Goal: Task Accomplishment & Management: Manage account settings

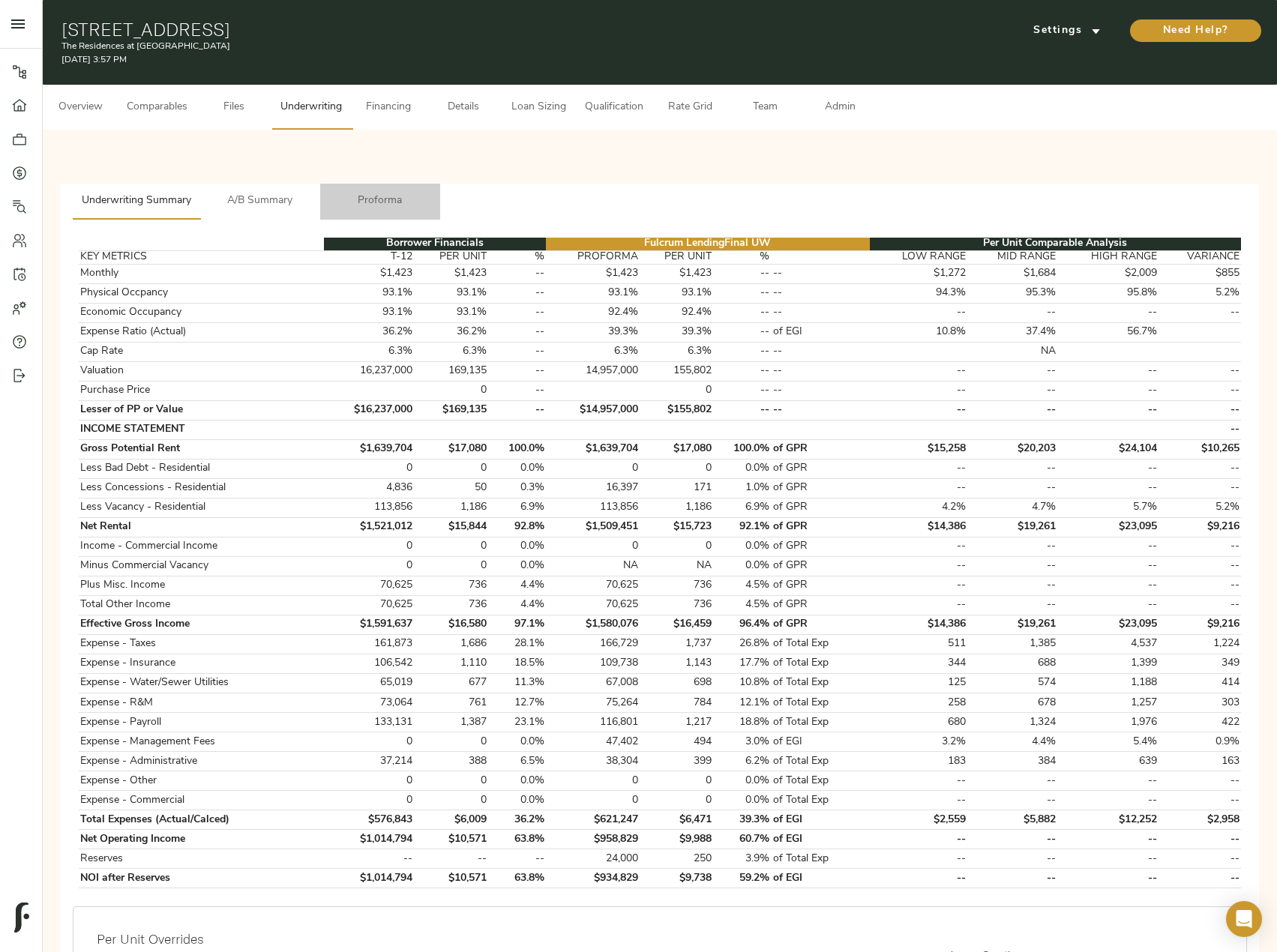
click at [365, 187] on button "Proforma" at bounding box center [380, 202] width 120 height 36
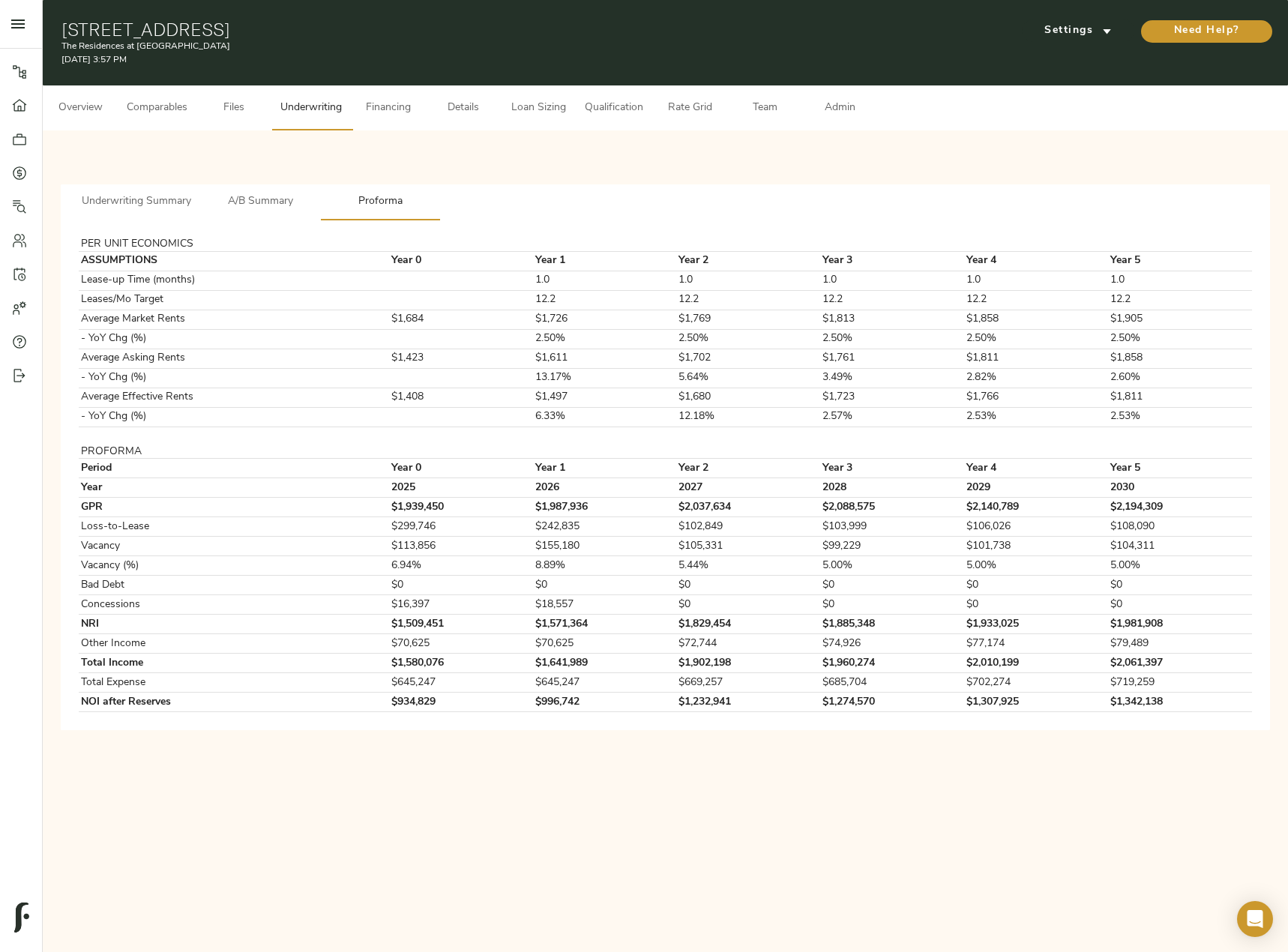
click at [136, 105] on span "Comparables" at bounding box center [157, 108] width 61 height 19
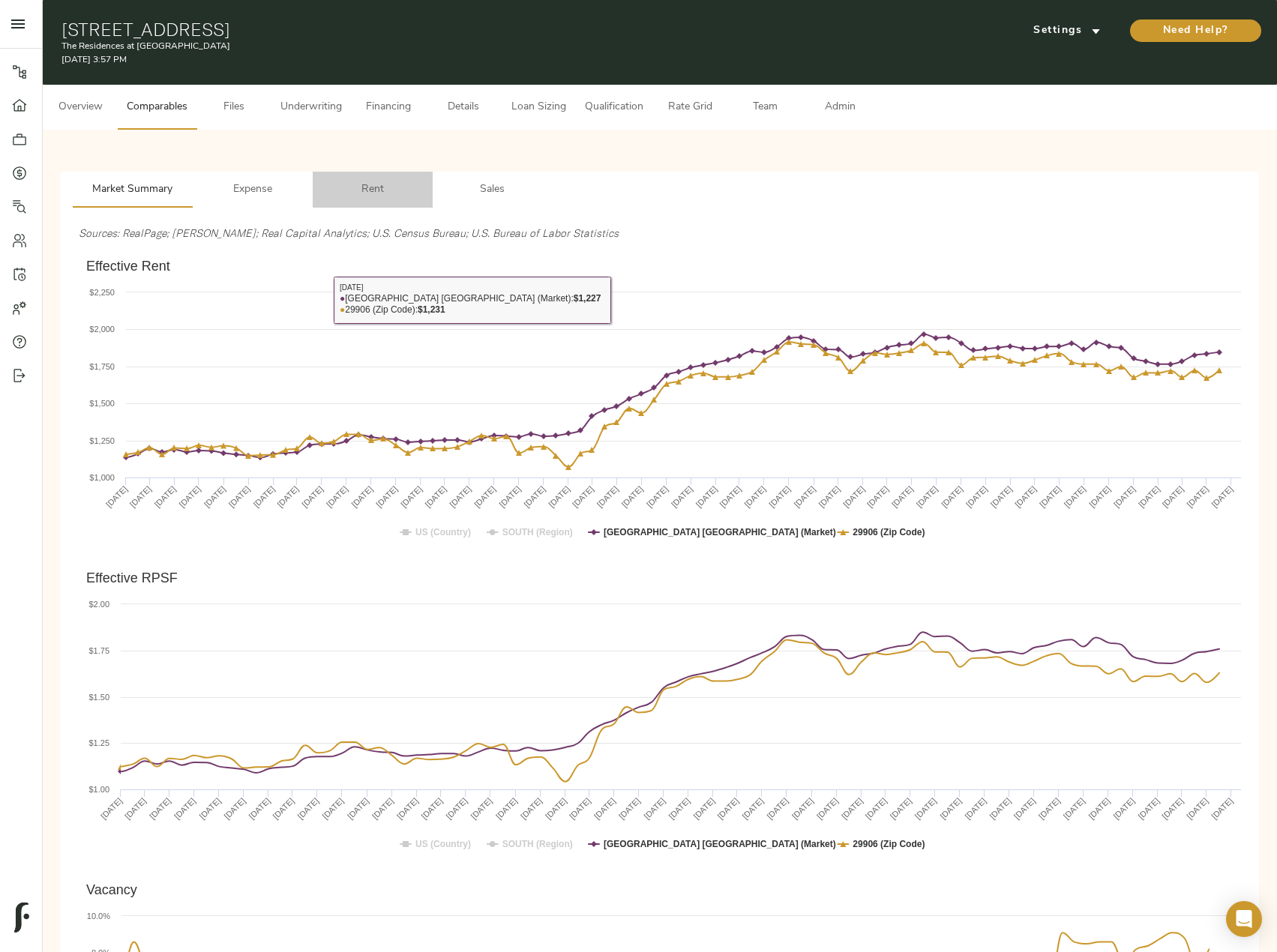
click at [394, 192] on span "Rent" at bounding box center [373, 189] width 102 height 19
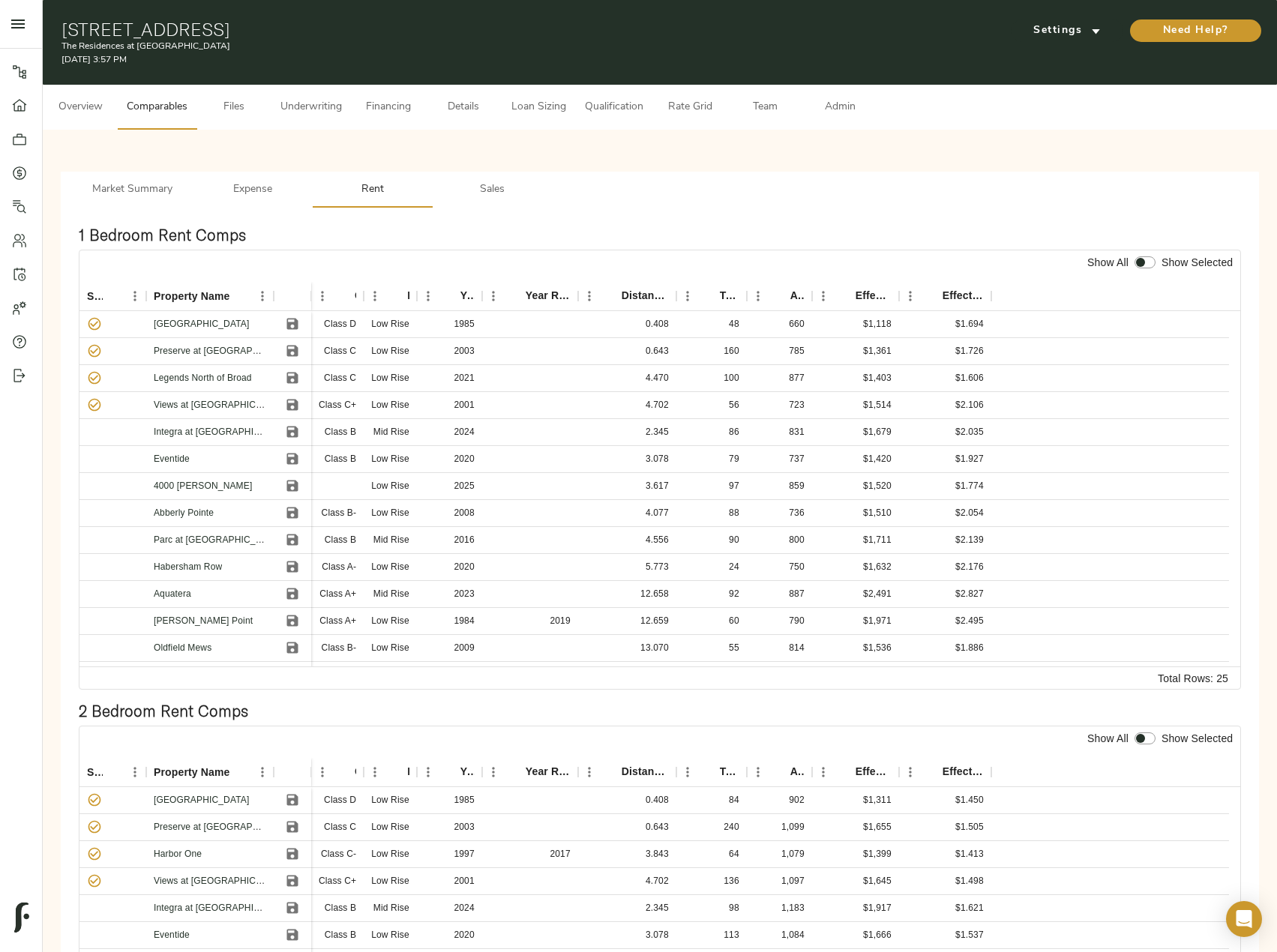
click at [292, 120] on button "Underwriting" at bounding box center [311, 107] width 80 height 45
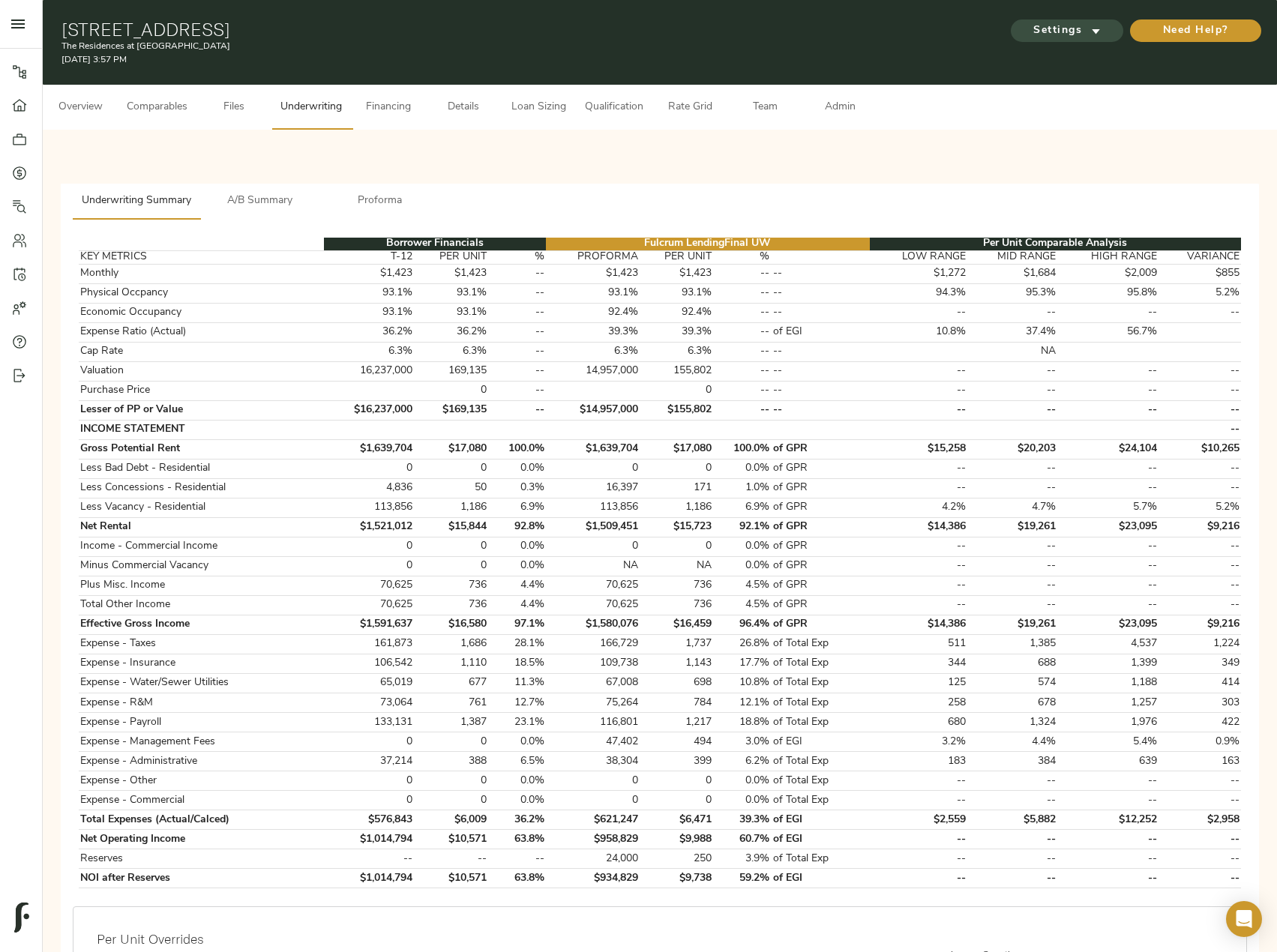
click at [1059, 28] on span "Settings" at bounding box center [1067, 31] width 83 height 19
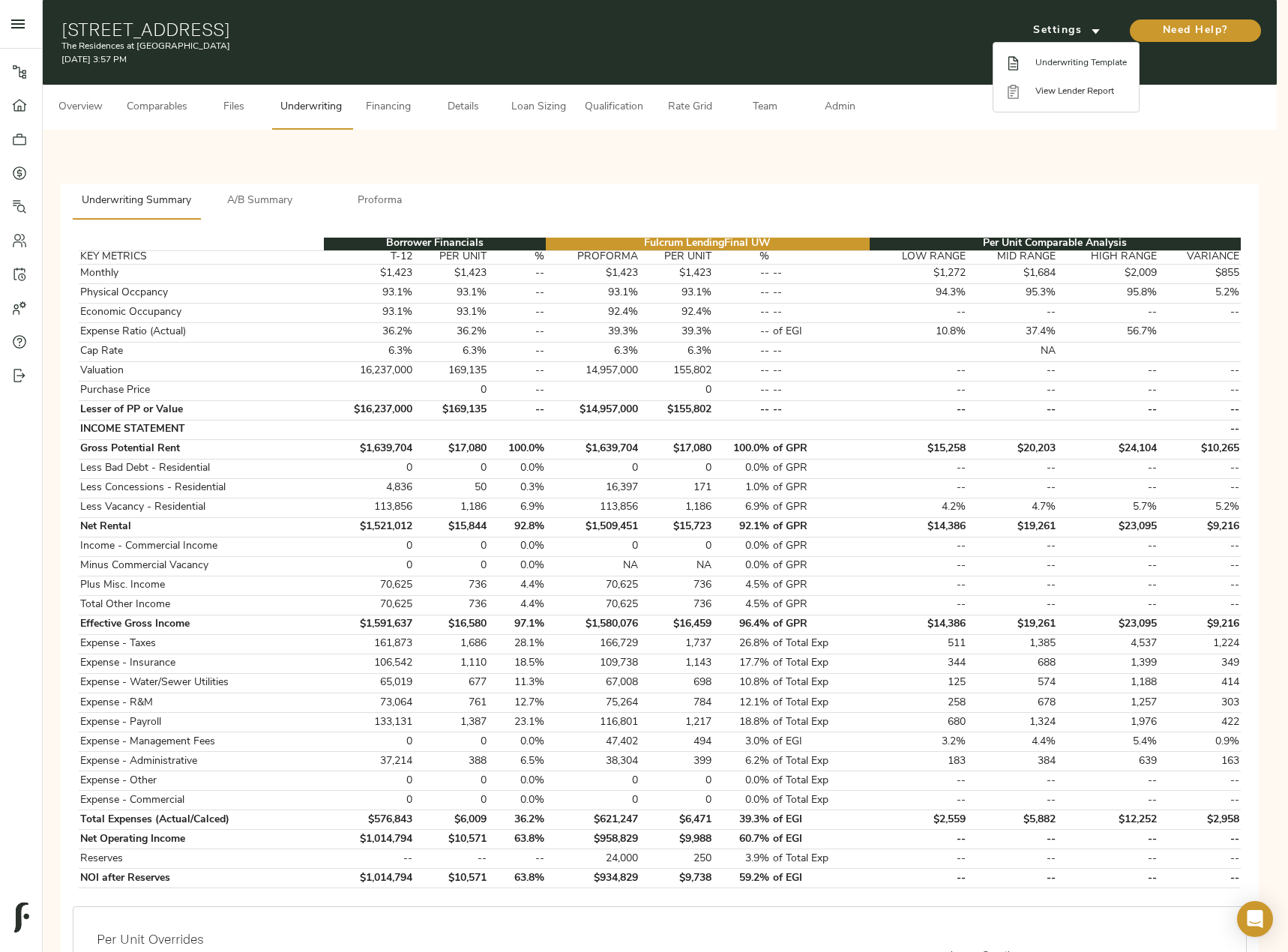
click at [1080, 56] on span "Underwriting Template" at bounding box center [1081, 63] width 92 height 14
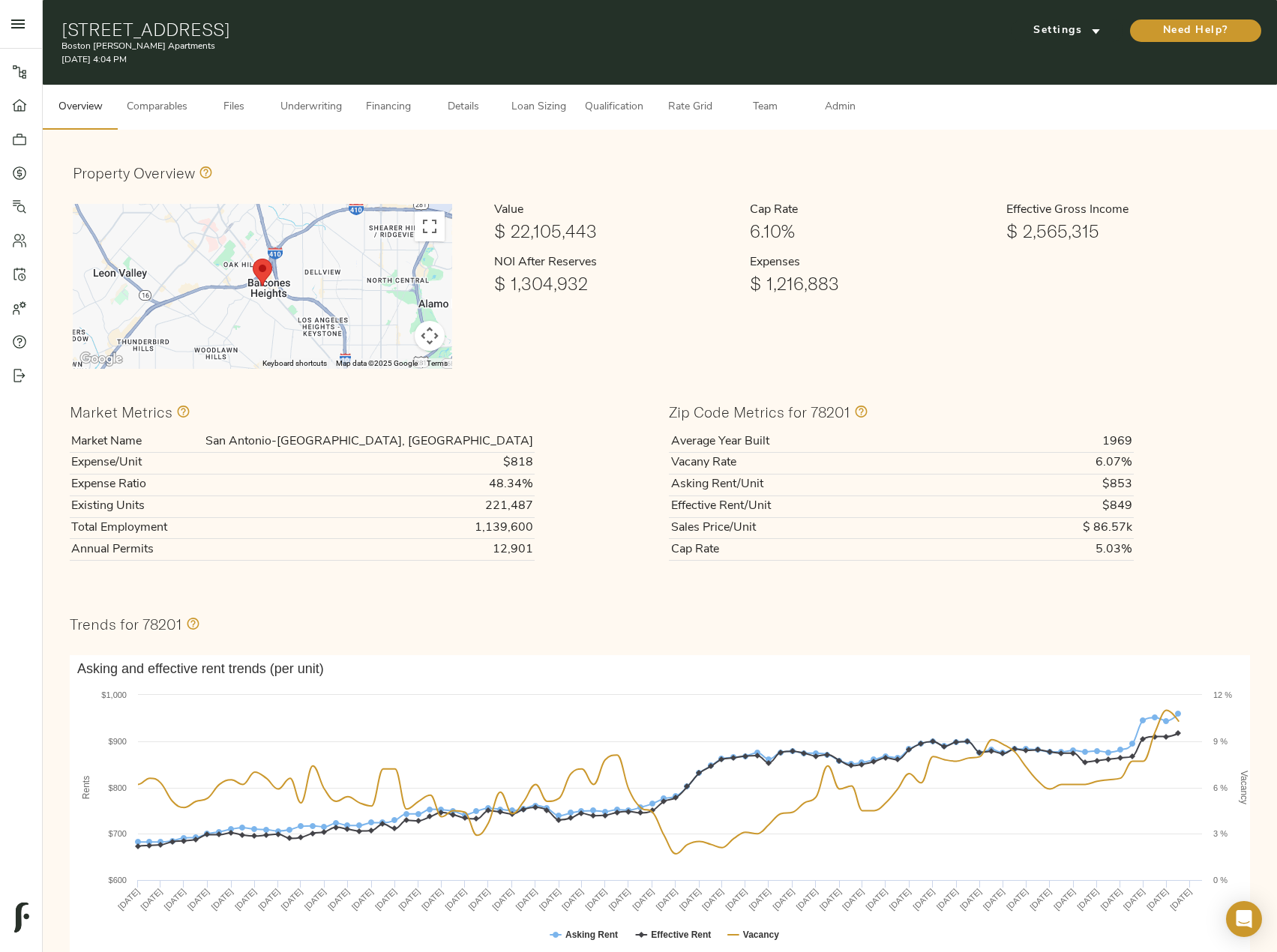
click at [182, 102] on span "Comparables" at bounding box center [157, 107] width 61 height 19
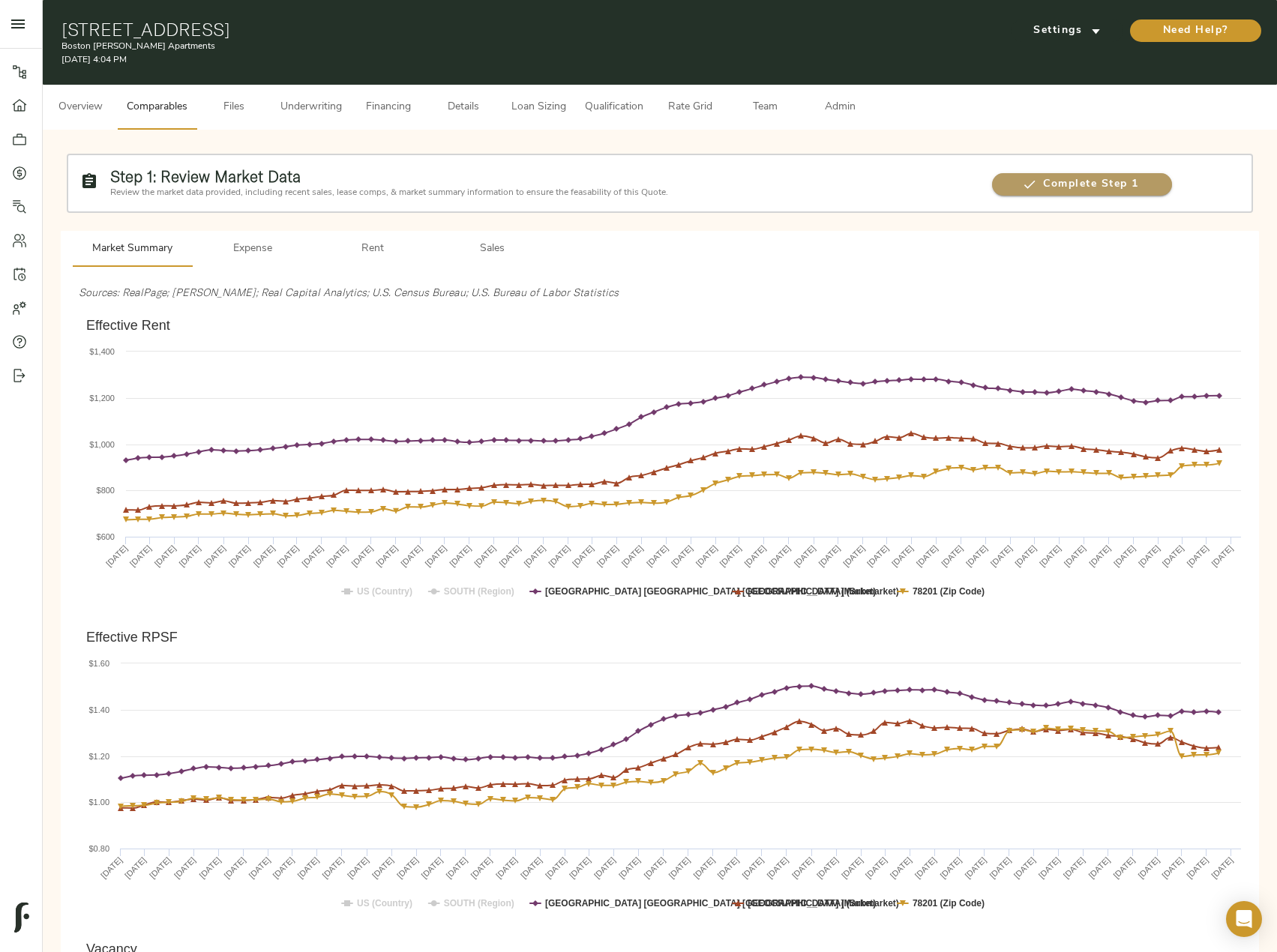
click at [1060, 185] on span "Complete Step 1" at bounding box center [1082, 184] width 180 height 19
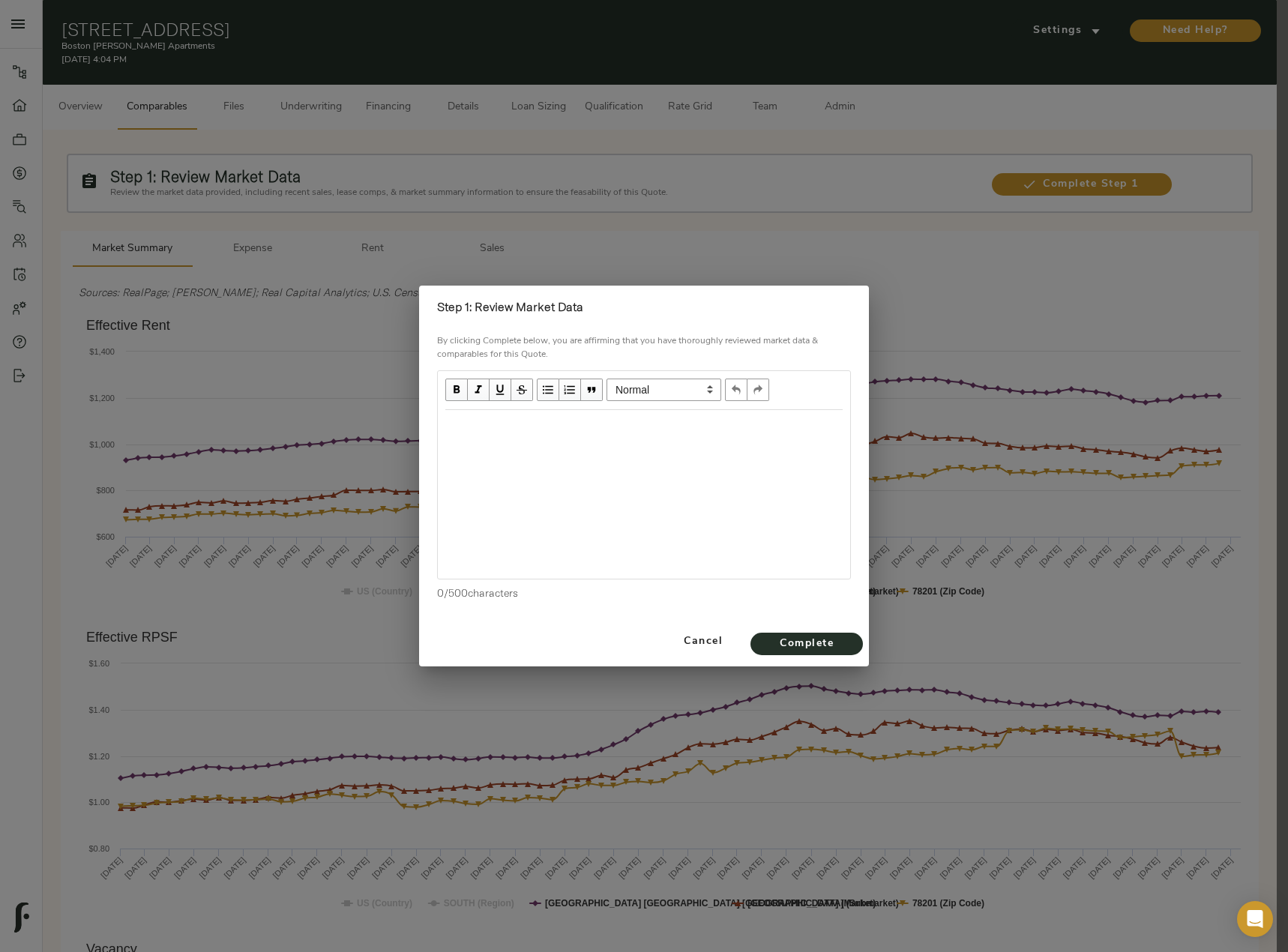
click at [521, 426] on div "Edit text" at bounding box center [644, 426] width 397 height 17
click at [727, 423] on div "Flat Rents - Zip code below submarket and Market." at bounding box center [644, 426] width 397 height 17
click at [584, 440] on div "Flat Rents - Zip code below submarket and Market. Vacancy increased beginning i…" at bounding box center [644, 435] width 397 height 34
click at [822, 646] on span "Complete" at bounding box center [806, 644] width 83 height 19
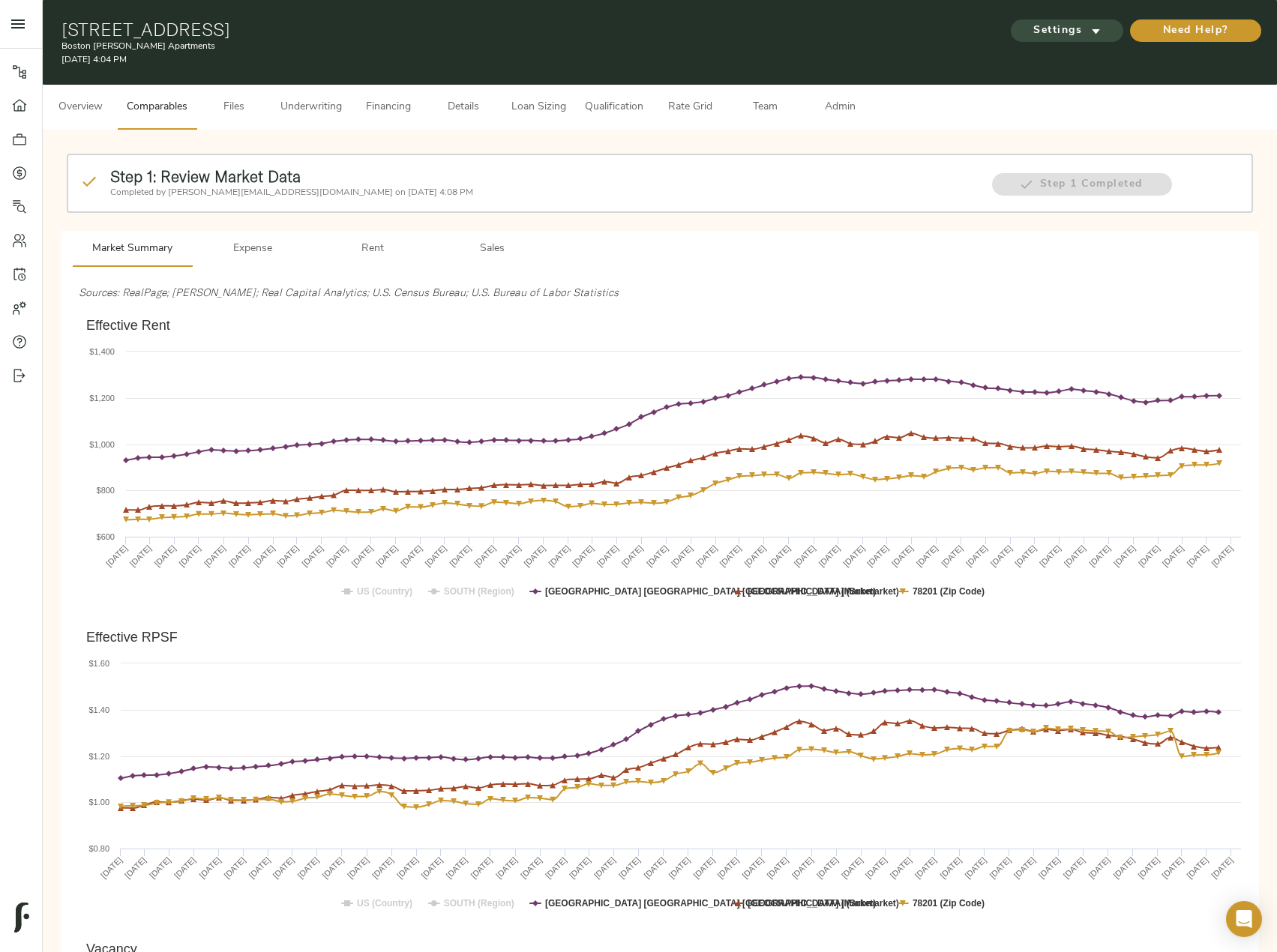
click at [1069, 34] on span "Settings" at bounding box center [1067, 31] width 83 height 19
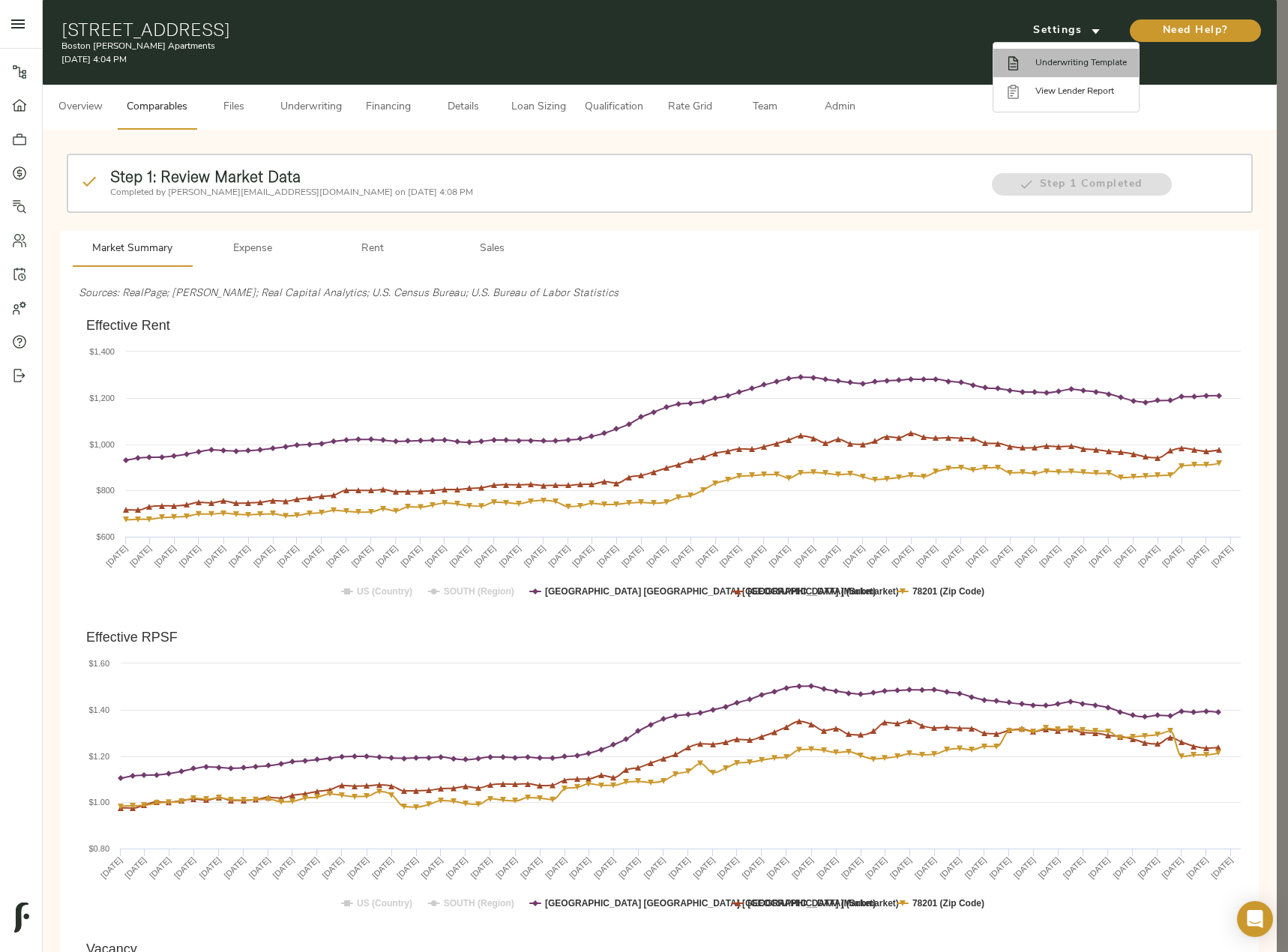
click at [1085, 58] on span "Underwriting Template" at bounding box center [1081, 63] width 92 height 14
click at [1034, 56] on div at bounding box center [1020, 63] width 30 height 15
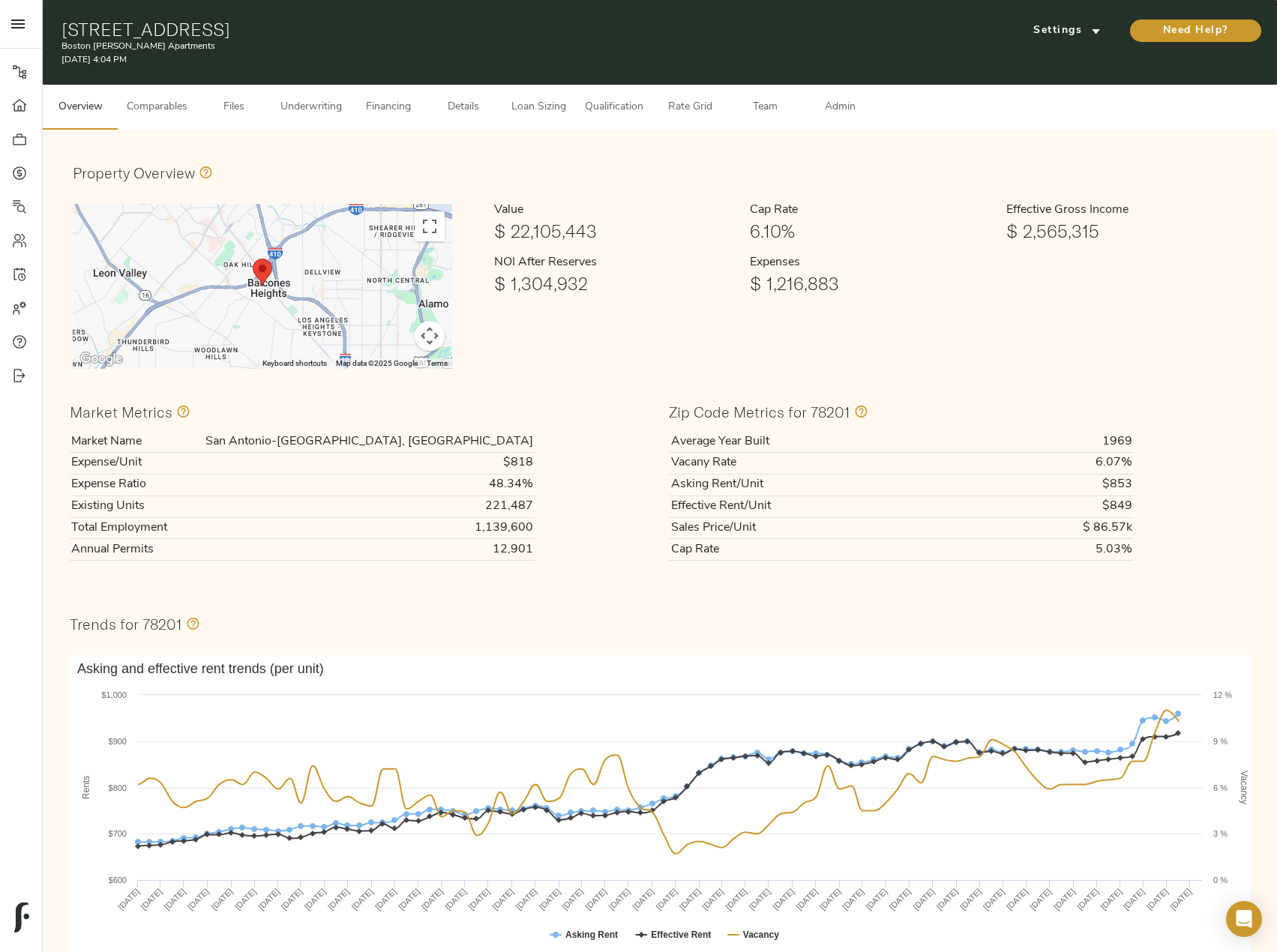
click at [158, 112] on span "Comparables" at bounding box center [157, 107] width 61 height 19
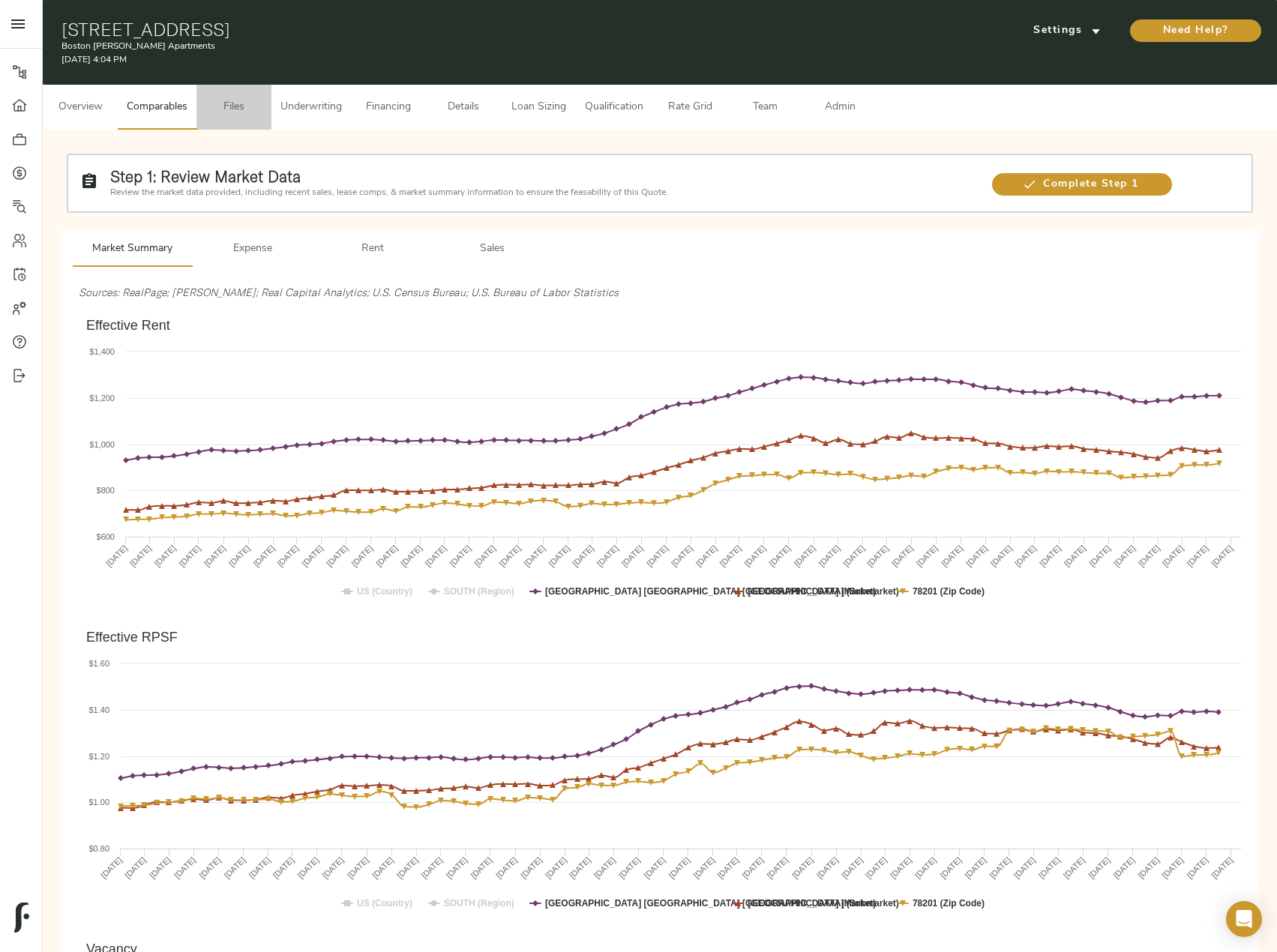
click at [241, 110] on span "Files" at bounding box center [234, 107] width 57 height 19
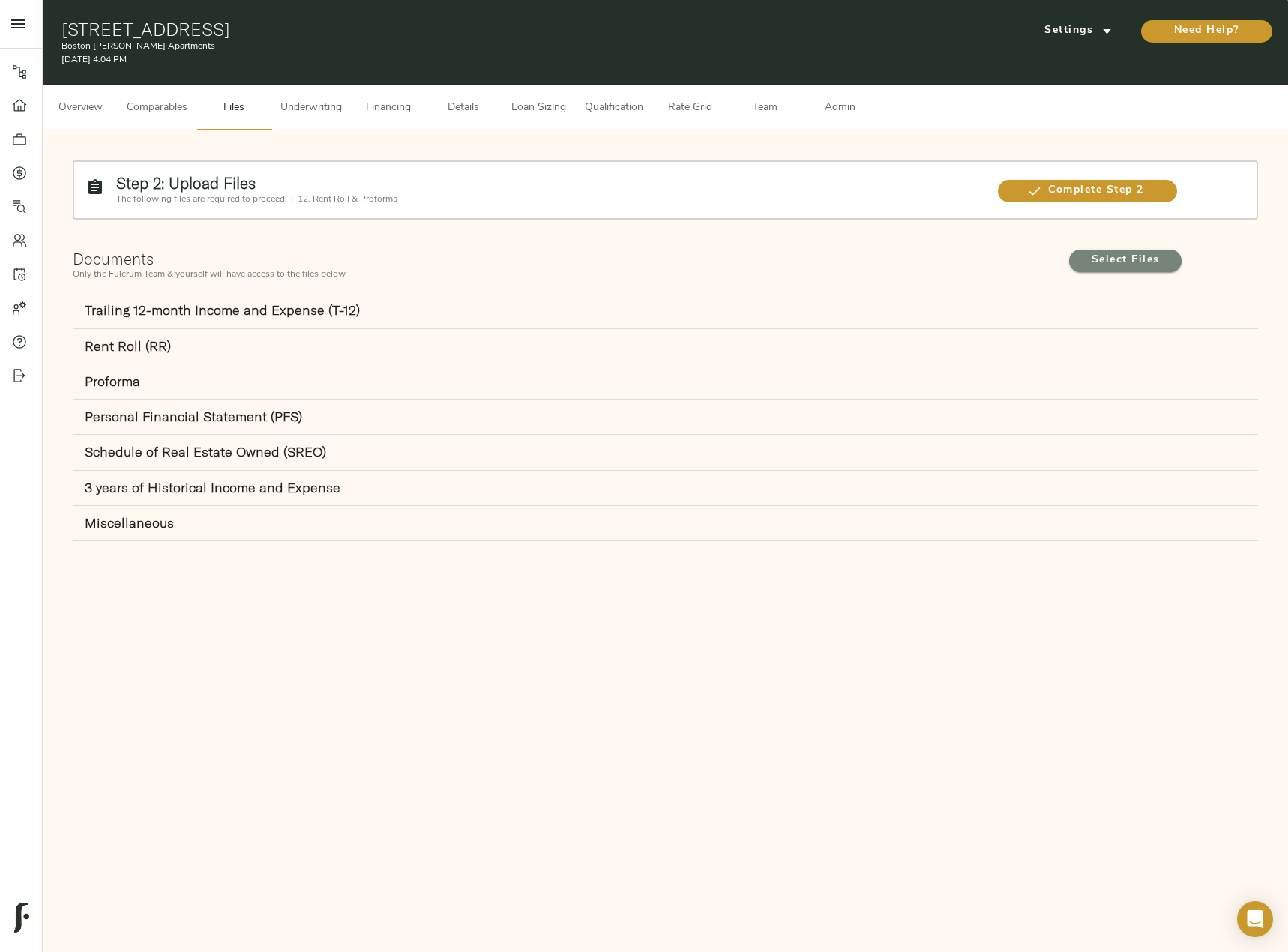
click at [1128, 257] on span "Select Files" at bounding box center [1126, 260] width 83 height 19
click at [0, 0] on input "Select Files" at bounding box center [0, 0] width 0 height 0
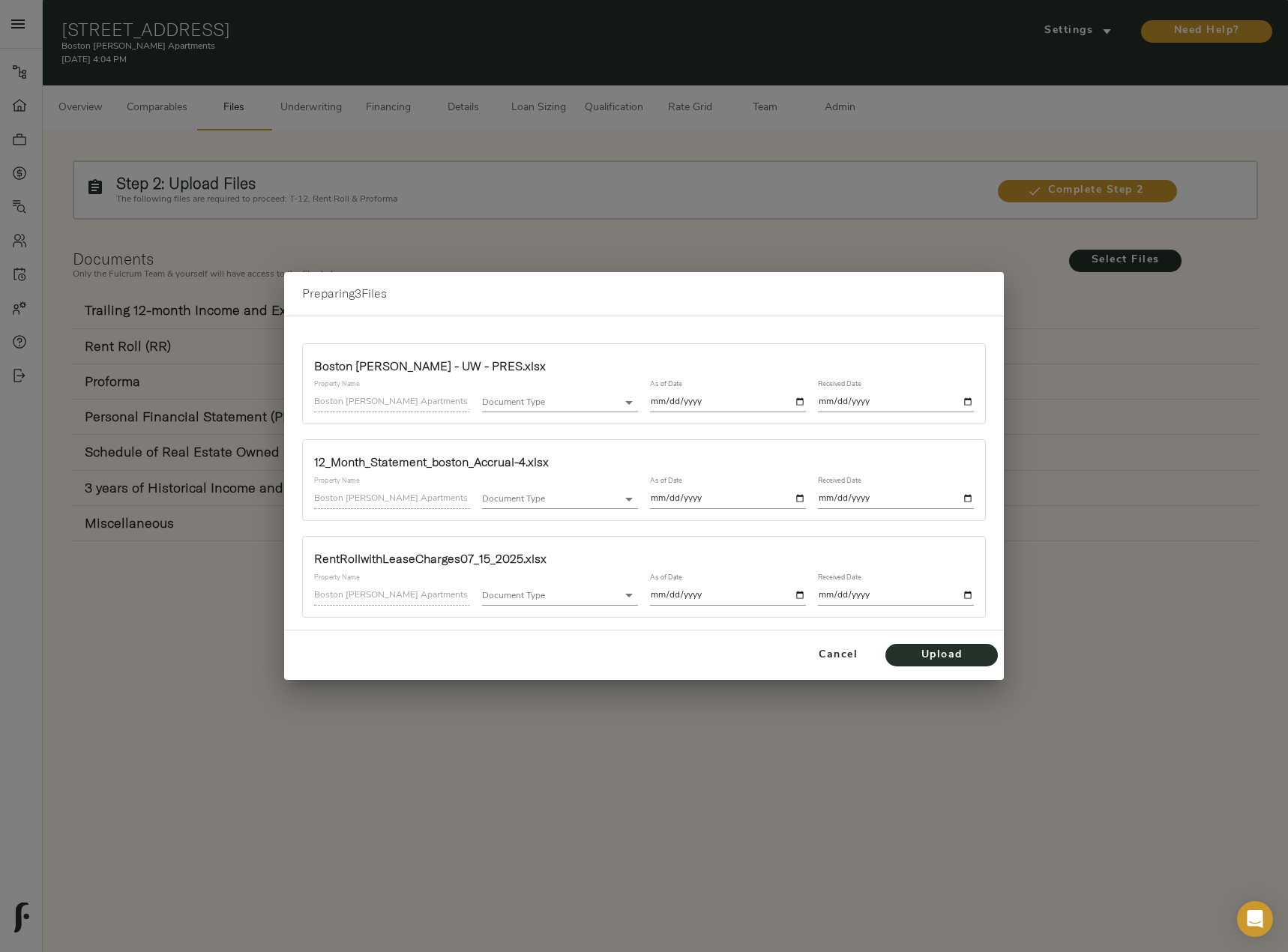
click at [562, 407] on body "Boston Woods Apartments - 800 Gentleman Rd, Balcones Heights, TX 78201 Pipeline…" at bounding box center [644, 552] width 1288 height 1105
click at [572, 400] on body "Boston Woods Apartments - 800 Gentleman Rd, Balcones Heights, TX 78201 Pipeline…" at bounding box center [644, 552] width 1288 height 1105
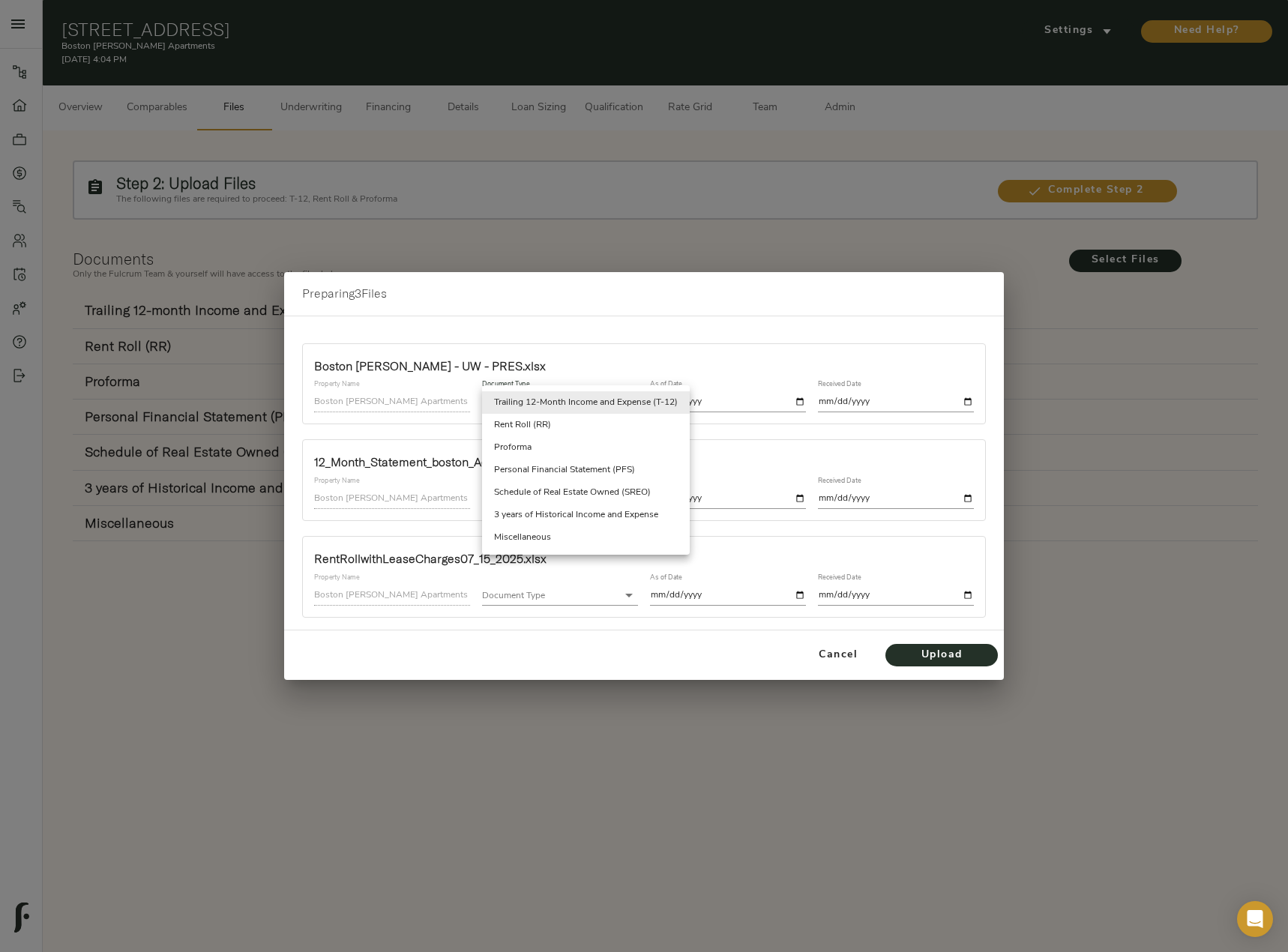
click at [553, 546] on li "Miscellaneous" at bounding box center [586, 537] width 208 height 23
type input "miscellaneous"
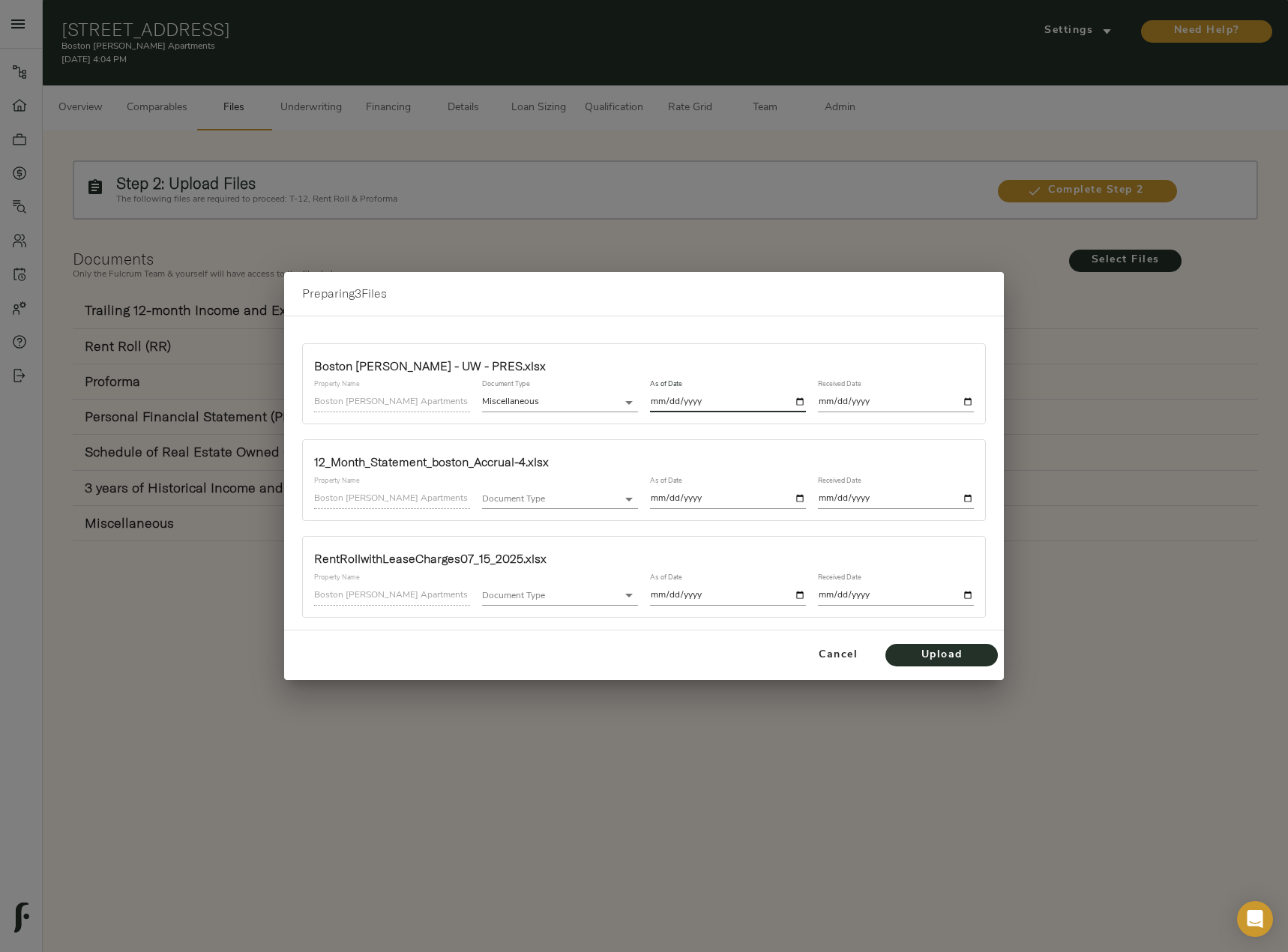
click at [801, 403] on input "date" at bounding box center [728, 402] width 156 height 20
type input "[DATE]"
click at [964, 392] on input "date" at bounding box center [896, 402] width 156 height 20
click at [967, 403] on input "date" at bounding box center [896, 402] width 156 height 20
type input "[DATE]"
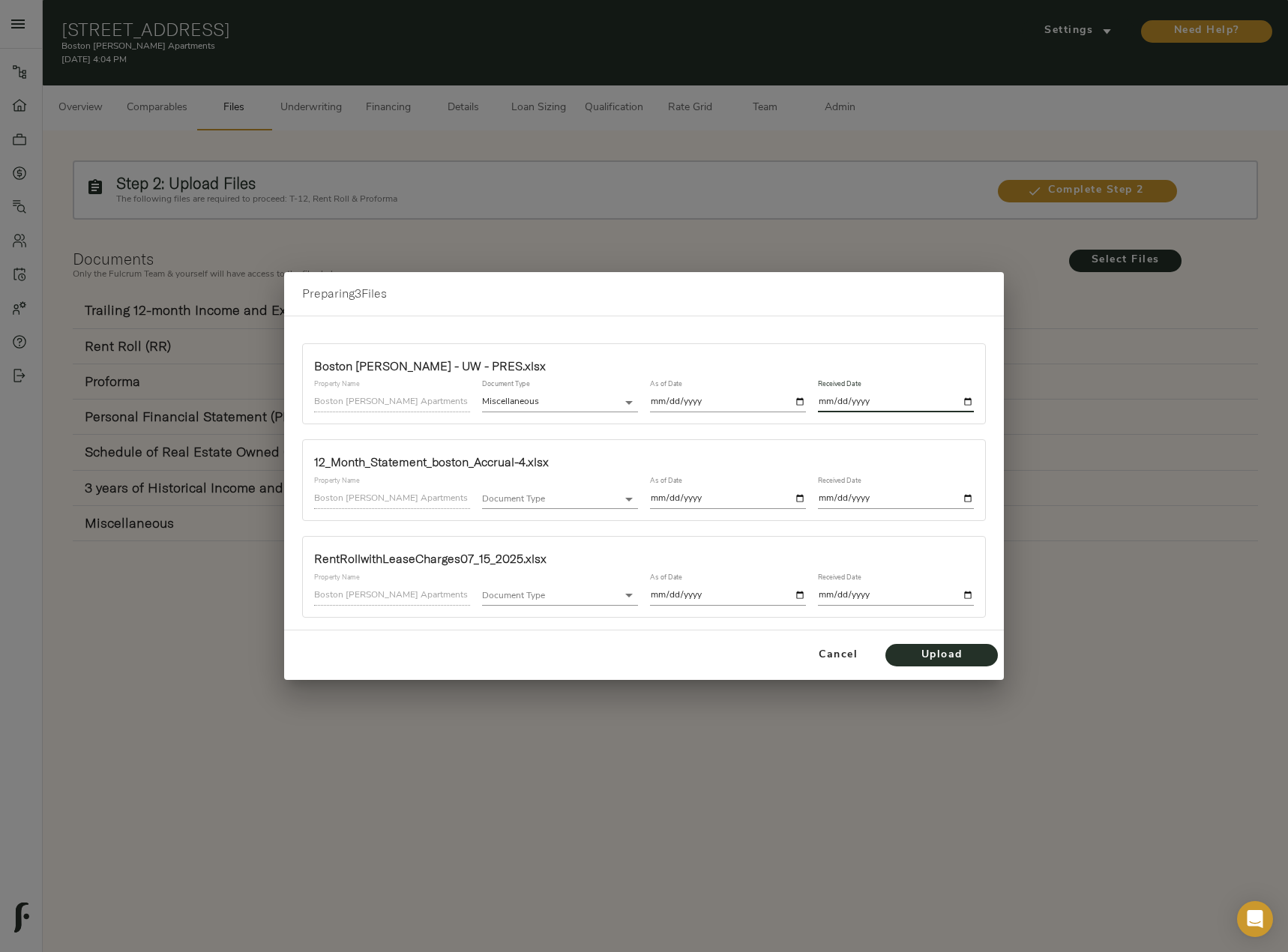
click at [561, 500] on body "Boston Woods Apartments - 800 Gentleman Rd, Balcones Heights, TX 78201 Pipeline…" at bounding box center [644, 552] width 1288 height 1105
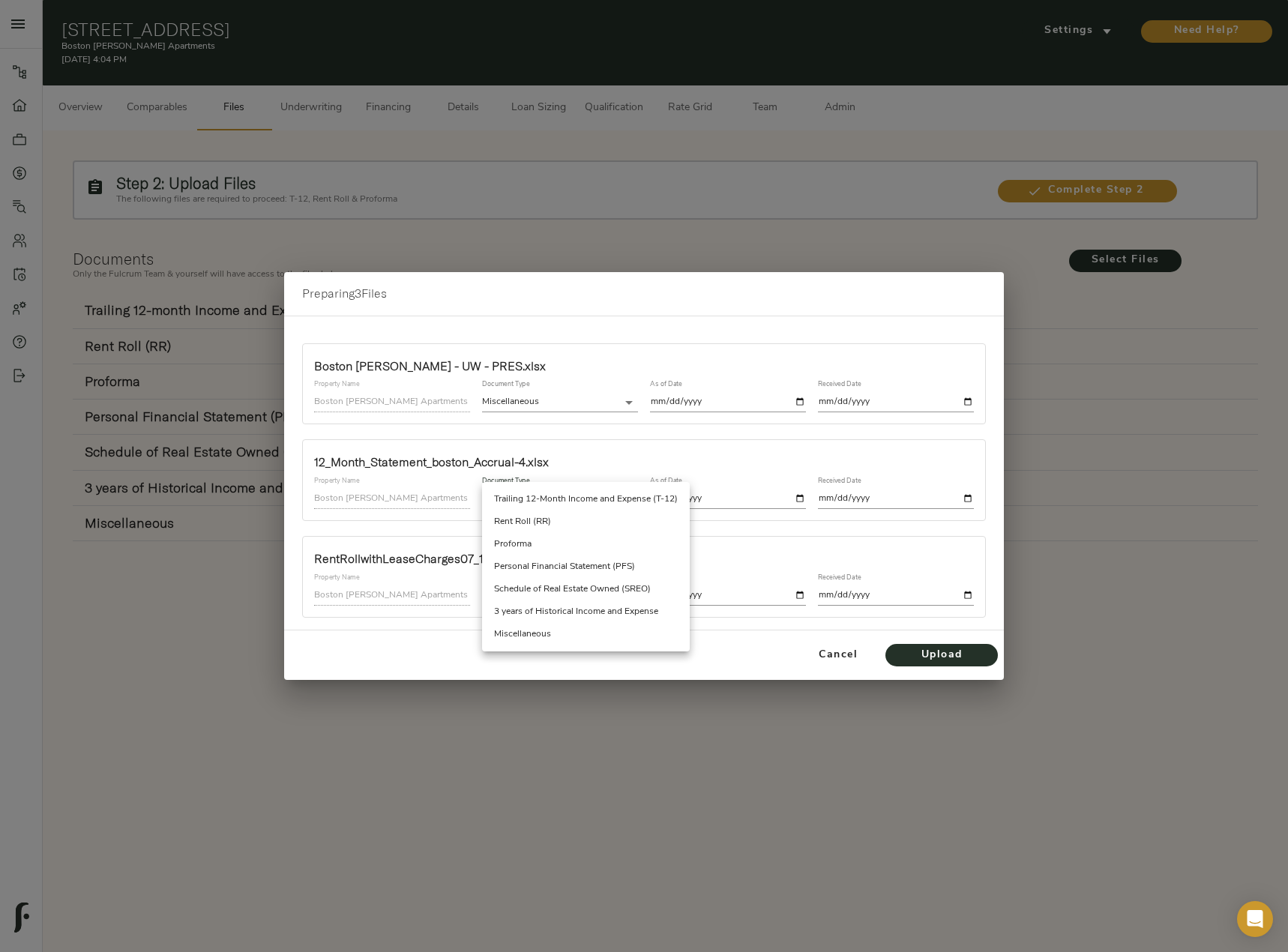
click at [575, 498] on li "Trailing 12-Month Income and Expense (T-12)" at bounding box center [586, 499] width 208 height 23
type input "trailing_twelve"
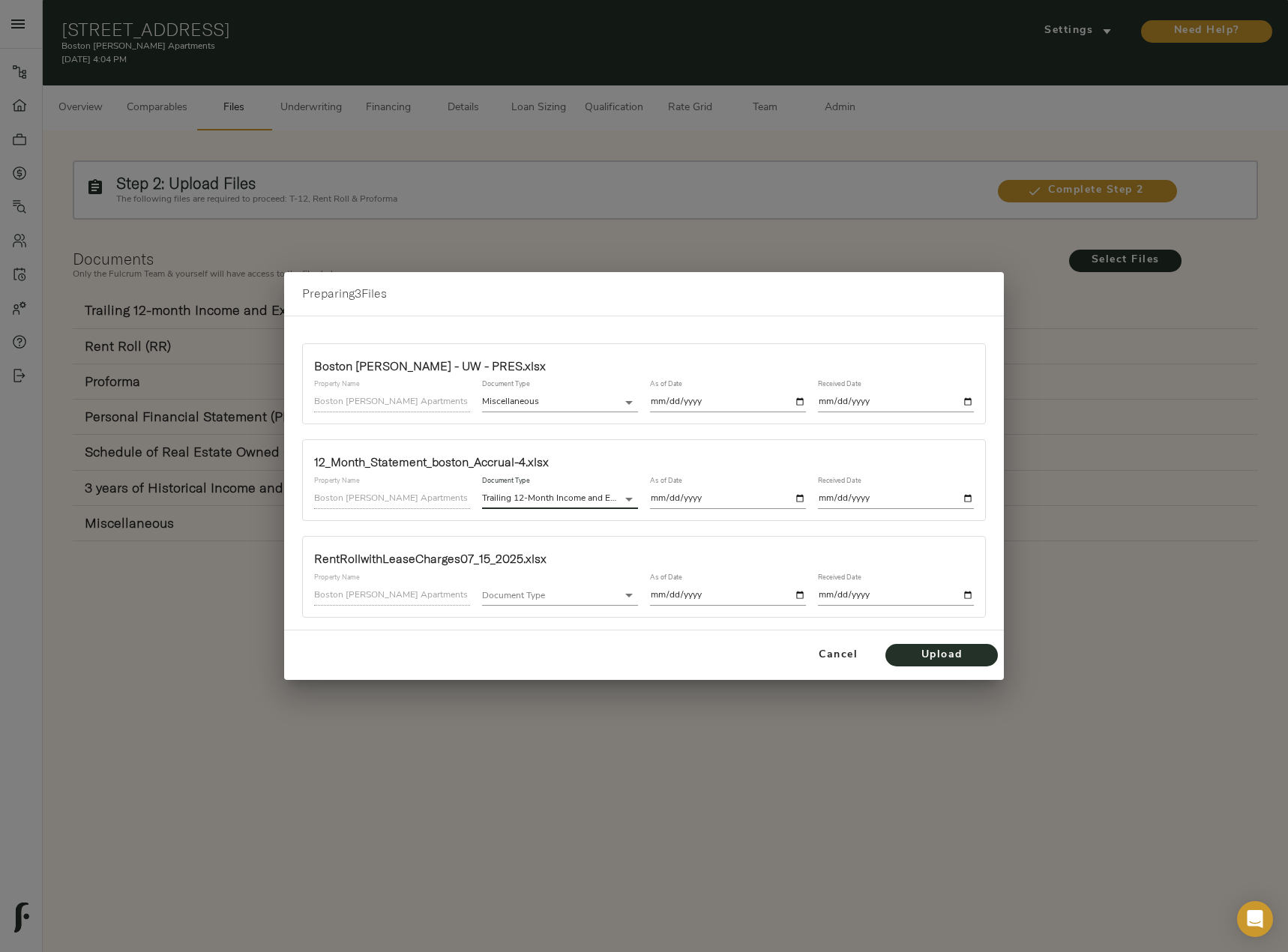
click at [804, 499] on input "date" at bounding box center [728, 499] width 156 height 20
type input "2025-06-30"
click at [971, 498] on input "date" at bounding box center [896, 499] width 156 height 20
type input "[DATE]"
click at [540, 596] on body "Boston Woods Apartments - 800 Gentleman Rd, Balcones Heights, TX 78201 Pipeline…" at bounding box center [644, 552] width 1288 height 1105
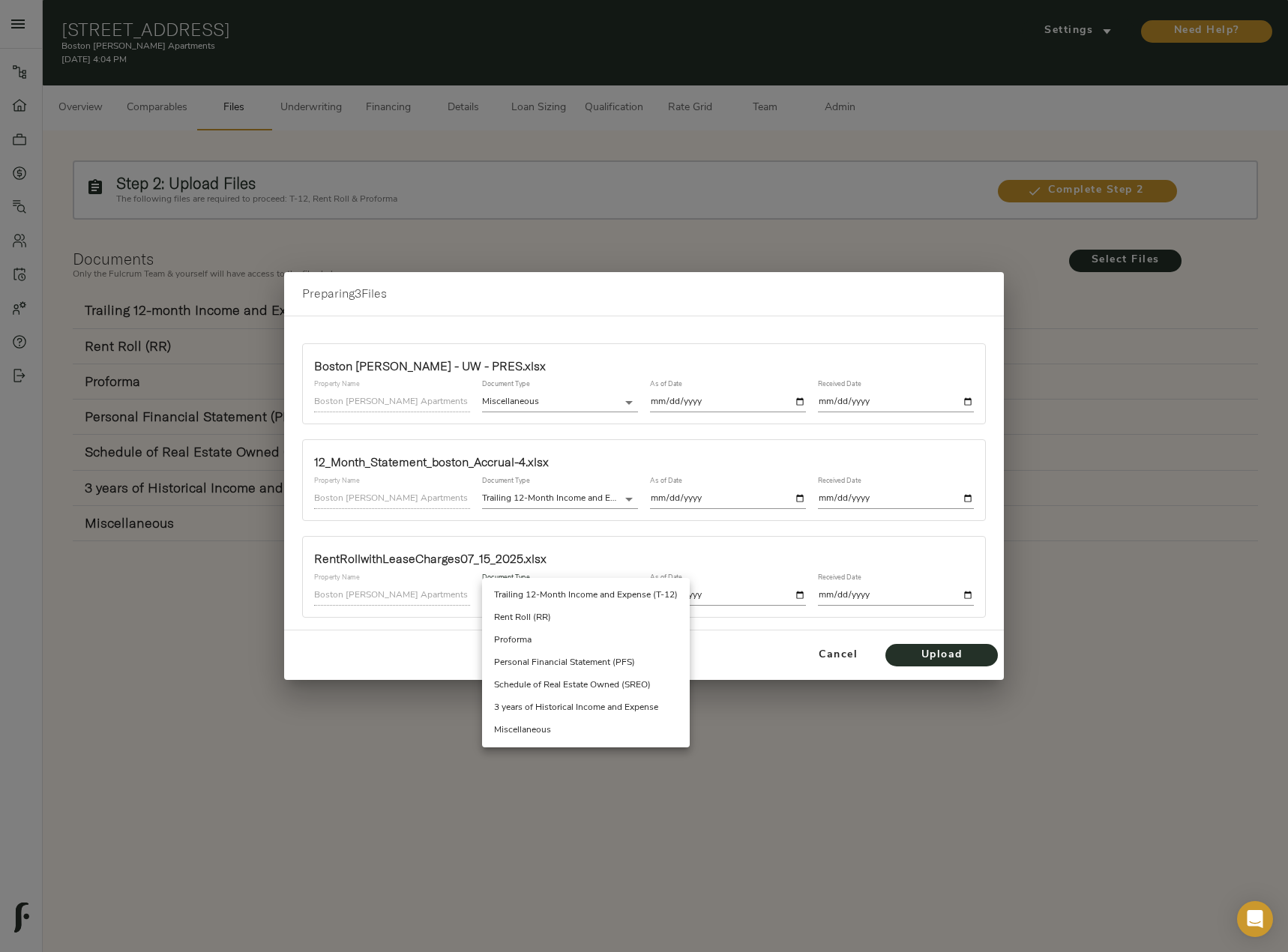
click at [552, 621] on li "Rent Roll (RR)" at bounding box center [586, 617] width 208 height 23
type input "rent_roll"
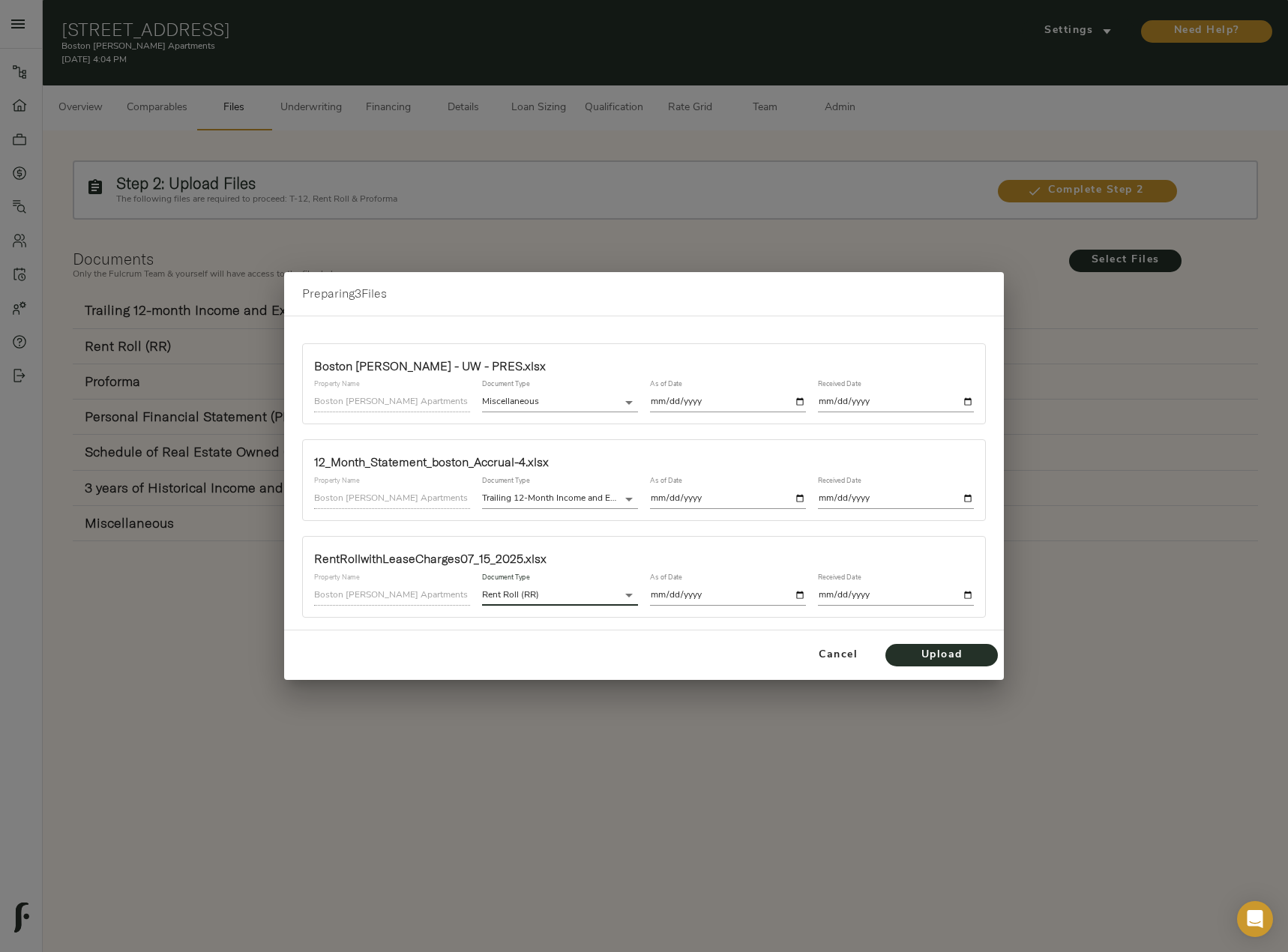
click at [805, 591] on input "date" at bounding box center [728, 596] width 156 height 20
type input "2025-06-30"
click at [972, 594] on input "date" at bounding box center [896, 596] width 156 height 20
type input "[DATE]"
click at [970, 660] on span "Upload" at bounding box center [942, 656] width 83 height 19
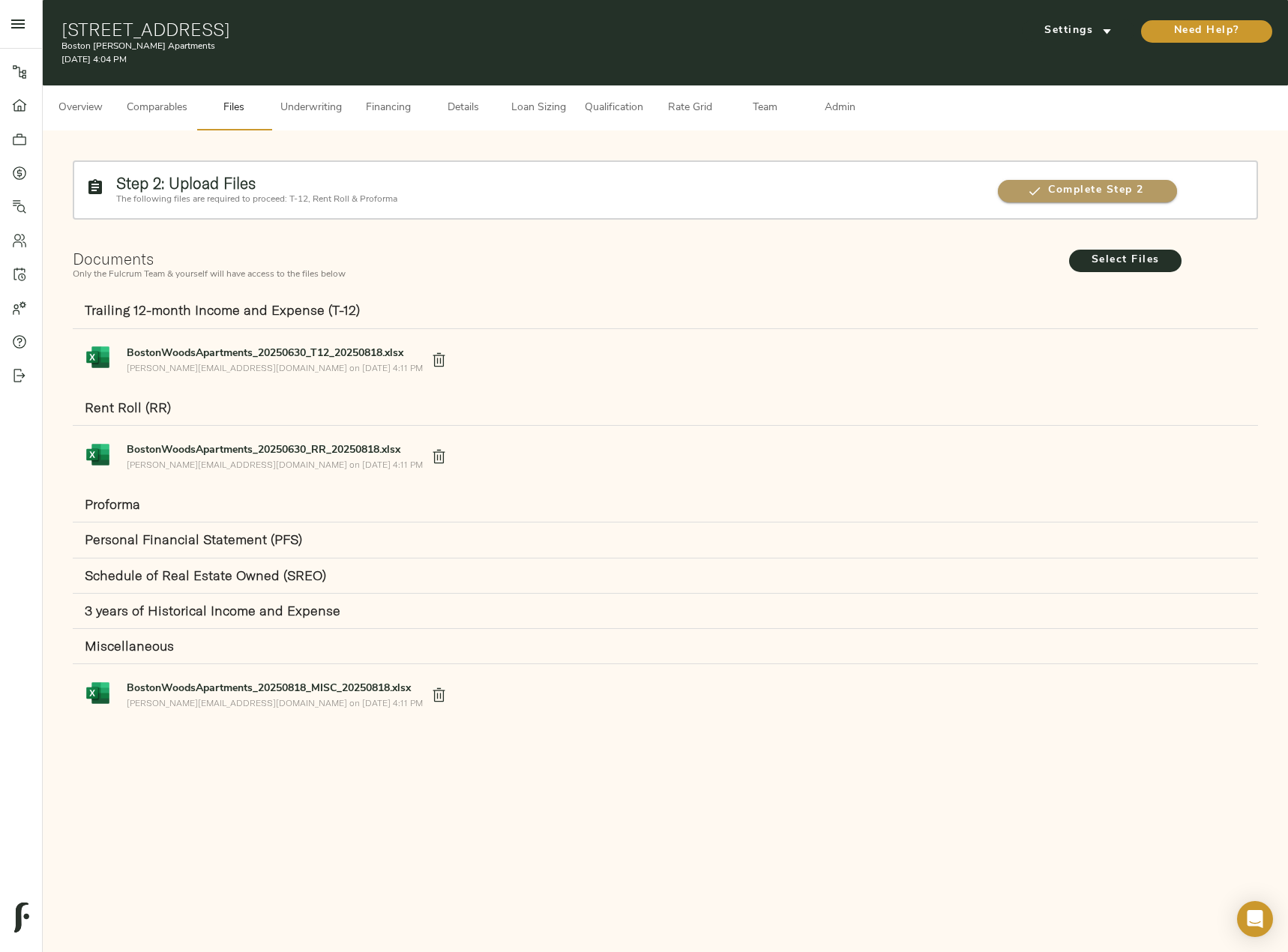
click at [1102, 185] on span "Complete Step 2" at bounding box center [1088, 190] width 180 height 19
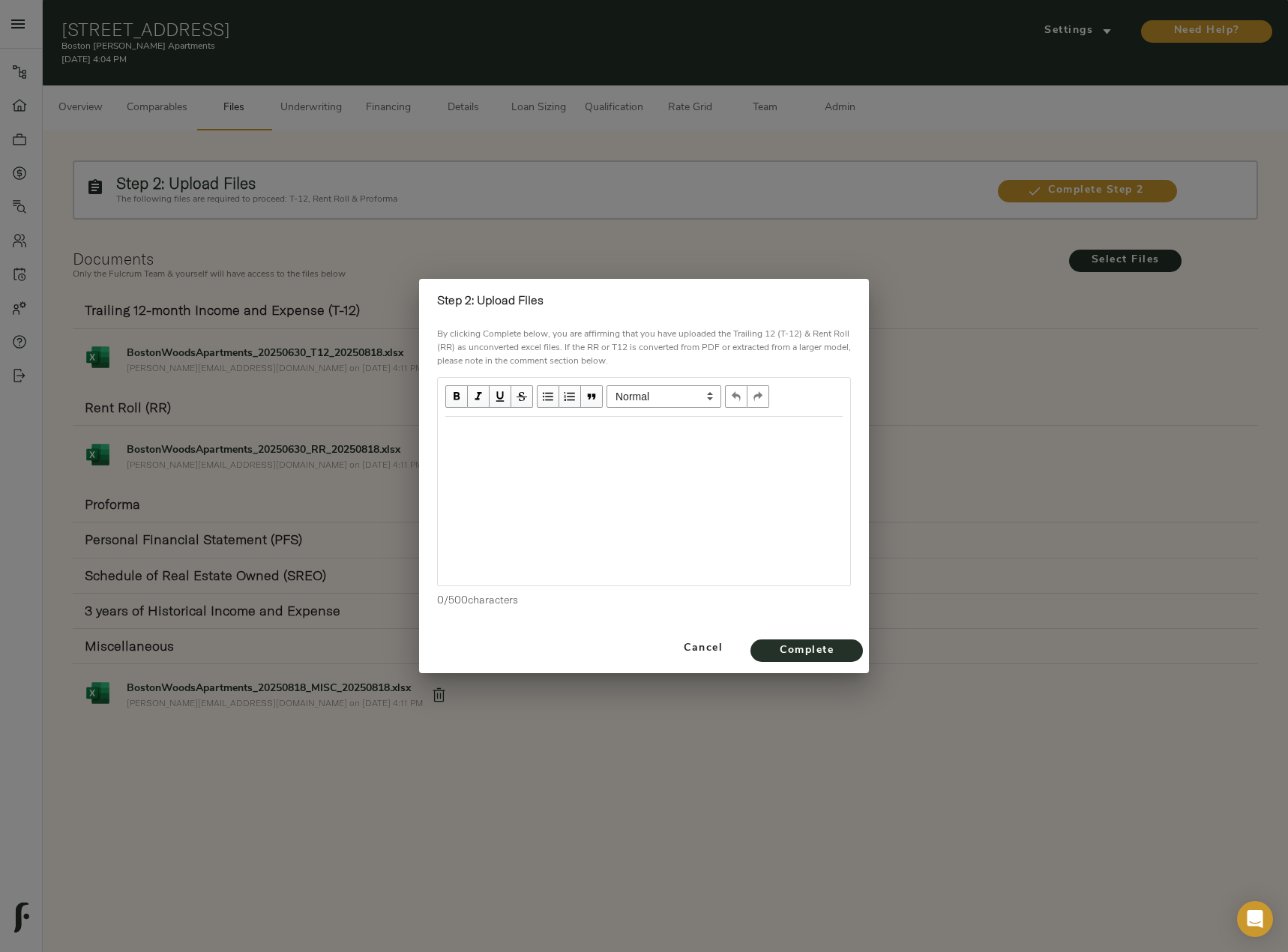
click at [545, 438] on div "Edit text" at bounding box center [644, 432] width 397 height 17
click at [803, 648] on span "Complete" at bounding box center [806, 651] width 83 height 19
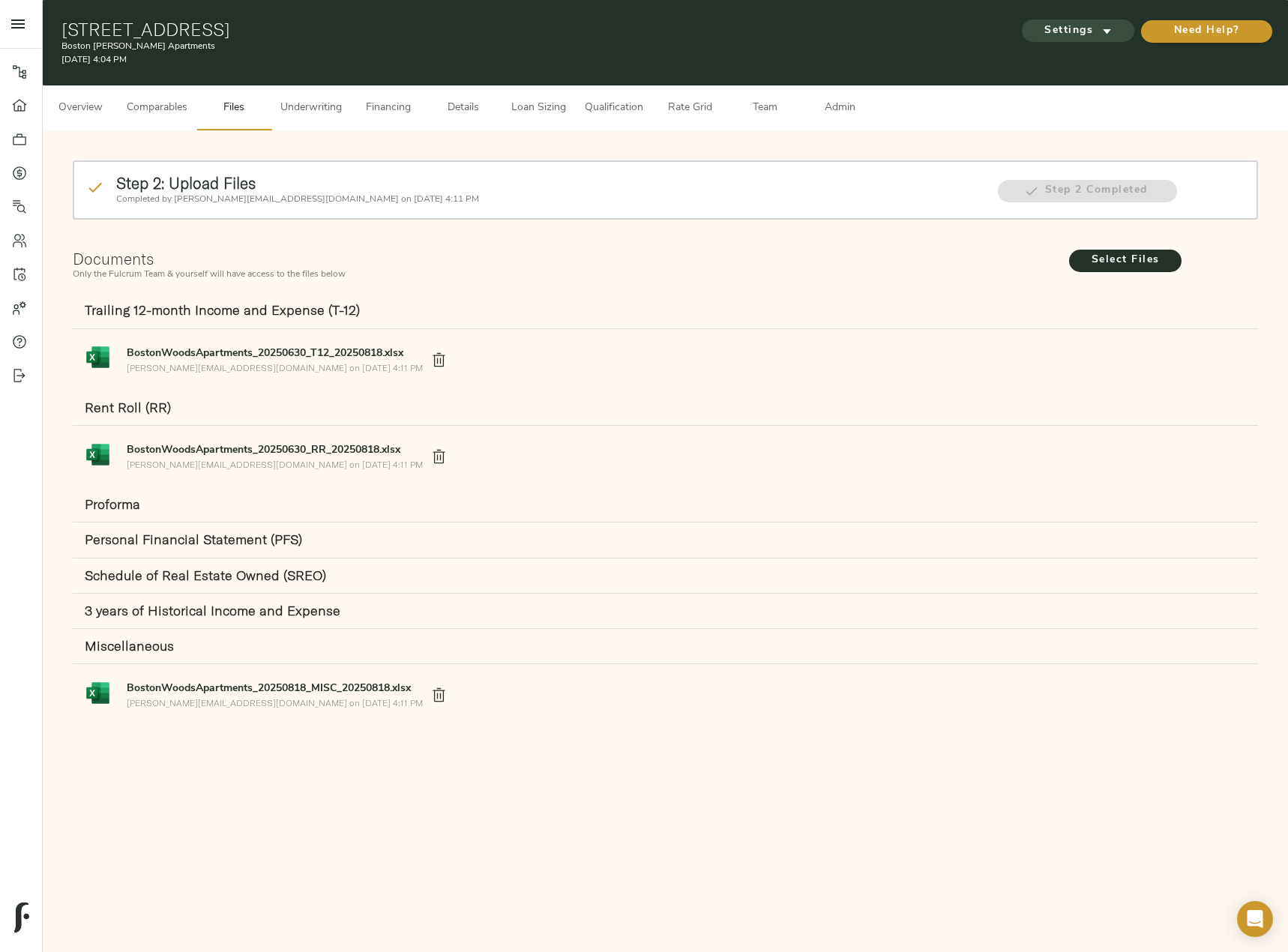
click at [1071, 34] on span "Settings" at bounding box center [1078, 31] width 83 height 19
click at [1087, 56] on span "Underwriting Template" at bounding box center [1092, 63] width 92 height 14
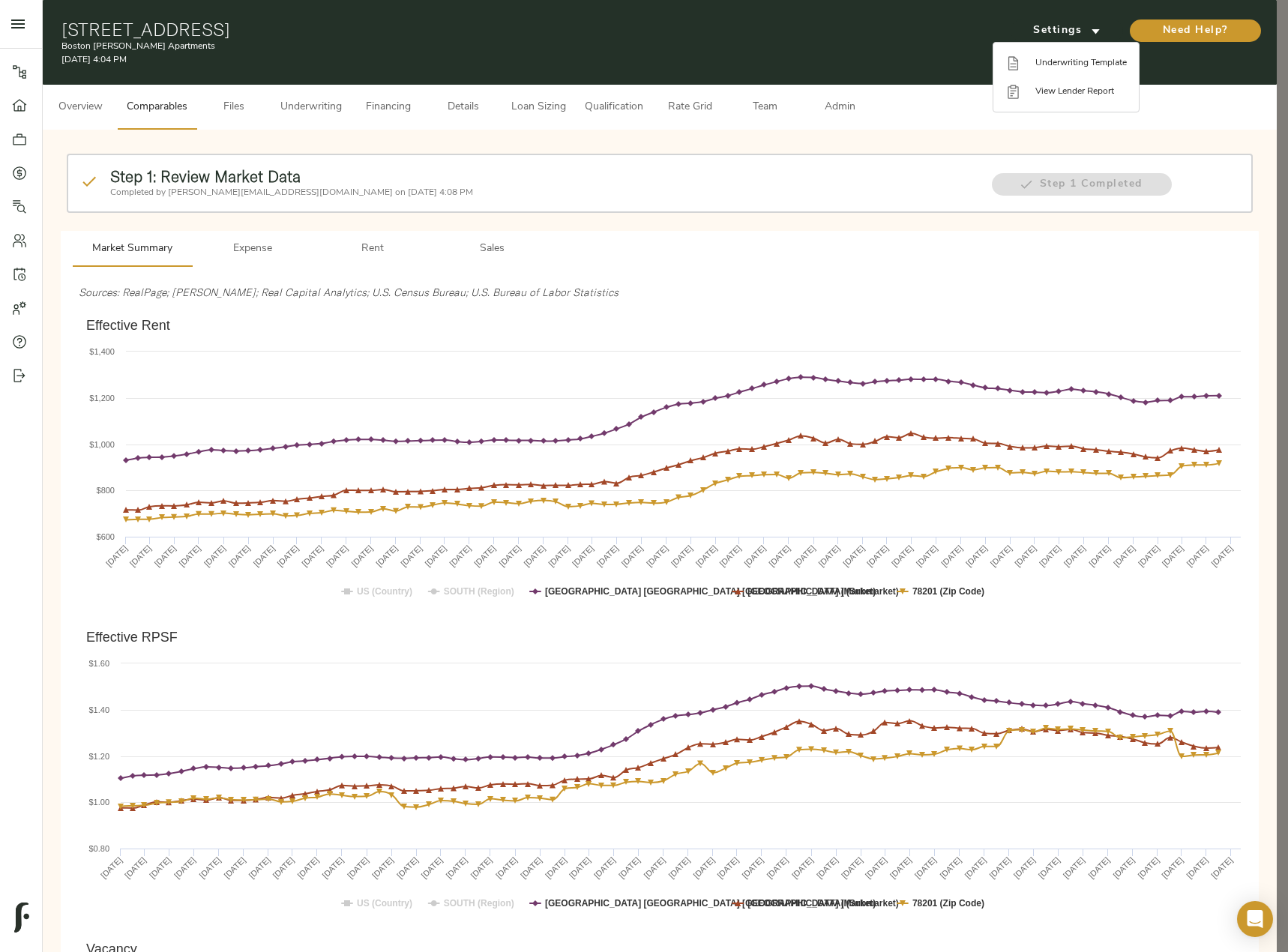
click at [91, 100] on div at bounding box center [644, 476] width 1288 height 952
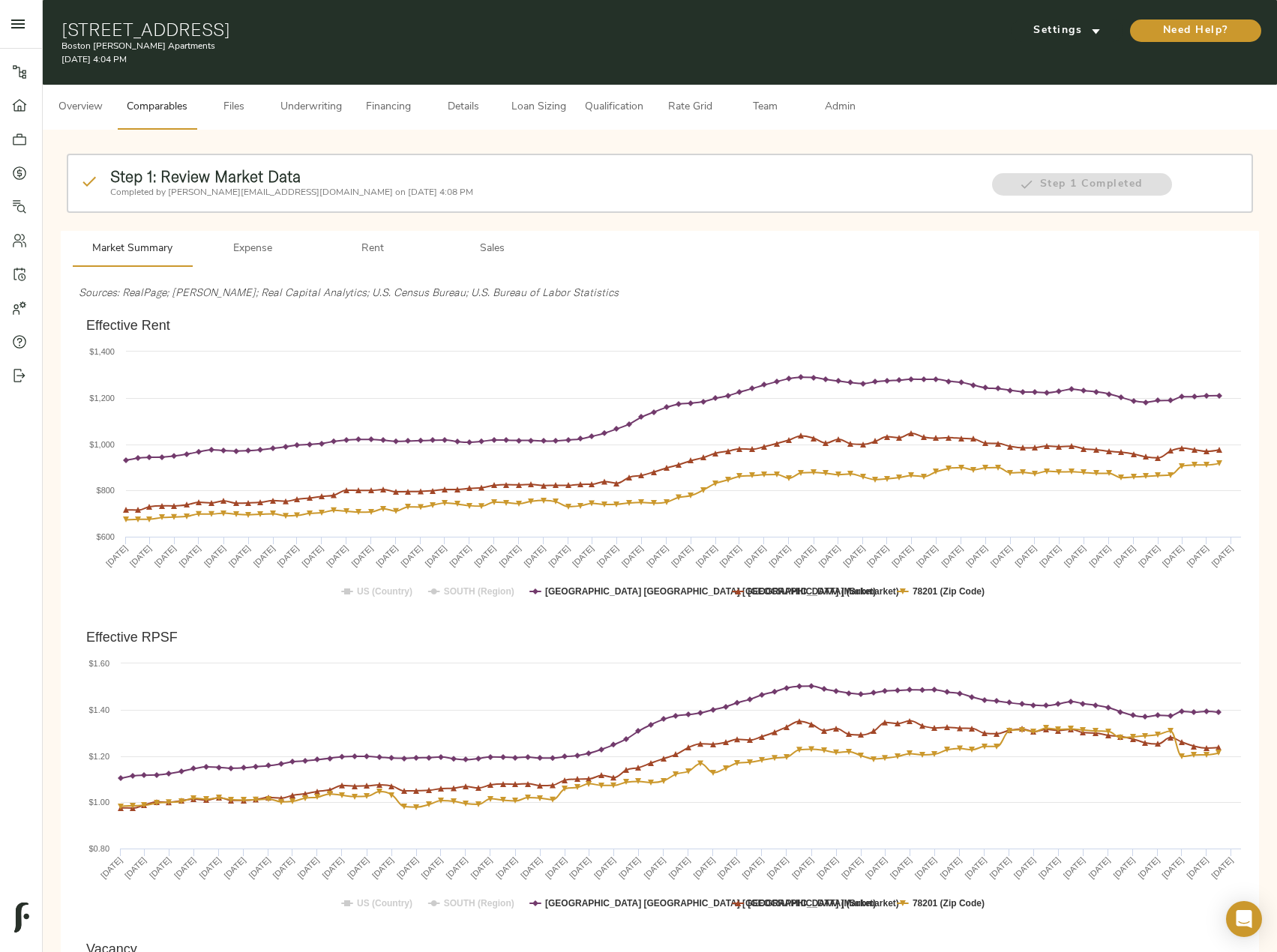
click at [81, 103] on span "Overview" at bounding box center [80, 107] width 57 height 19
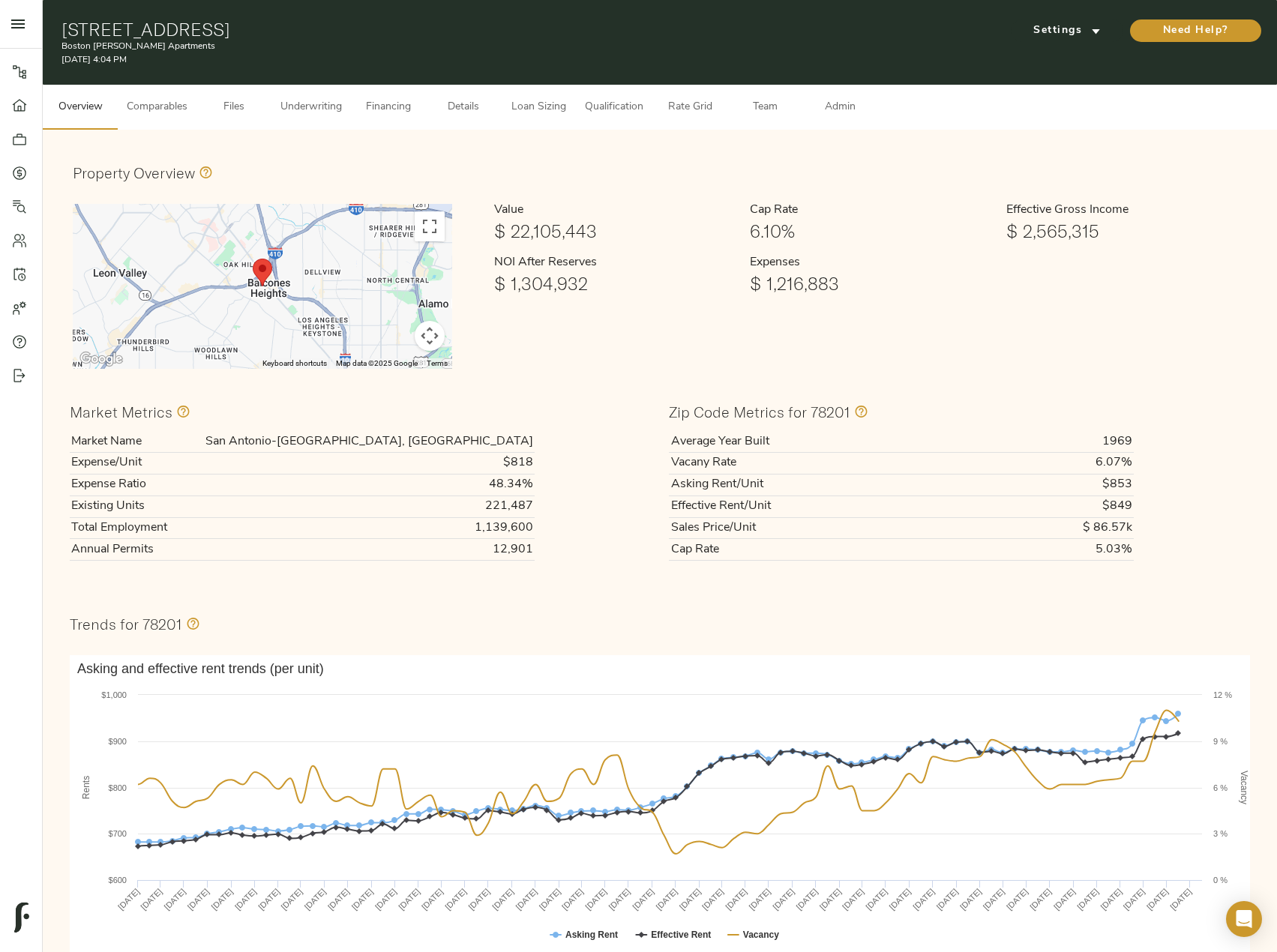
click at [309, 111] on span "Underwriting" at bounding box center [311, 107] width 62 height 19
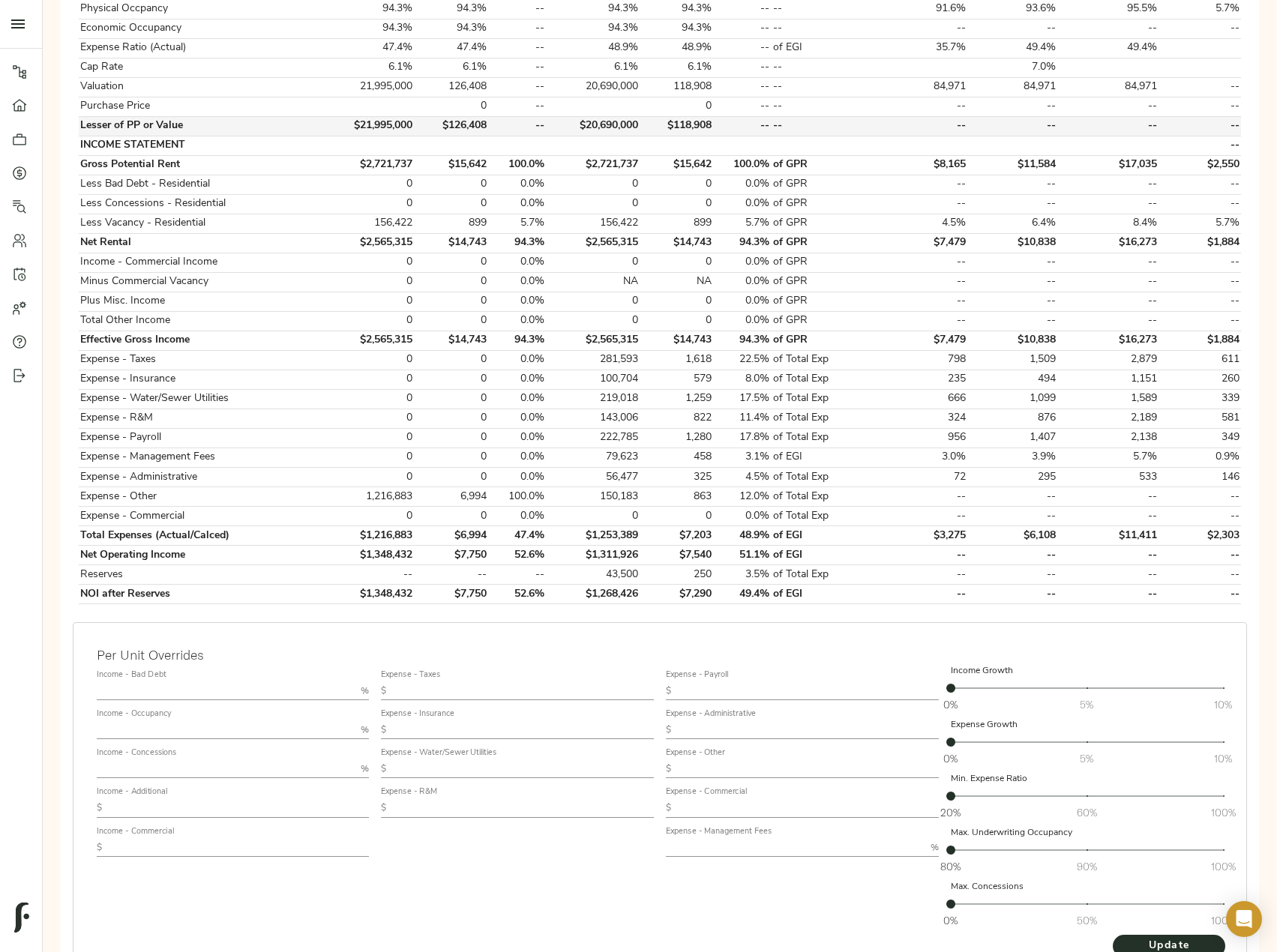
scroll to position [447, 0]
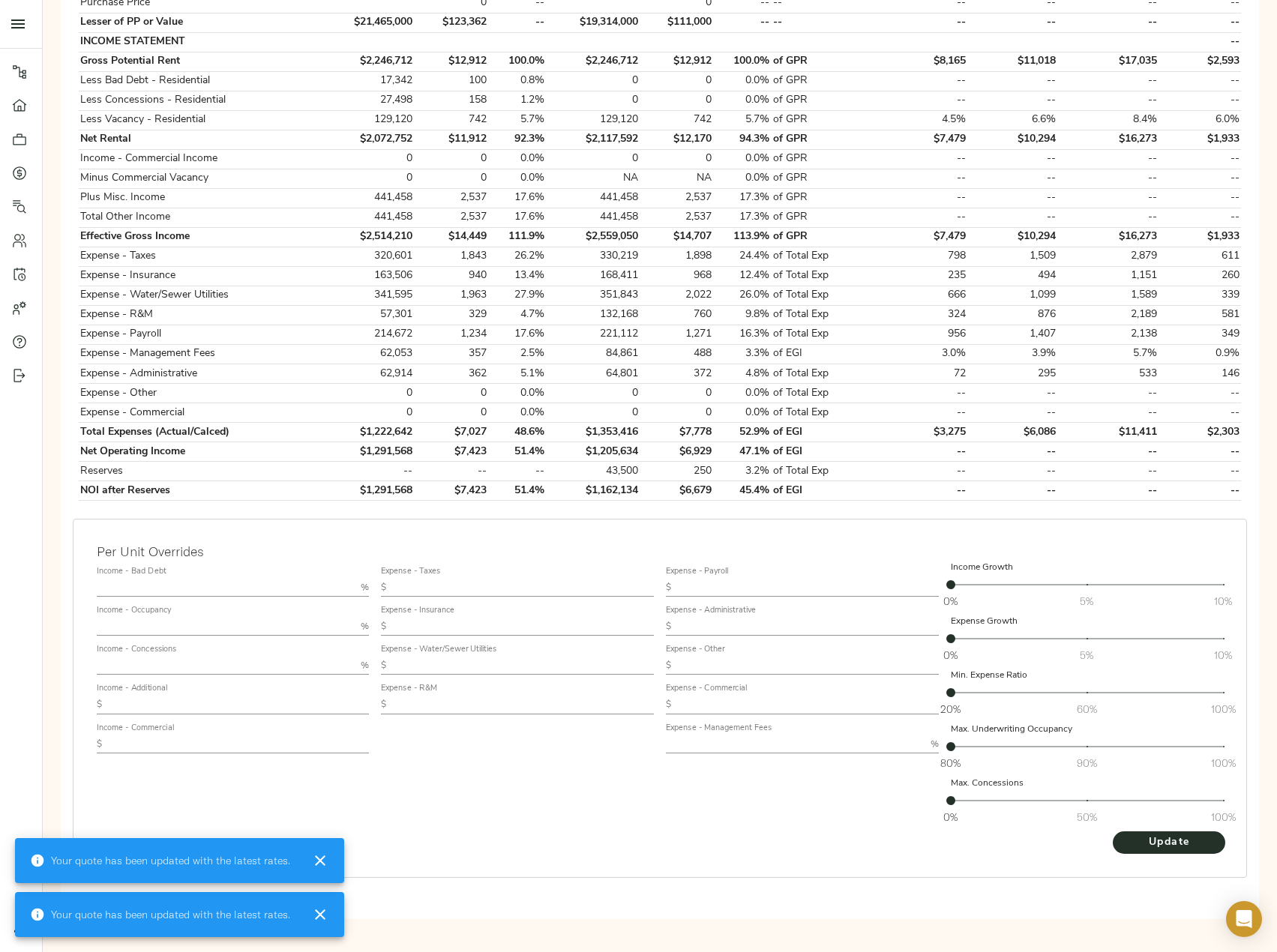
click at [169, 665] on input "text" at bounding box center [226, 665] width 258 height 18
type input "1"
click at [160, 590] on input "text" at bounding box center [226, 588] width 258 height 18
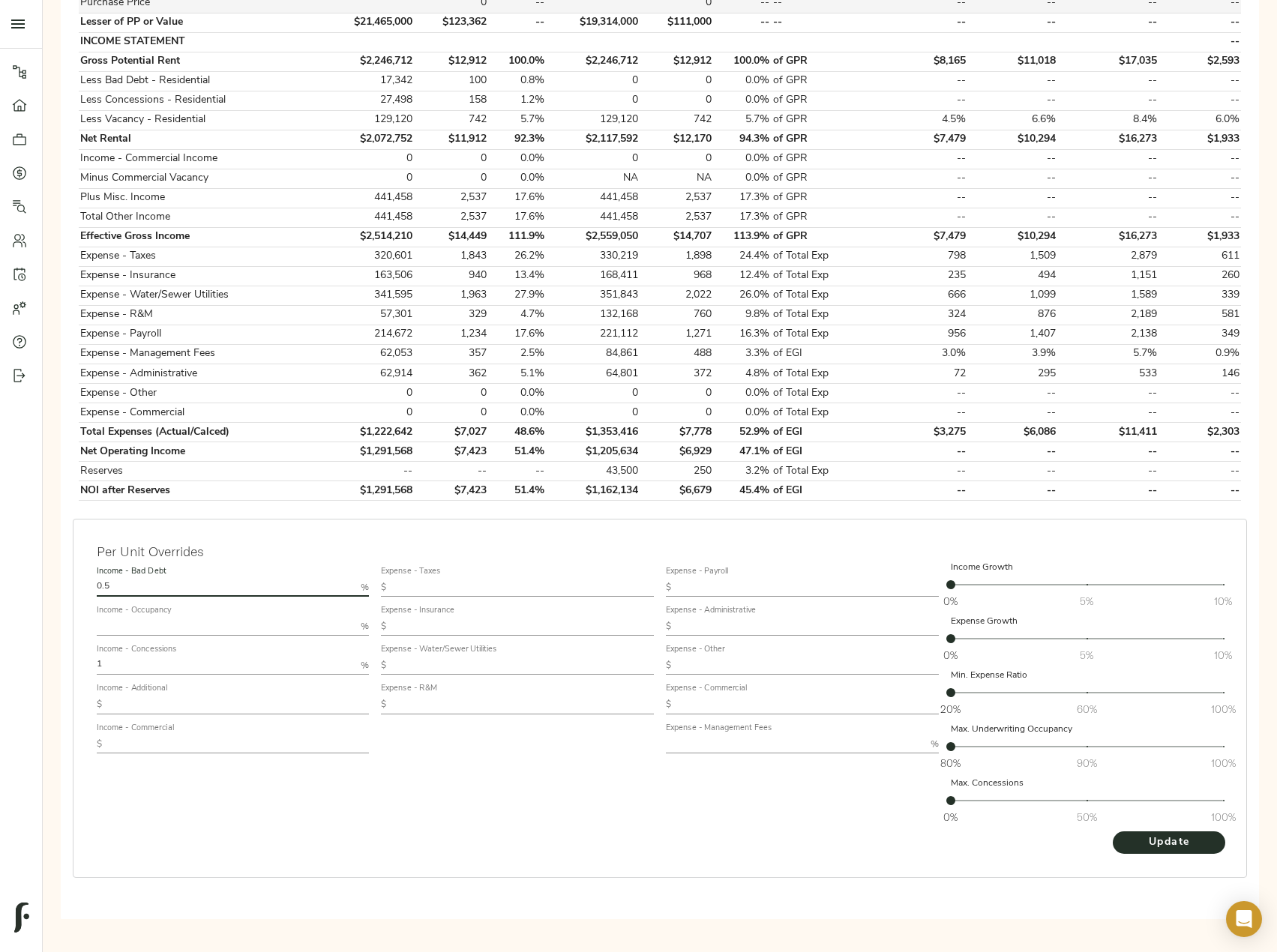
type input "0.5"
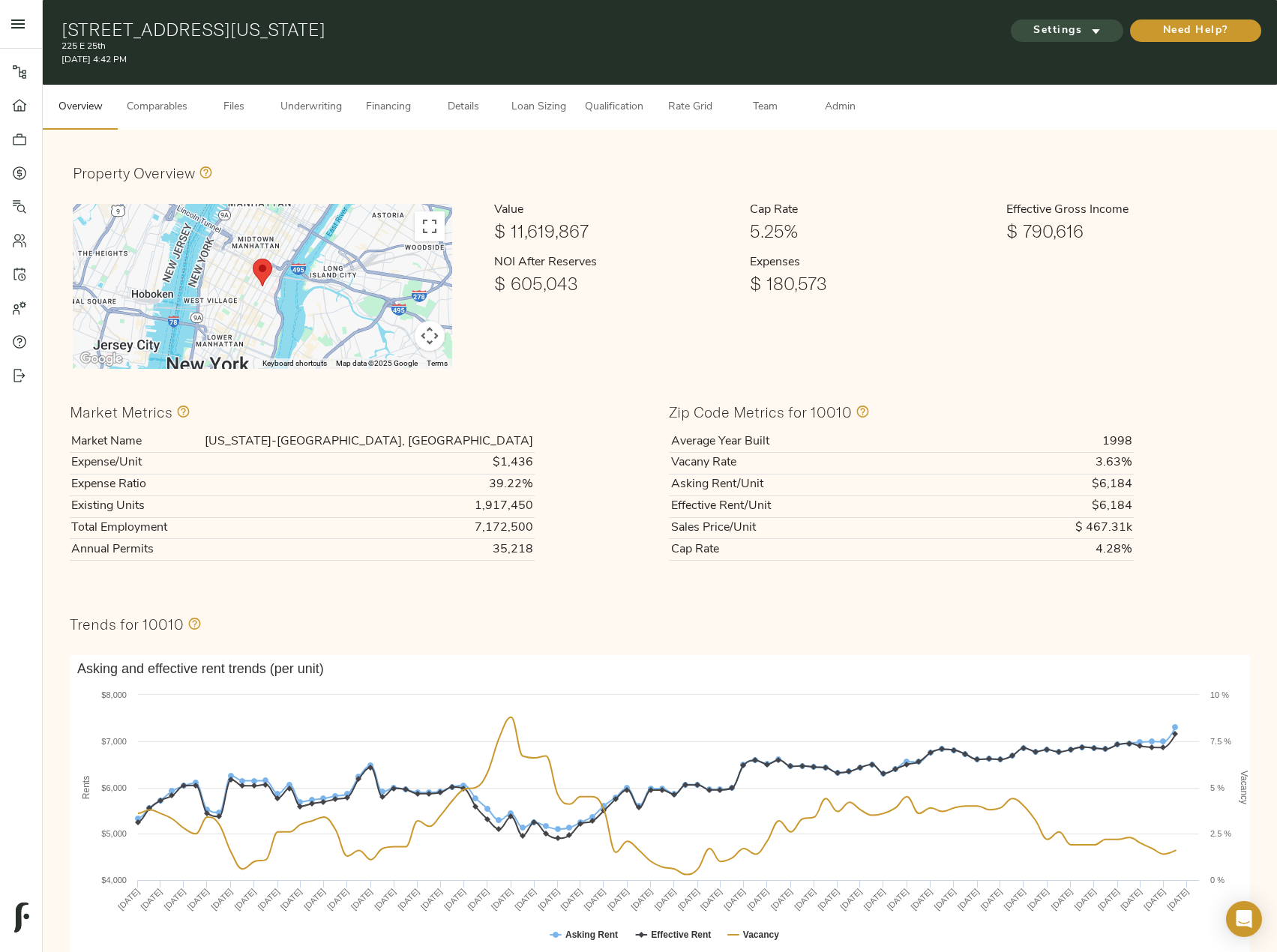
click at [1071, 37] on span "Settings" at bounding box center [1067, 31] width 83 height 19
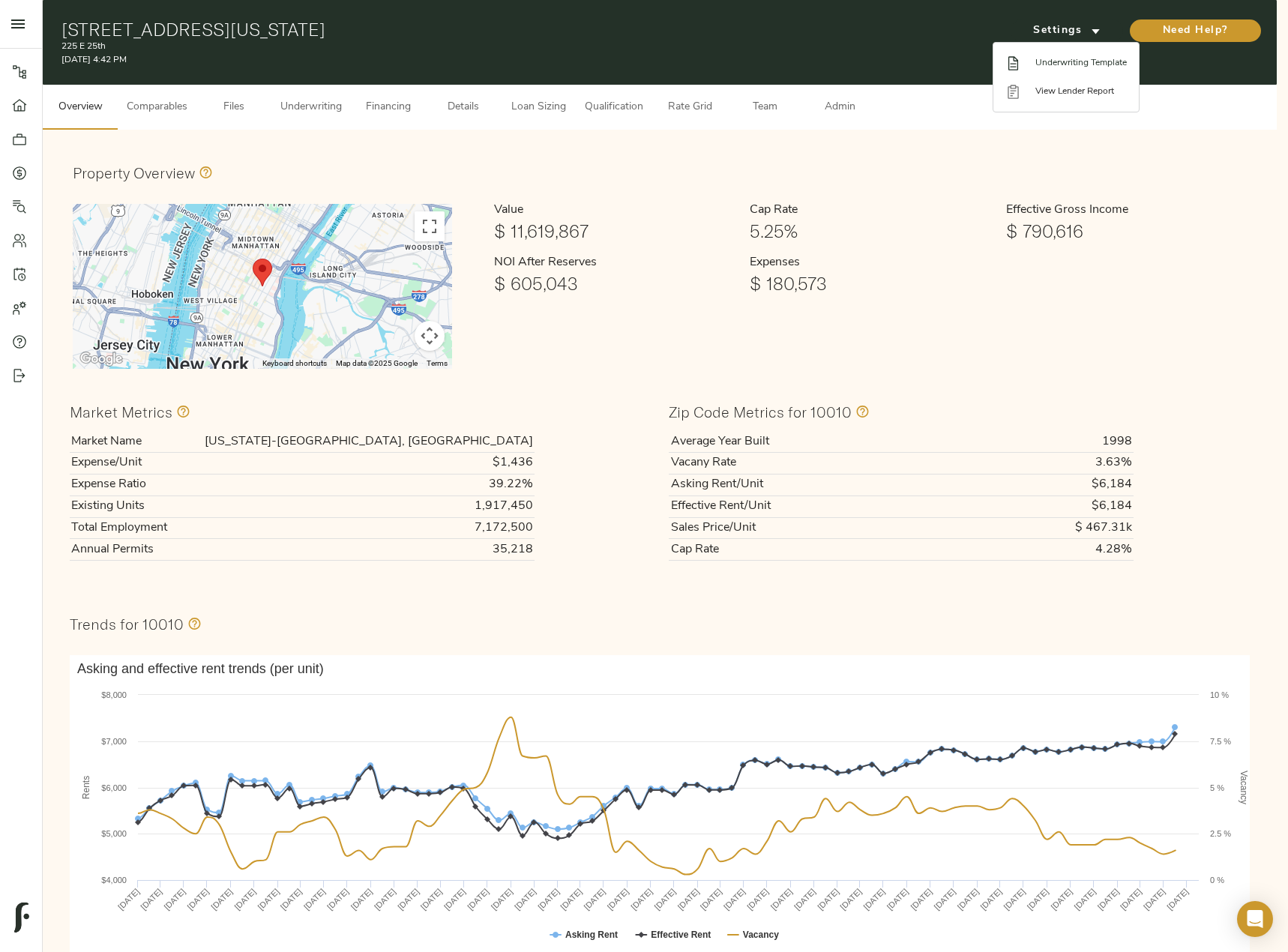
click at [1065, 49] on li "Underwriting Template" at bounding box center [1066, 63] width 145 height 28
click at [304, 99] on div at bounding box center [644, 476] width 1288 height 952
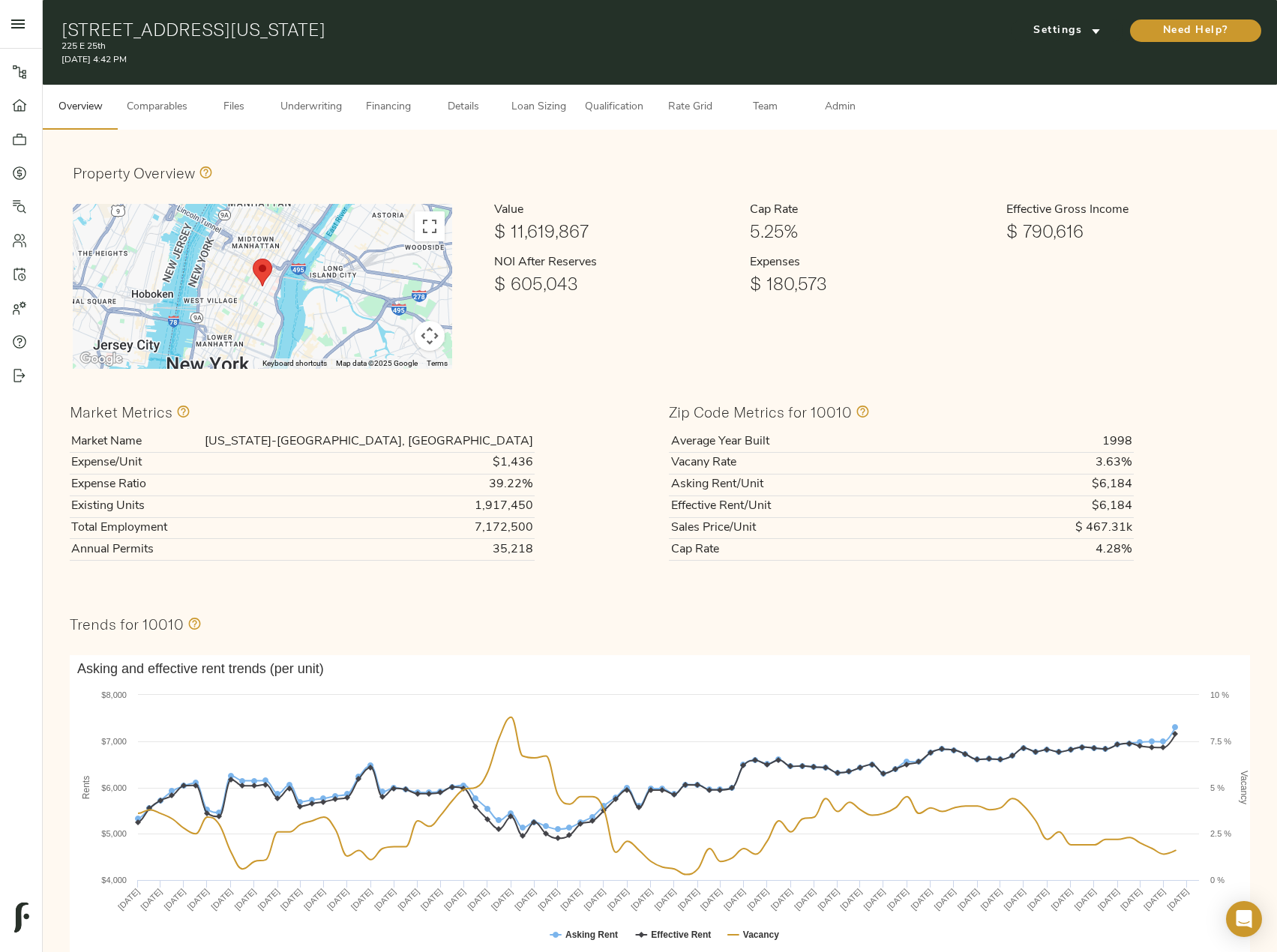
click at [318, 110] on span "Underwriting" at bounding box center [311, 107] width 62 height 19
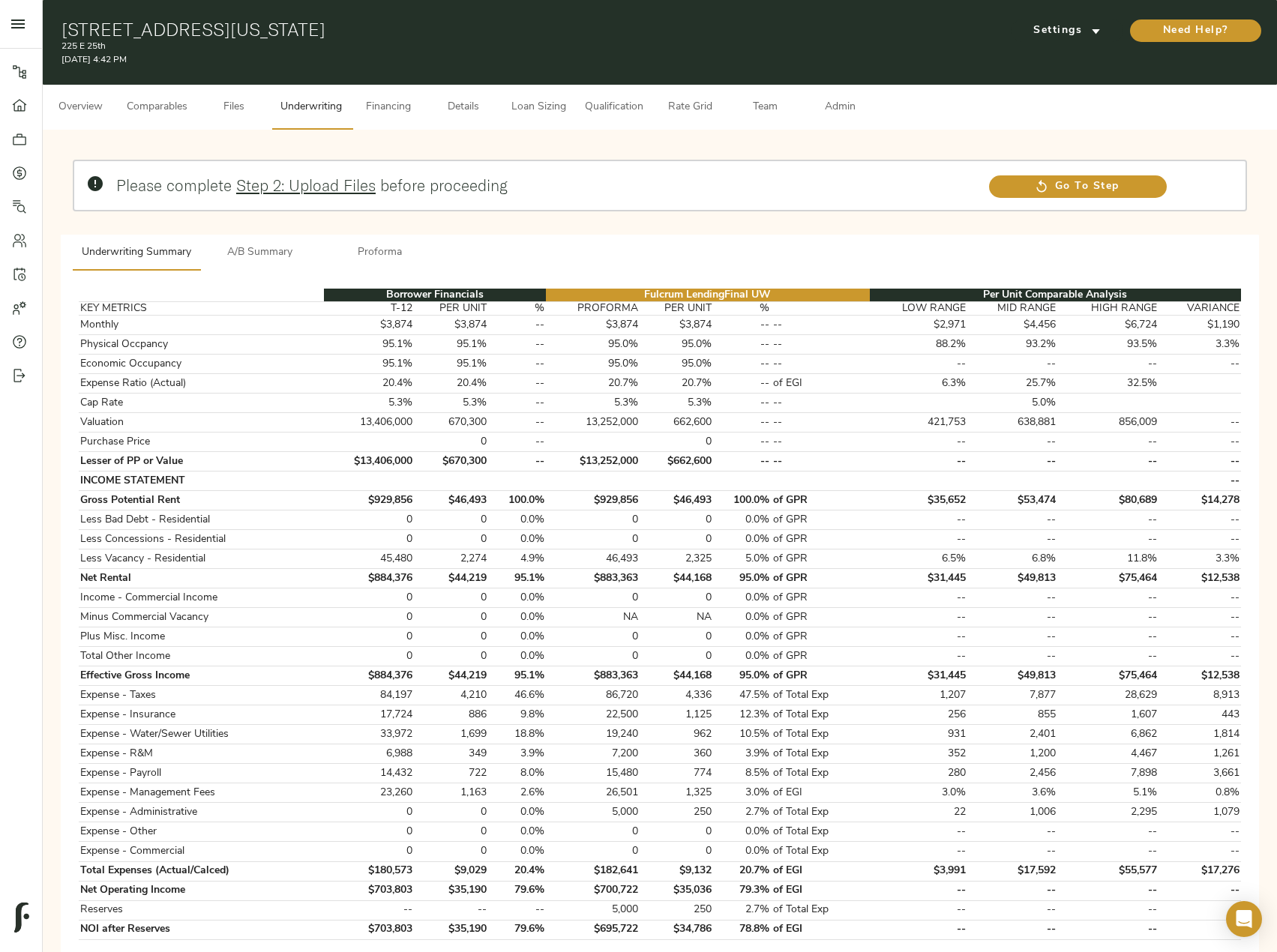
click at [251, 107] on span "Files" at bounding box center [234, 107] width 57 height 19
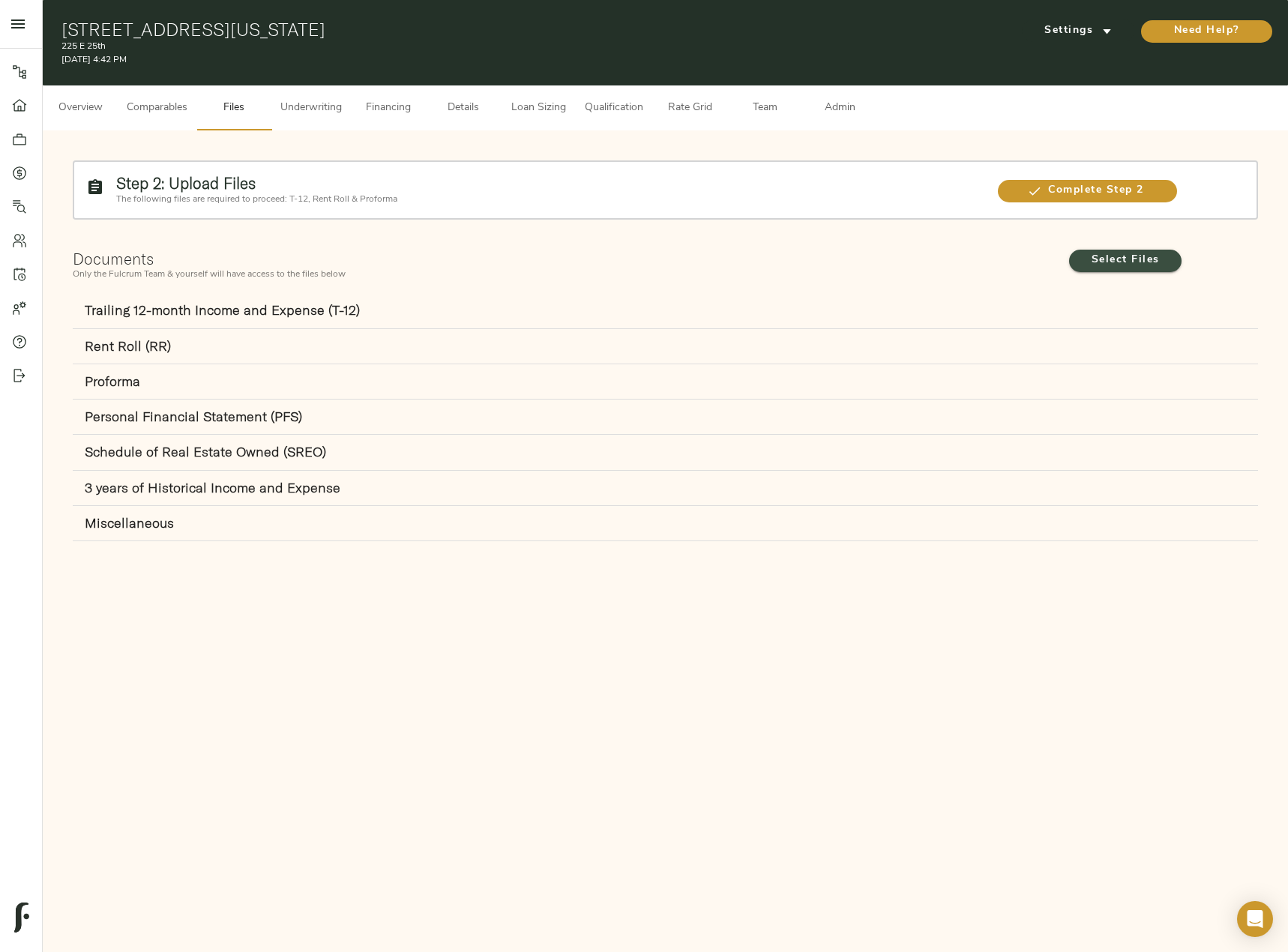
click at [1135, 264] on span "Select Files" at bounding box center [1126, 260] width 83 height 19
click at [0, 0] on input "Select Files" at bounding box center [0, 0] width 0 height 0
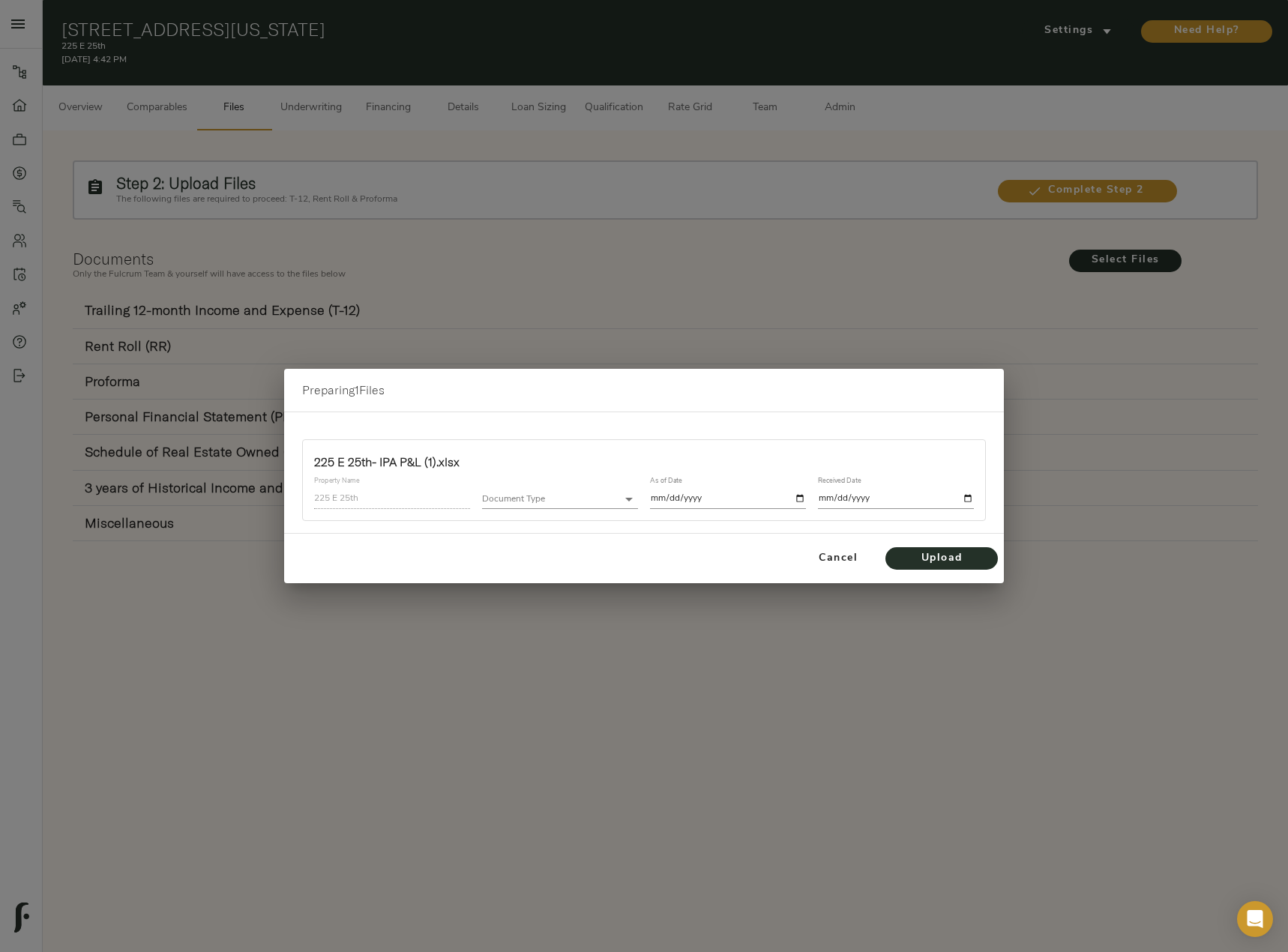
click at [567, 499] on body "225 E 25th - [STREET_ADDRESS][US_STATE] Pipeline Dashboard Portfolio Quotes Sea…" at bounding box center [644, 552] width 1288 height 1105
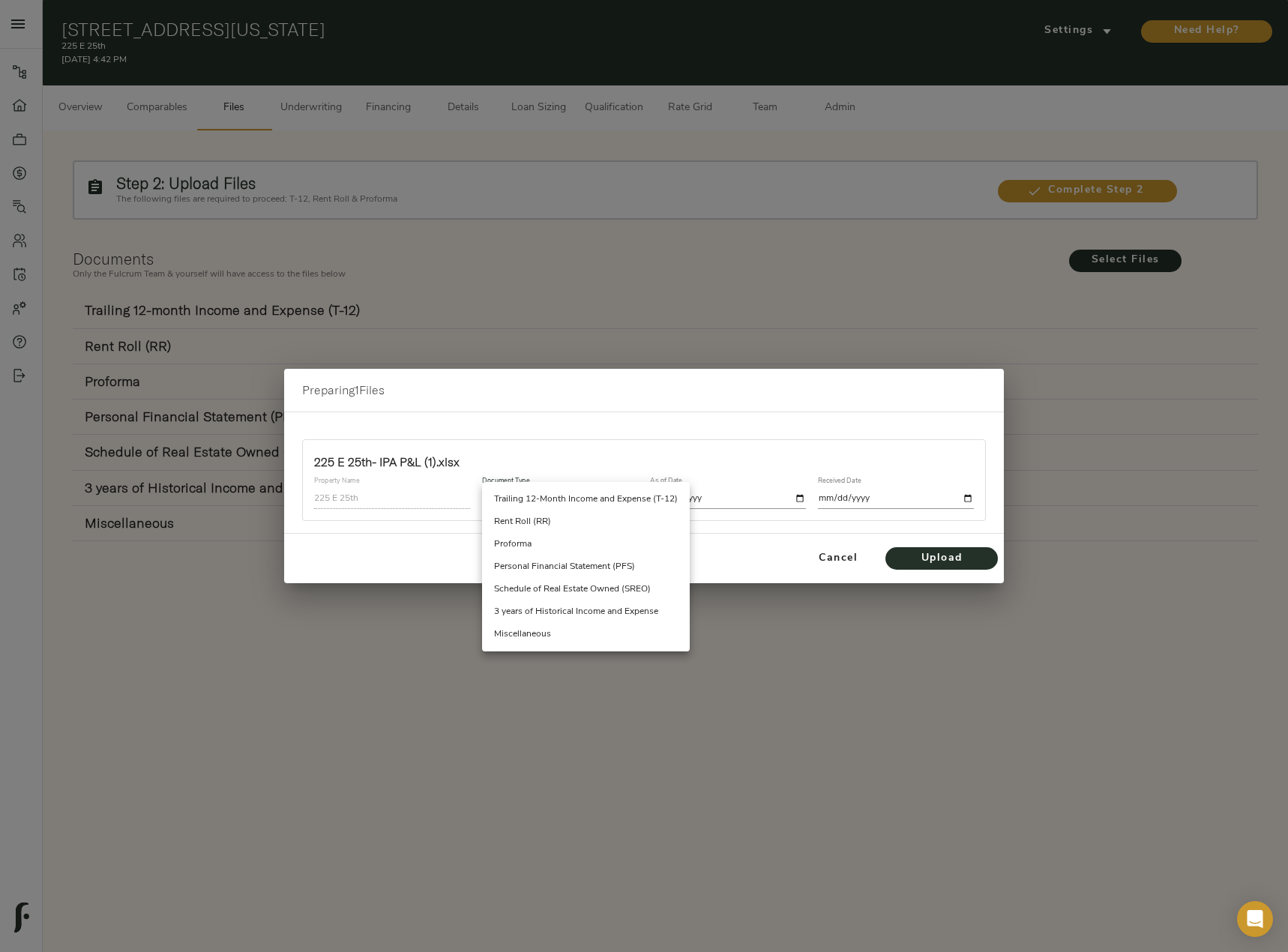
click at [576, 499] on li "Trailing 12-Month Income and Expense (T-12)" at bounding box center [586, 499] width 208 height 23
type input "trailing_twelve"
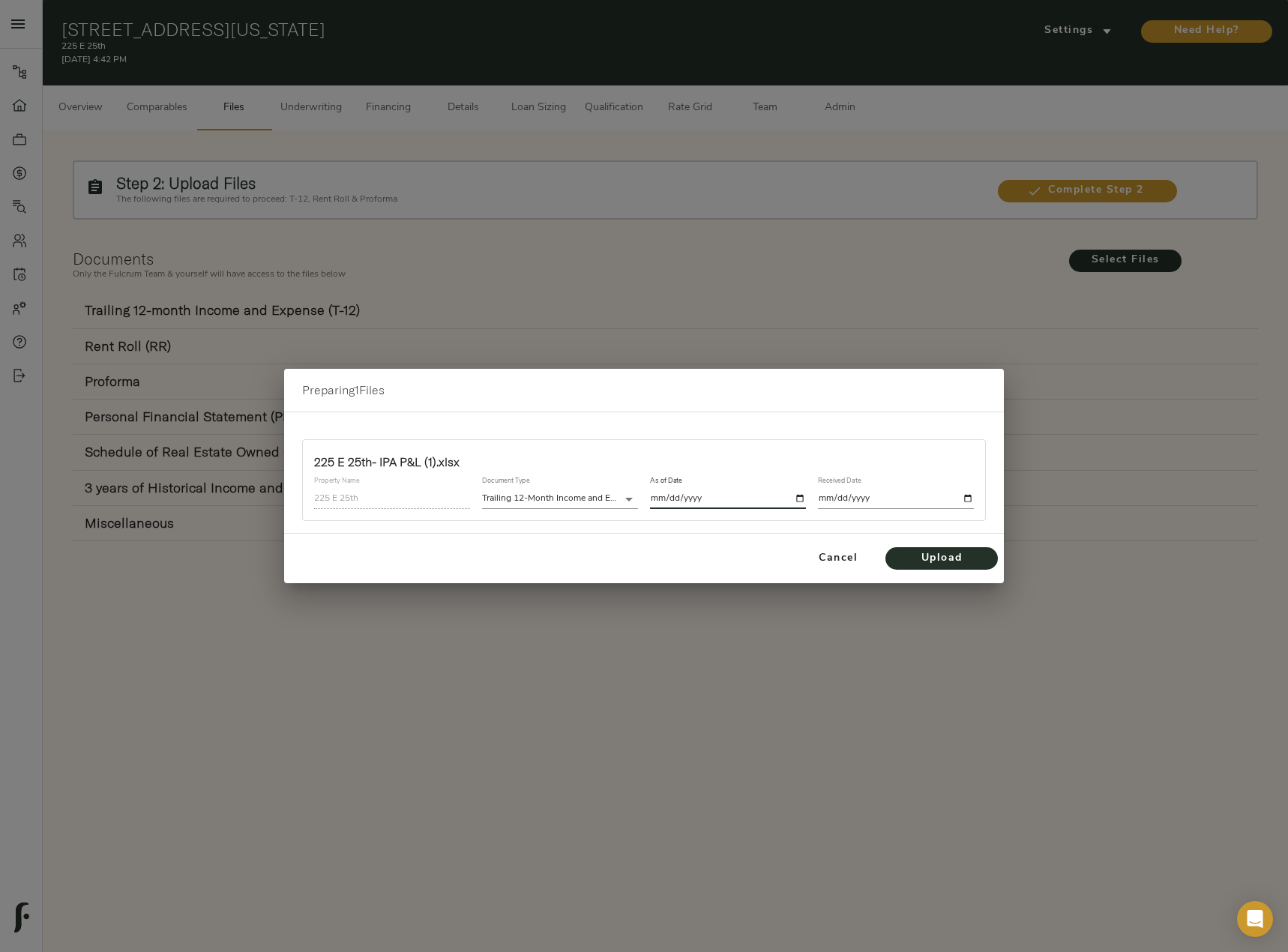
click at [799, 496] on input "date" at bounding box center [728, 499] width 156 height 20
type input "[DATE]"
click at [971, 499] on input "date" at bounding box center [896, 499] width 156 height 20
type input "[DATE]"
click at [925, 557] on span "Upload" at bounding box center [942, 559] width 83 height 19
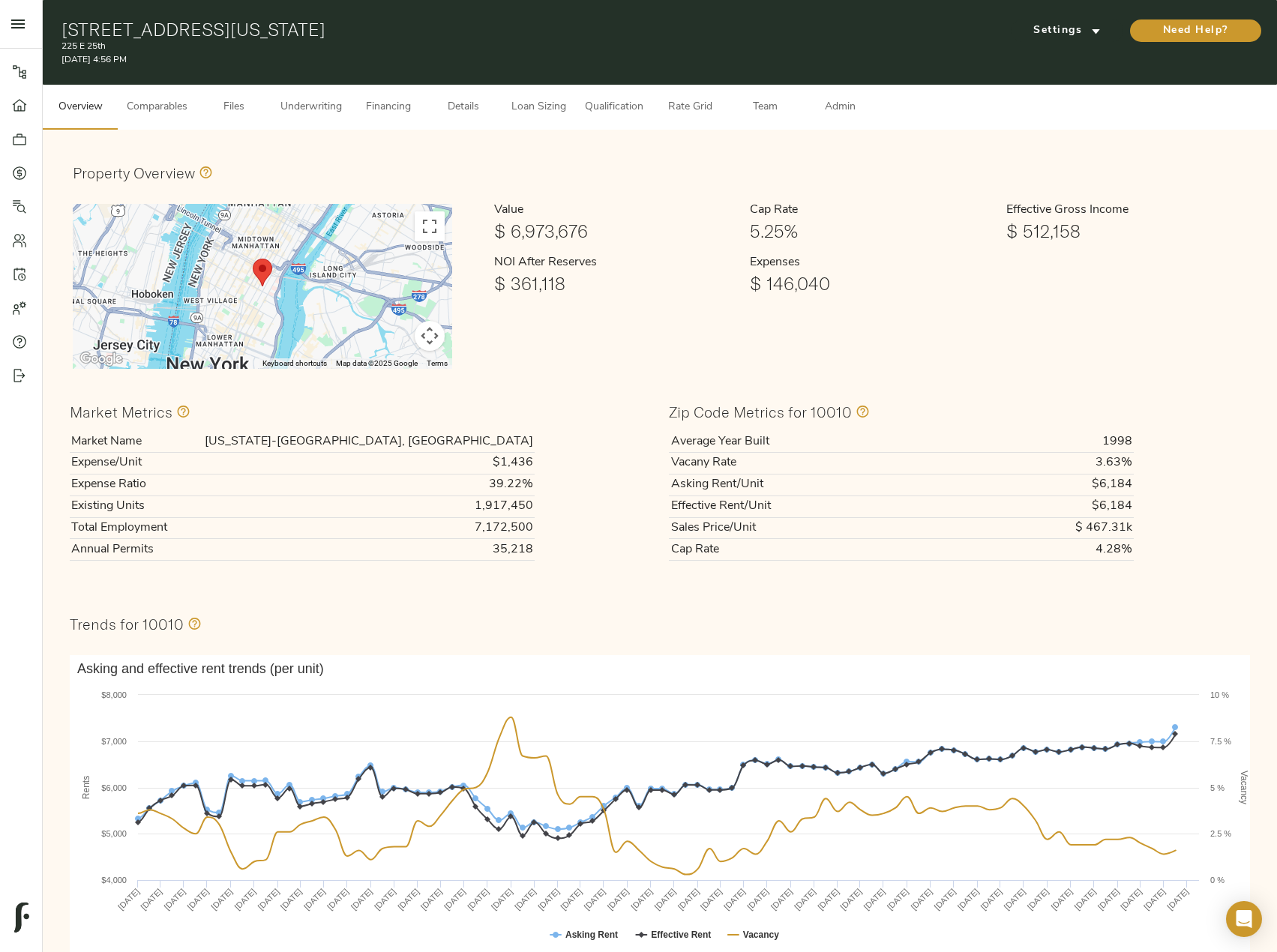
click at [323, 102] on span "Underwriting" at bounding box center [311, 107] width 62 height 19
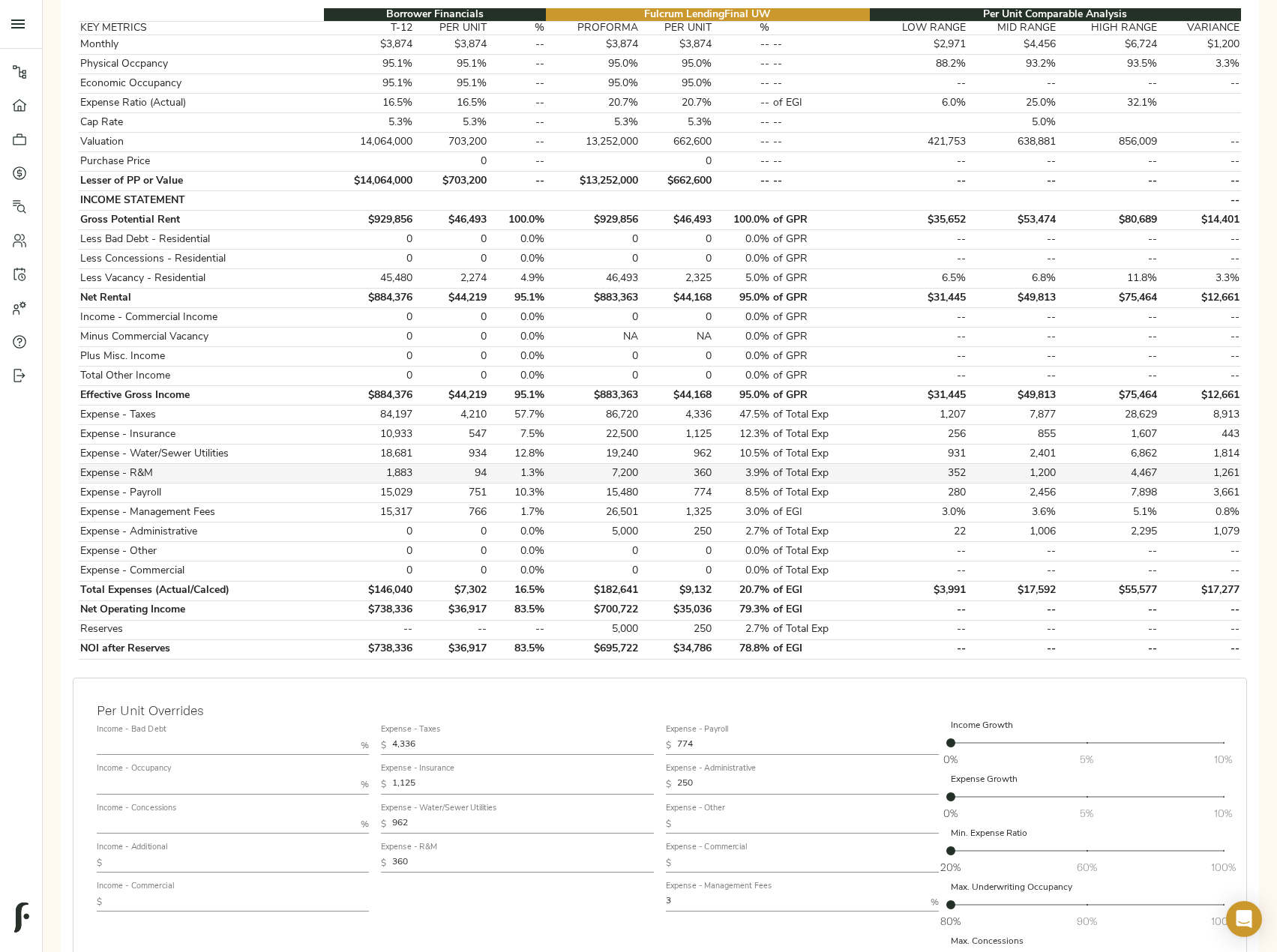
scroll to position [300, 0]
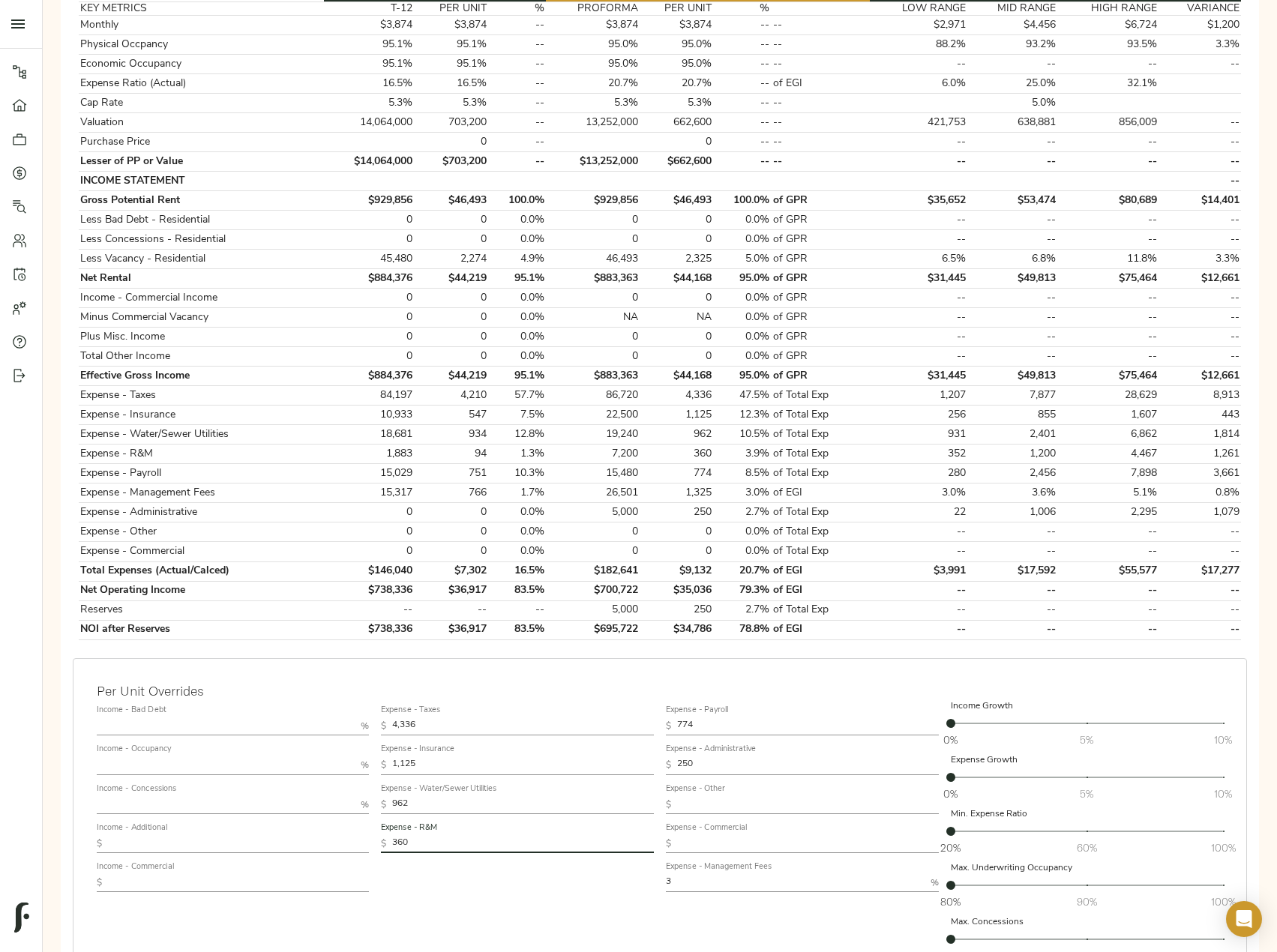
drag, startPoint x: 430, startPoint y: 843, endPoint x: 329, endPoint y: 843, distance: 101.0
click at [329, 843] on div "Income - Bad Debt % Income - Occupancy % Income - Concessions % Income - Additi…" at bounding box center [659, 834] width 1138 height 282
type input "750"
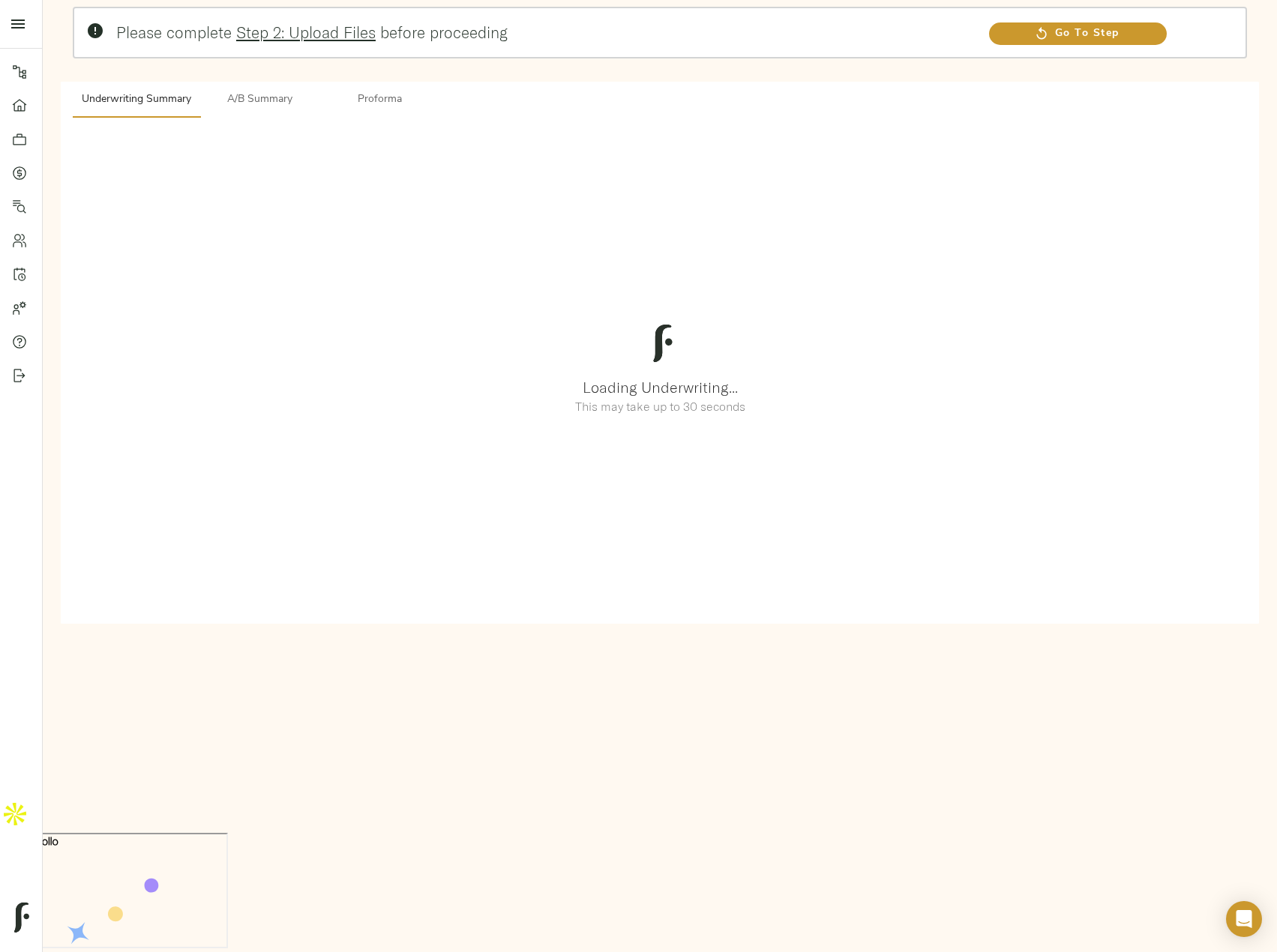
scroll to position [0, 0]
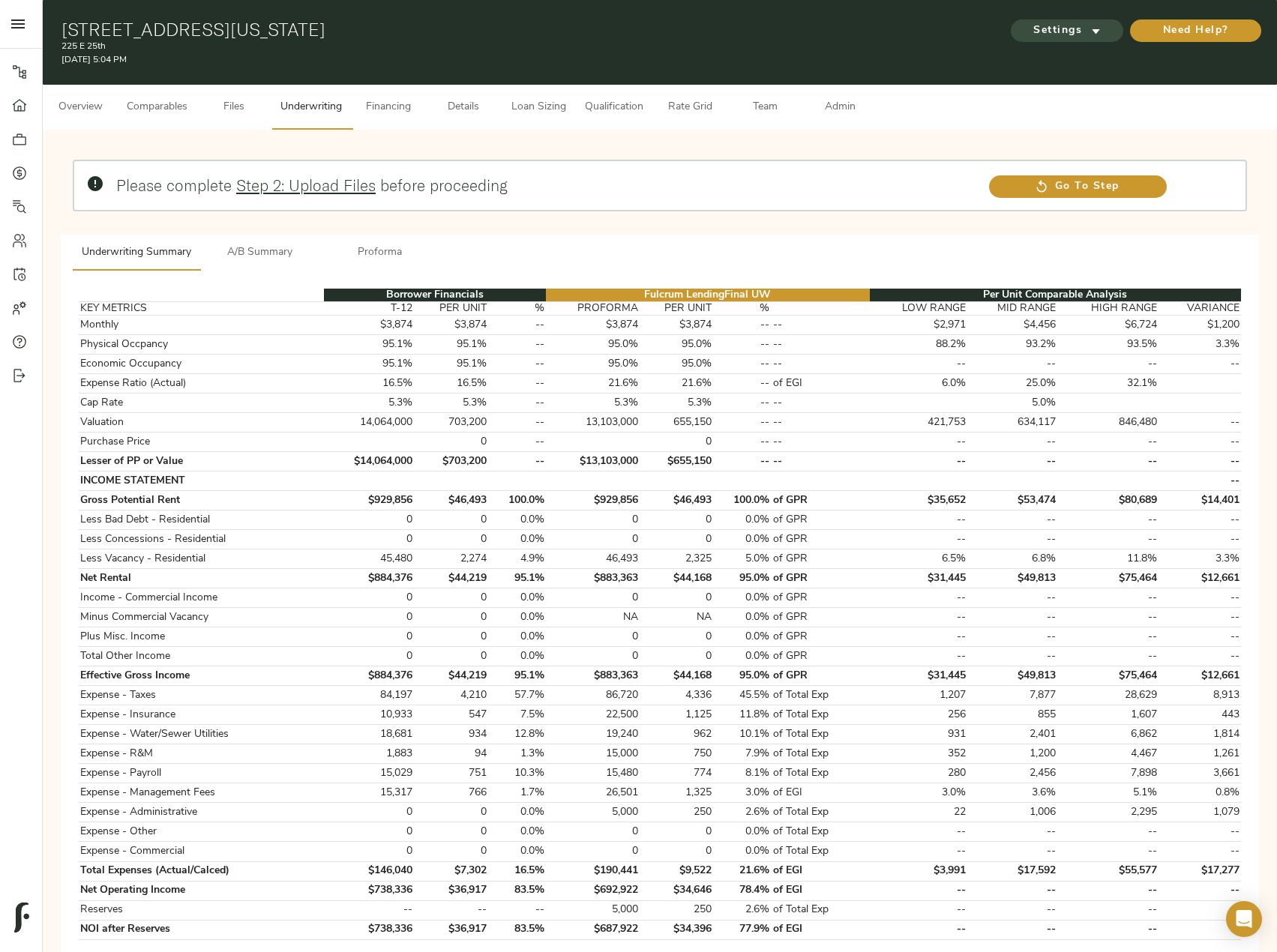
click at [1073, 27] on span "Settings" at bounding box center [1067, 31] width 83 height 19
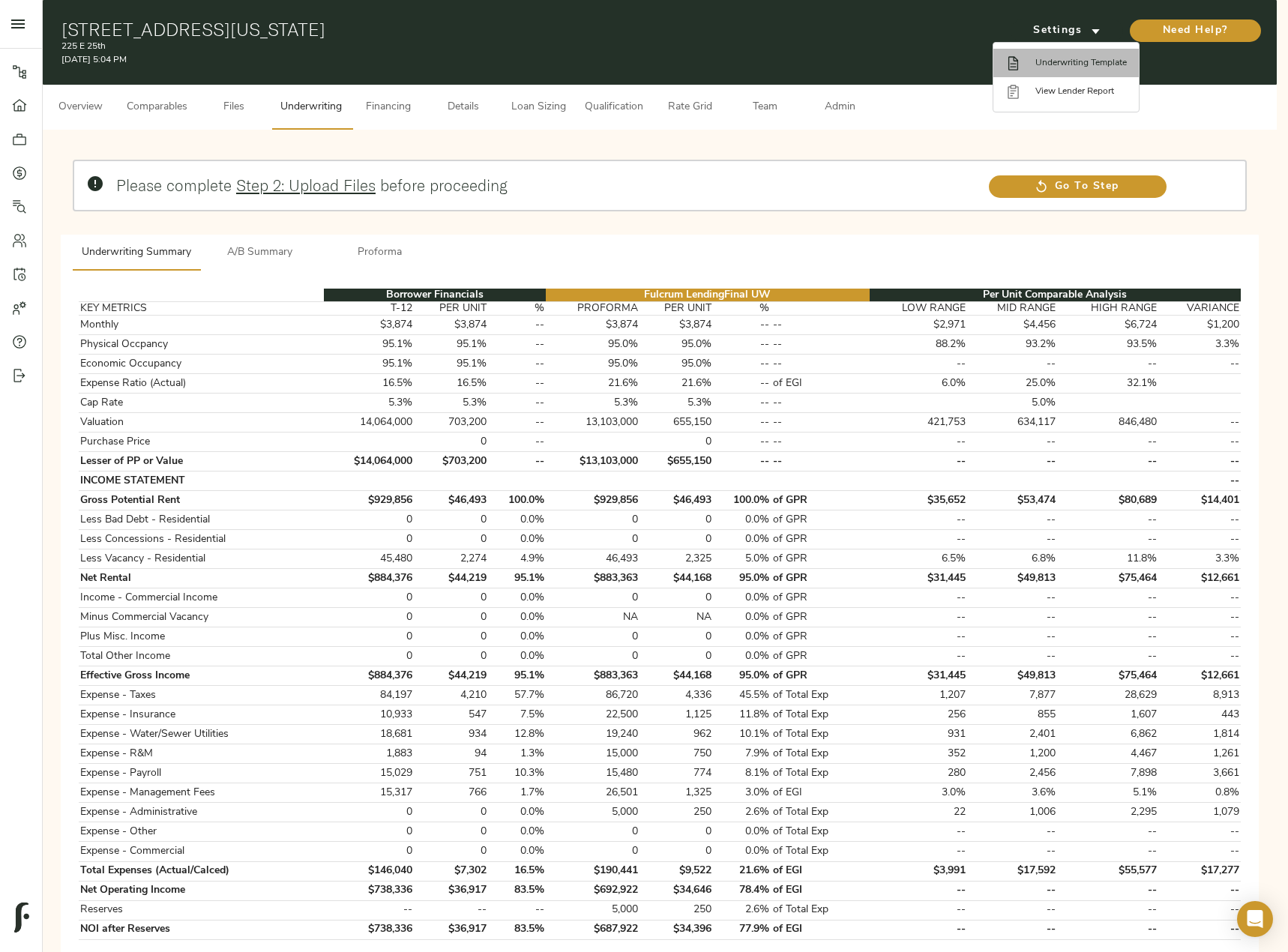
click at [1094, 58] on span "Underwriting Template" at bounding box center [1081, 63] width 92 height 14
click at [624, 253] on div at bounding box center [644, 476] width 1288 height 952
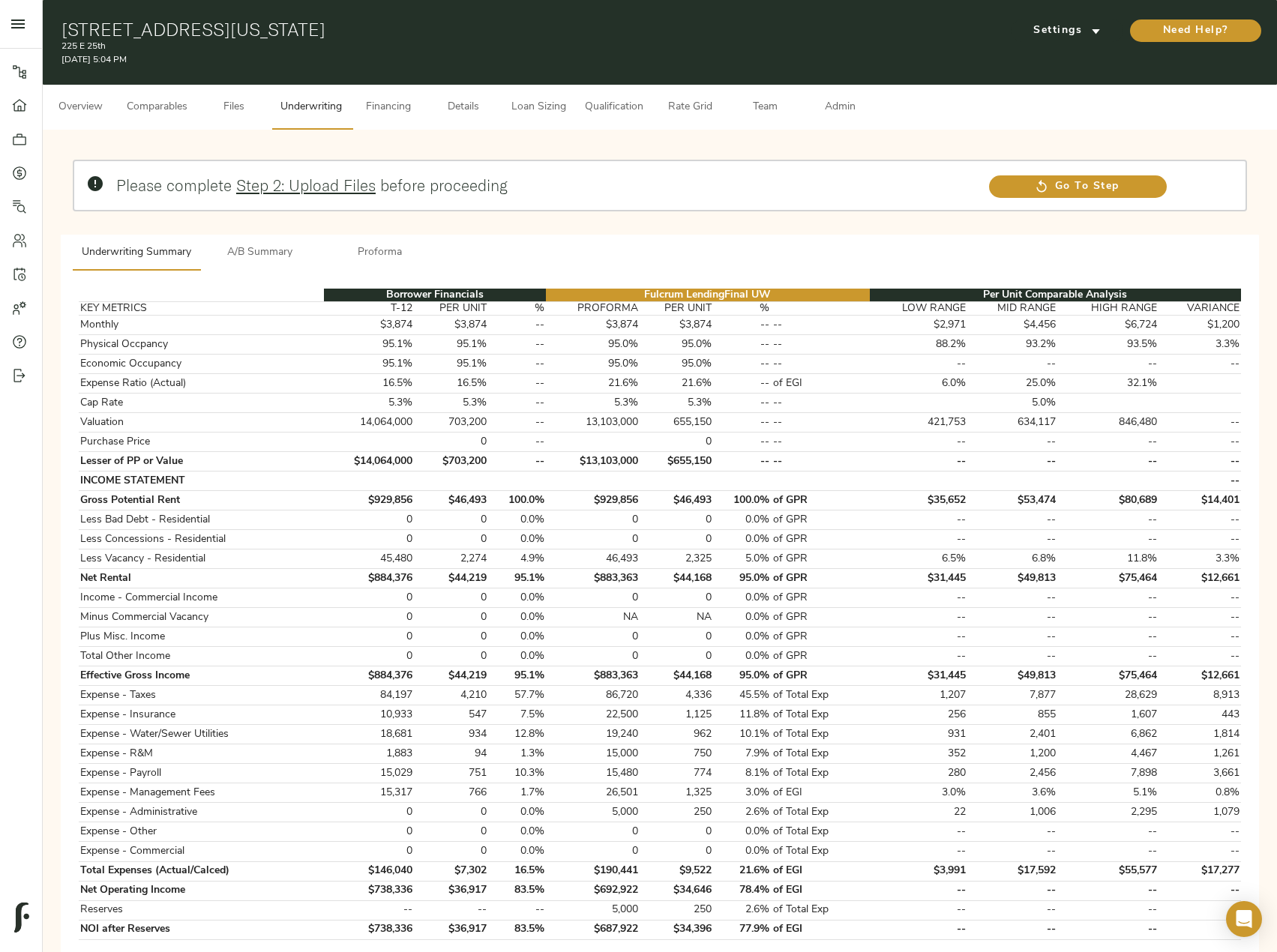
click at [832, 99] on span "Admin" at bounding box center [840, 107] width 57 height 19
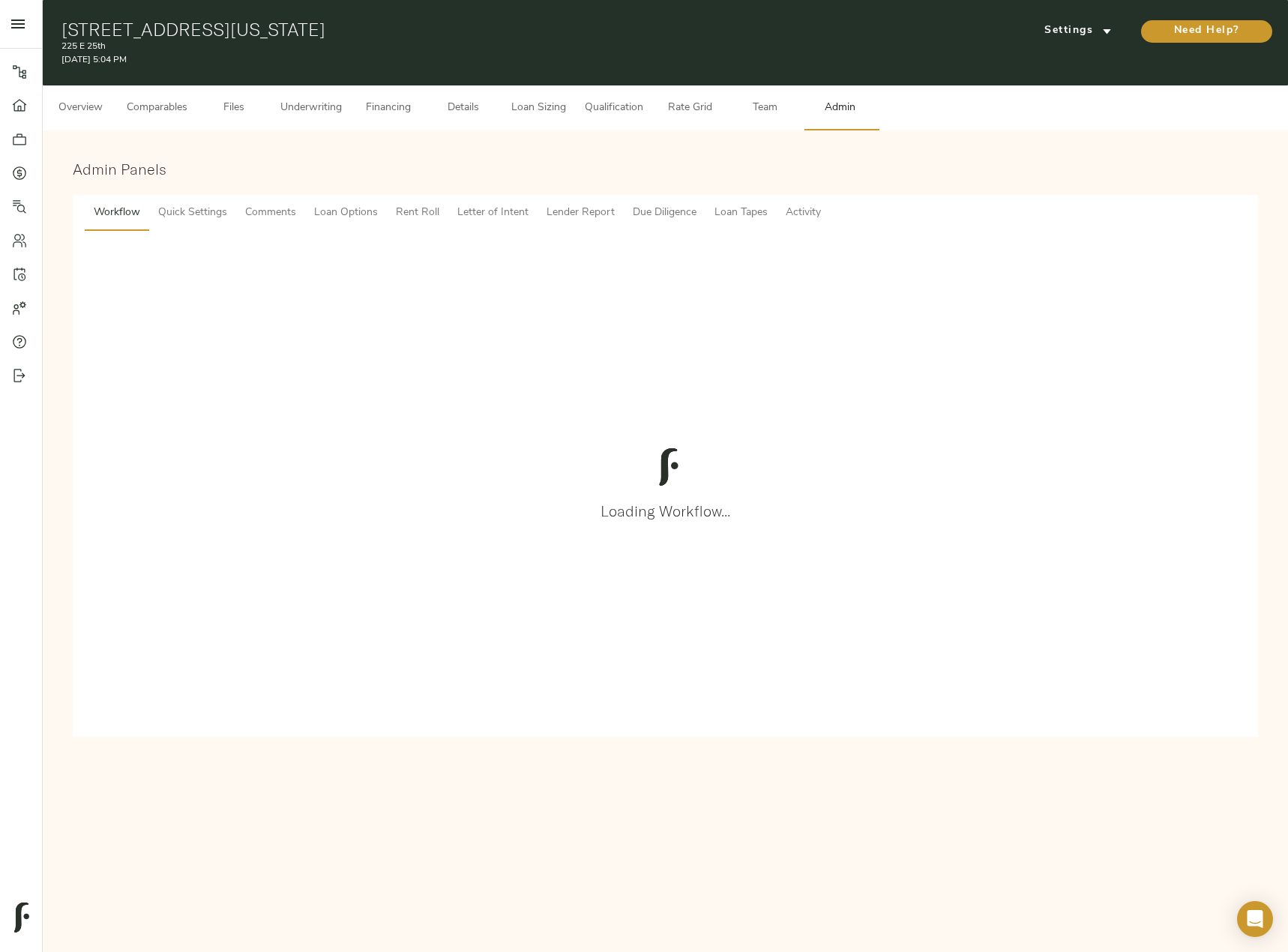
click at [268, 208] on span "Comments" at bounding box center [270, 213] width 51 height 19
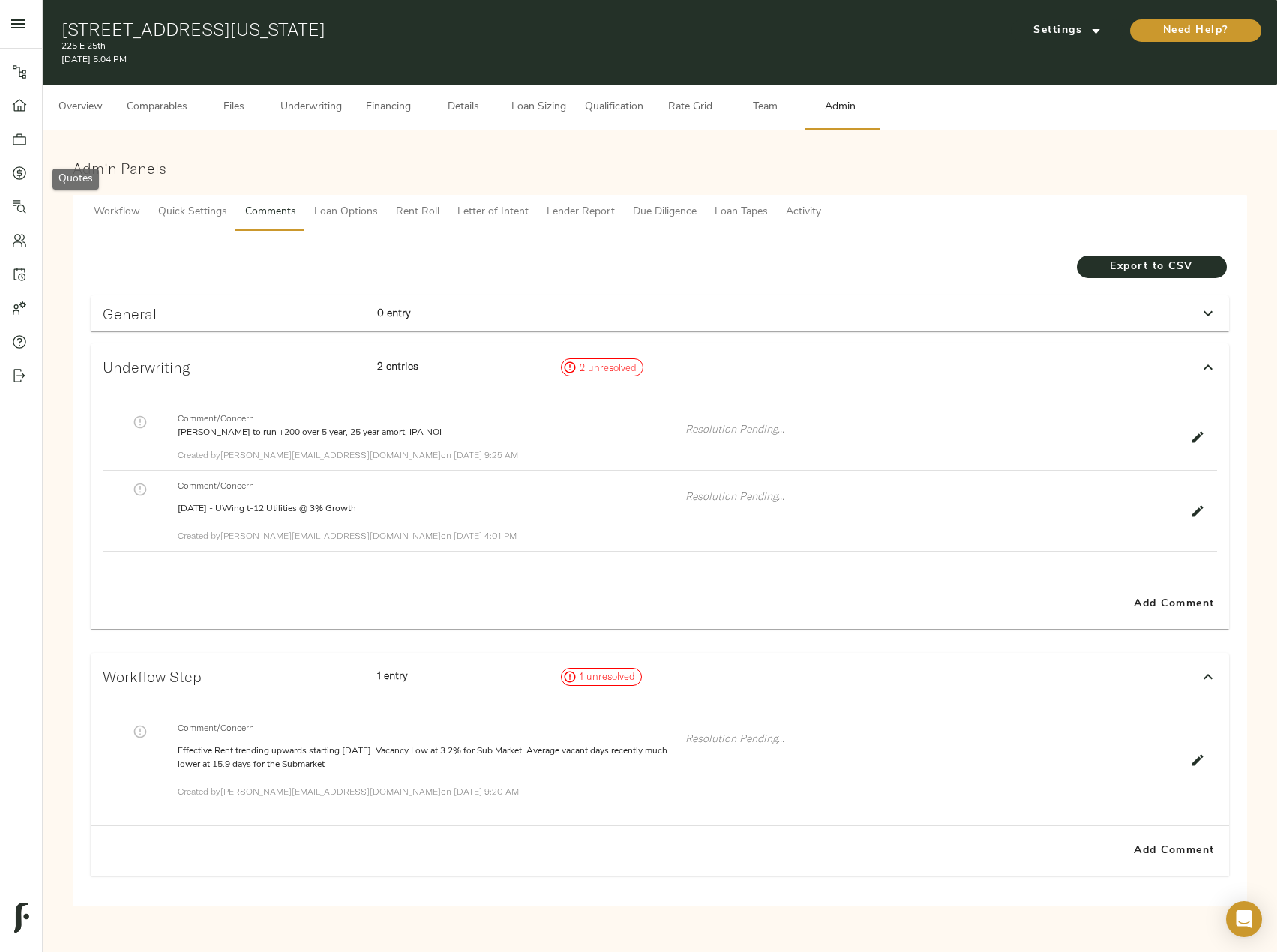
click at [19, 160] on link "Quotes" at bounding box center [21, 172] width 42 height 34
click at [1182, 609] on span "Add Comment" at bounding box center [1175, 604] width 85 height 19
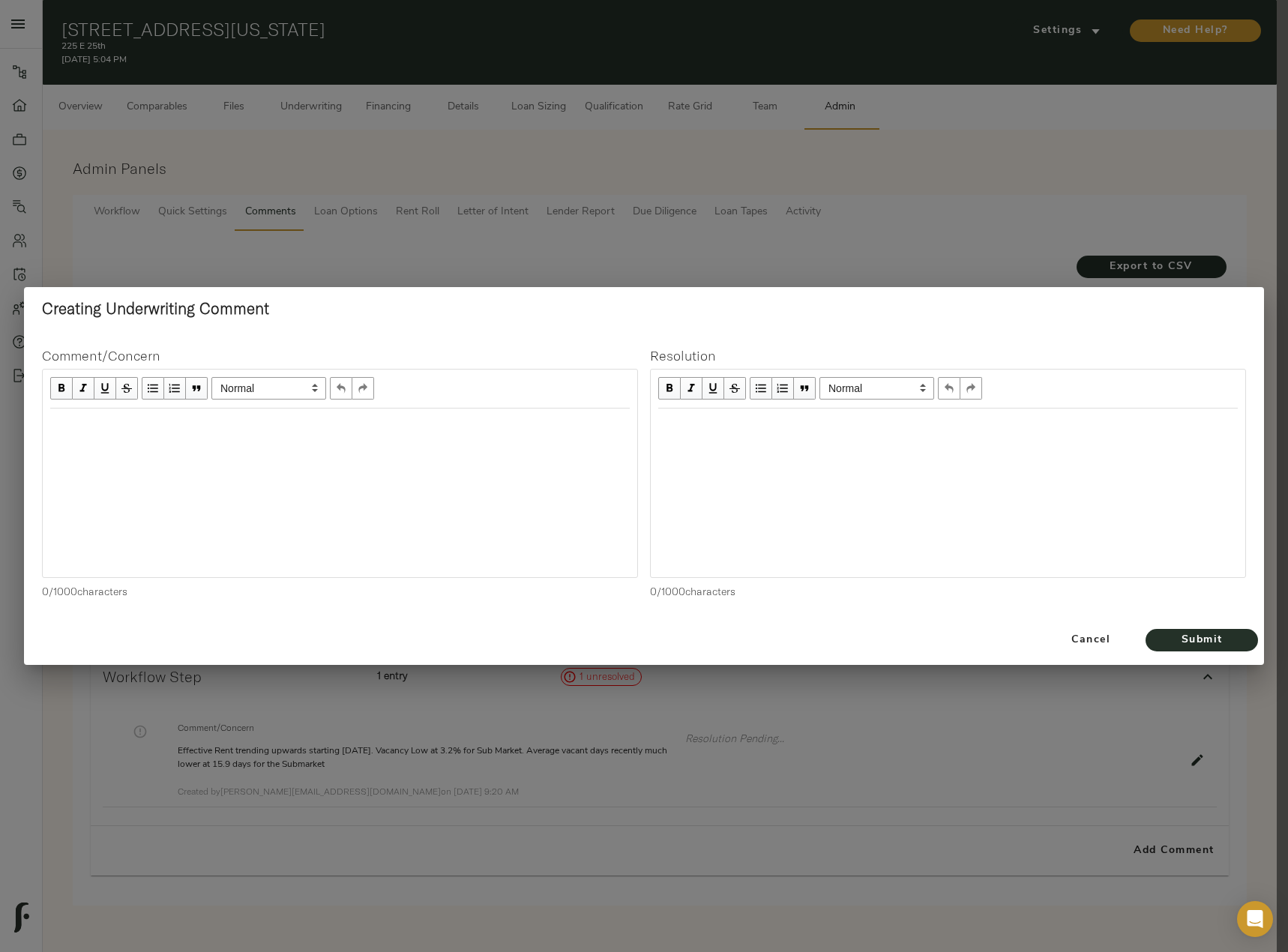
click at [376, 435] on div "Edit text" at bounding box center [340, 424] width 593 height 31
click at [1232, 636] on span "Submit" at bounding box center [1202, 640] width 83 height 19
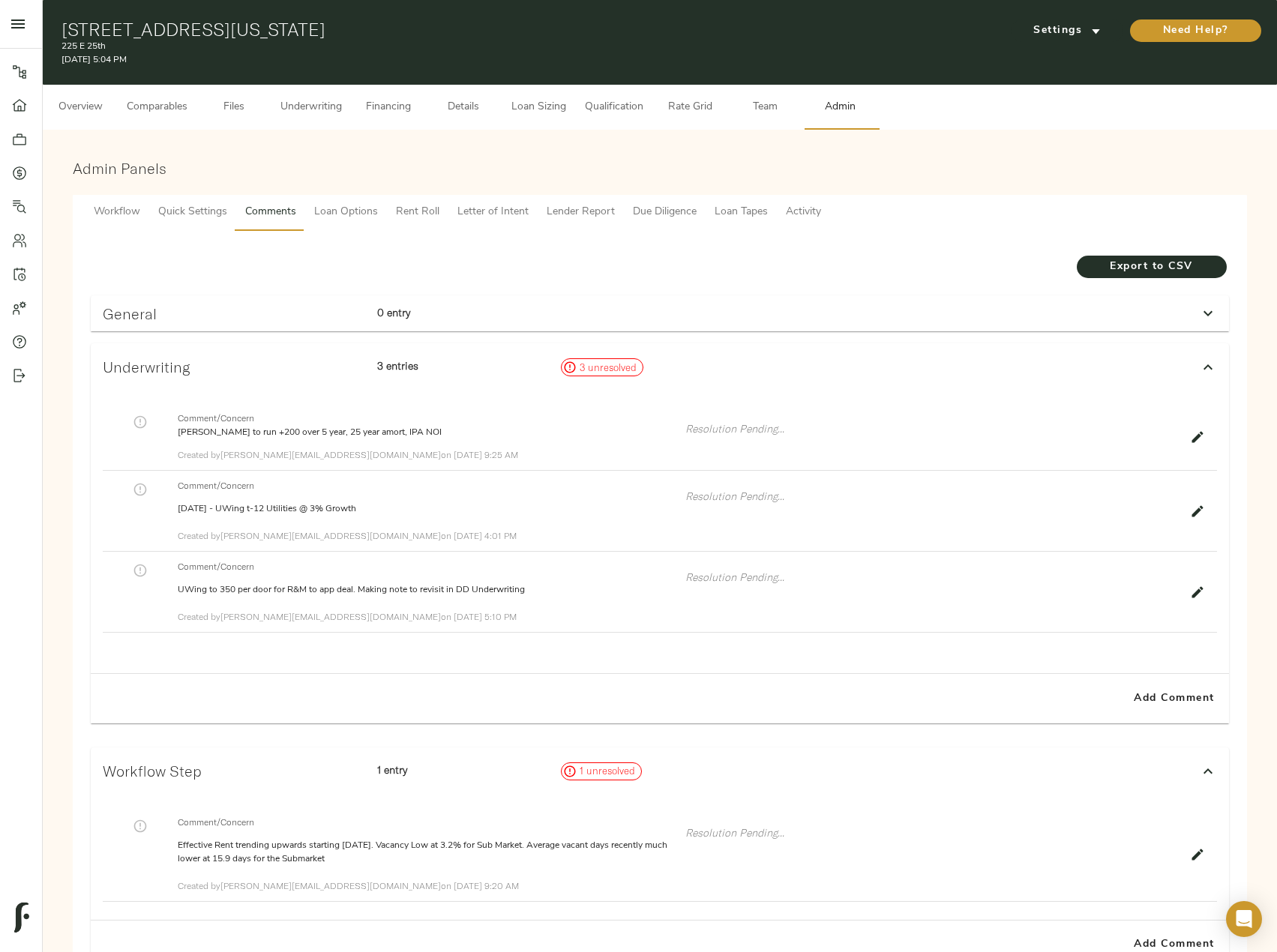
click at [305, 119] on button "Underwriting" at bounding box center [311, 107] width 80 height 45
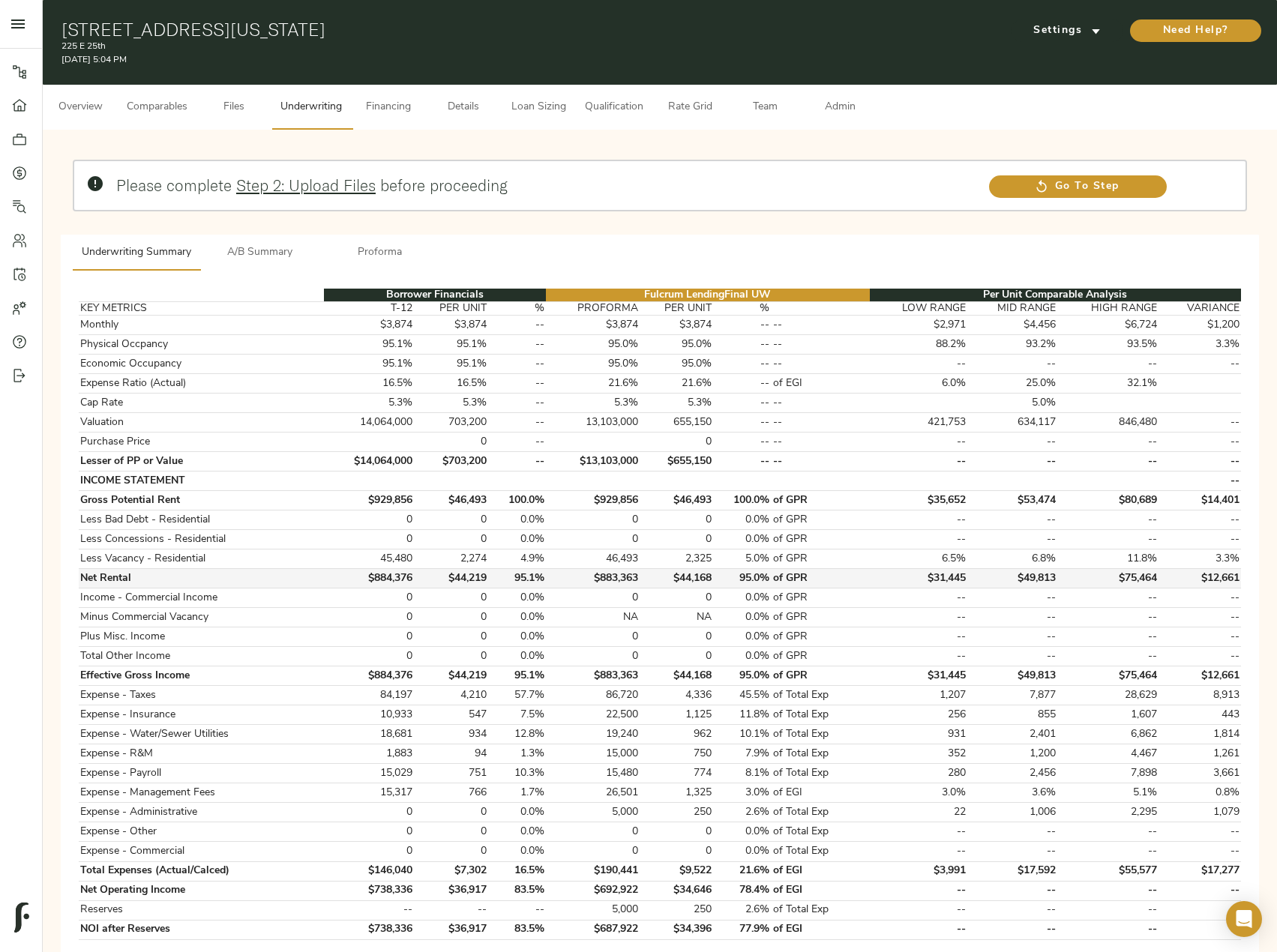
scroll to position [439, 0]
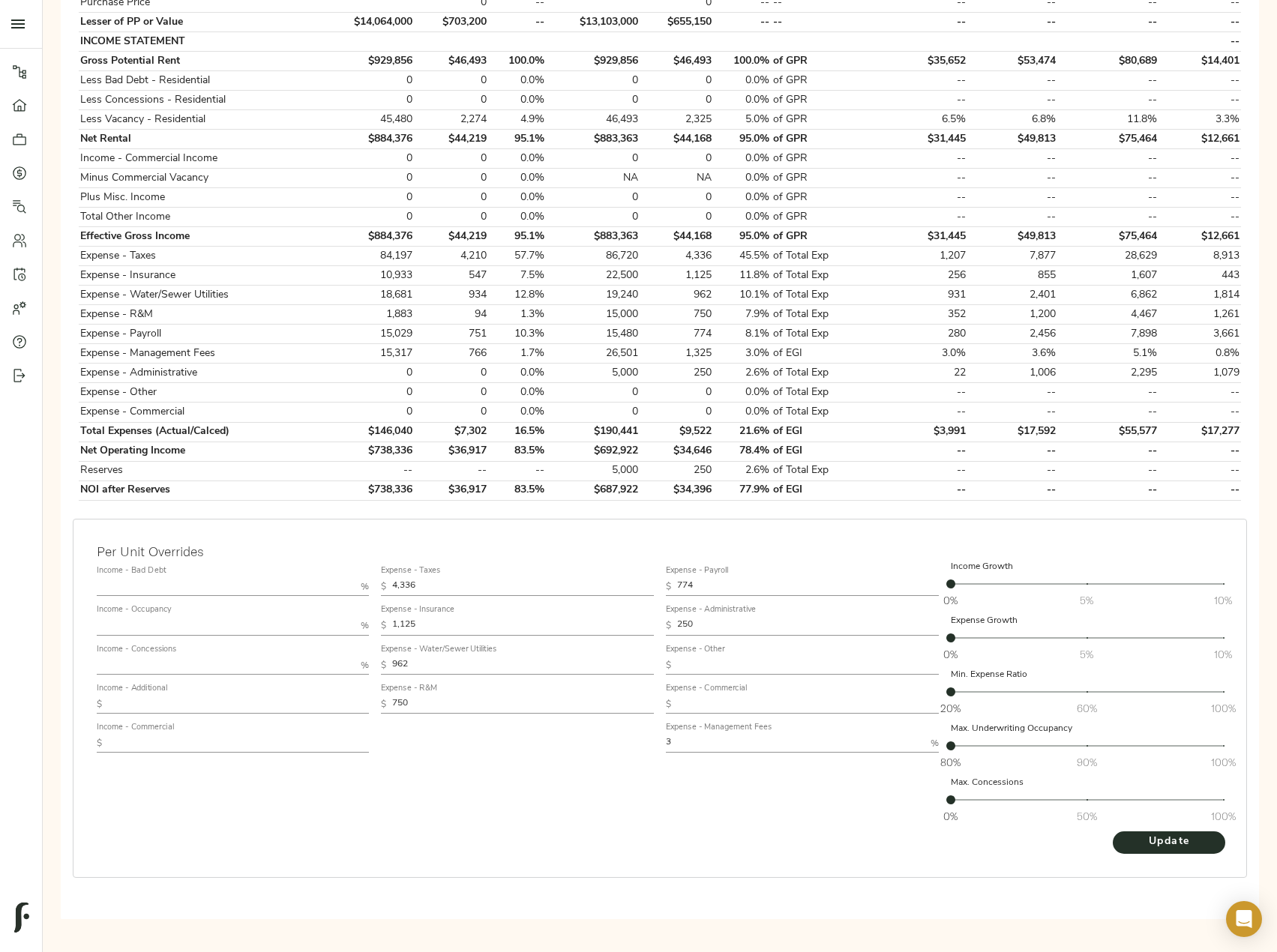
drag, startPoint x: 437, startPoint y: 708, endPoint x: 338, endPoint y: 707, distance: 99.0
click at [338, 707] on div "Income - Bad Debt % Income - Occupancy % Income - Concessions % Income - Additi…" at bounding box center [659, 695] width 1138 height 282
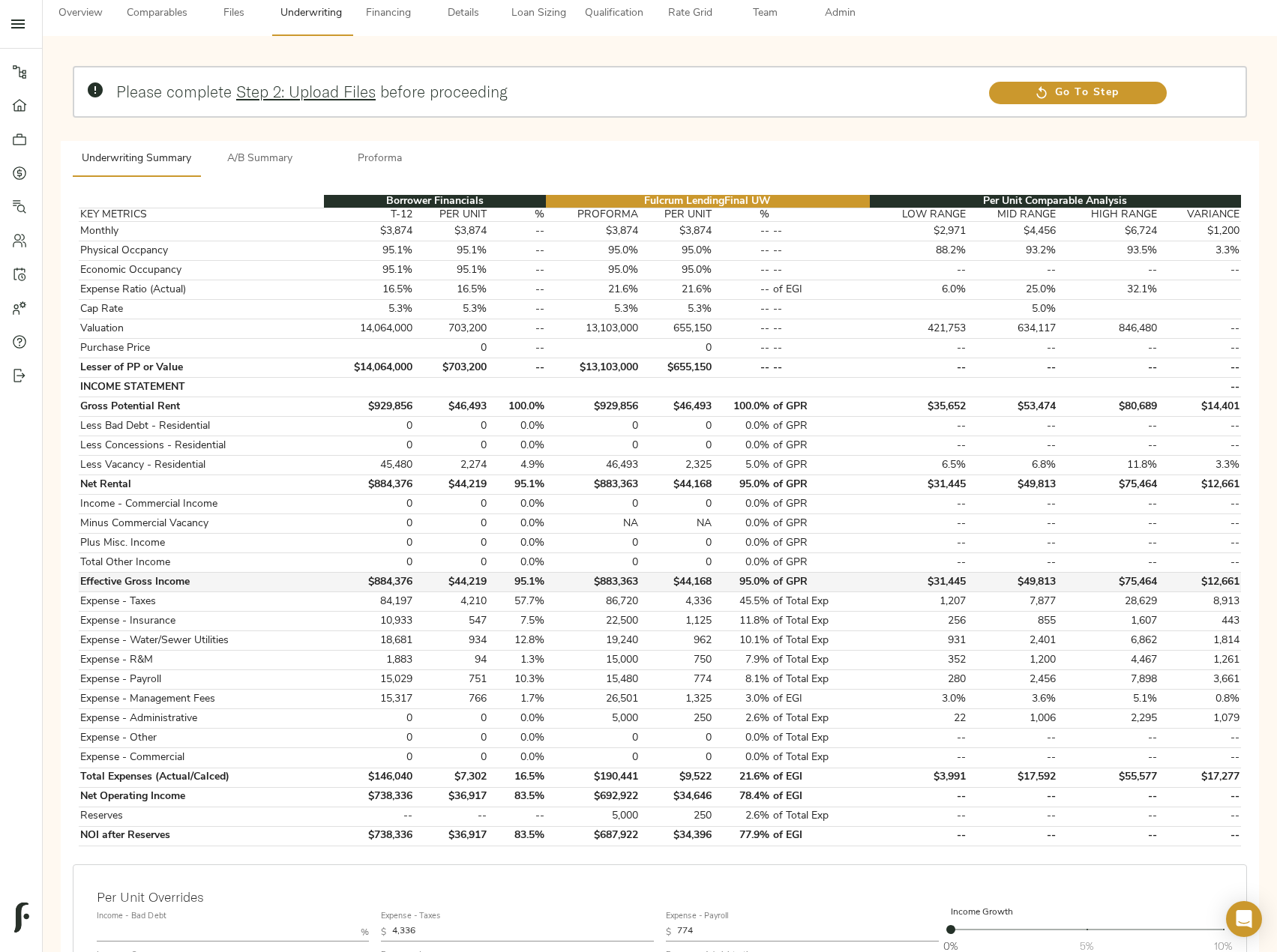
scroll to position [0, 0]
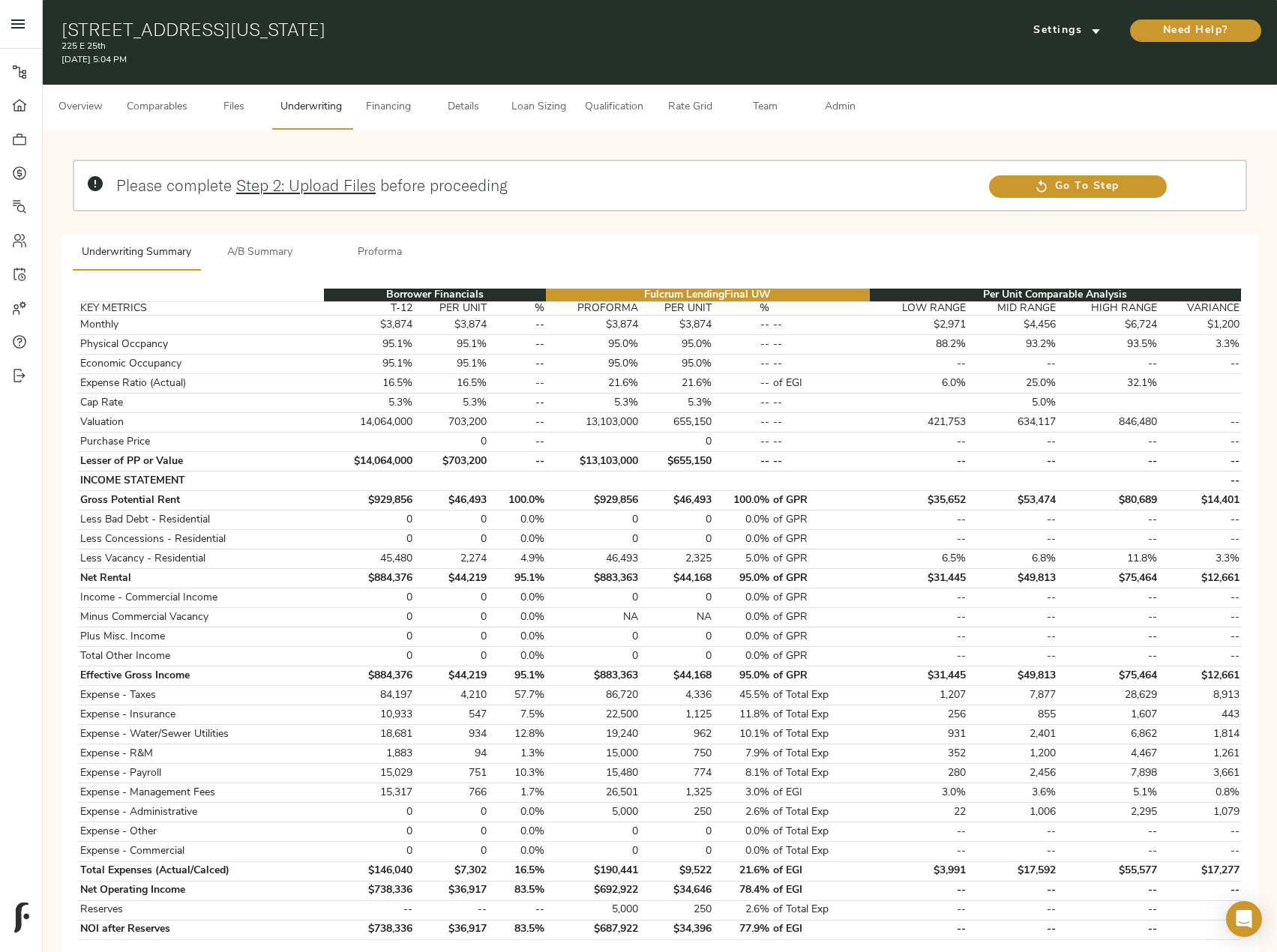
type input "350"
click at [855, 108] on span "Admin" at bounding box center [840, 107] width 57 height 19
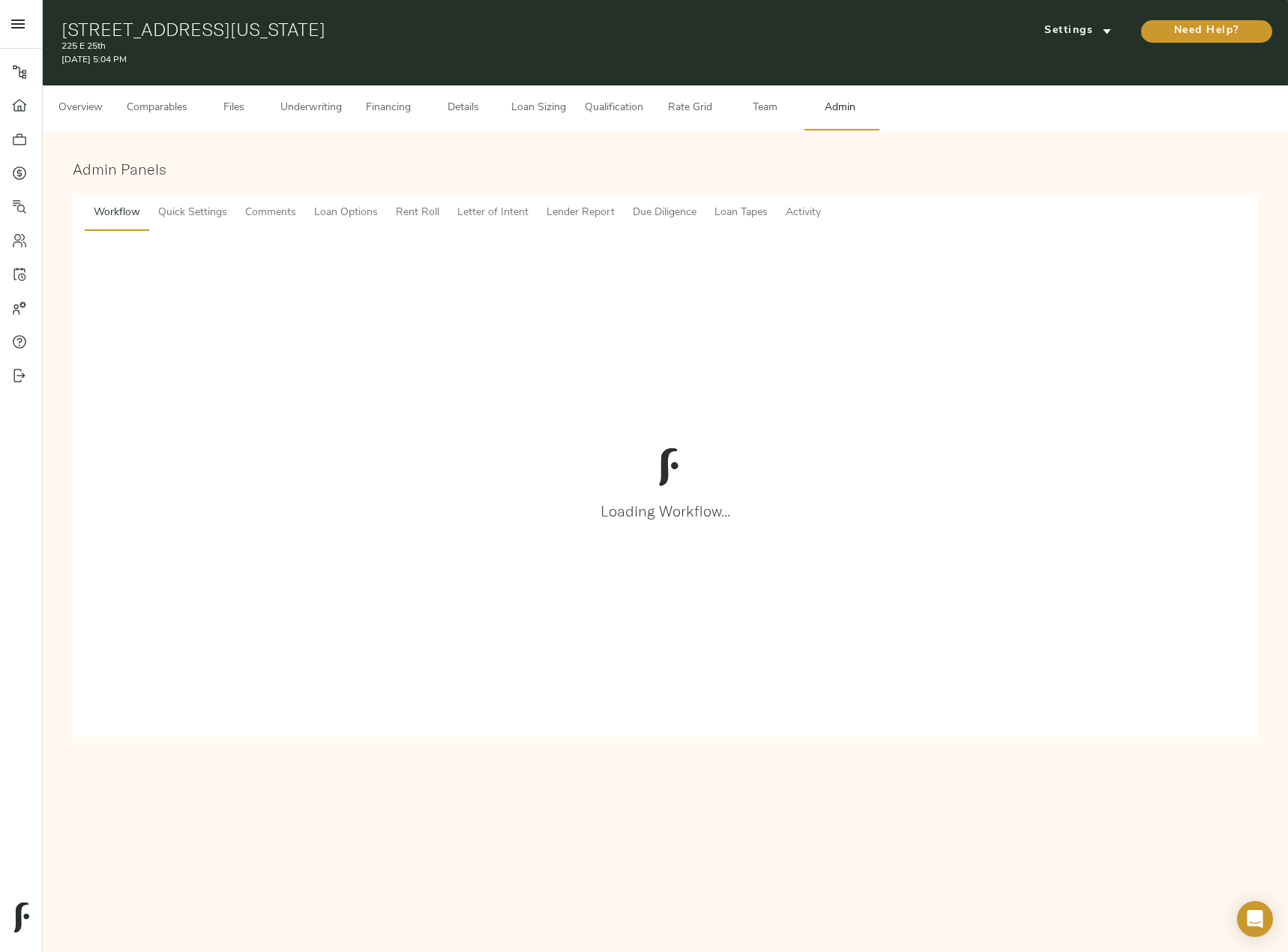
click at [800, 206] on span "Activity" at bounding box center [803, 213] width 35 height 19
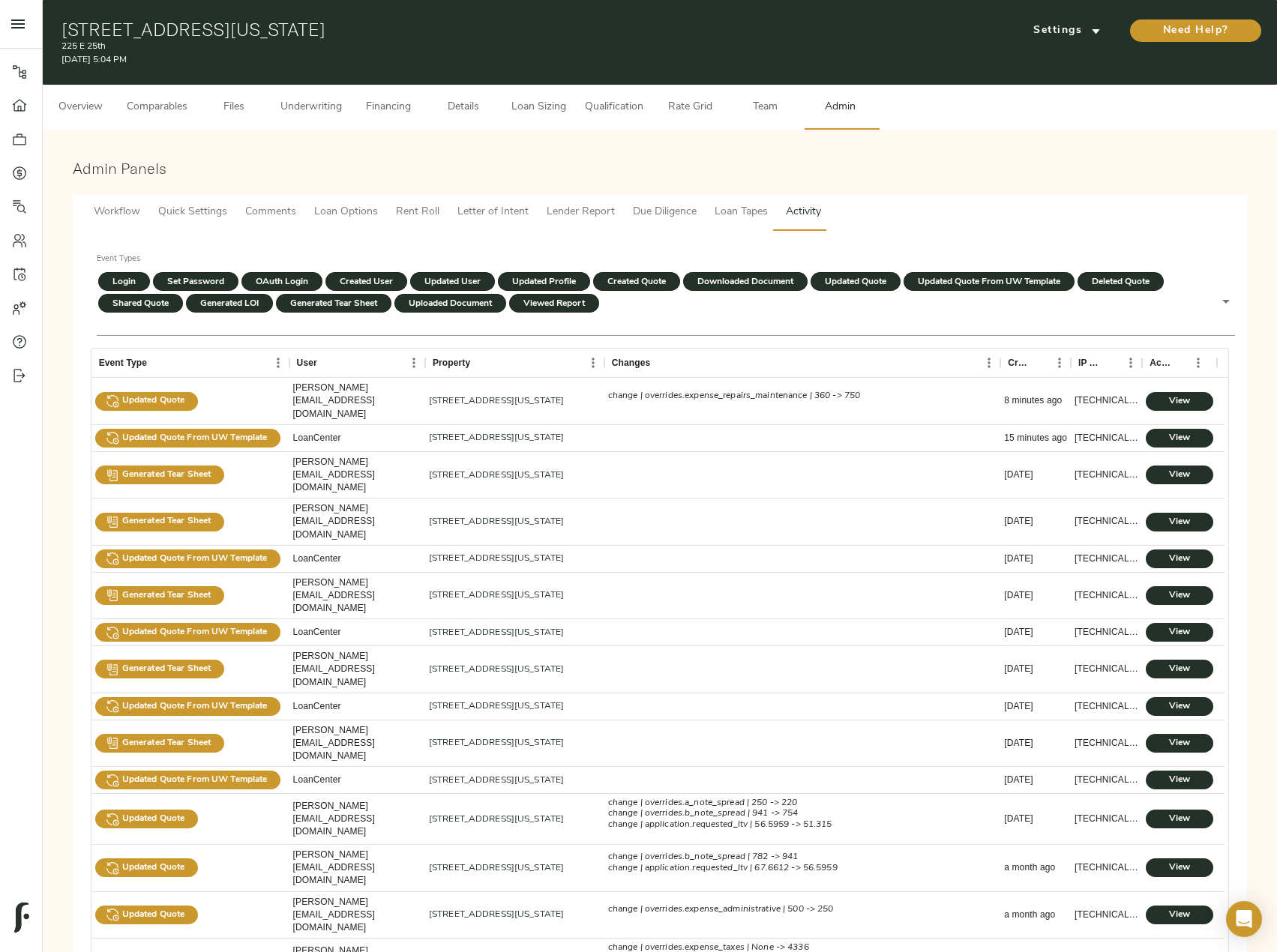
click at [321, 107] on span "Underwriting" at bounding box center [311, 107] width 62 height 19
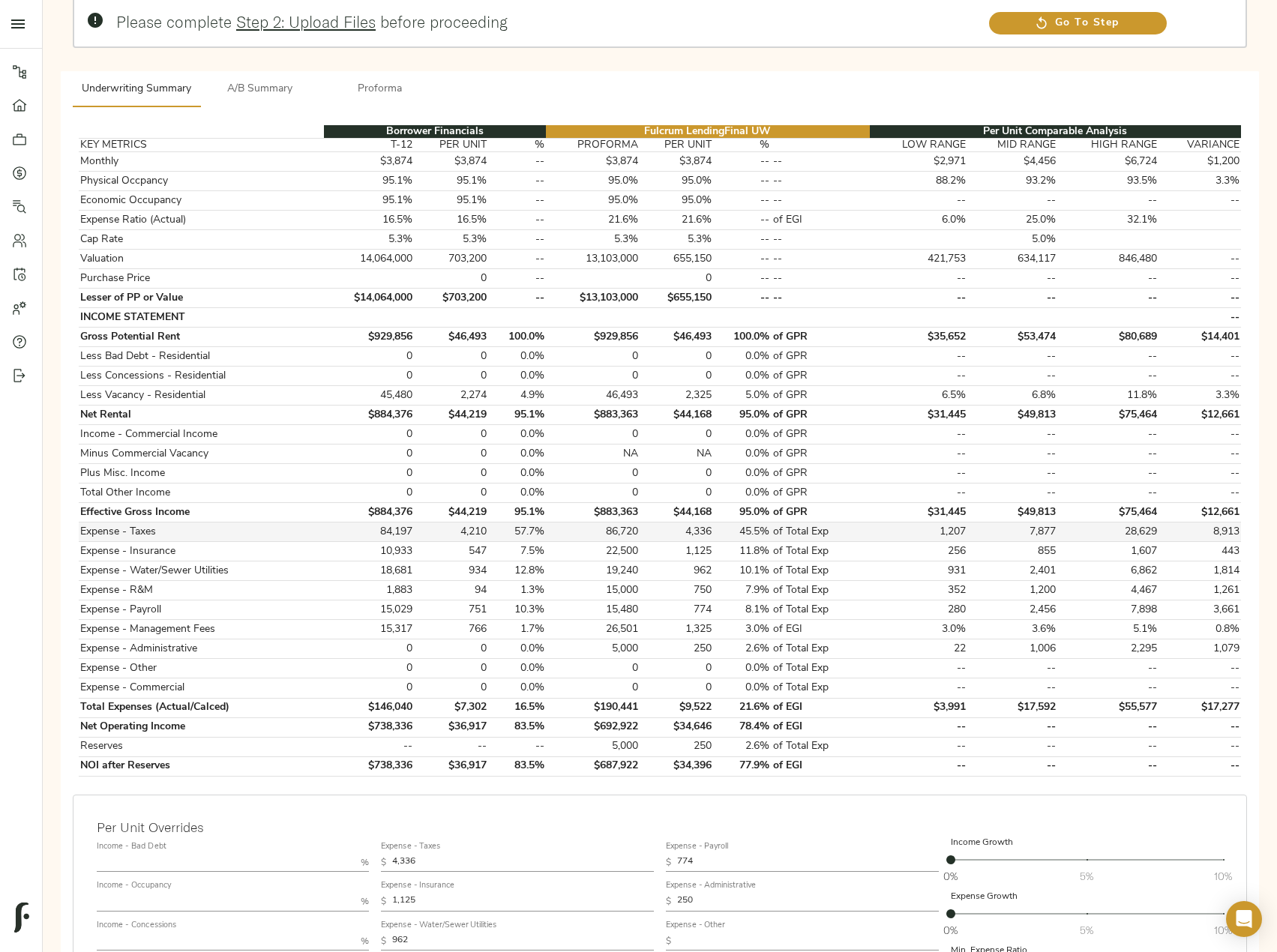
scroll to position [374, 0]
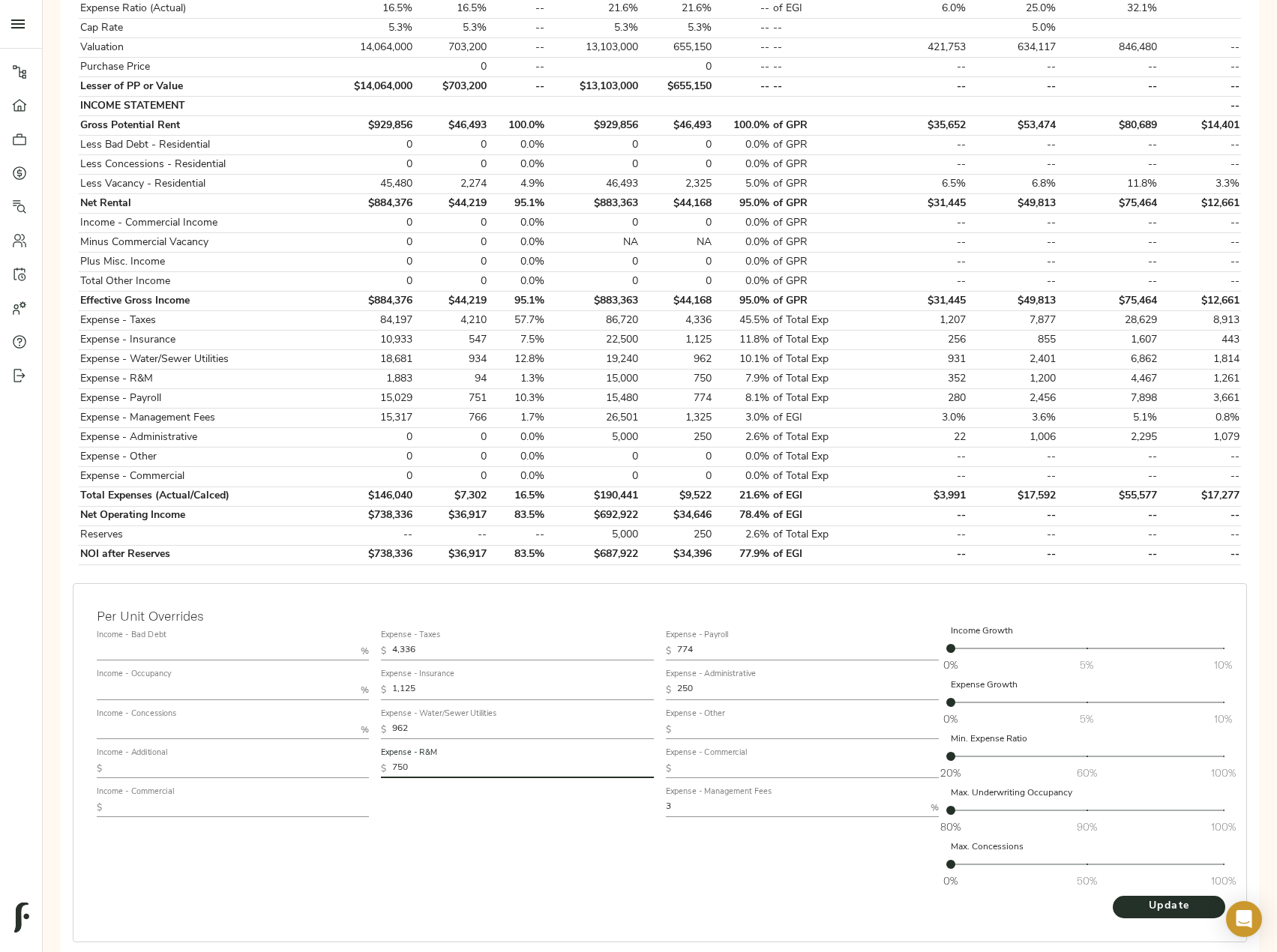
drag, startPoint x: 408, startPoint y: 776, endPoint x: 335, endPoint y: 777, distance: 73.0
click at [335, 777] on div "Income - Bad Debt % Income - Occupancy % Income - Concessions % Income - Additi…" at bounding box center [659, 759] width 1138 height 282
type input "360"
click at [1113, 896] on button "Update" at bounding box center [1169, 907] width 112 height 23
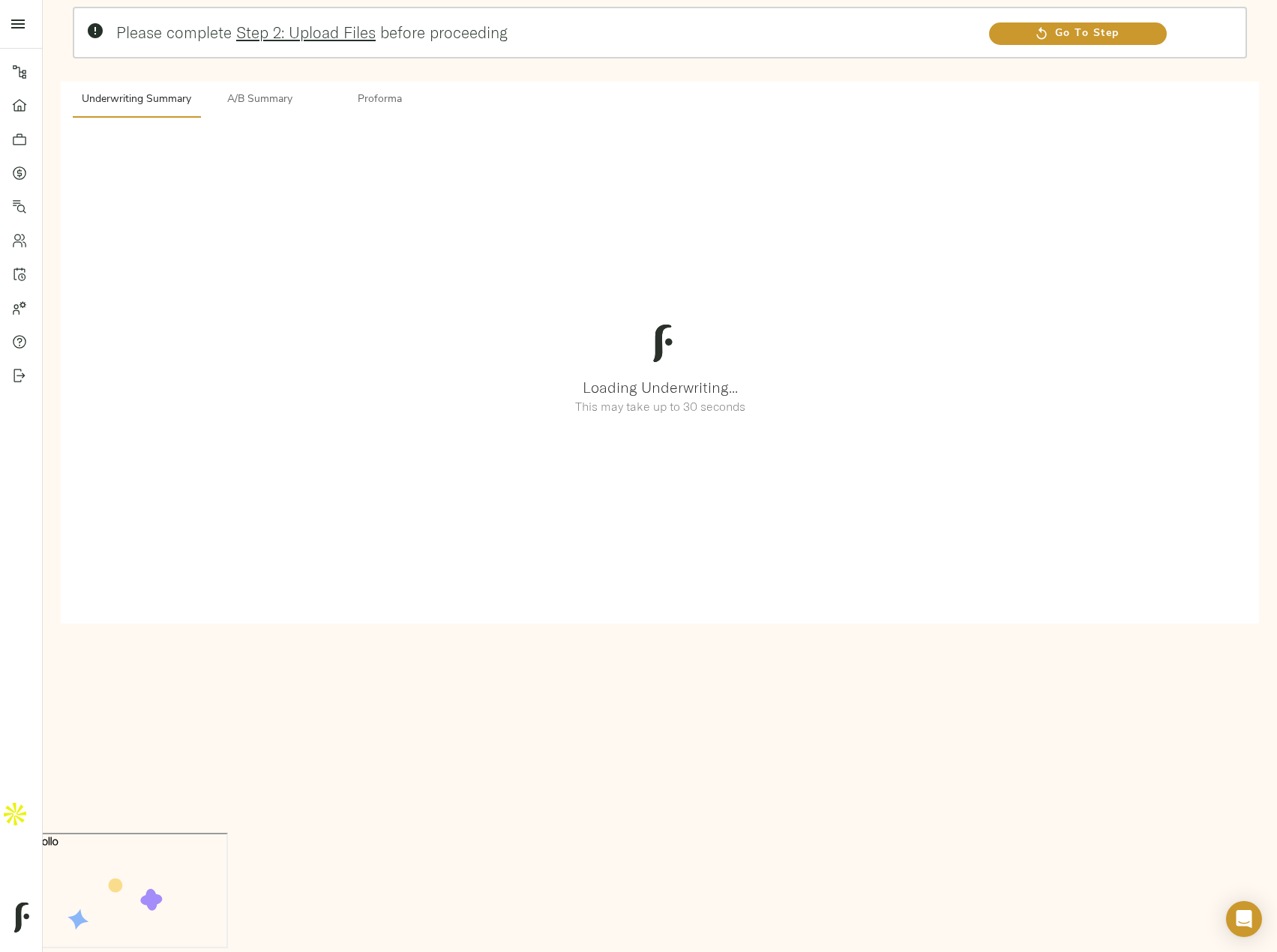
scroll to position [0, 0]
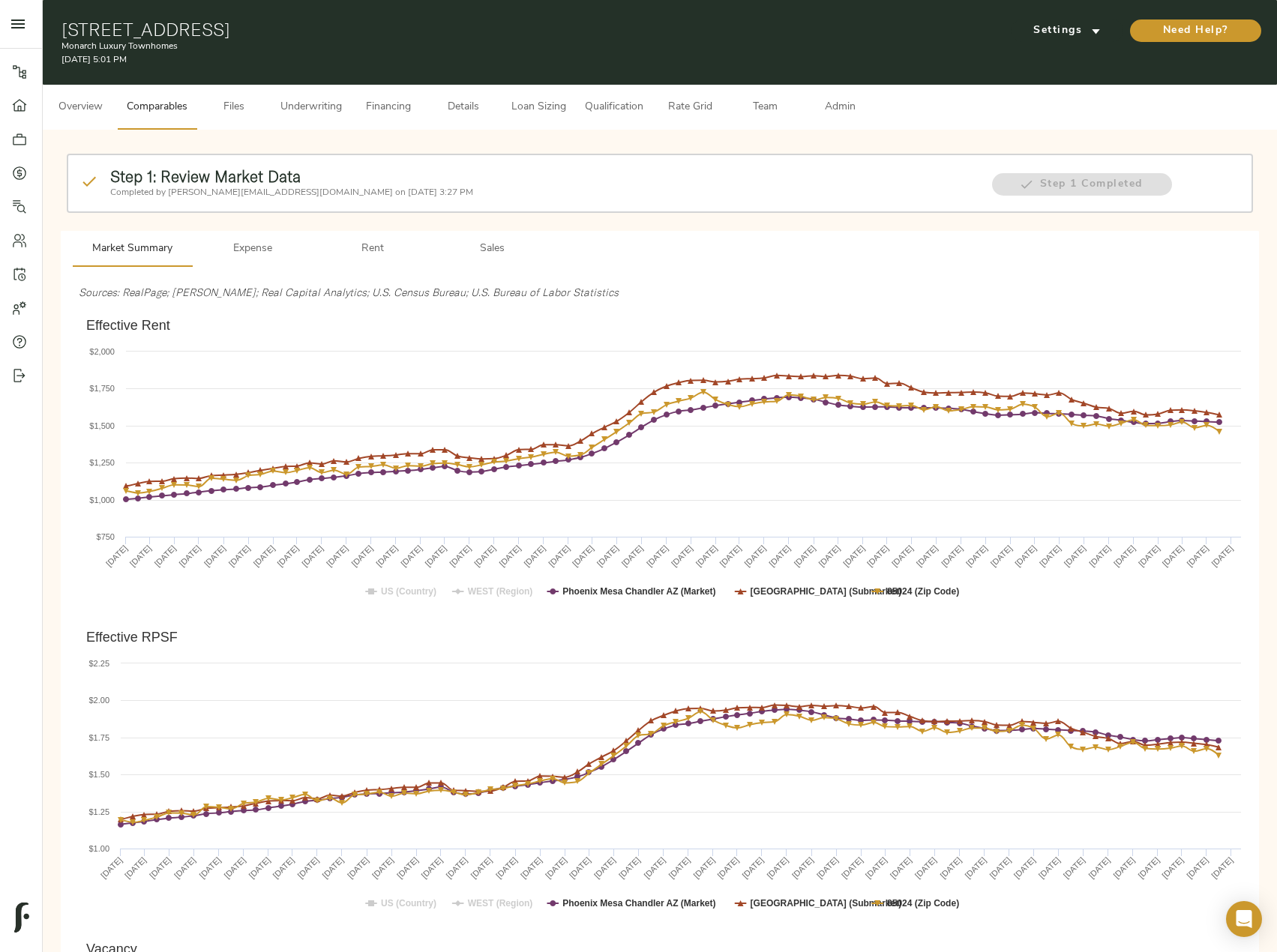
click at [312, 109] on span "Underwriting" at bounding box center [311, 107] width 62 height 19
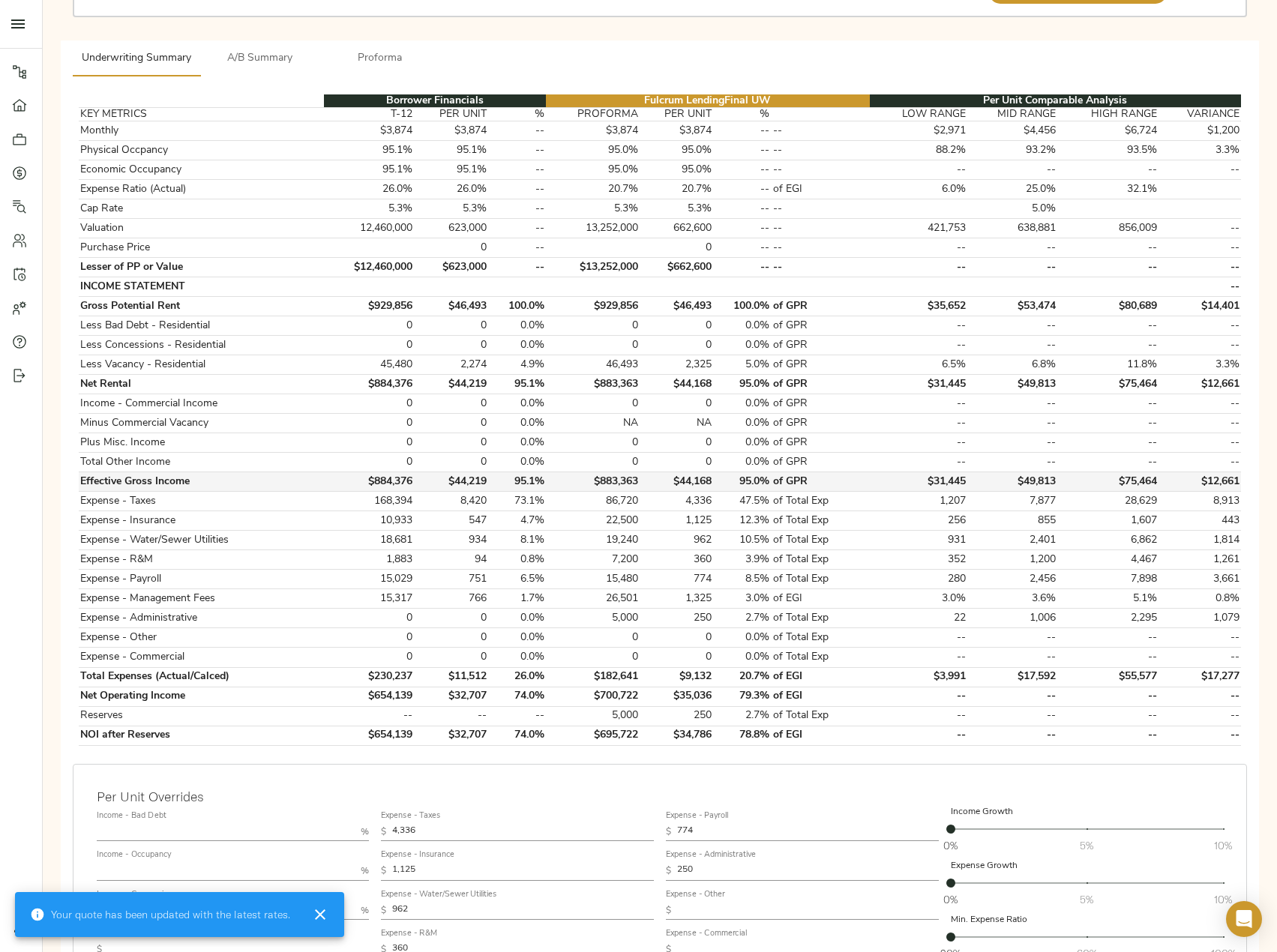
scroll to position [225, 0]
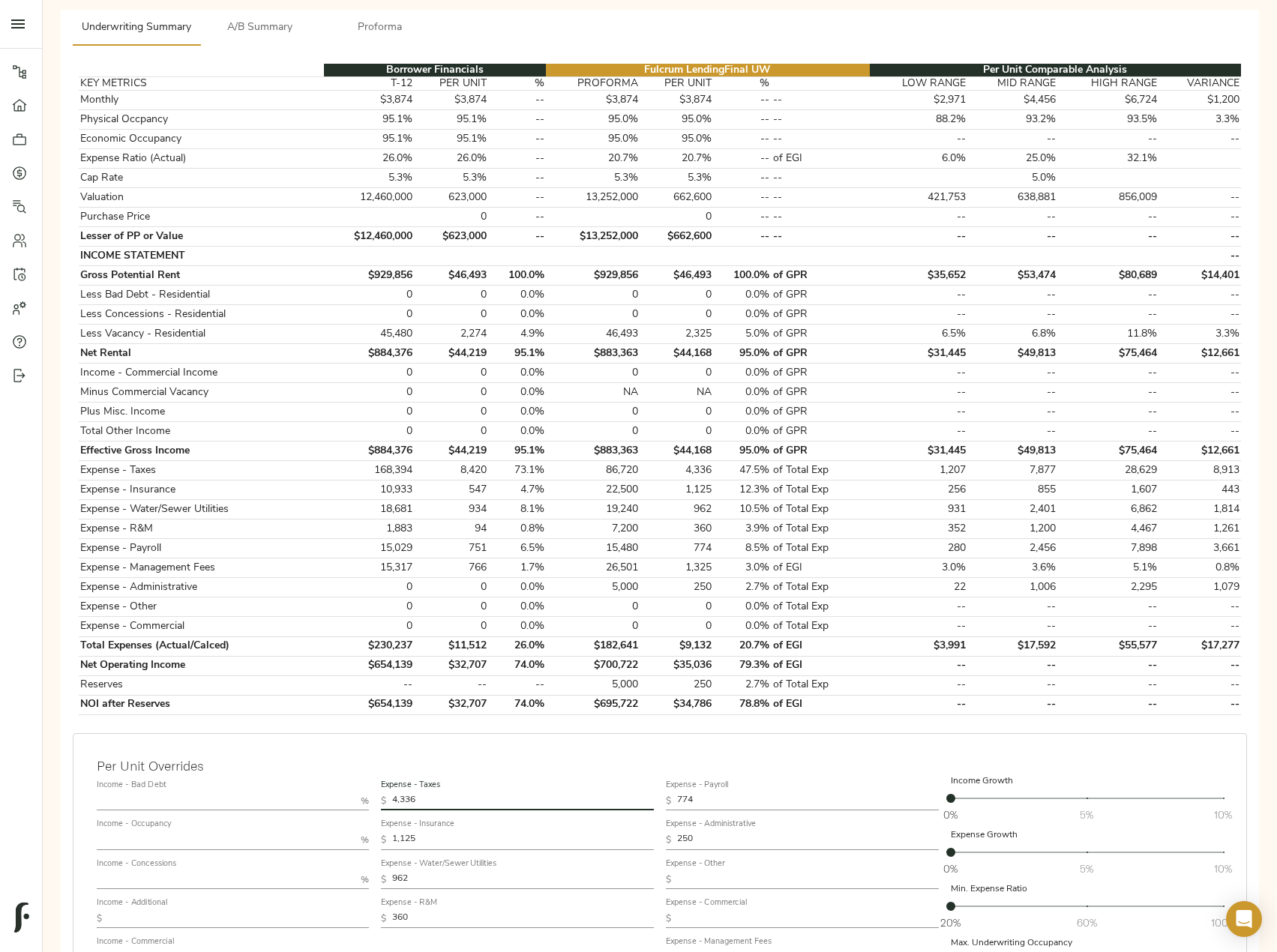
drag, startPoint x: 453, startPoint y: 796, endPoint x: 283, endPoint y: 794, distance: 170.0
click at [285, 794] on div "Income - Bad Debt % Income - Occupancy % Income - Concessions % Income - Additi…" at bounding box center [659, 908] width 1138 height 282
paste input "8,672"
type input "8,672"
drag, startPoint x: 425, startPoint y: 837, endPoint x: 253, endPoint y: 825, distance: 172.4
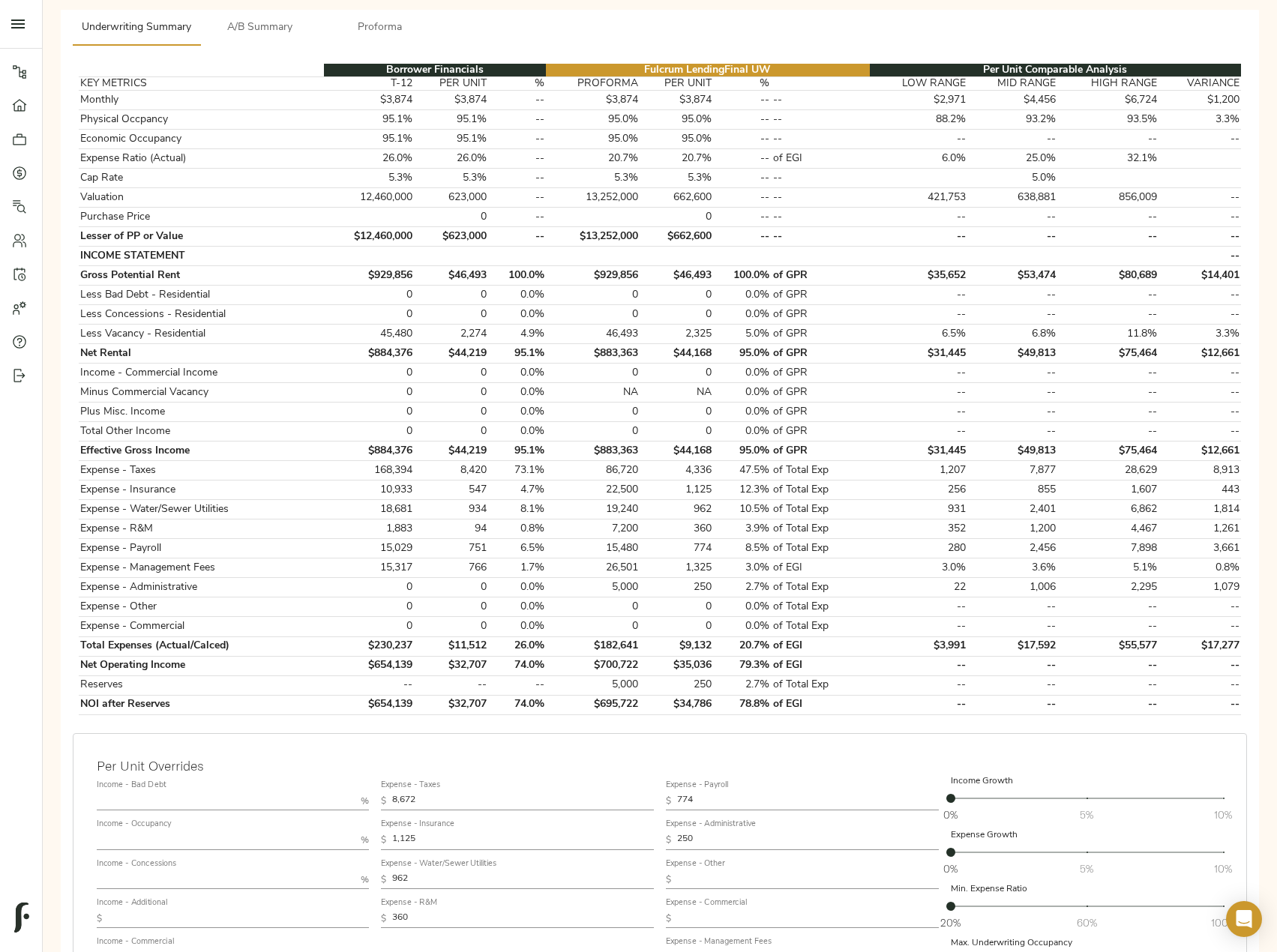
click at [253, 825] on div "Income - Bad Debt % Income - Occupancy % Income - Concessions % Income - Additi…" at bounding box center [659, 908] width 1138 height 282
paste input "563"
type input "563"
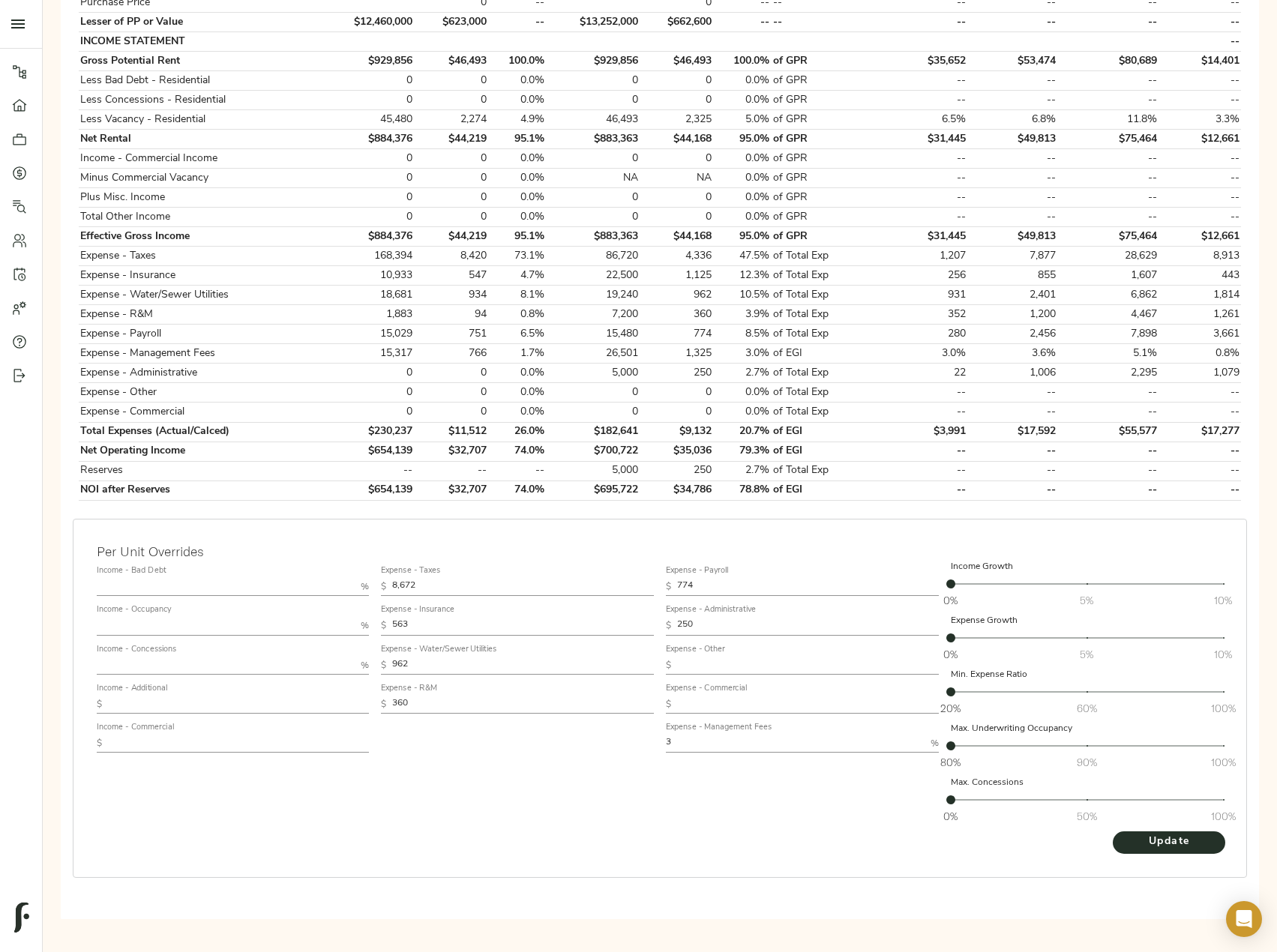
drag, startPoint x: 366, startPoint y: 699, endPoint x: 346, endPoint y: 699, distance: 20.0
click at [357, 698] on div "Income - Bad Debt % Income - Occupancy % Income - Concessions % Income - Additi…" at bounding box center [659, 695] width 1138 height 282
type input "650"
click at [1113, 831] on button "Update" at bounding box center [1169, 842] width 112 height 23
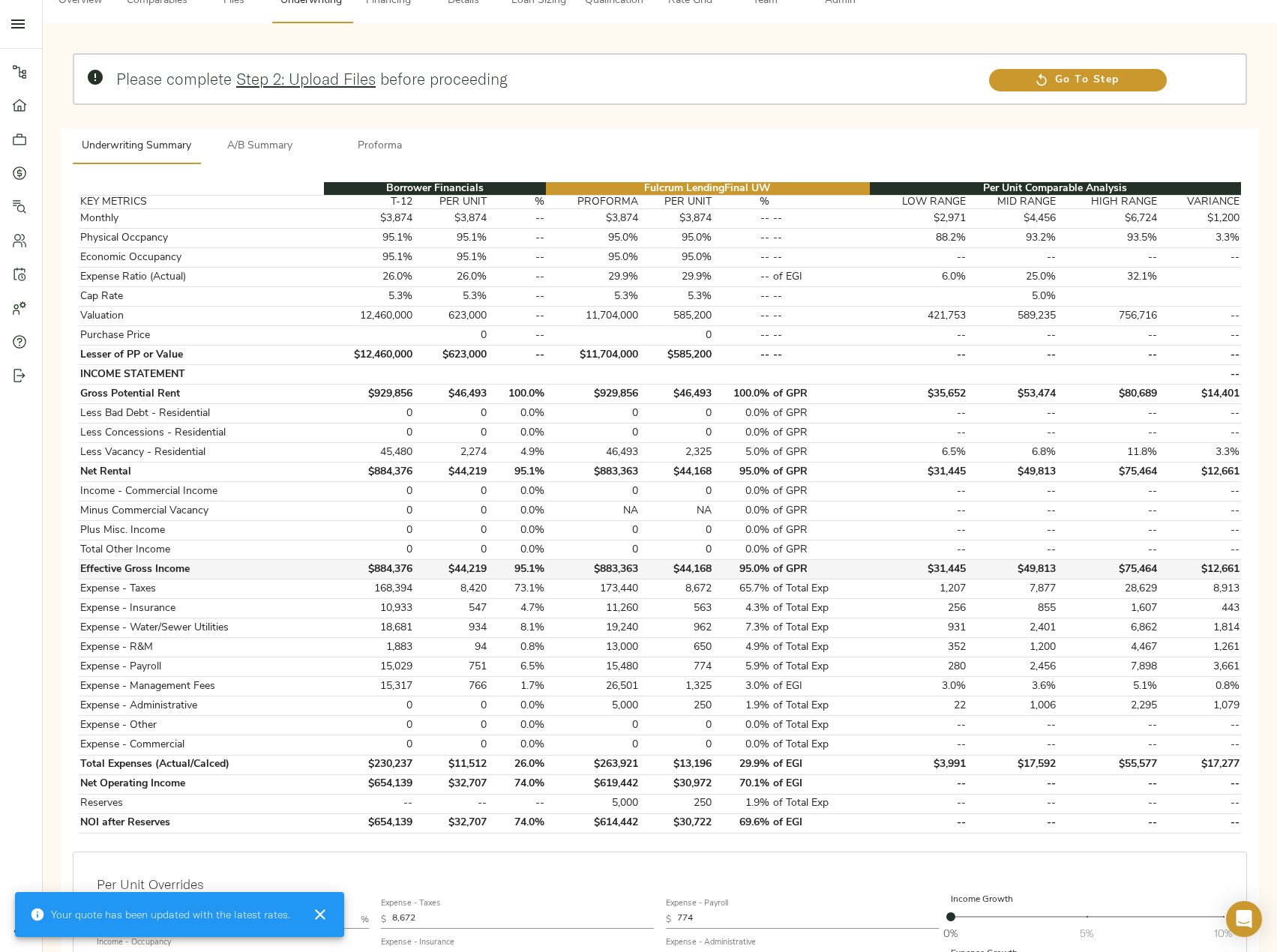
scroll to position [150, 0]
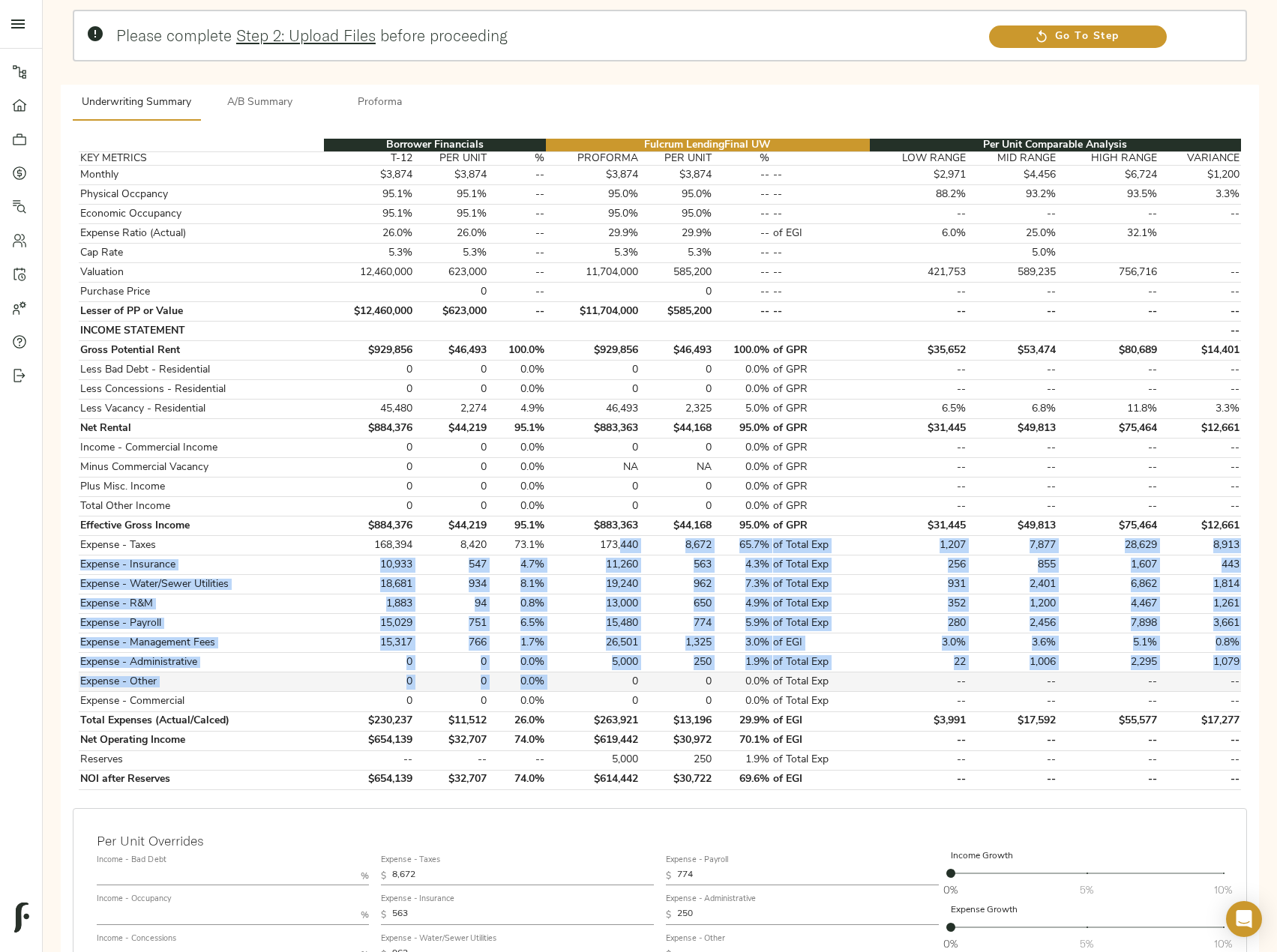
drag, startPoint x: 626, startPoint y: 545, endPoint x: 626, endPoint y: 676, distance: 131.0
click at [626, 676] on tbody "Monthly $3,874 $3,874 -- $3,874 $3,874 -- -- $2,971 $4,456 $6,724 $1,200 Physic…" at bounding box center [660, 478] width 1163 height 625
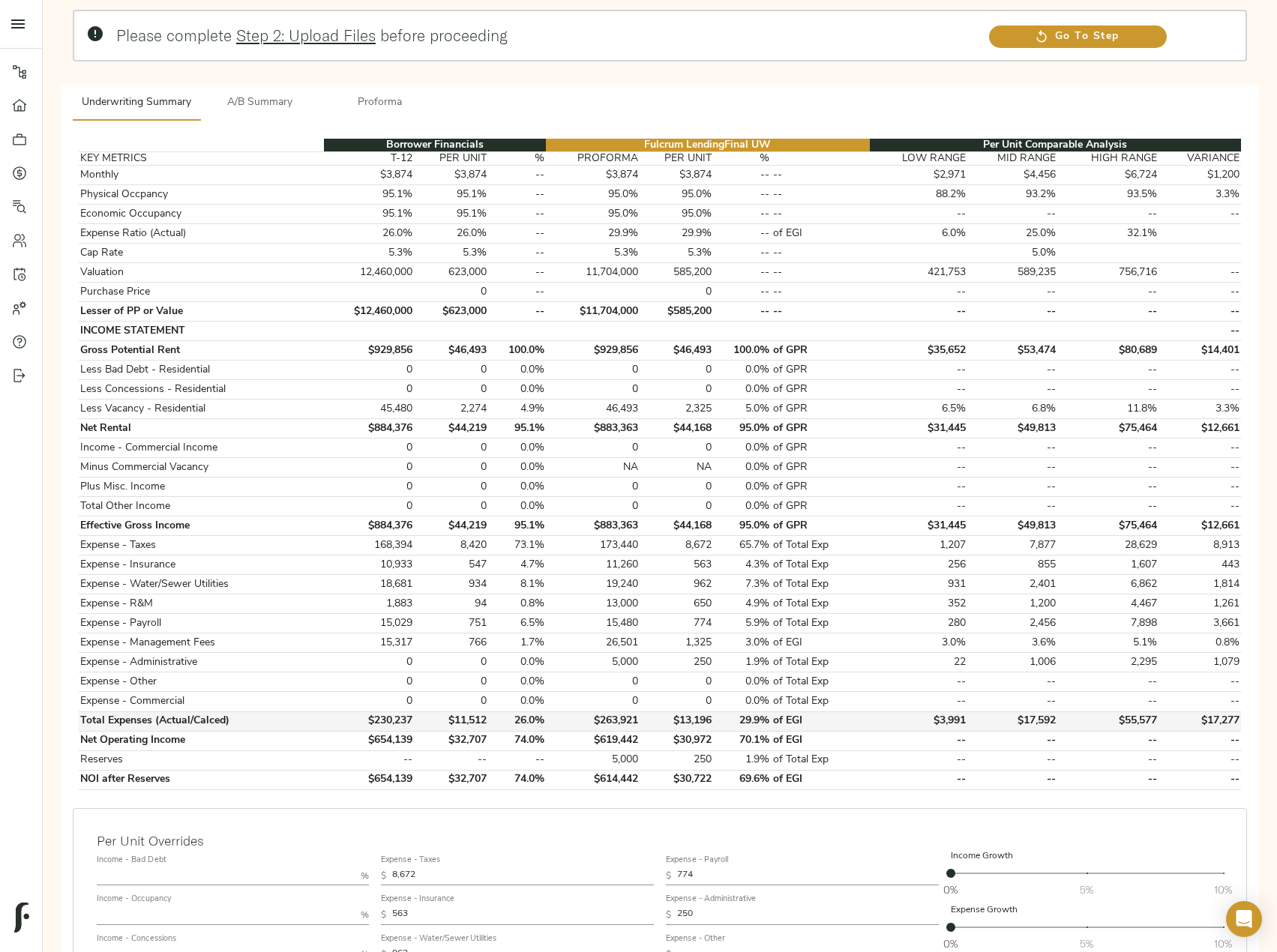
click at [627, 730] on td "$263,921" at bounding box center [592, 721] width 93 height 19
click at [627, 784] on td "$614,442" at bounding box center [592, 779] width 93 height 19
drag, startPoint x: 646, startPoint y: 774, endPoint x: 596, endPoint y: 774, distance: 50.0
click at [596, 774] on tr "NOI after Reserves $654,139 $32,707 74.0% $614,442 $30,722 69.6% of EGI -- -- -…" at bounding box center [660, 779] width 1163 height 19
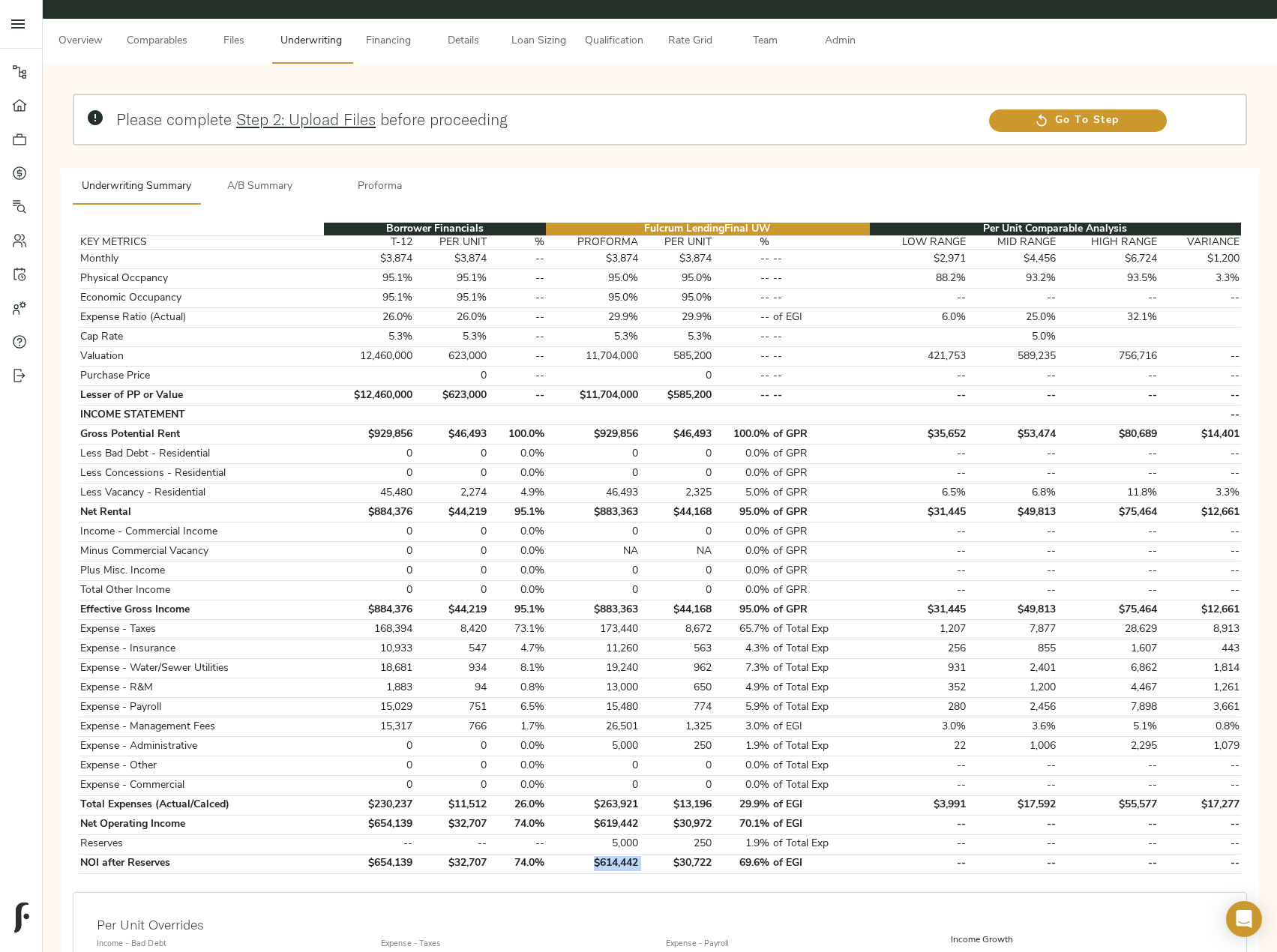
scroll to position [0, 0]
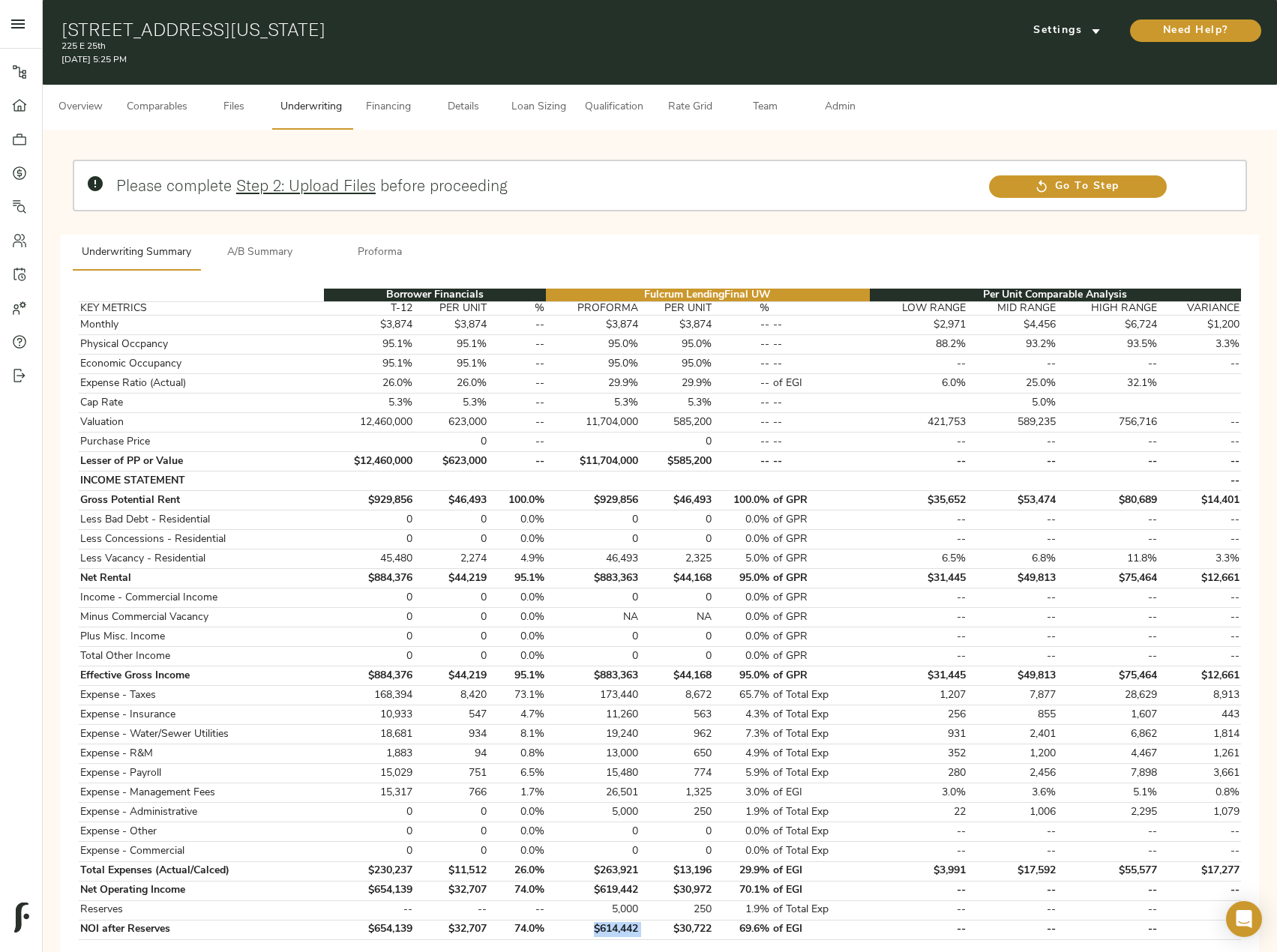
click at [846, 101] on span "Admin" at bounding box center [840, 107] width 57 height 19
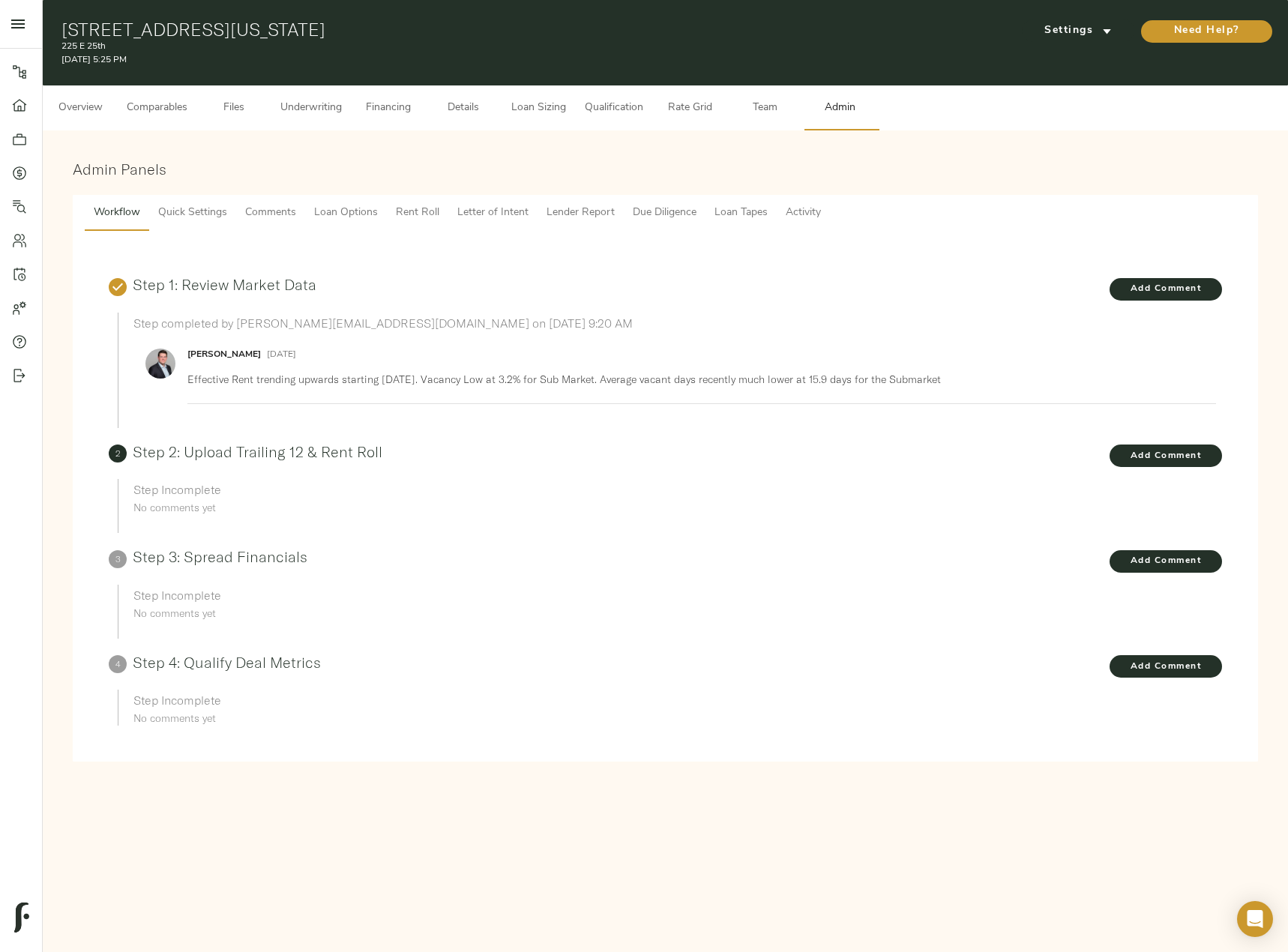
click at [272, 215] on span "Comments" at bounding box center [270, 213] width 51 height 19
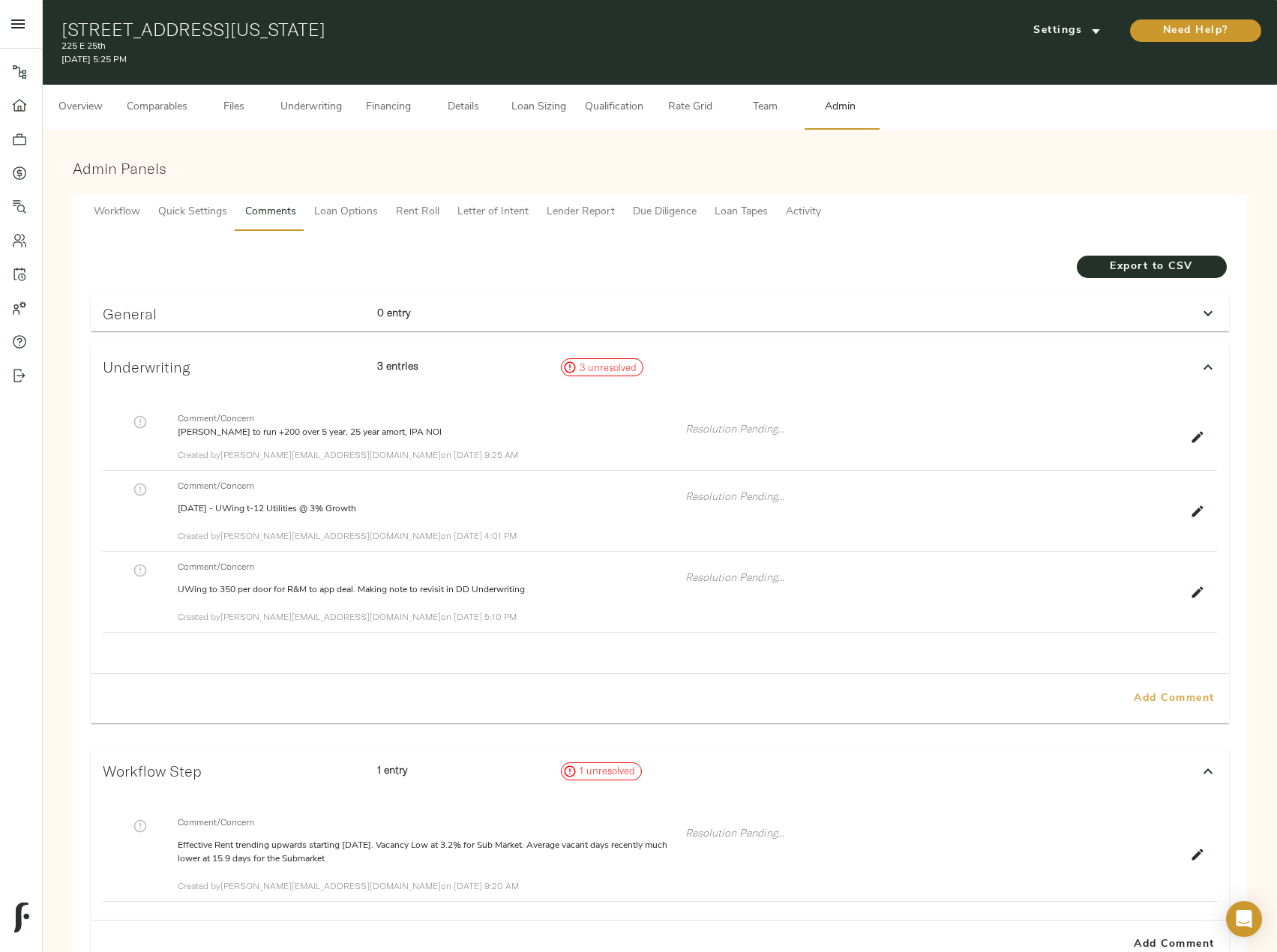
click at [1160, 695] on span "Add Comment" at bounding box center [1175, 699] width 85 height 19
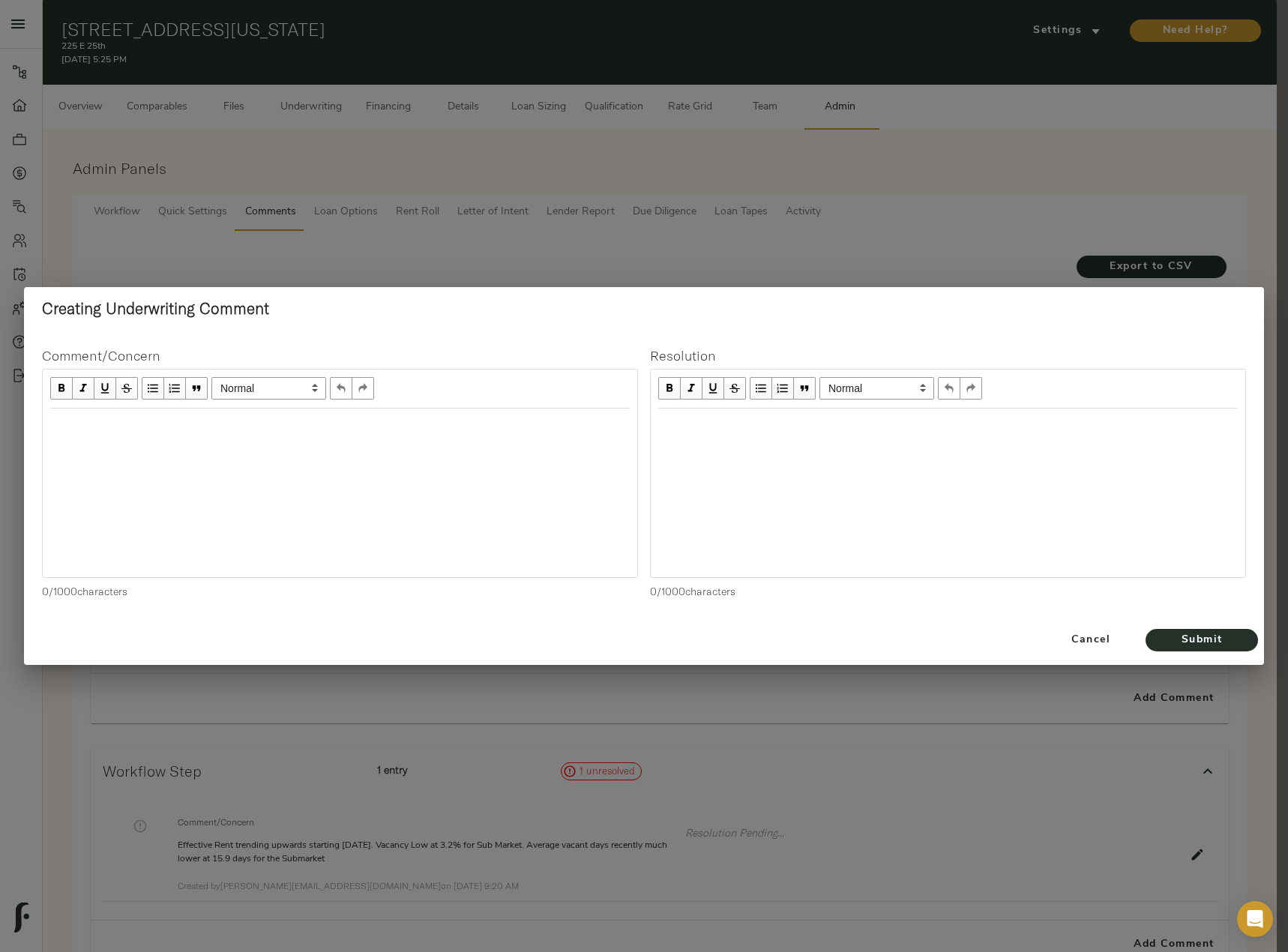
click at [201, 459] on div at bounding box center [340, 493] width 595 height 169
click at [127, 413] on div "Edit text" at bounding box center [340, 424] width 593 height 31
click at [272, 424] on span "8/18/2025 - Updated Taxes to T-12 ($168,, Insurance, and R&M" at bounding box center [199, 424] width 298 height 13
click at [284, 424] on span "8/18/2025 - Updated Taxes to T-12 ($168K) , Insurance to T-12 (, and R&M" at bounding box center [228, 424] width 356 height 13
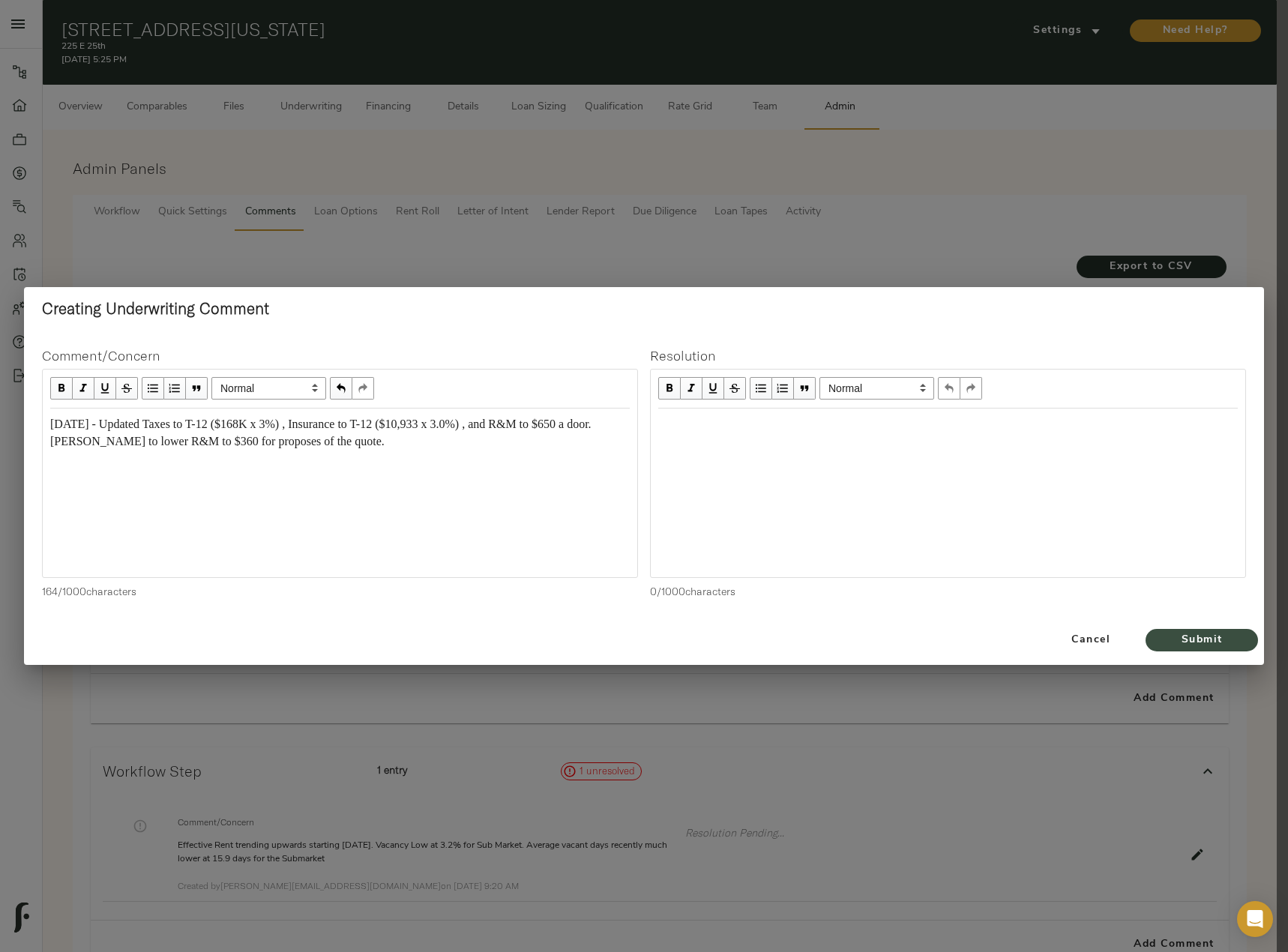
click at [1219, 638] on span "Submit" at bounding box center [1202, 640] width 83 height 19
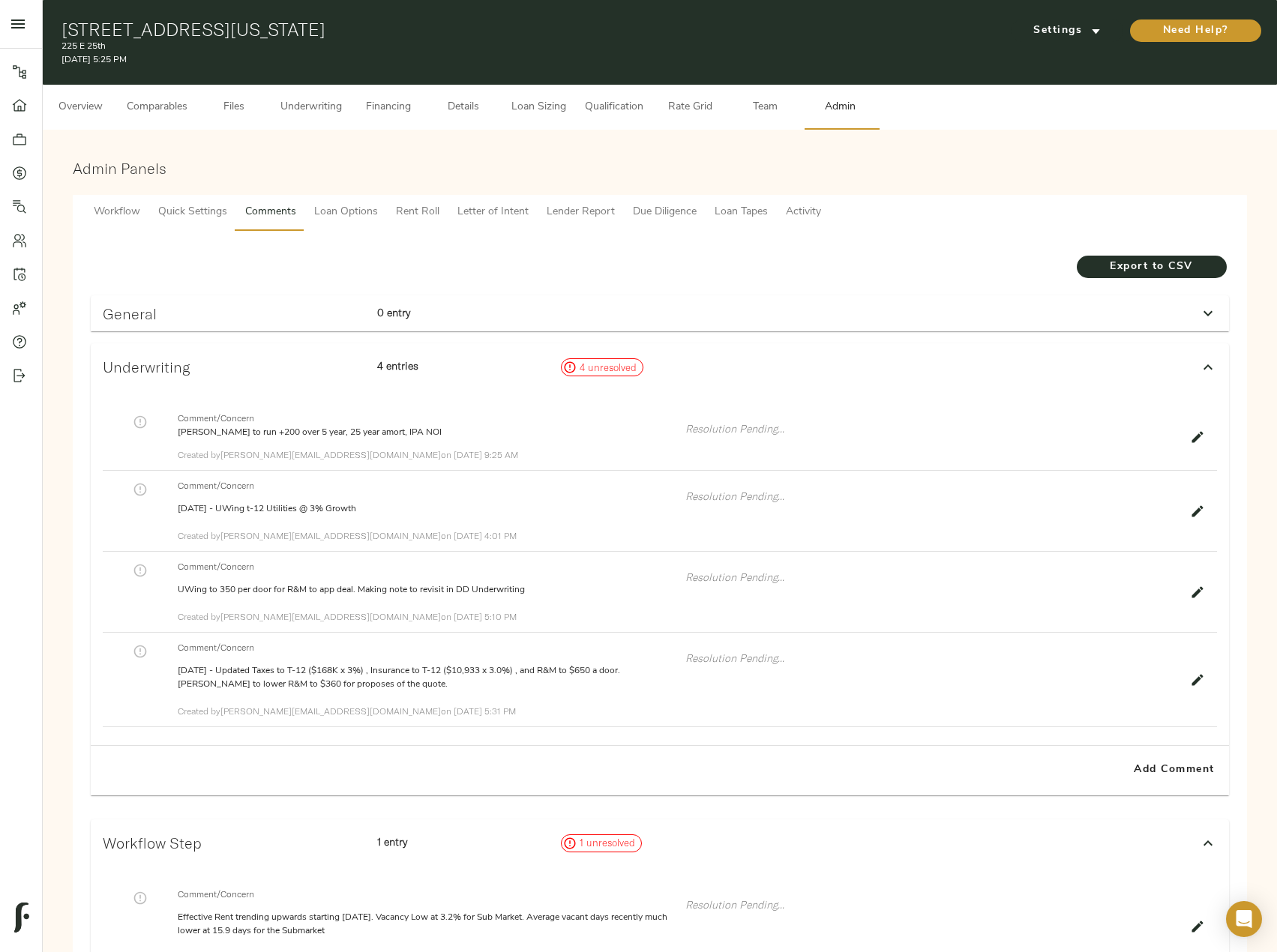
click at [278, 109] on button "Underwriting" at bounding box center [311, 107] width 80 height 45
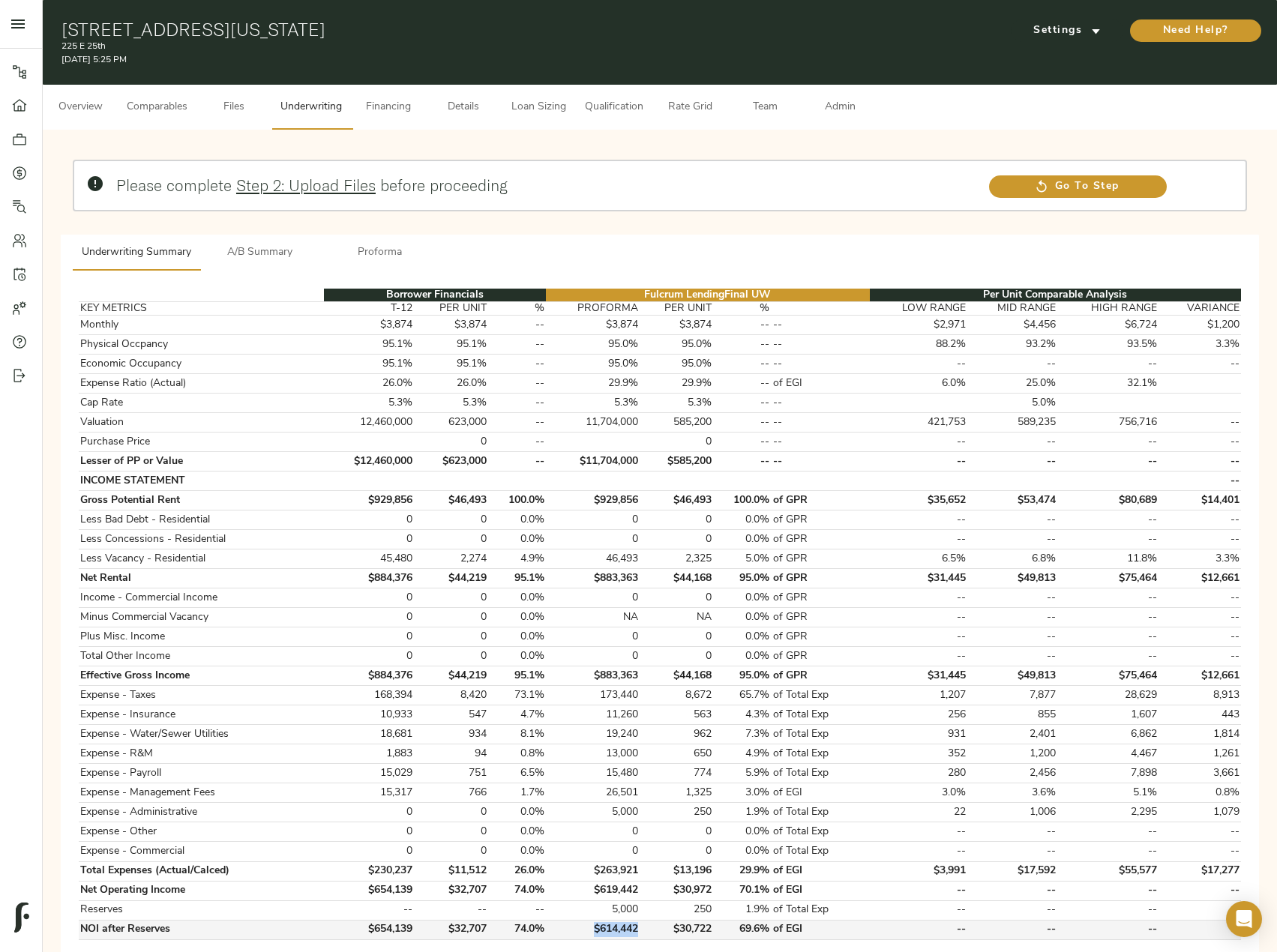
drag, startPoint x: 643, startPoint y: 925, endPoint x: 592, endPoint y: 924, distance: 51.0
click at [592, 924] on td "$614,442" at bounding box center [592, 928] width 93 height 19
copy td "$614,442"
click at [638, 933] on td "$614,442" at bounding box center [592, 928] width 93 height 19
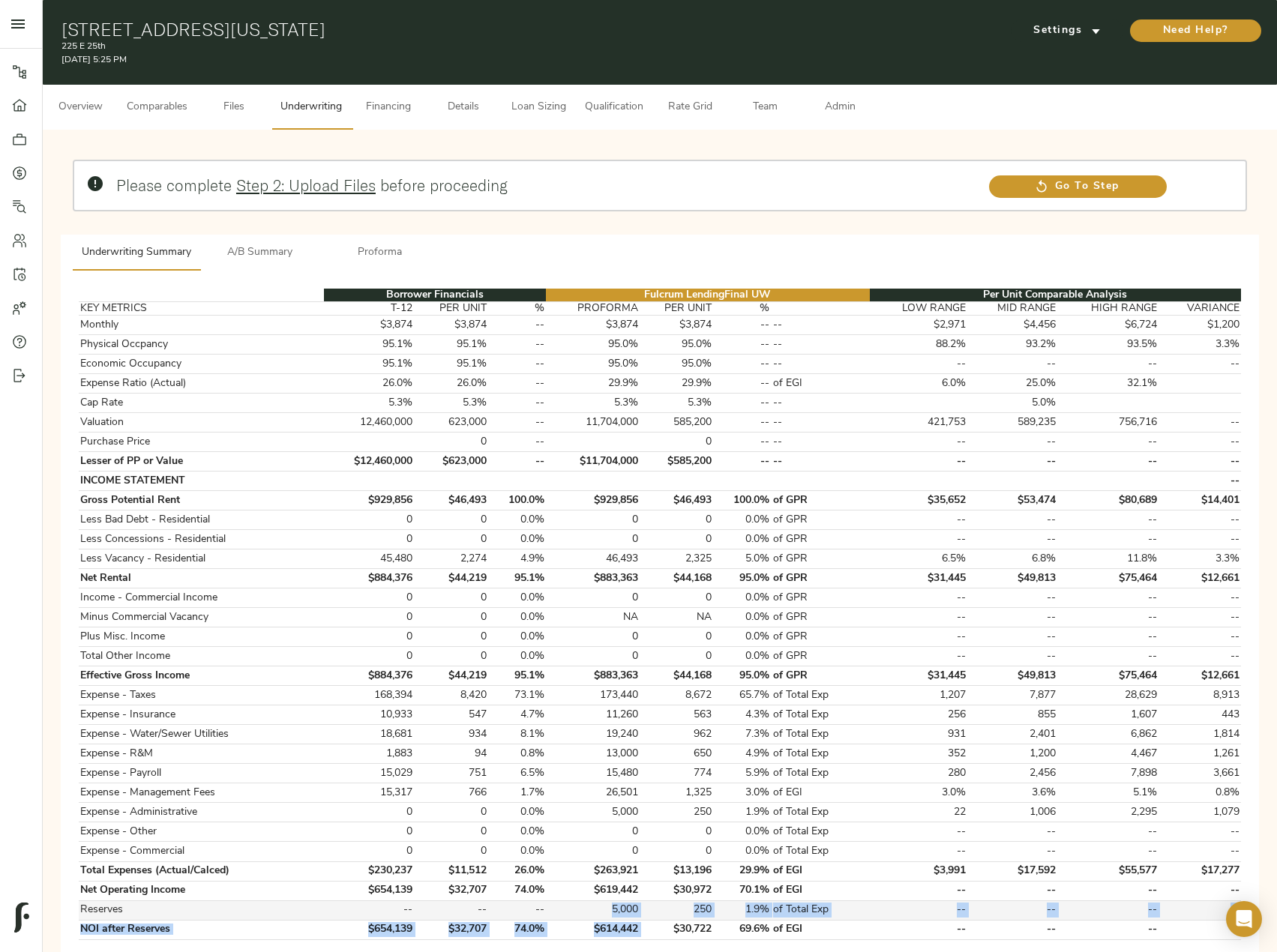
drag, startPoint x: 643, startPoint y: 933, endPoint x: 561, endPoint y: 918, distance: 83.4
click at [561, 918] on tbody "Monthly $3,874 $3,874 -- $3,874 $3,874 -- -- $2,971 $4,456 $6,724 $1,200 Physic…" at bounding box center [660, 627] width 1163 height 625
click at [592, 919] on td "$614,442" at bounding box center [592, 928] width 93 height 19
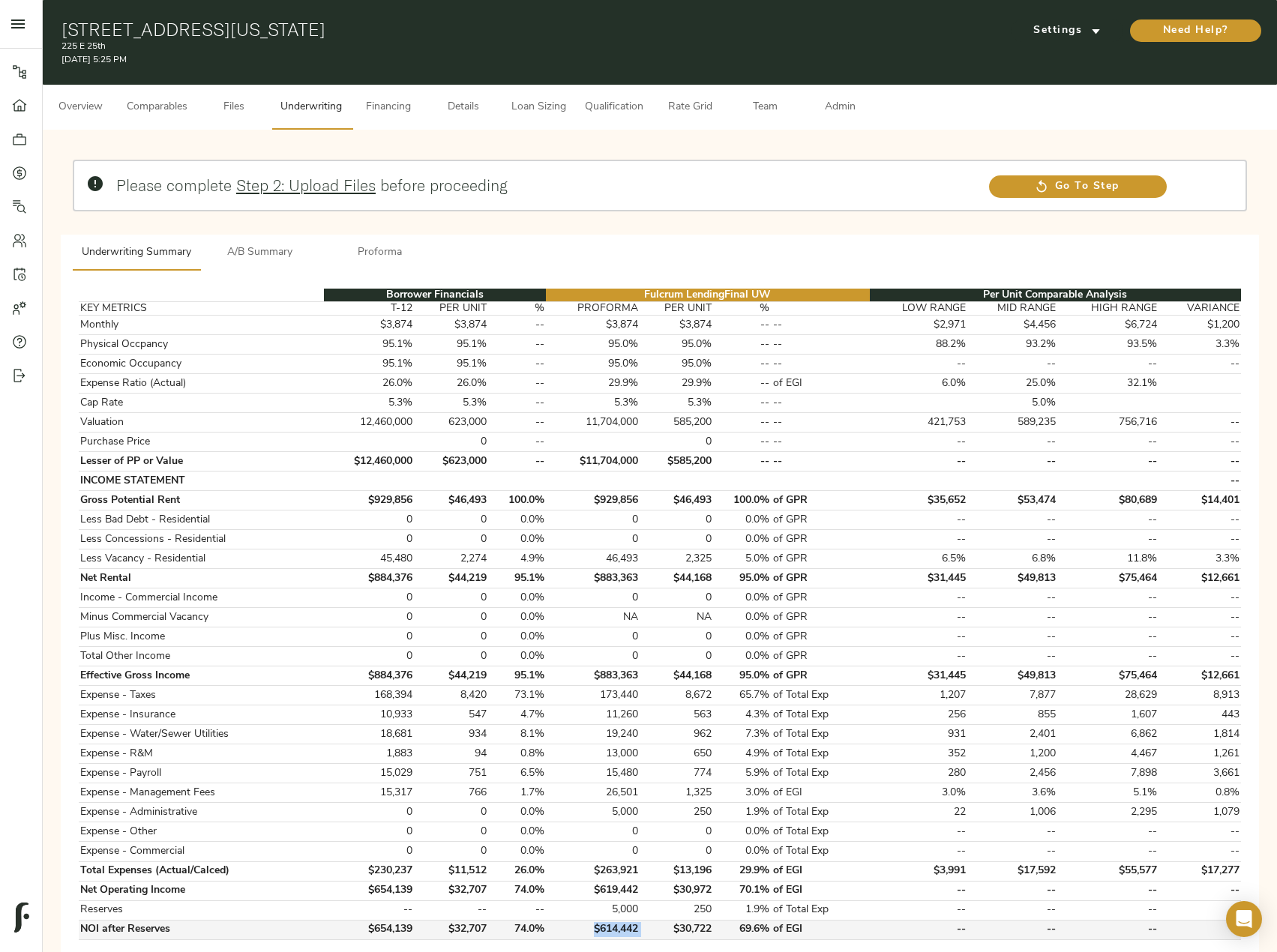
drag, startPoint x: 590, startPoint y: 931, endPoint x: 647, endPoint y: 930, distance: 57.0
click at [647, 930] on tr "NOI after Reserves $654,139 $32,707 74.0% $614,442 $30,722 69.6% of EGI -- -- -…" at bounding box center [660, 928] width 1163 height 19
copy td "$614,442"
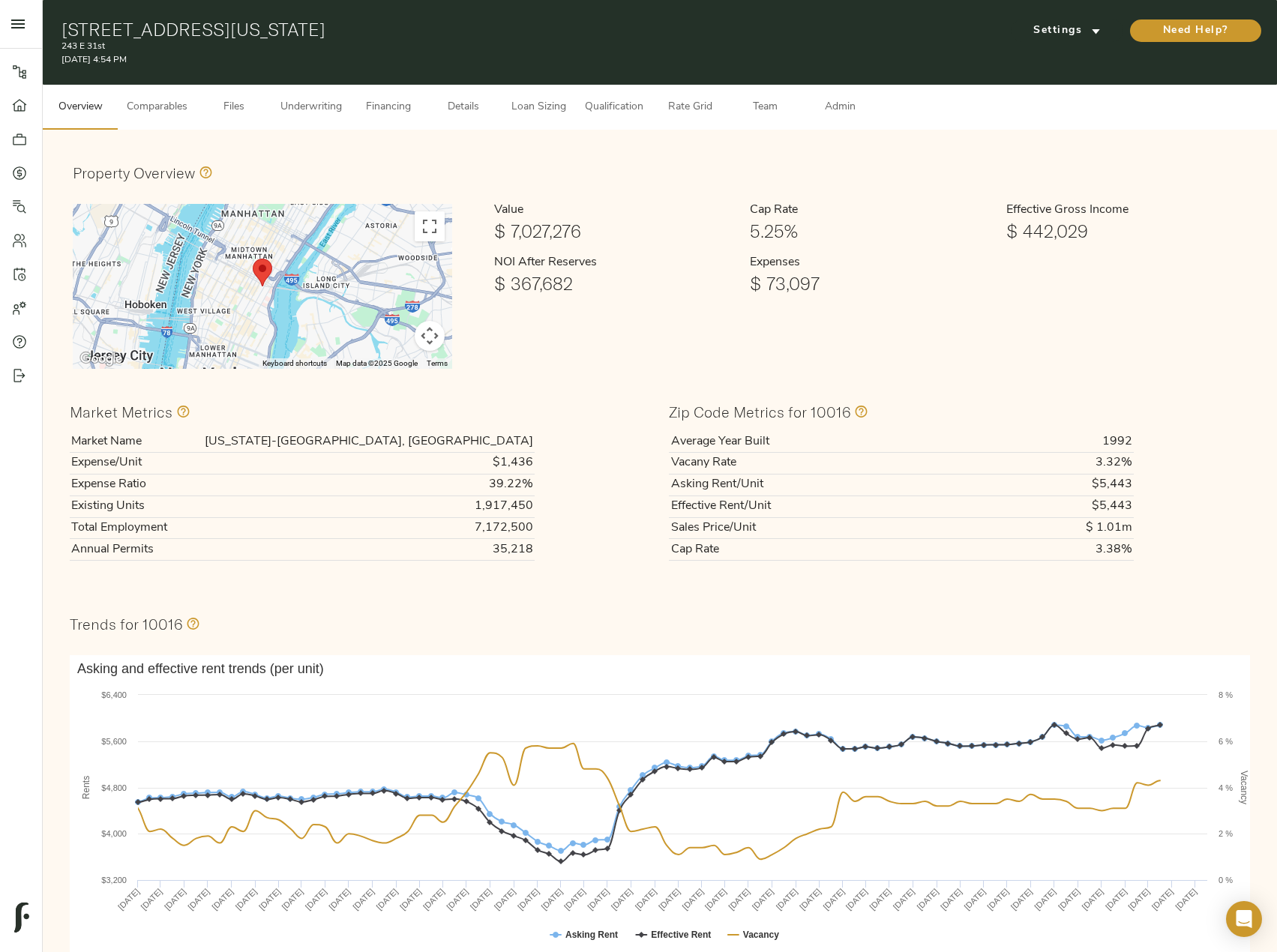
click at [327, 118] on button "Underwriting" at bounding box center [311, 107] width 80 height 45
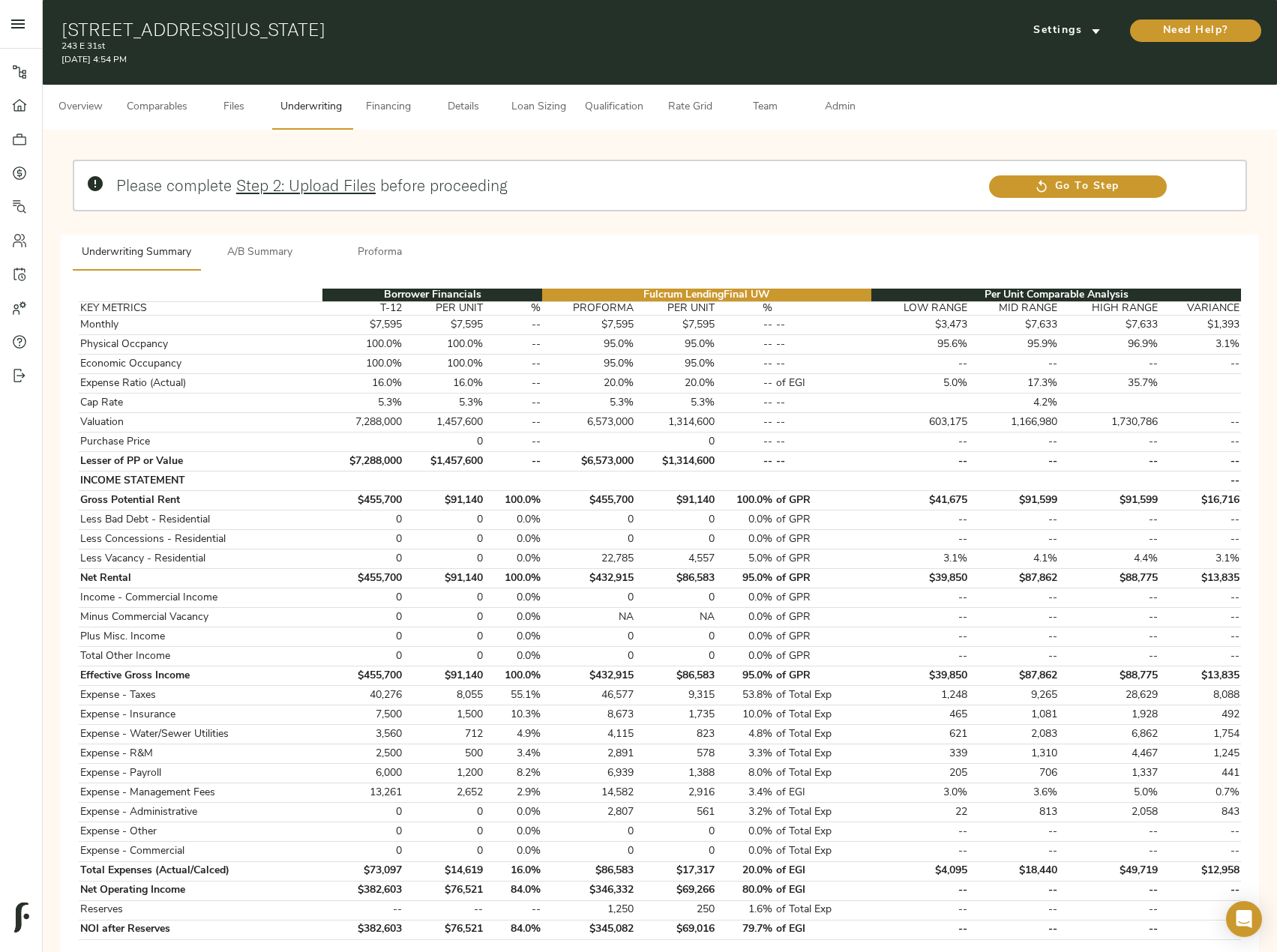
type input "1,000"
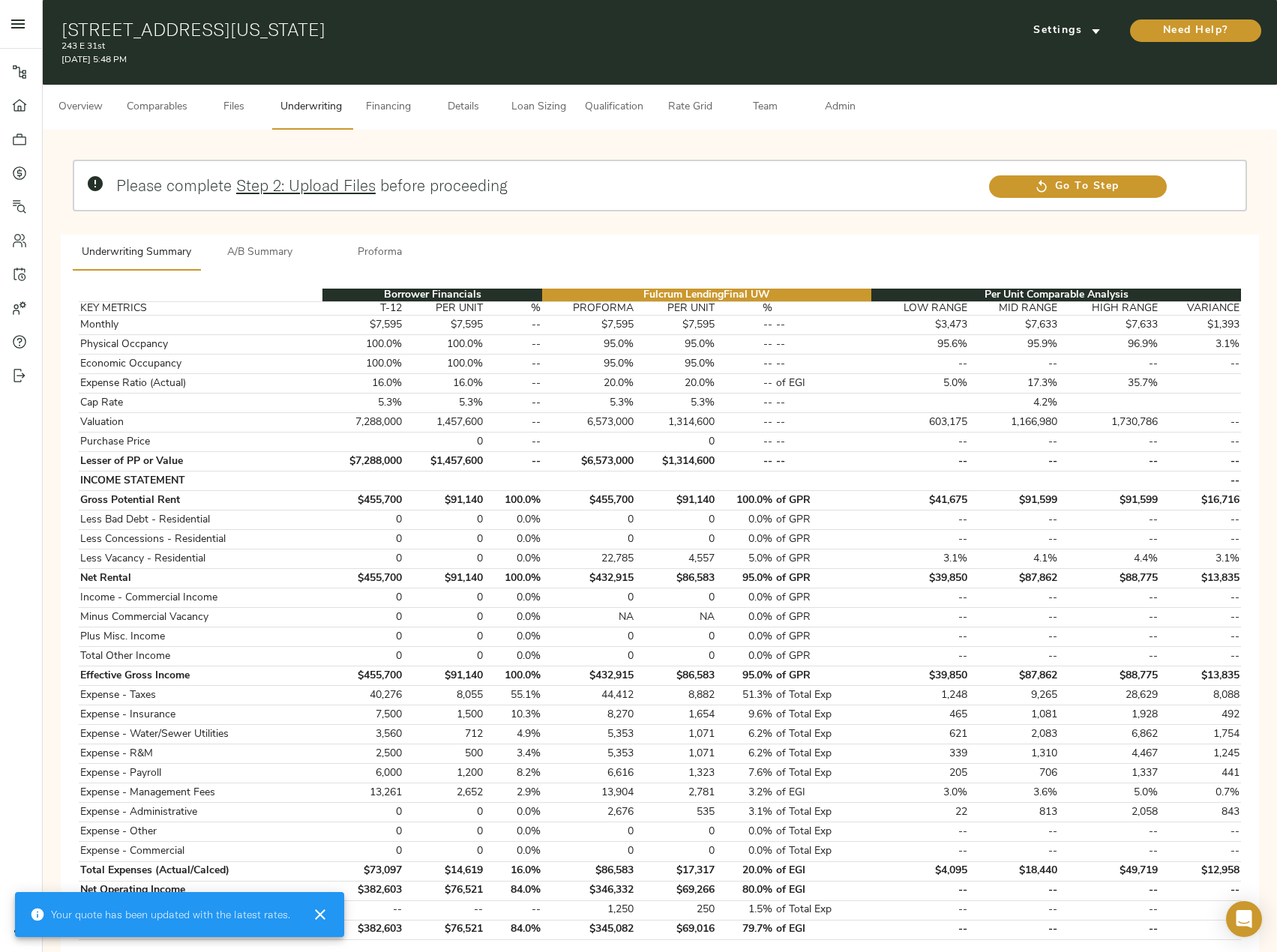
type input "2,000"
type input "1,310"
type input "813"
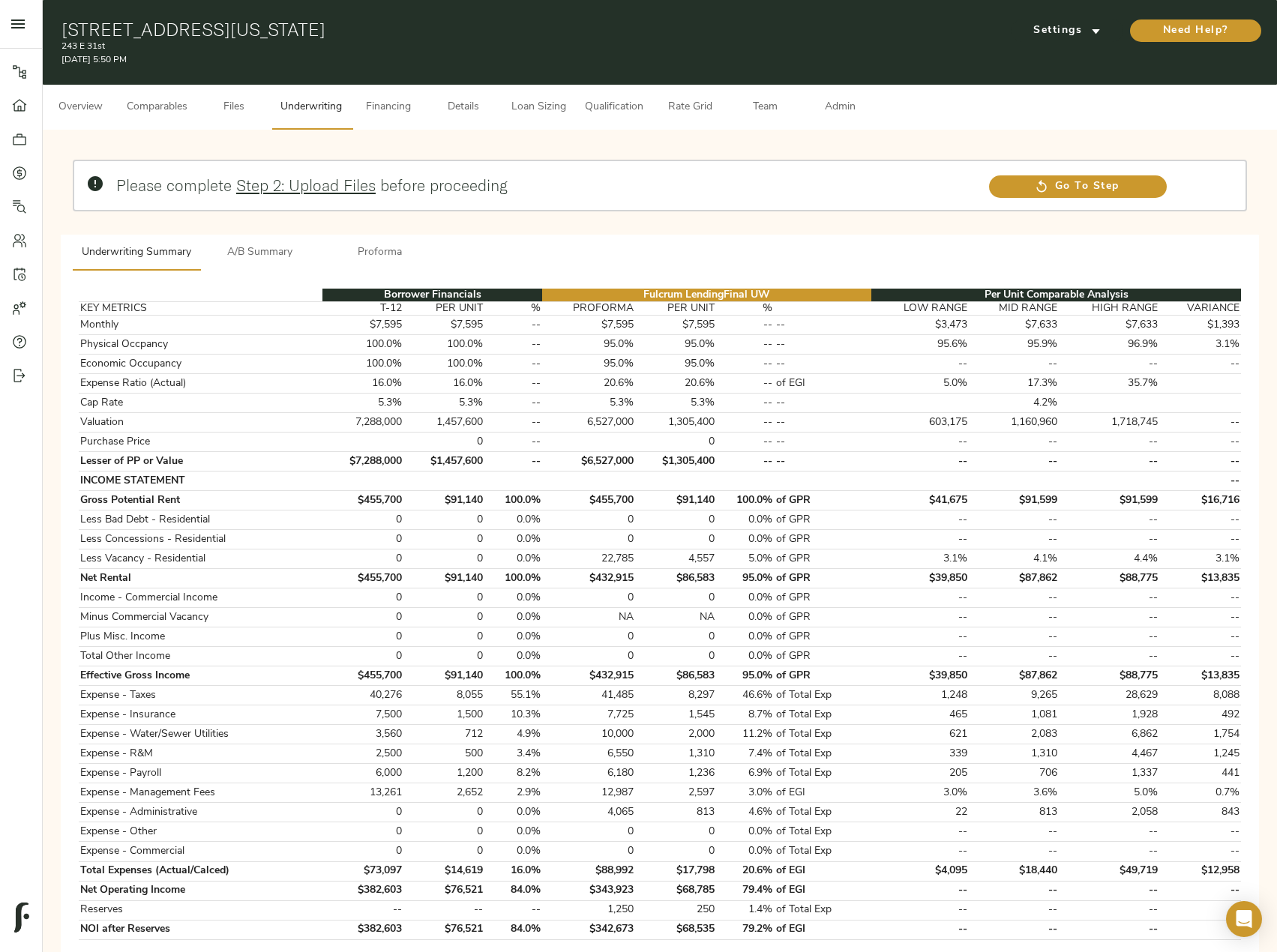
type input "2,083"
click at [1075, 34] on span "Settings" at bounding box center [1067, 31] width 83 height 19
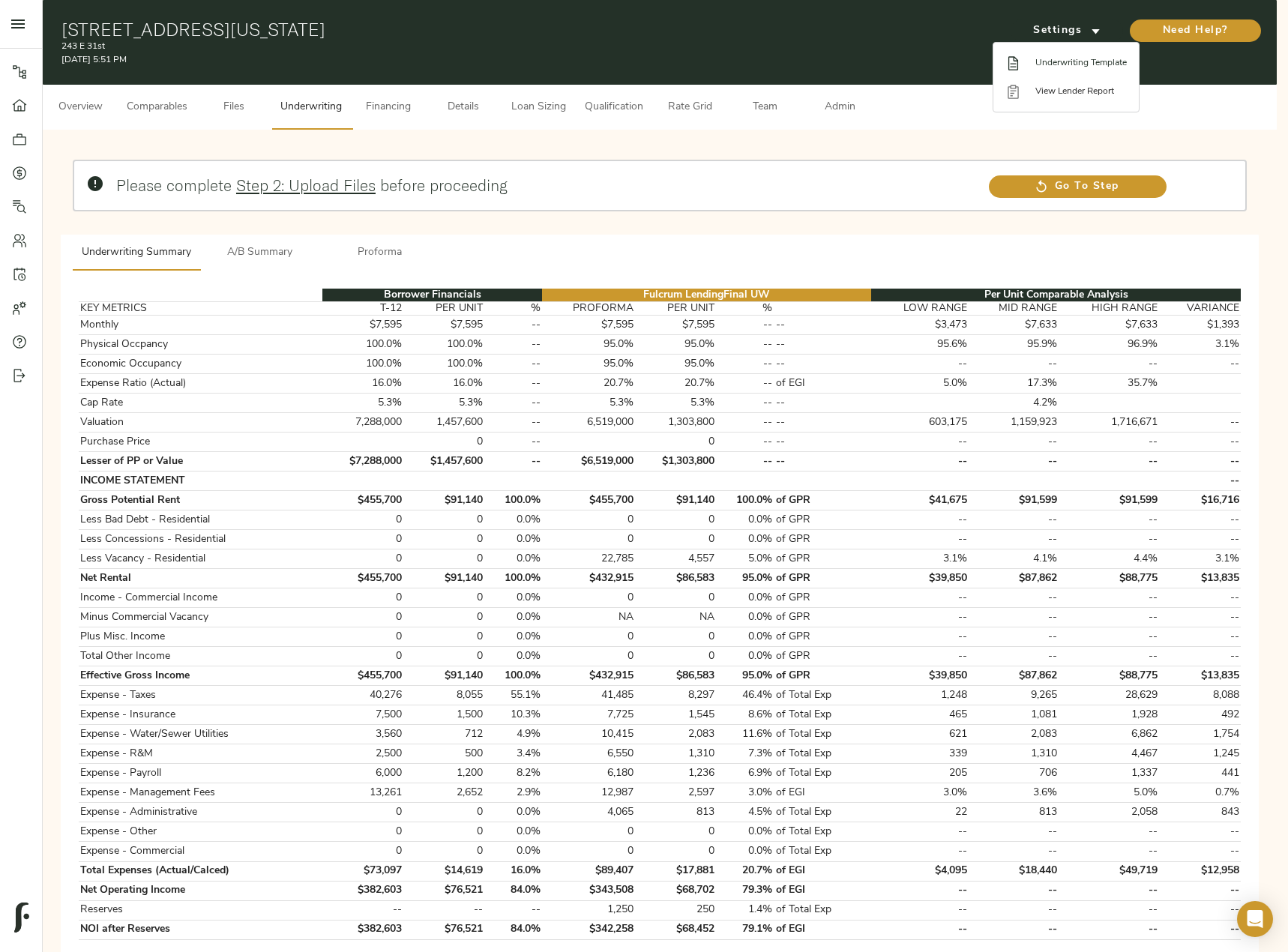
click at [1066, 59] on span "Underwriting Template" at bounding box center [1081, 63] width 92 height 14
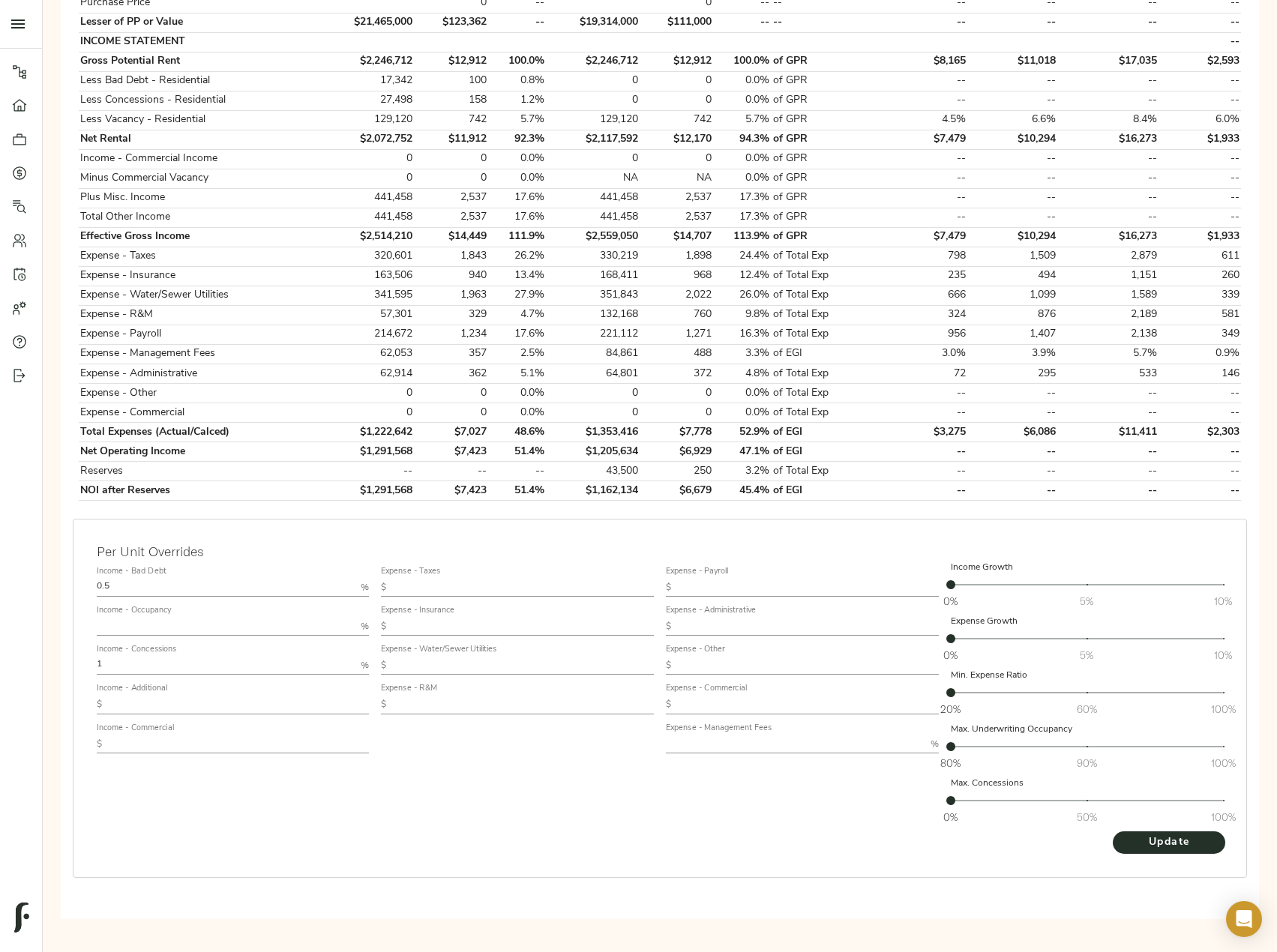
click at [454, 705] on input "text" at bounding box center [522, 704] width 262 height 18
paste input "339"
type input "339"
click at [580, 794] on div "Expense - Taxes $ Expense - Insurance $ Expense - Water/Sewer Utilities $ Expen…" at bounding box center [517, 695] width 285 height 282
click at [744, 743] on input "text" at bounding box center [794, 744] width 258 height 18
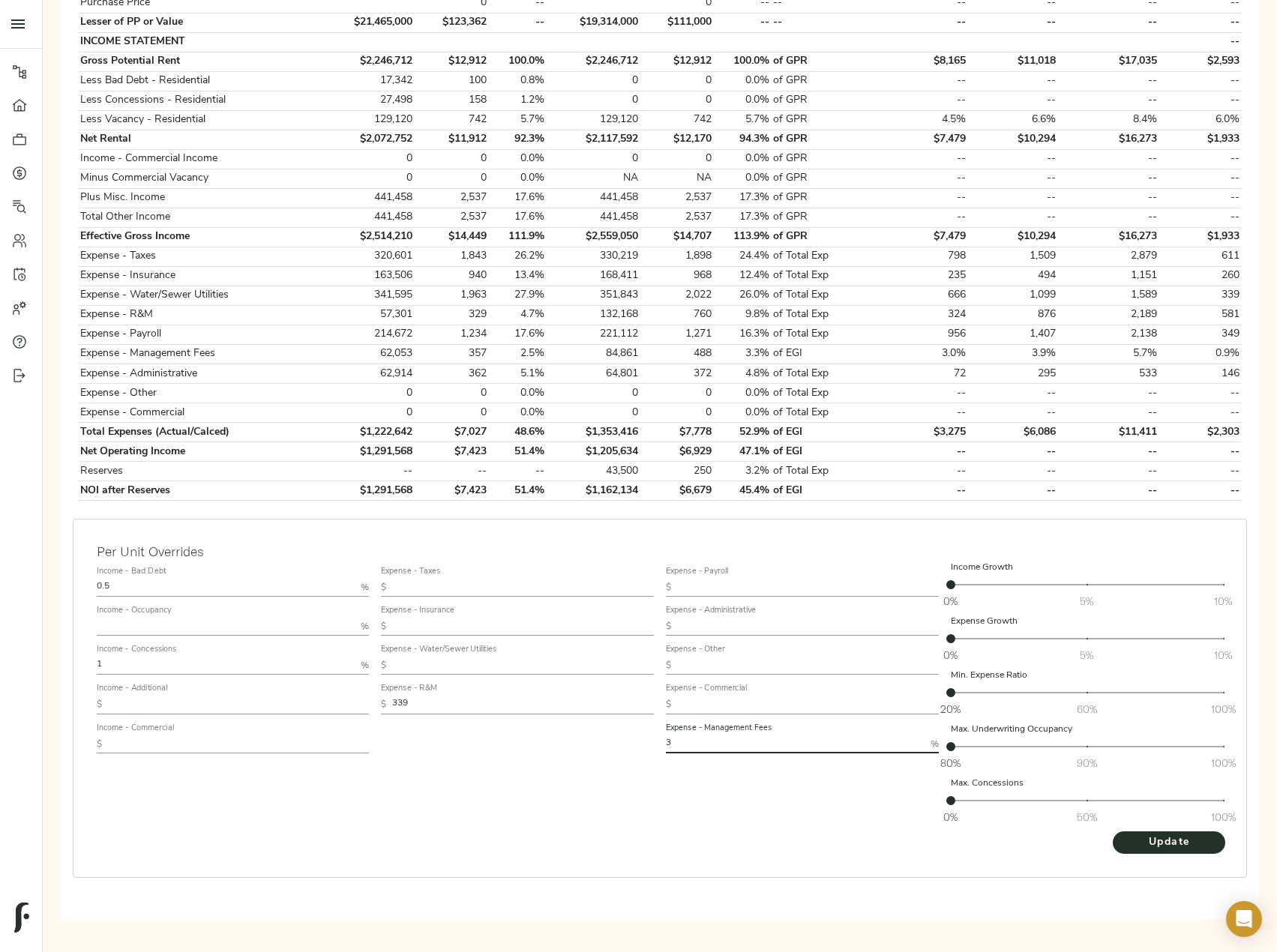
type input "3"
click at [764, 829] on div "Expense - Payroll $ Expense - Administrative $ Expense - Other $ Expense - Comm…" at bounding box center [803, 695] width 285 height 282
click at [1170, 839] on span "Update" at bounding box center [1168, 842] width 83 height 19
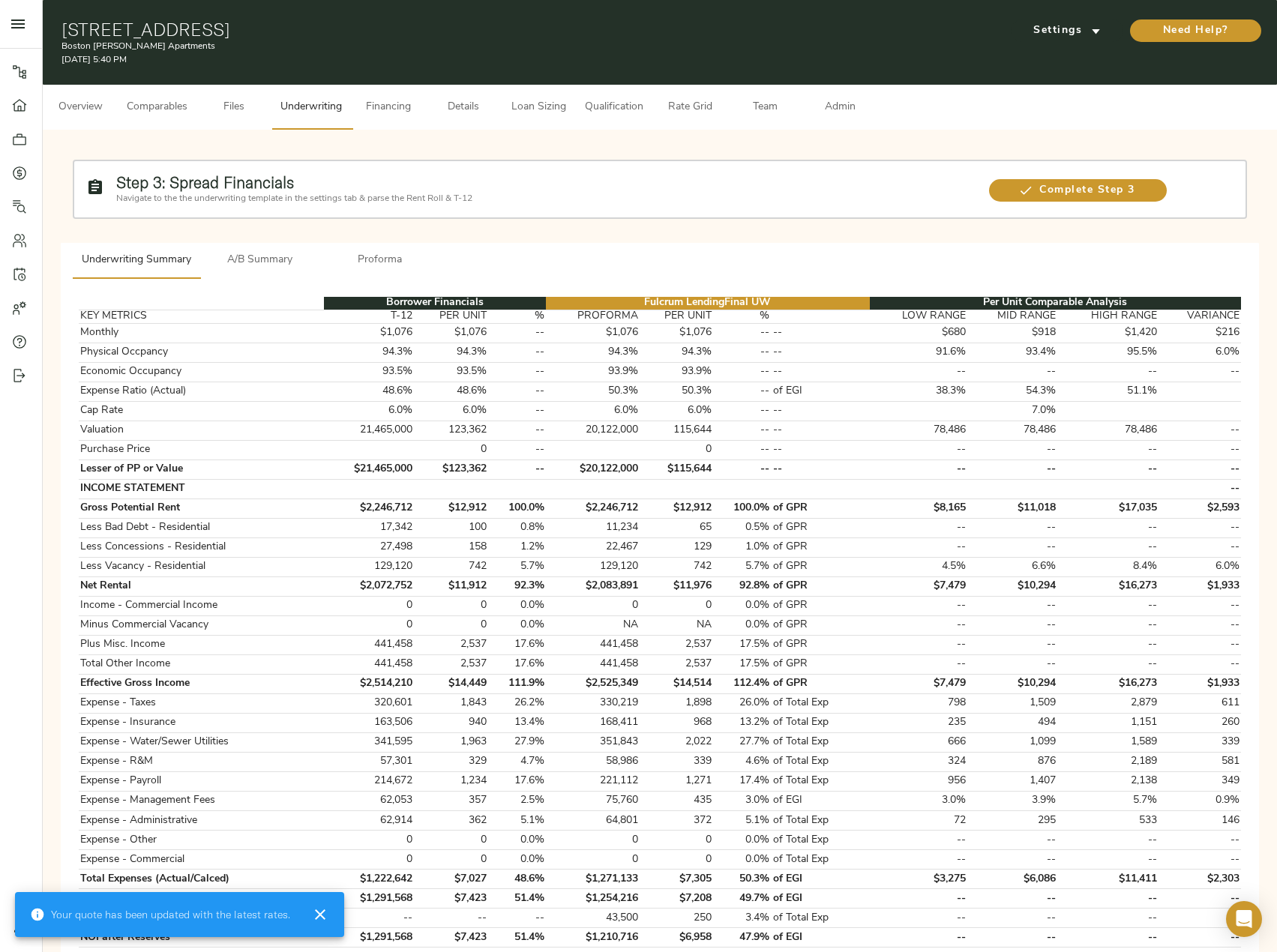
scroll to position [300, 0]
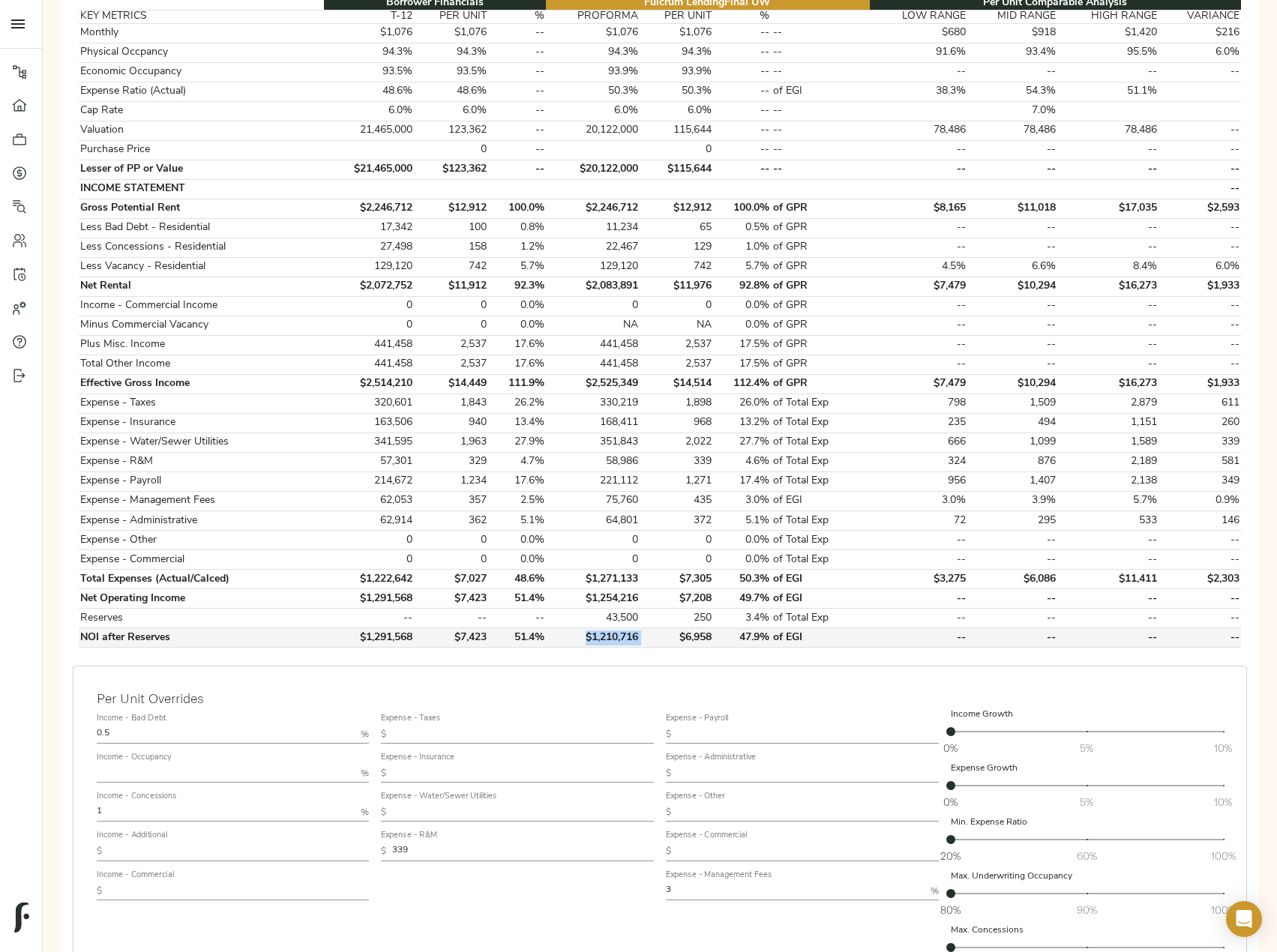
drag, startPoint x: 645, startPoint y: 638, endPoint x: 575, endPoint y: 637, distance: 70.0
click at [575, 637] on tr "NOI after Reserves $1,291,568 $7,423 51.4% $1,210,716 $6,958 47.9% of EGI -- --…" at bounding box center [660, 637] width 1163 height 19
copy td "$1,210,716"
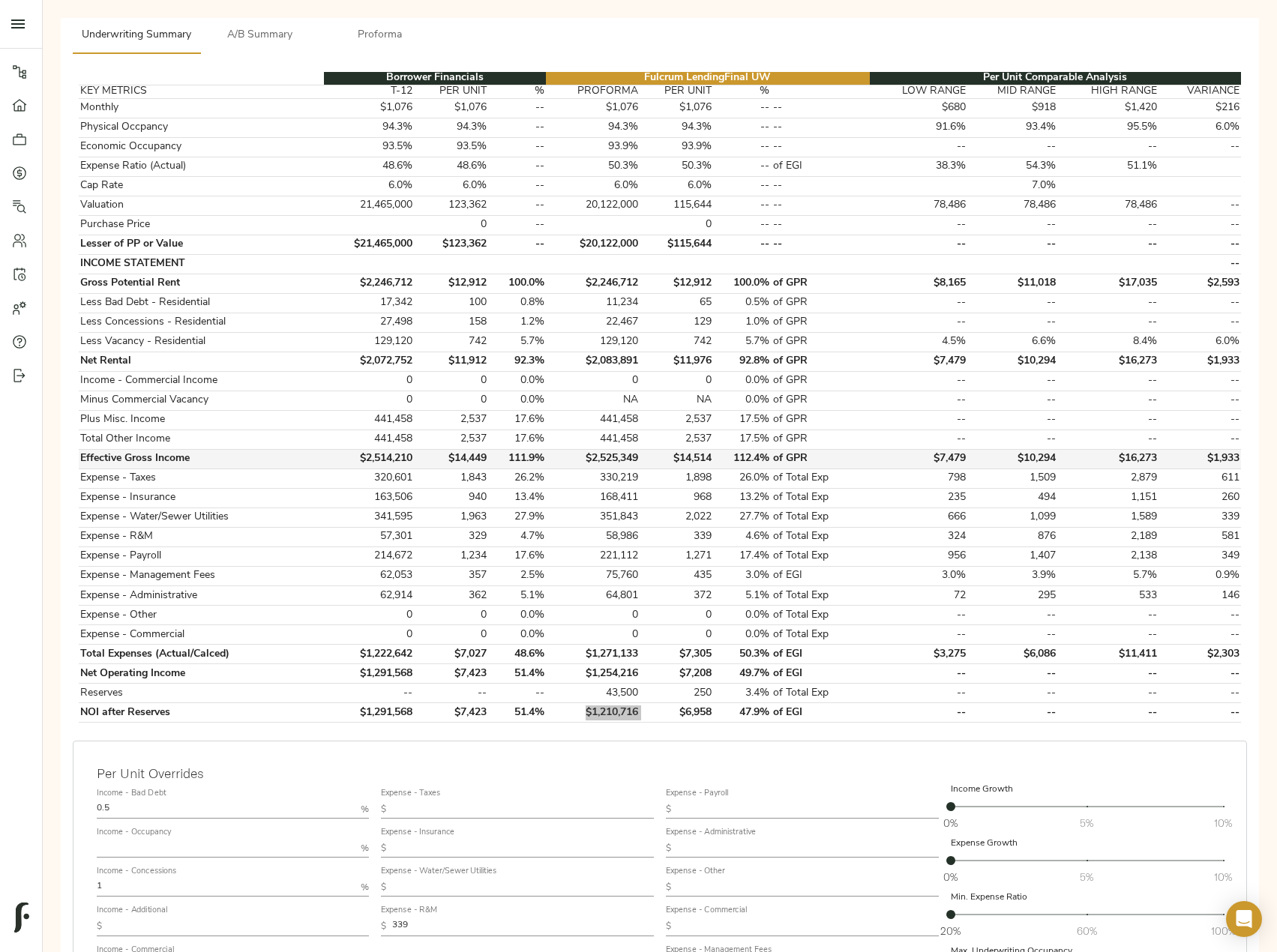
scroll to position [0, 0]
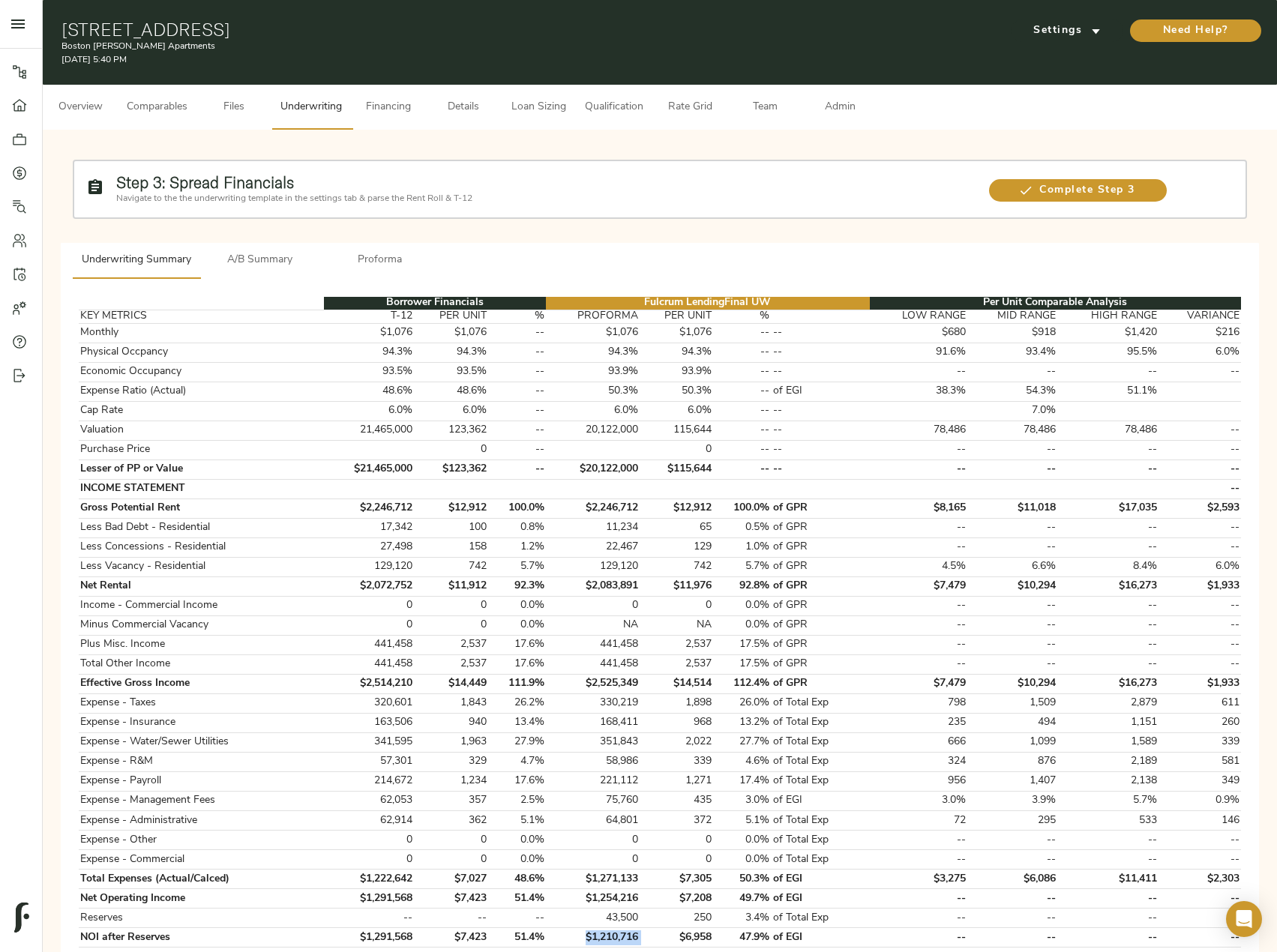
click at [267, 262] on span "A/B Summary" at bounding box center [260, 260] width 102 height 19
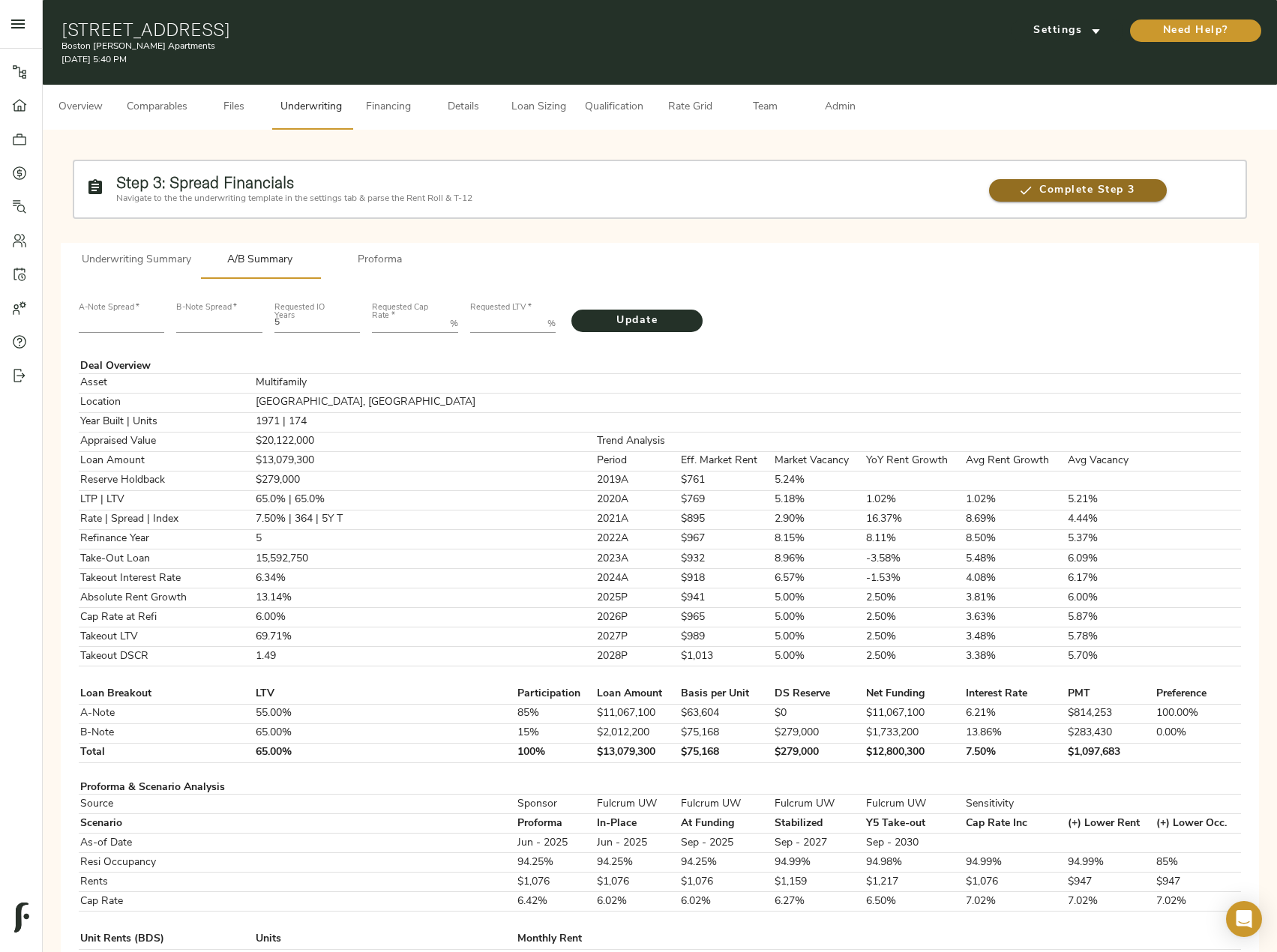
click at [1079, 199] on span "Complete Step 3" at bounding box center [1078, 190] width 178 height 19
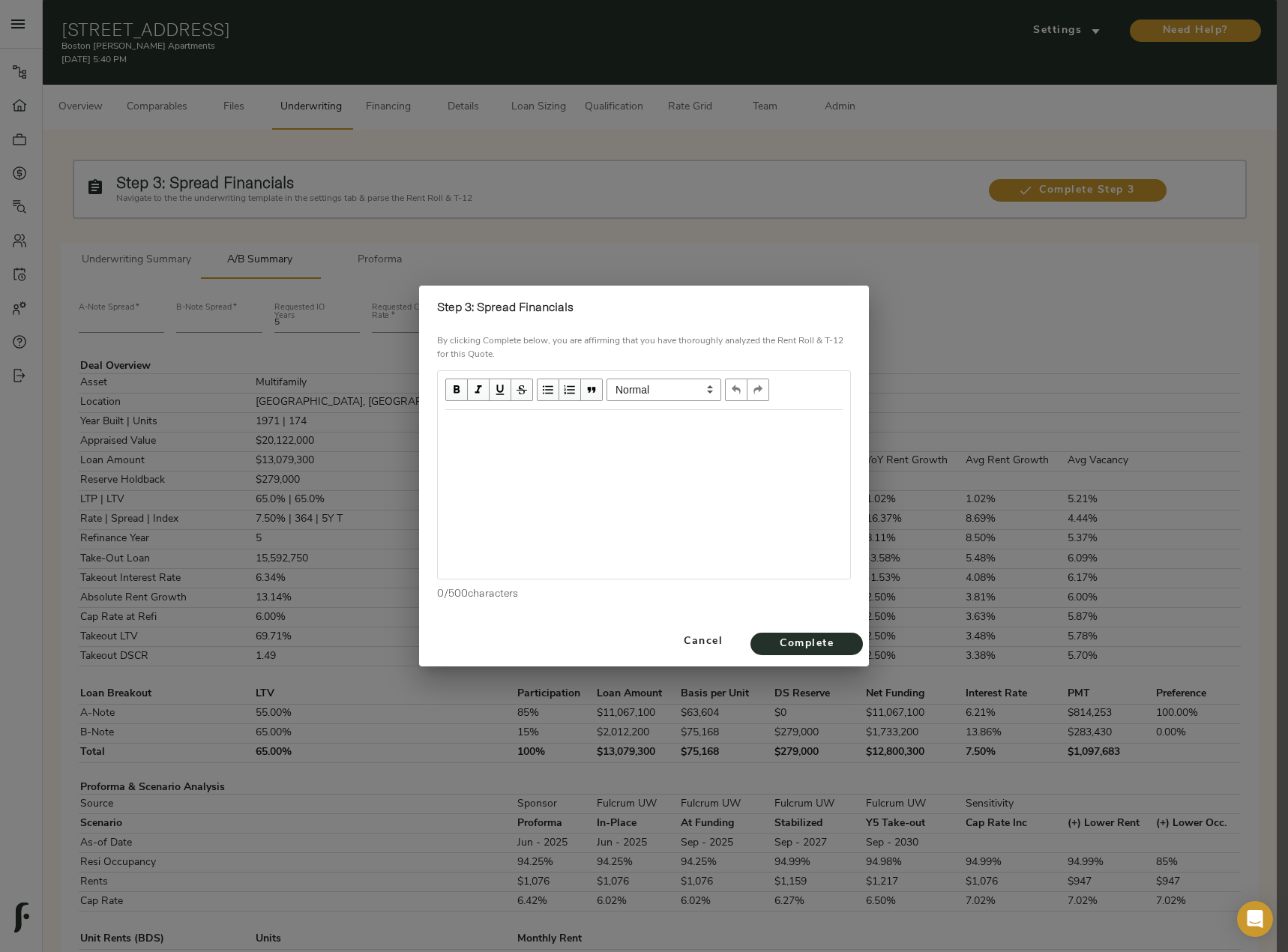
click at [581, 448] on div at bounding box center [644, 494] width 413 height 169
click at [482, 413] on div "Edit text" at bounding box center [644, 426] width 411 height 31
click at [831, 650] on span "Complete" at bounding box center [806, 644] width 83 height 19
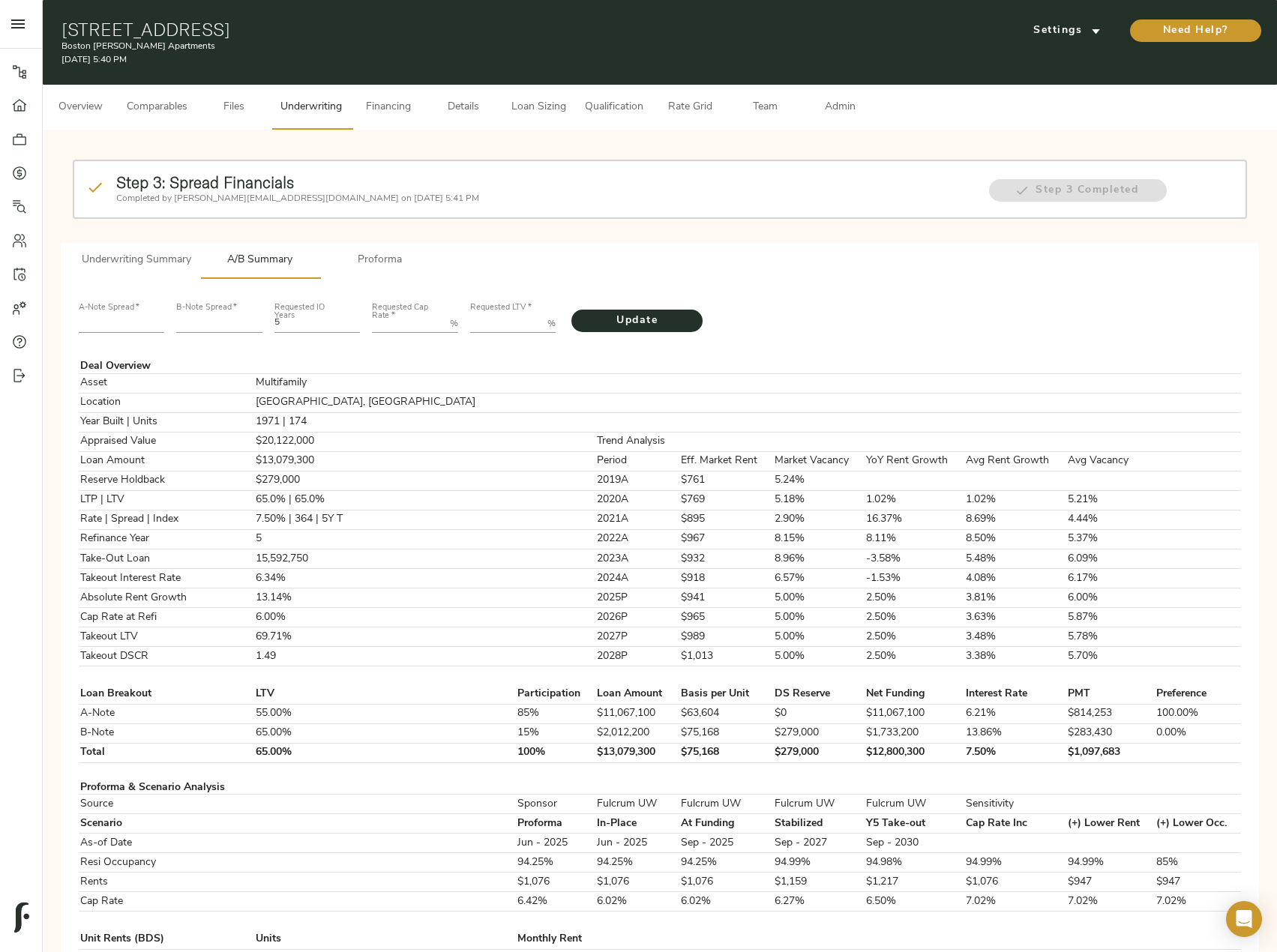
click at [111, 324] on input "number" at bounding box center [122, 324] width 86 height 18
type input "235"
click at [841, 109] on span "Admin" at bounding box center [840, 107] width 57 height 19
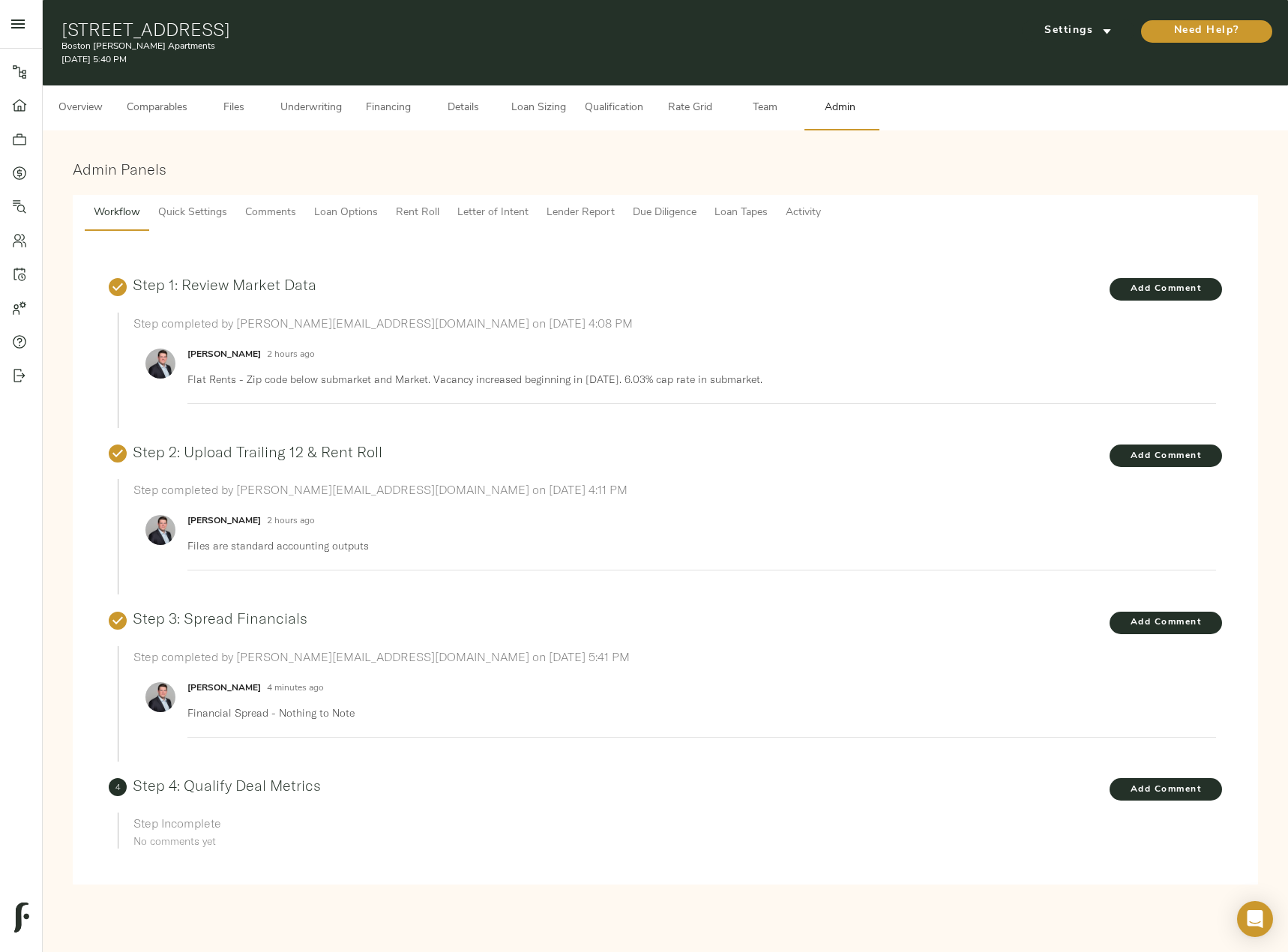
click at [283, 208] on span "Comments" at bounding box center [270, 213] width 51 height 19
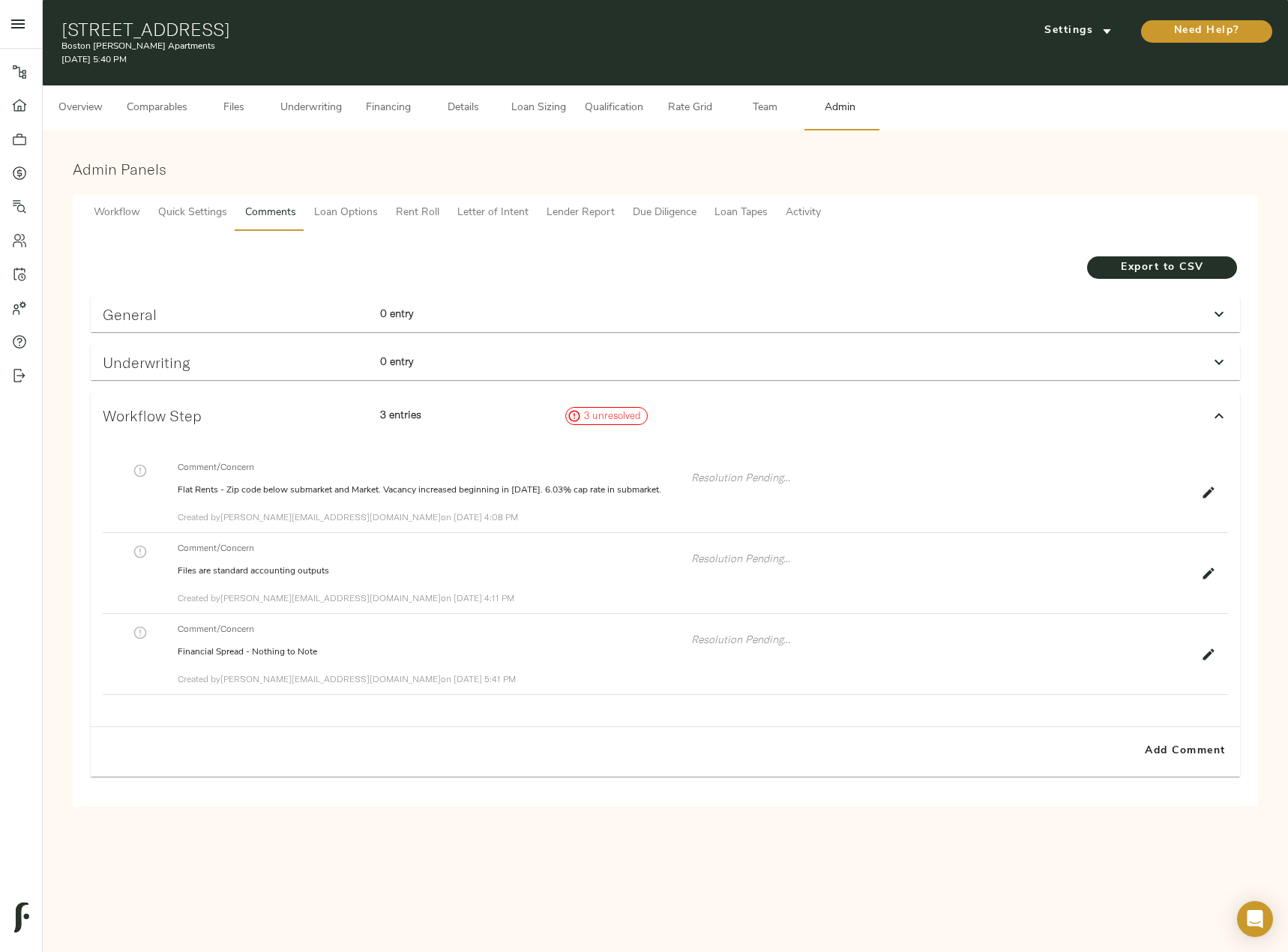
click at [520, 357] on p "0 entry" at bounding box center [466, 361] width 173 height 15
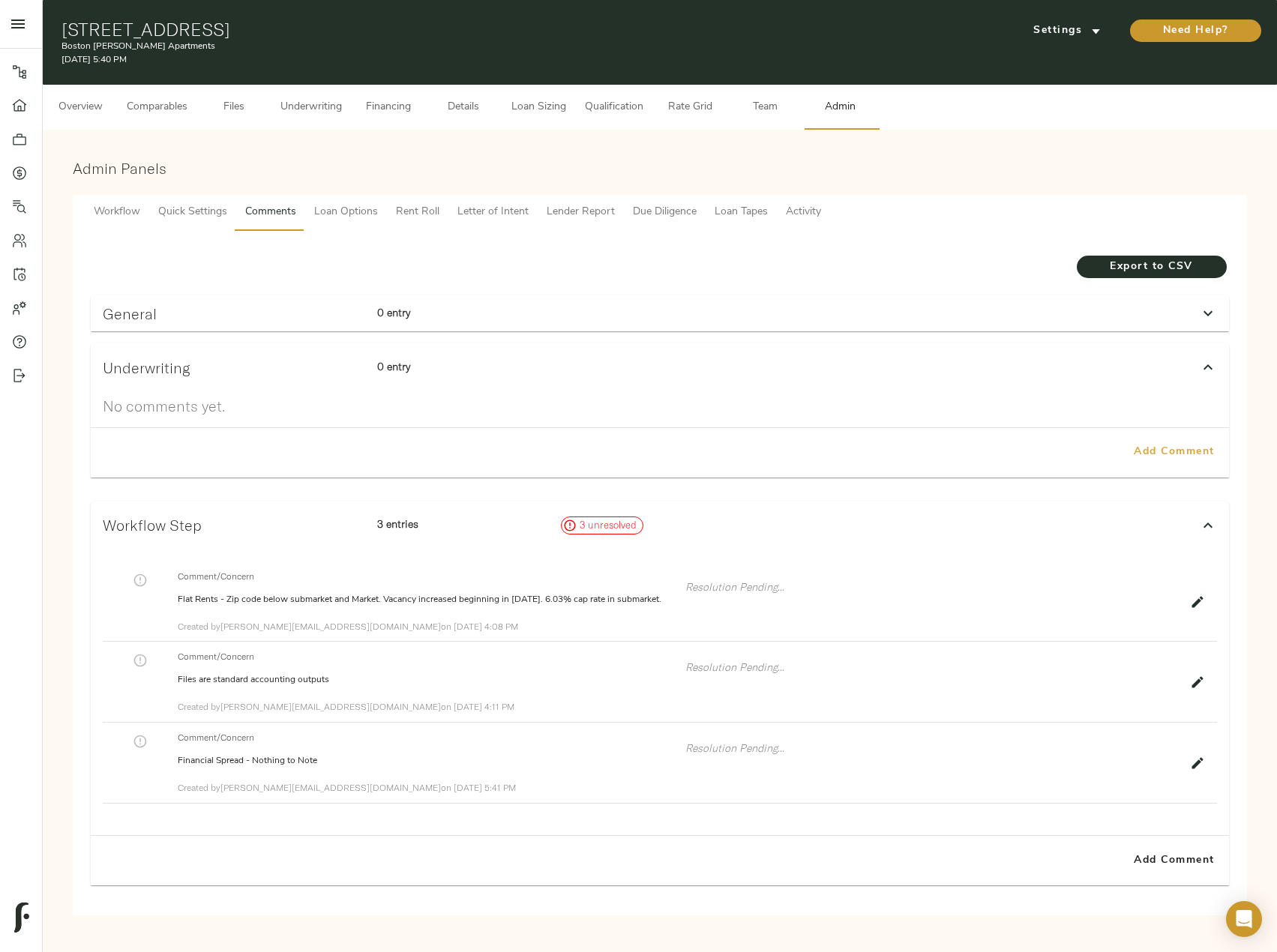
click at [1169, 454] on span "Add Comment" at bounding box center [1175, 452] width 85 height 19
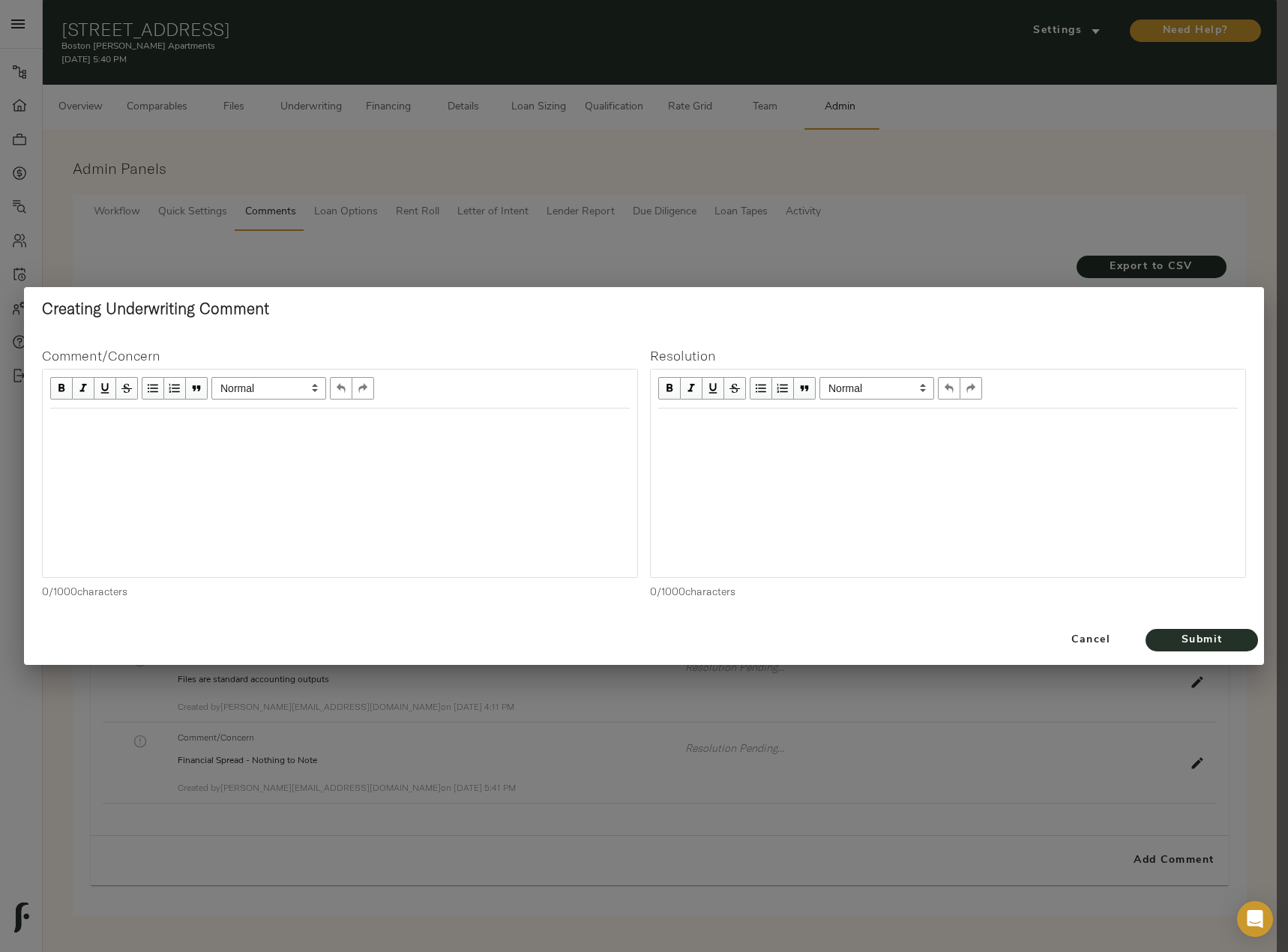
click at [182, 432] on div "Edit text" at bounding box center [339, 424] width 580 height 17
click at [1234, 647] on span "Submit" at bounding box center [1202, 640] width 83 height 19
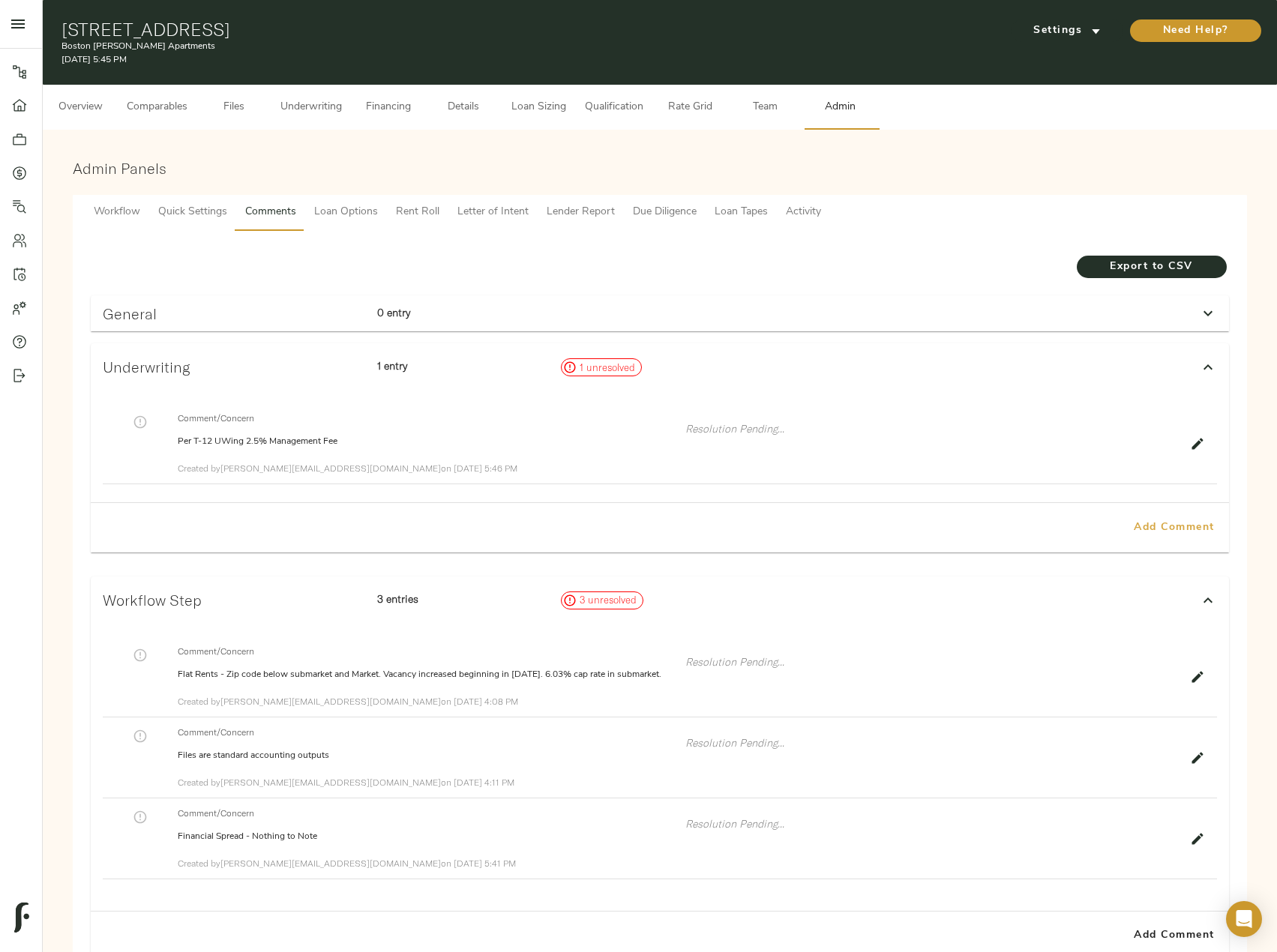
click at [1197, 538] on span "Add Comment" at bounding box center [1175, 528] width 85 height 19
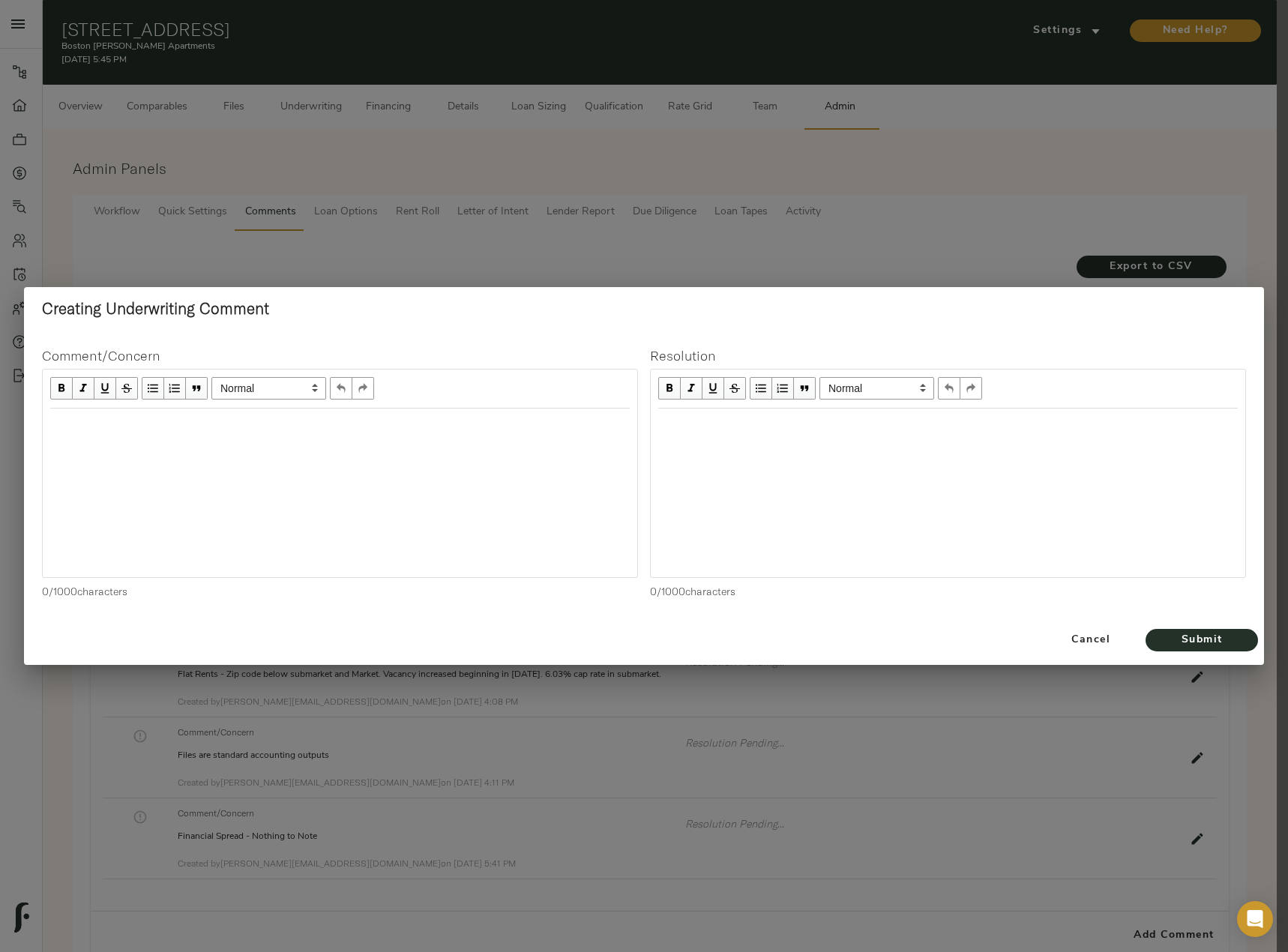
click at [238, 438] on div "Edit text" at bounding box center [340, 424] width 593 height 31
click at [1217, 637] on span "Submit" at bounding box center [1202, 640] width 83 height 19
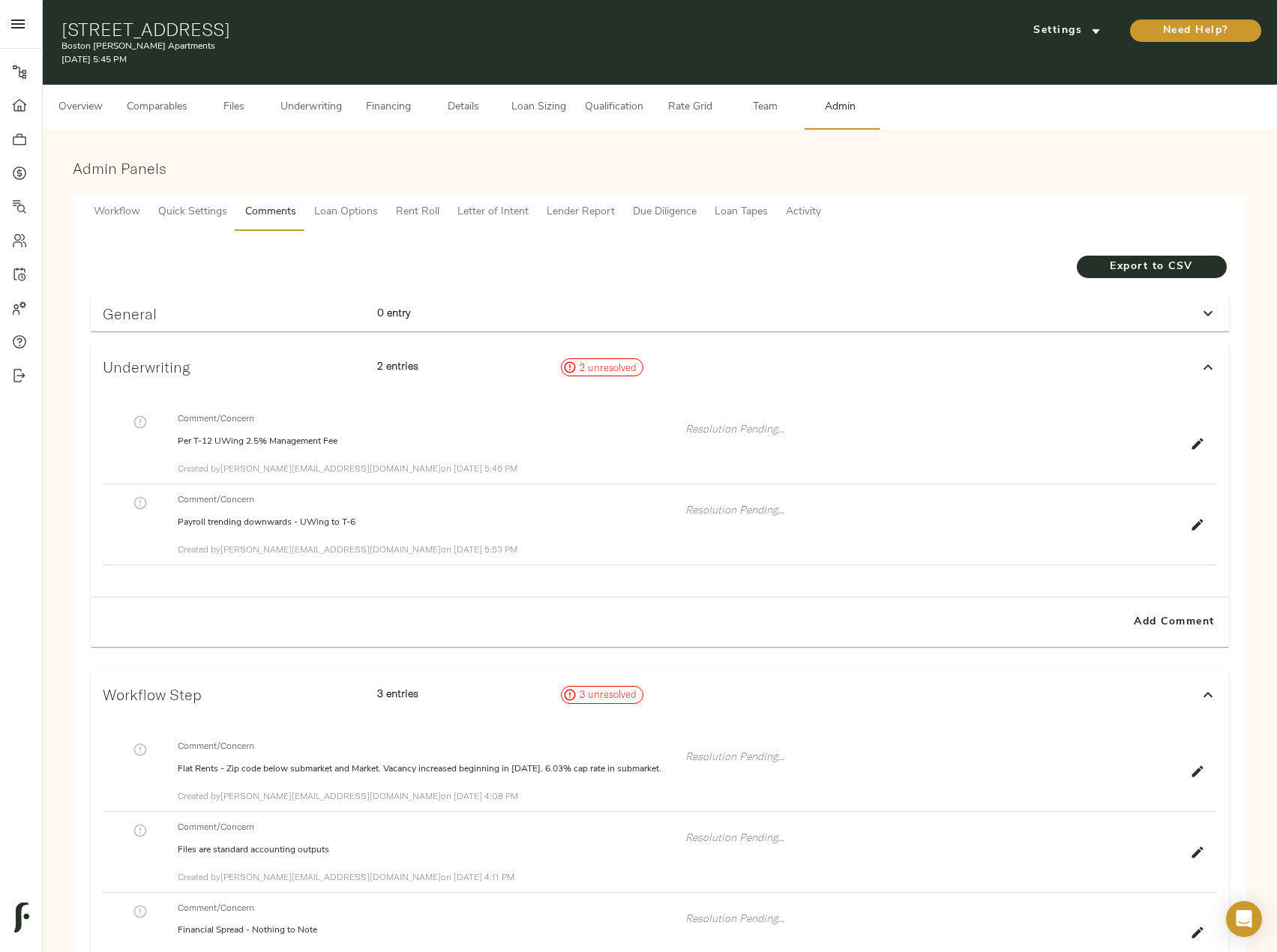
click at [316, 102] on span "Underwriting" at bounding box center [311, 107] width 62 height 19
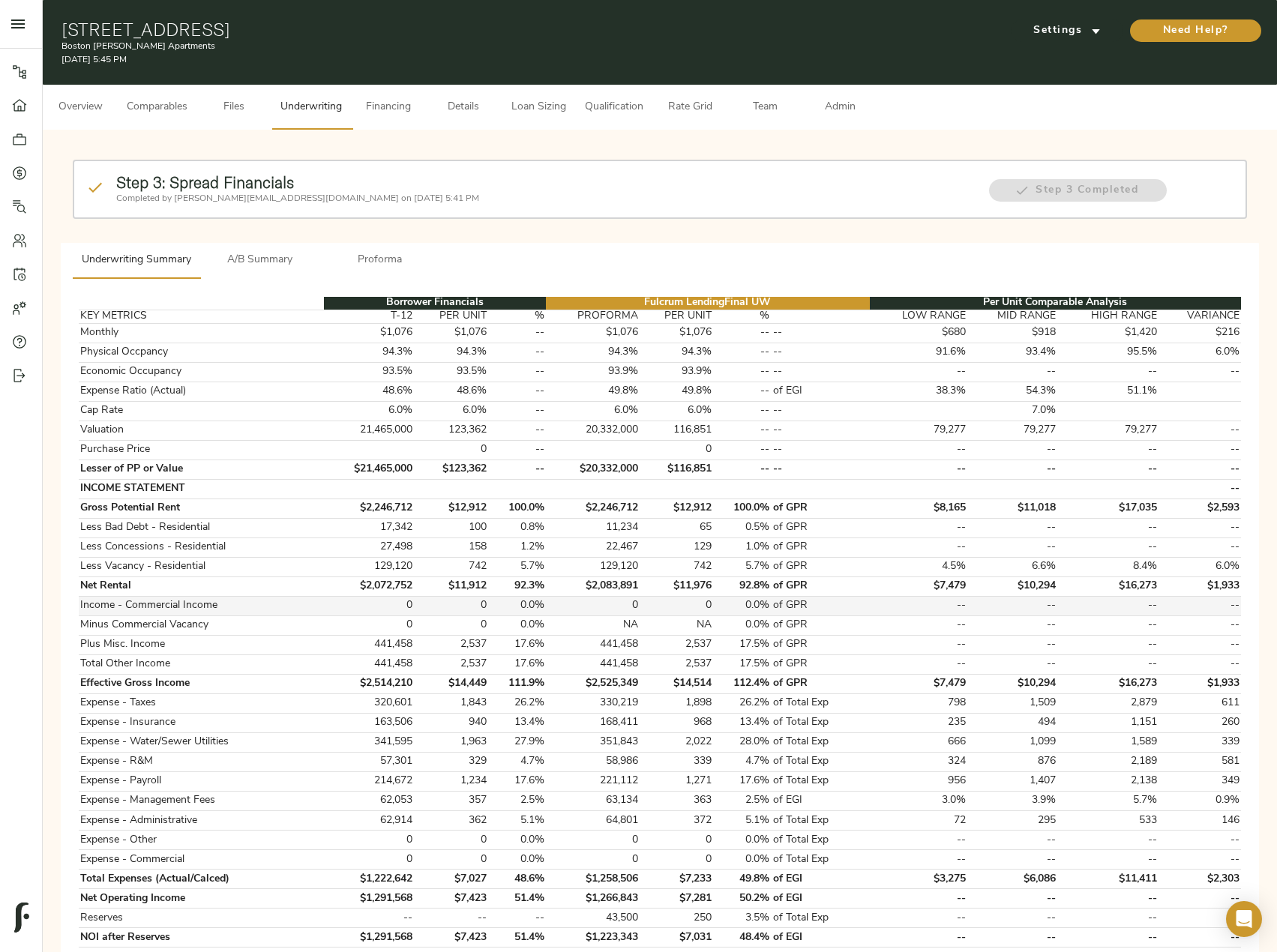
scroll to position [447, 0]
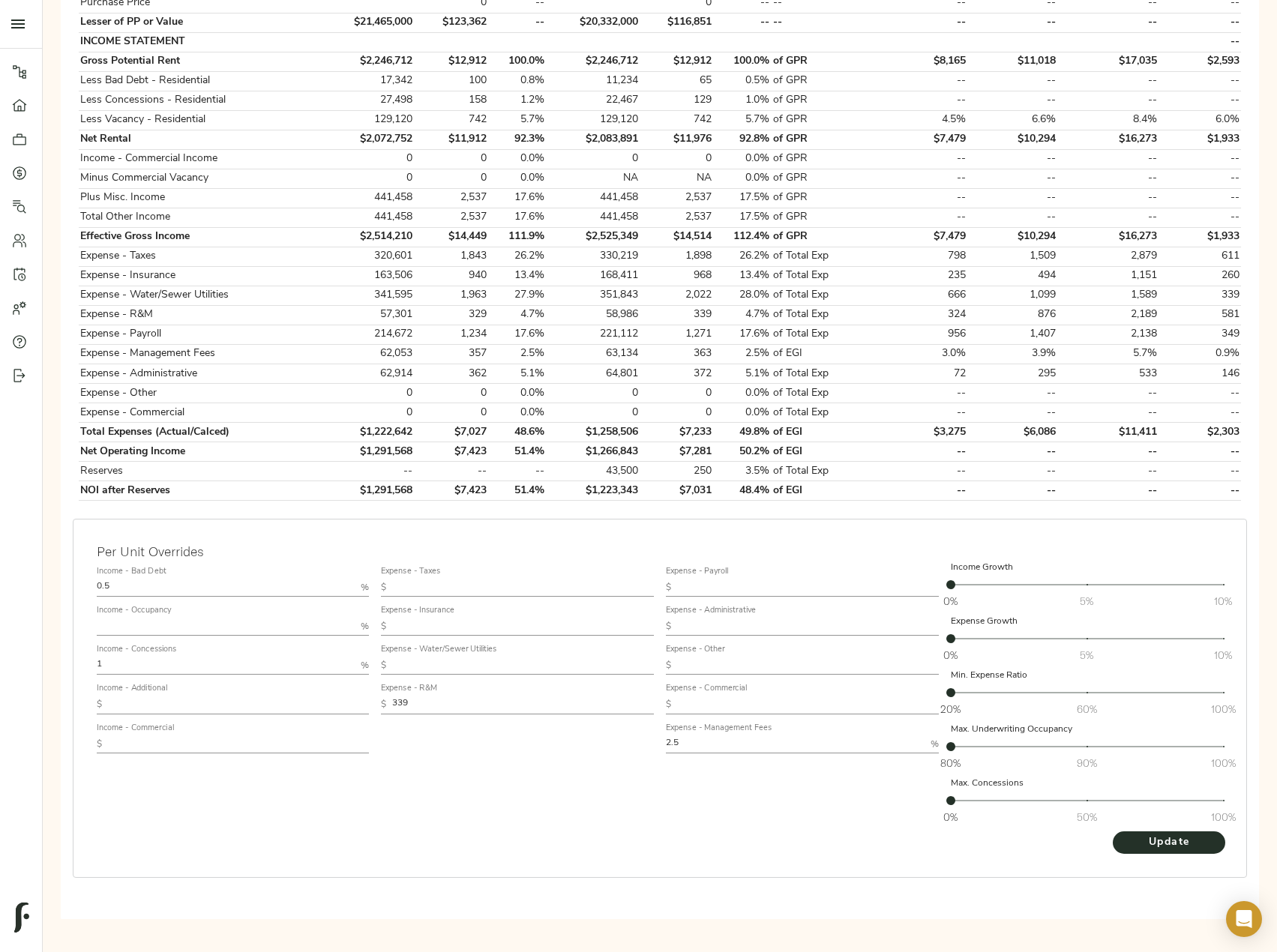
click at [765, 577] on div "Expense - Payroll $" at bounding box center [802, 581] width 273 height 30
click at [760, 583] on input "text" at bounding box center [808, 588] width 262 height 18
paste input "1,120"
type input "1,120"
click at [563, 786] on div "Expense - Taxes $ Expense - Insurance $ Expense - Water/Sewer Utilities $ Expen…" at bounding box center [517, 695] width 285 height 282
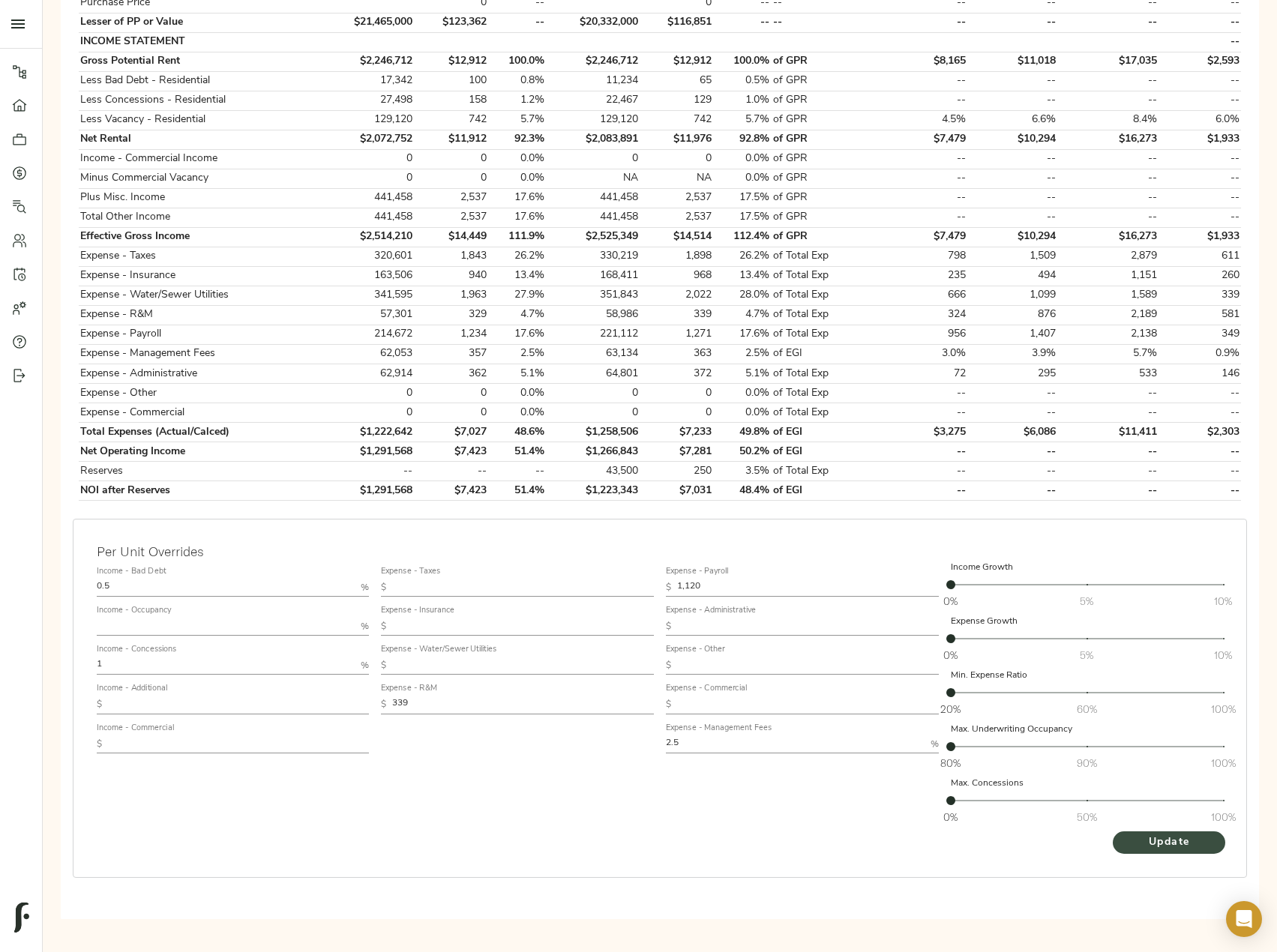
click at [1165, 840] on span "Update" at bounding box center [1168, 842] width 83 height 19
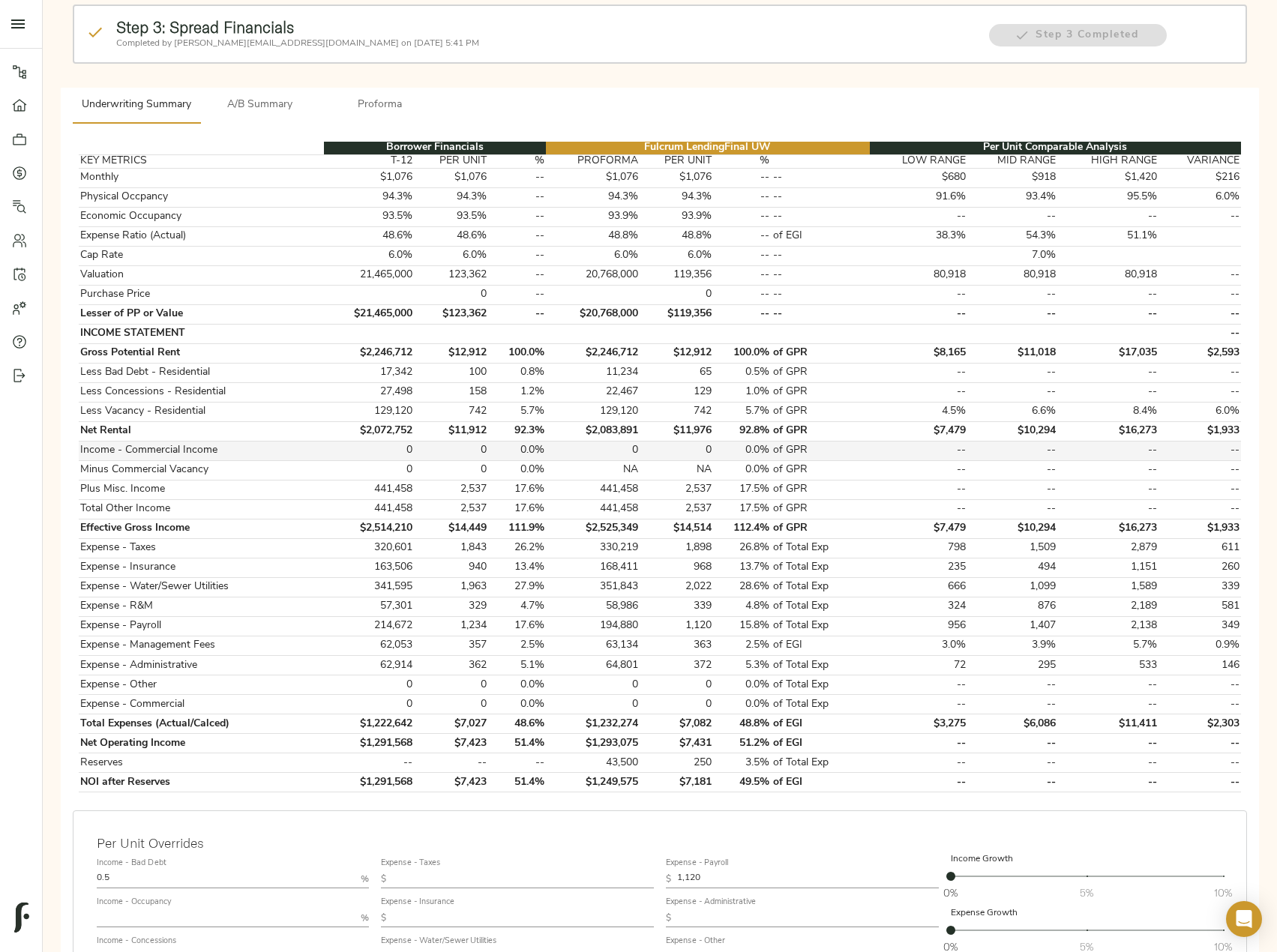
scroll to position [225, 0]
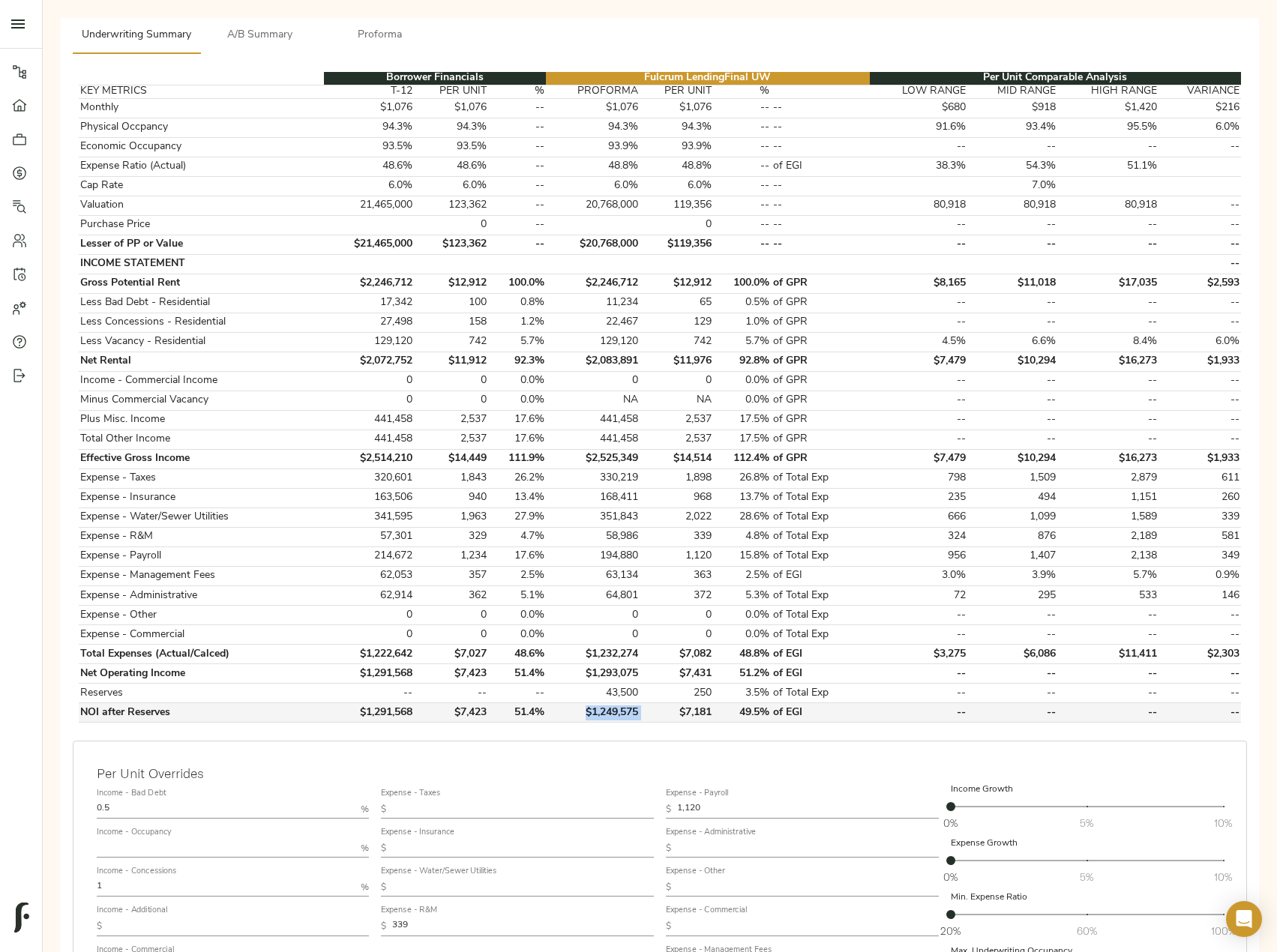
drag, startPoint x: 636, startPoint y: 710, endPoint x: 577, endPoint y: 710, distance: 59.0
click at [577, 710] on tr "NOI after Reserves $1,291,568 $7,423 51.4% $1,249,575 $7,181 49.5% of EGI -- --…" at bounding box center [660, 713] width 1163 height 19
copy td "$1,249,575"
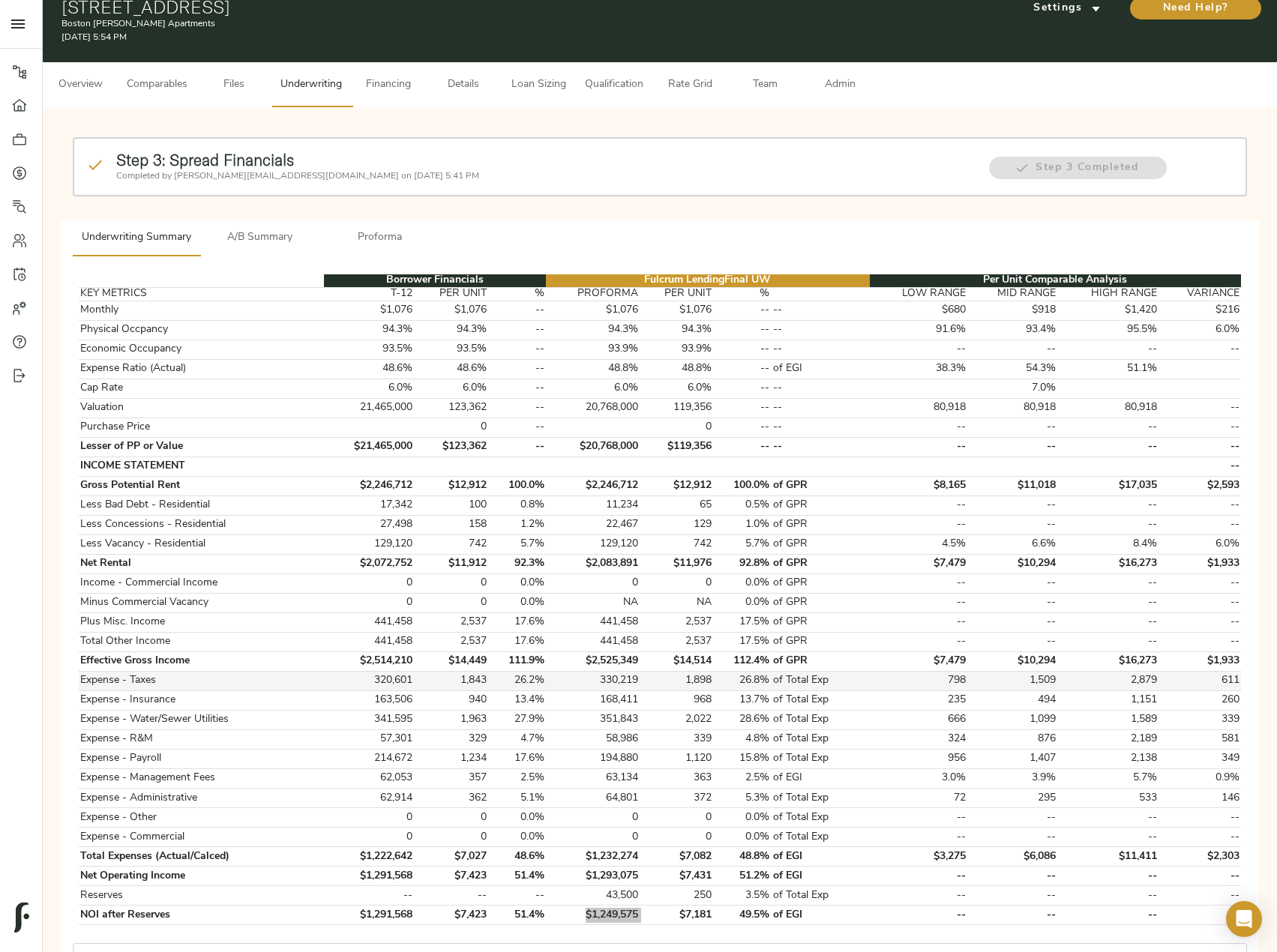
scroll to position [0, 0]
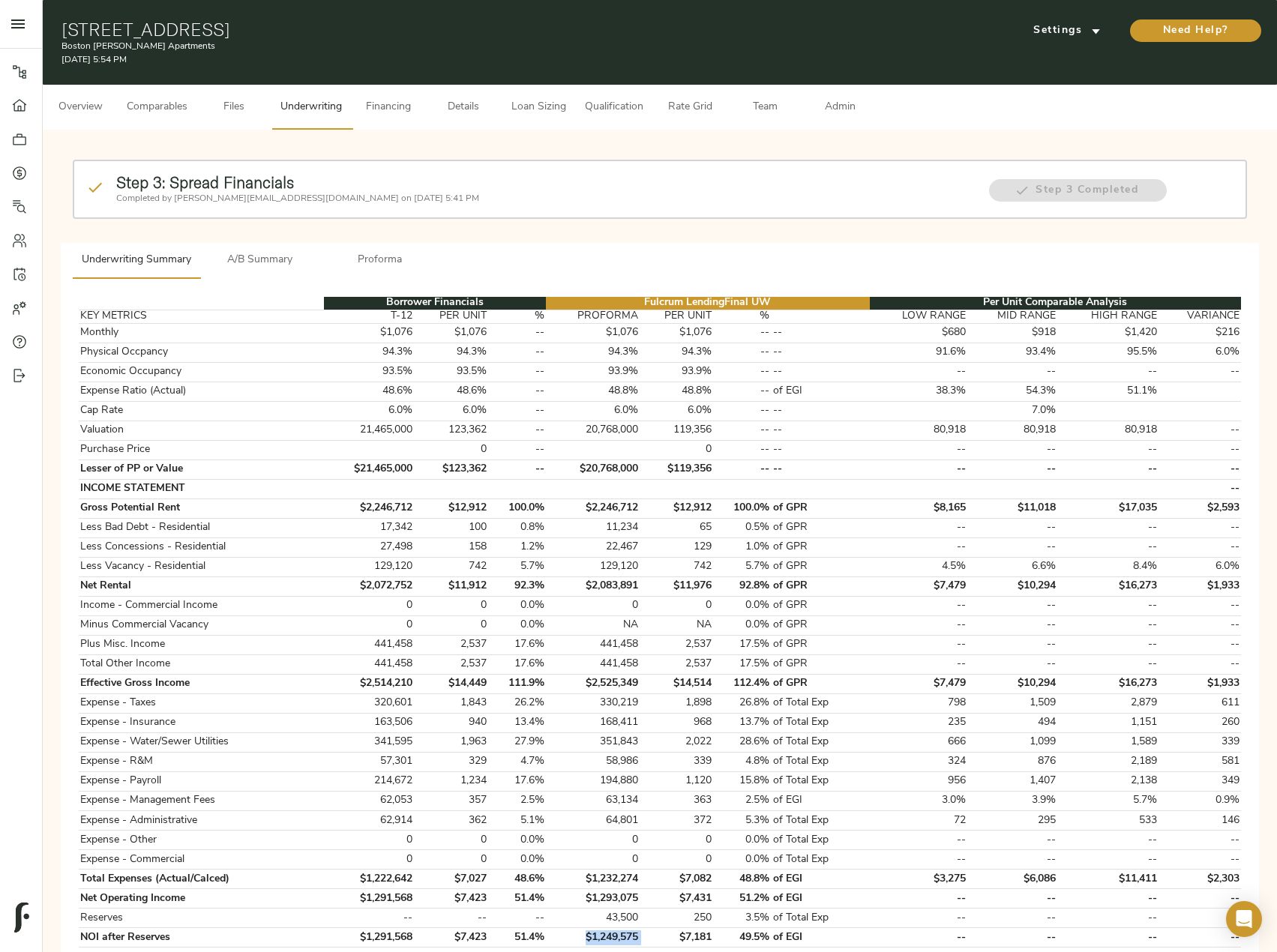
click at [282, 257] on span "A/B Summary" at bounding box center [260, 260] width 102 height 19
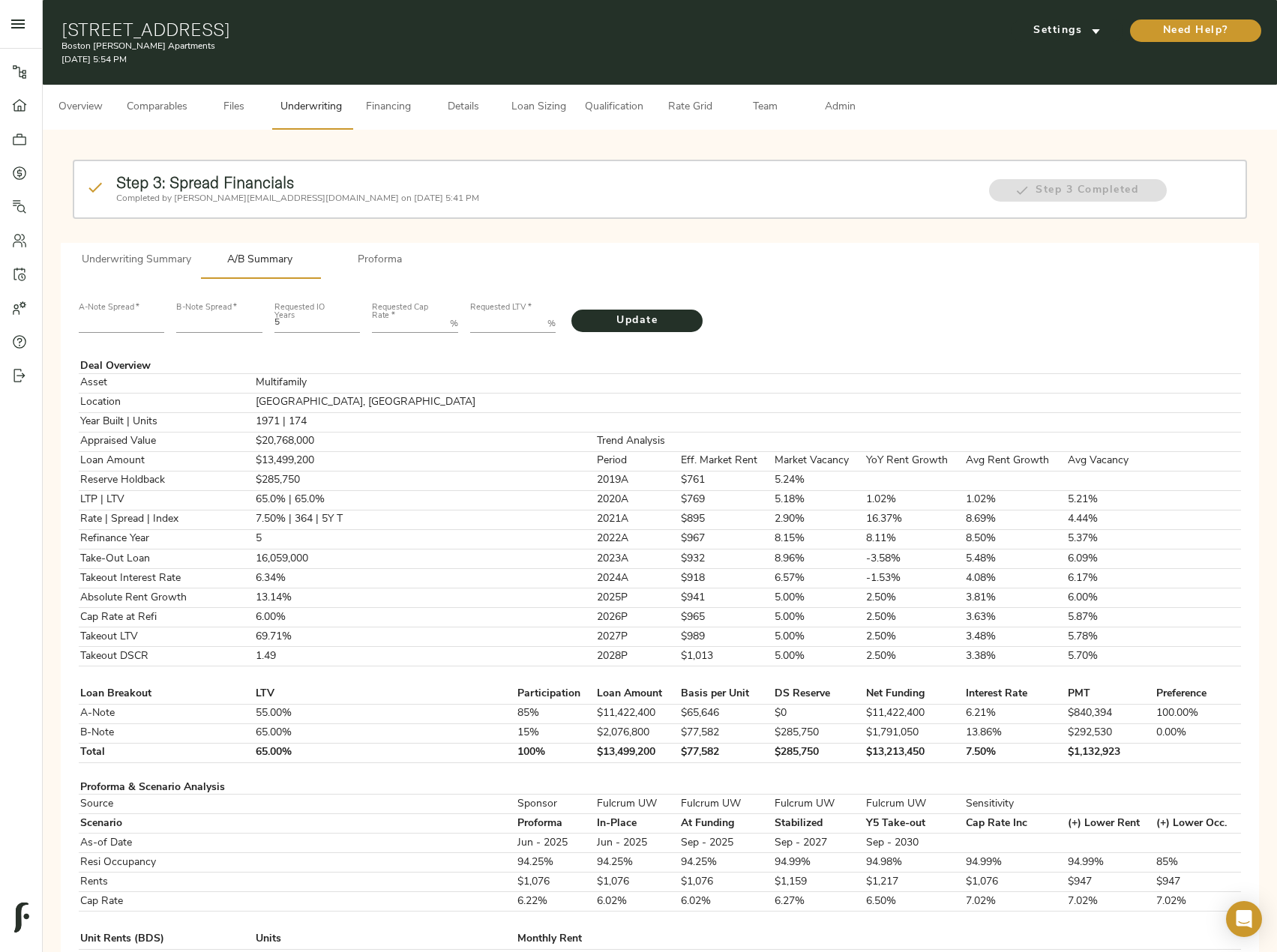
click at [97, 323] on input "number" at bounding box center [122, 324] width 86 height 18
type input "235"
click at [209, 319] on input "number" at bounding box center [219, 324] width 86 height 18
type input "601"
click at [395, 327] on Rate "Requested Cap Rate   *" at bounding box center [407, 324] width 72 height 18
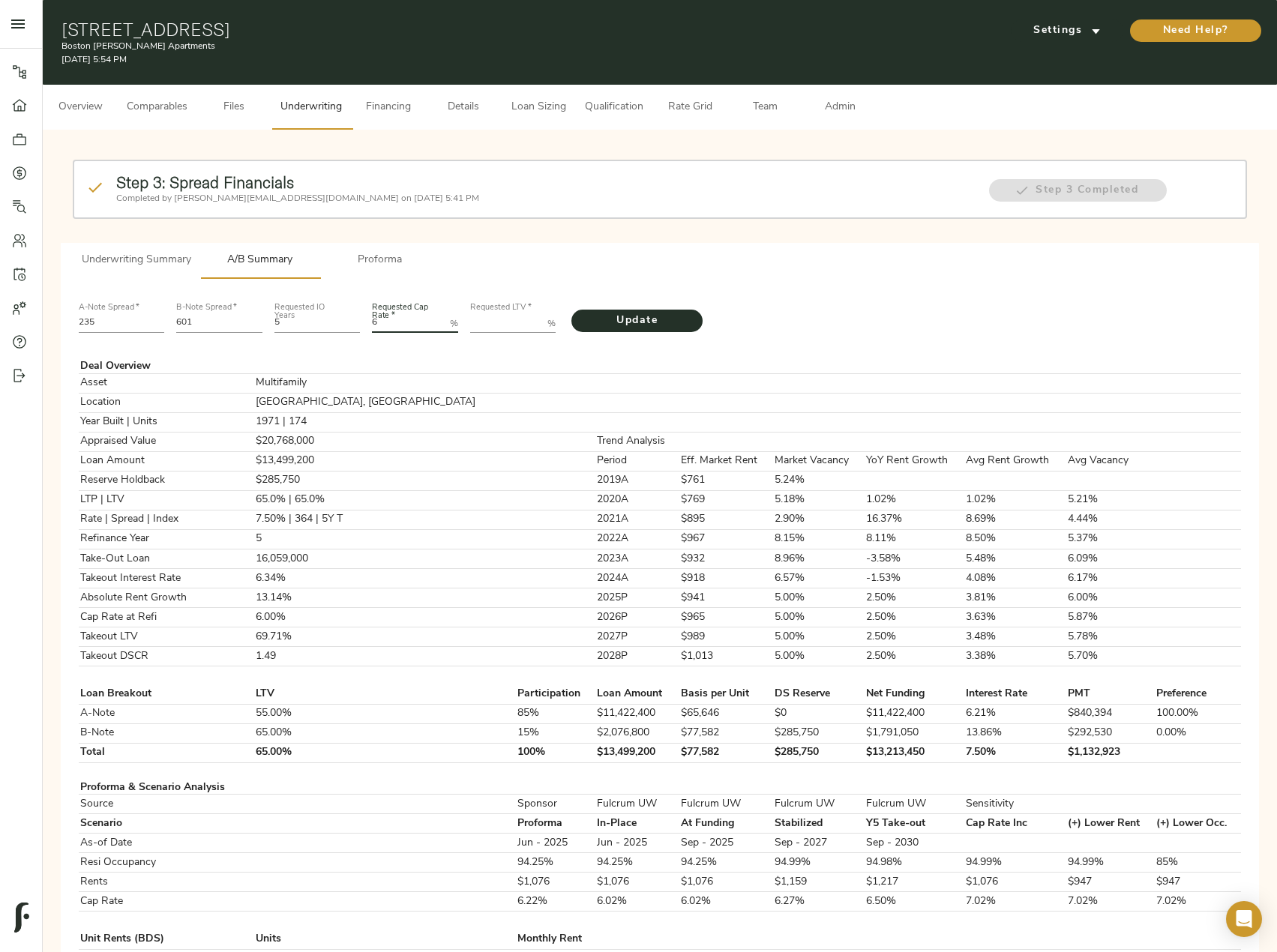
type Rate "6"
click at [500, 324] on LTV "Requested LTV   *" at bounding box center [505, 324] width 72 height 18
paste LTV "81.1840"
type LTV "81.1840"
click at [648, 331] on button "Update" at bounding box center [637, 320] width 132 height 23
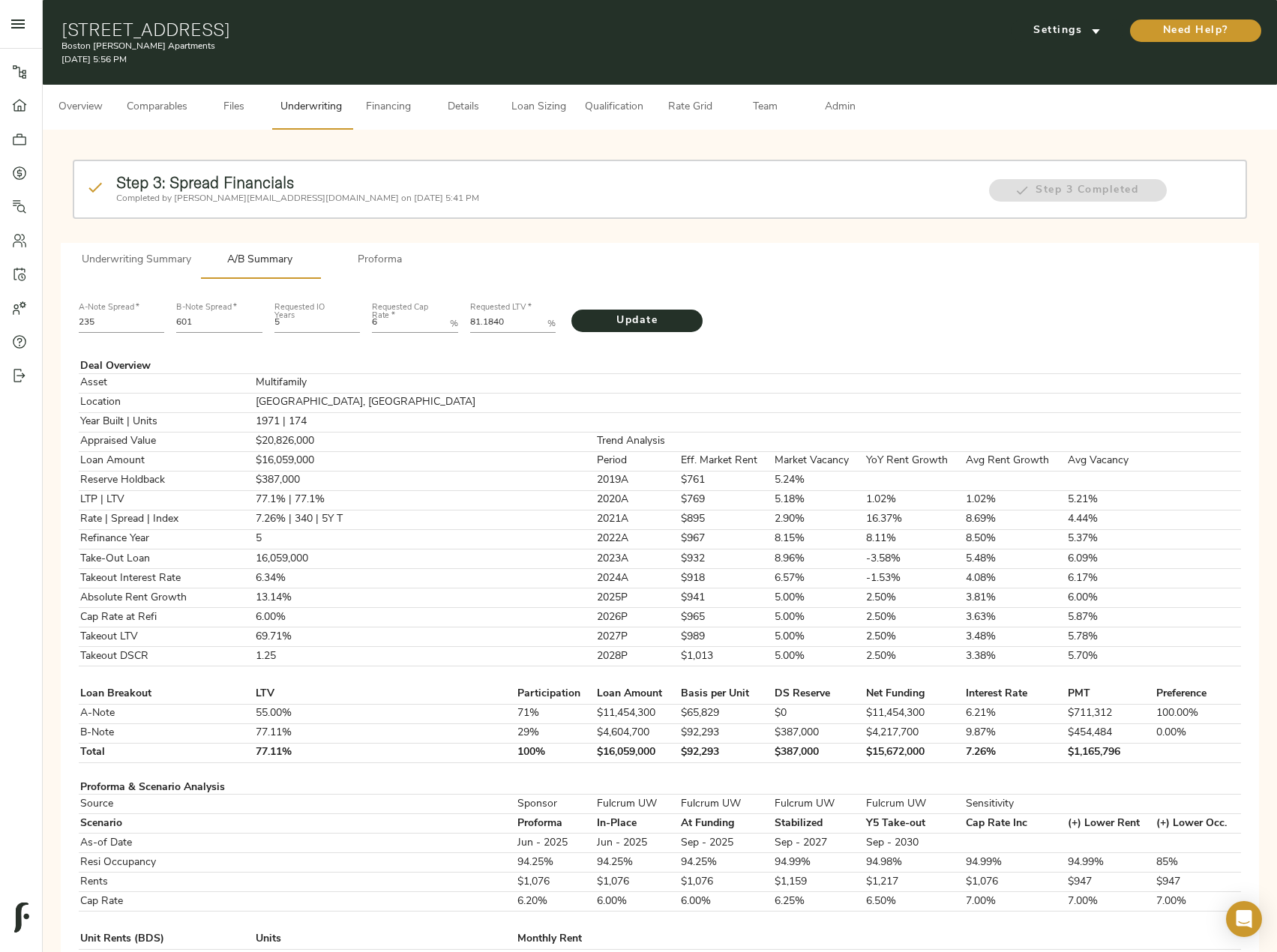
click at [370, 266] on span "Proforma" at bounding box center [380, 260] width 102 height 19
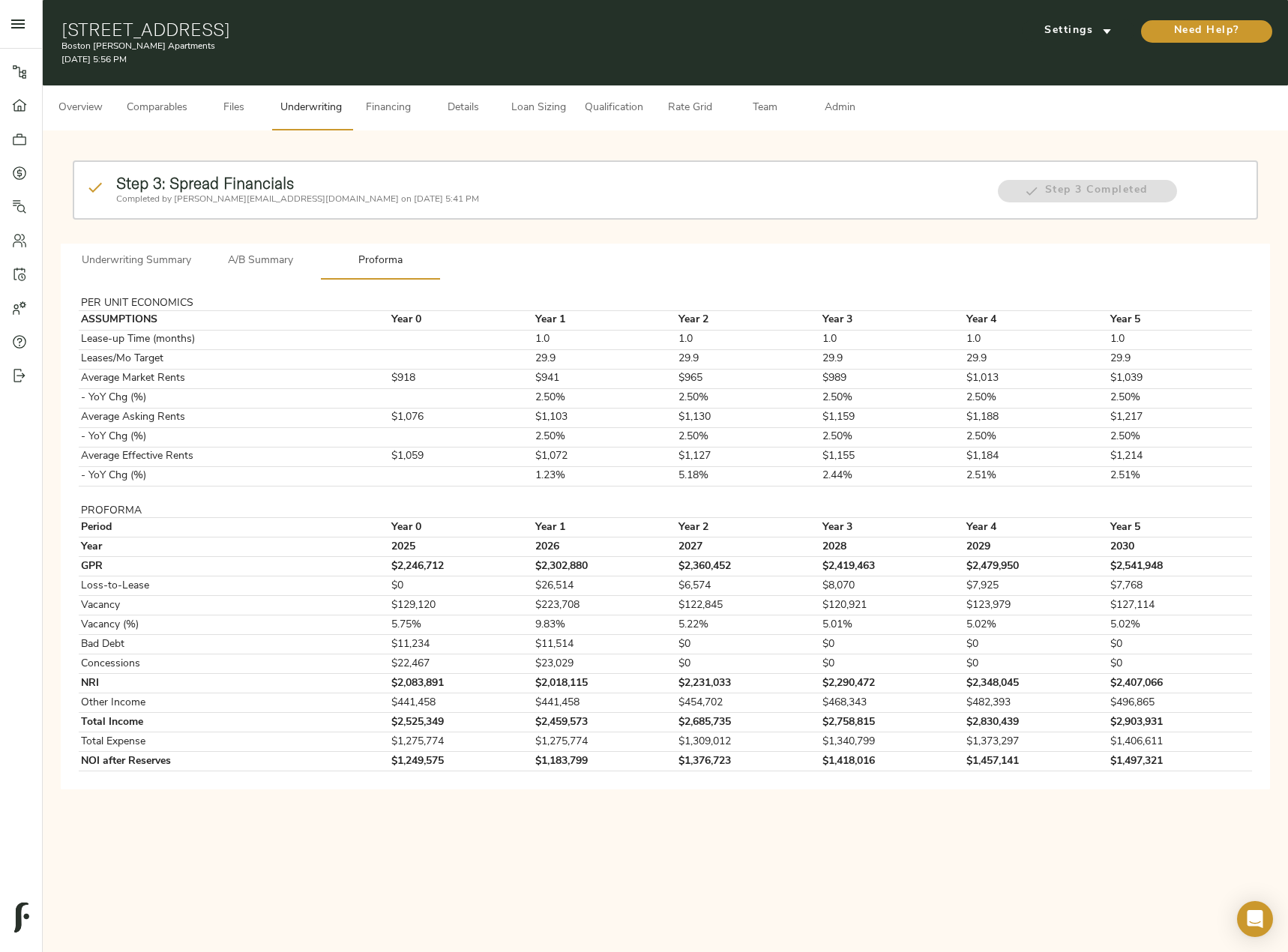
click at [149, 249] on button "Underwriting Summary" at bounding box center [136, 262] width 128 height 36
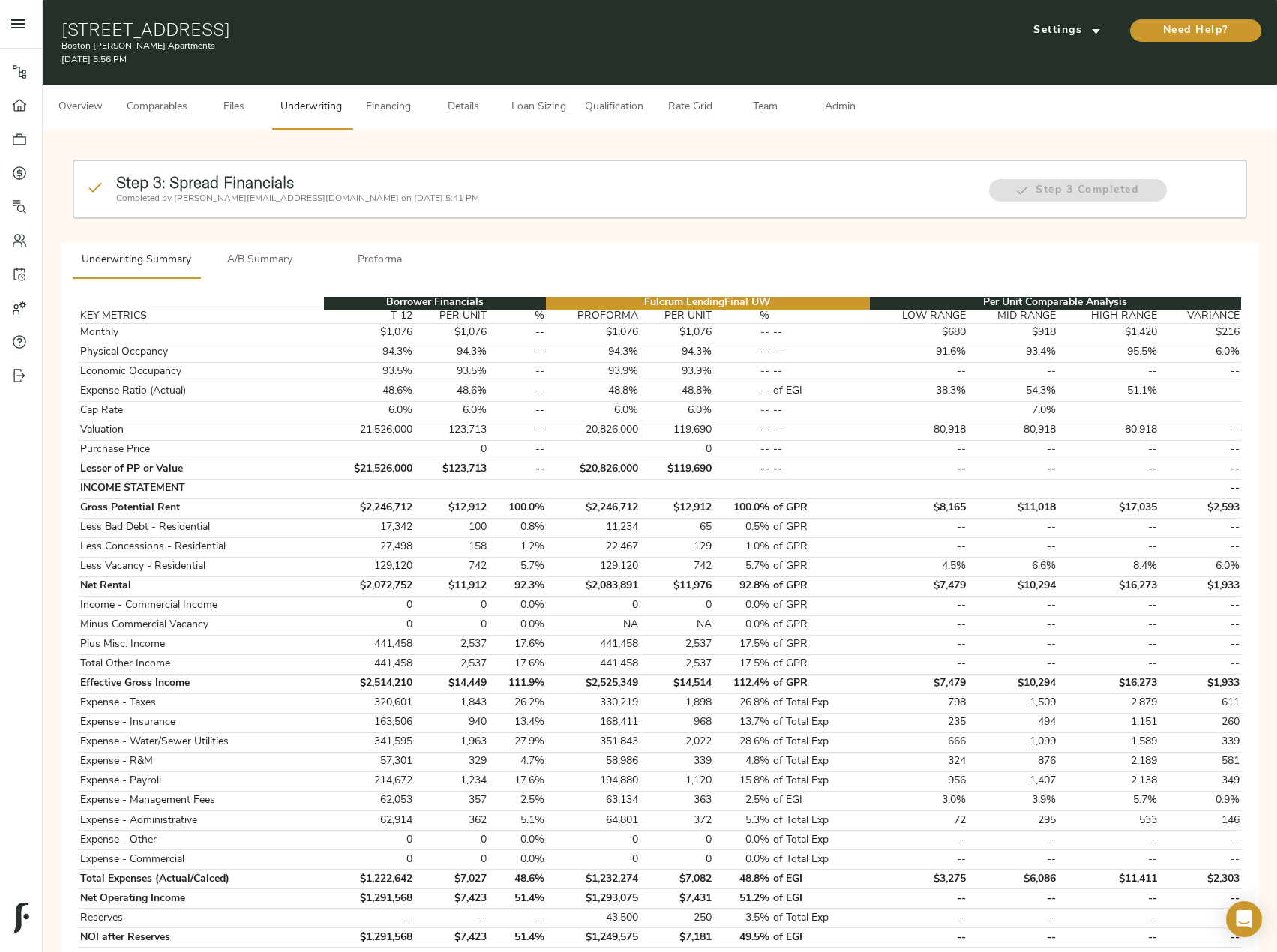
click at [395, 110] on span "Financing" at bounding box center [388, 107] width 57 height 19
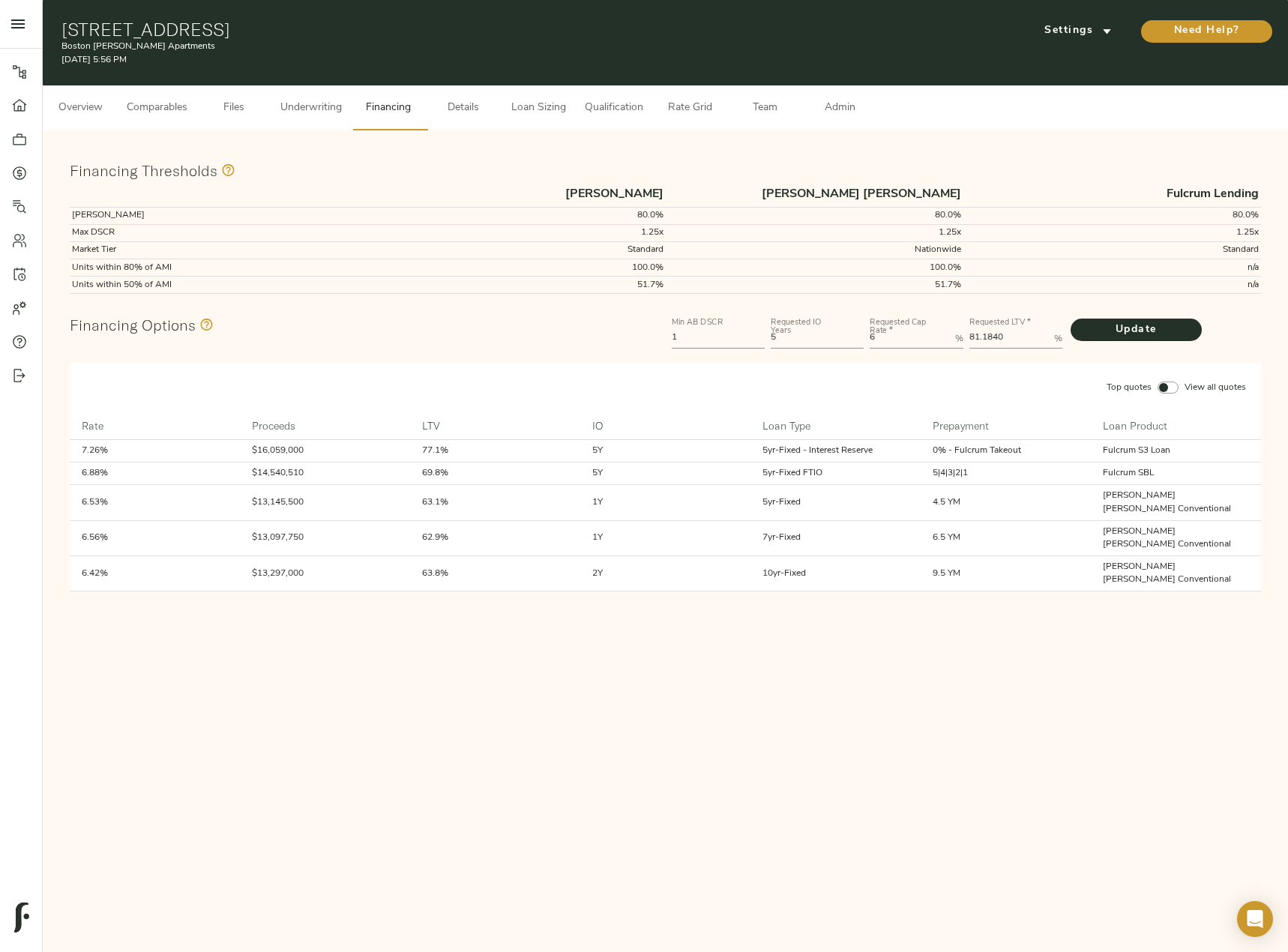
click at [496, 111] on button "Details" at bounding box center [463, 108] width 75 height 45
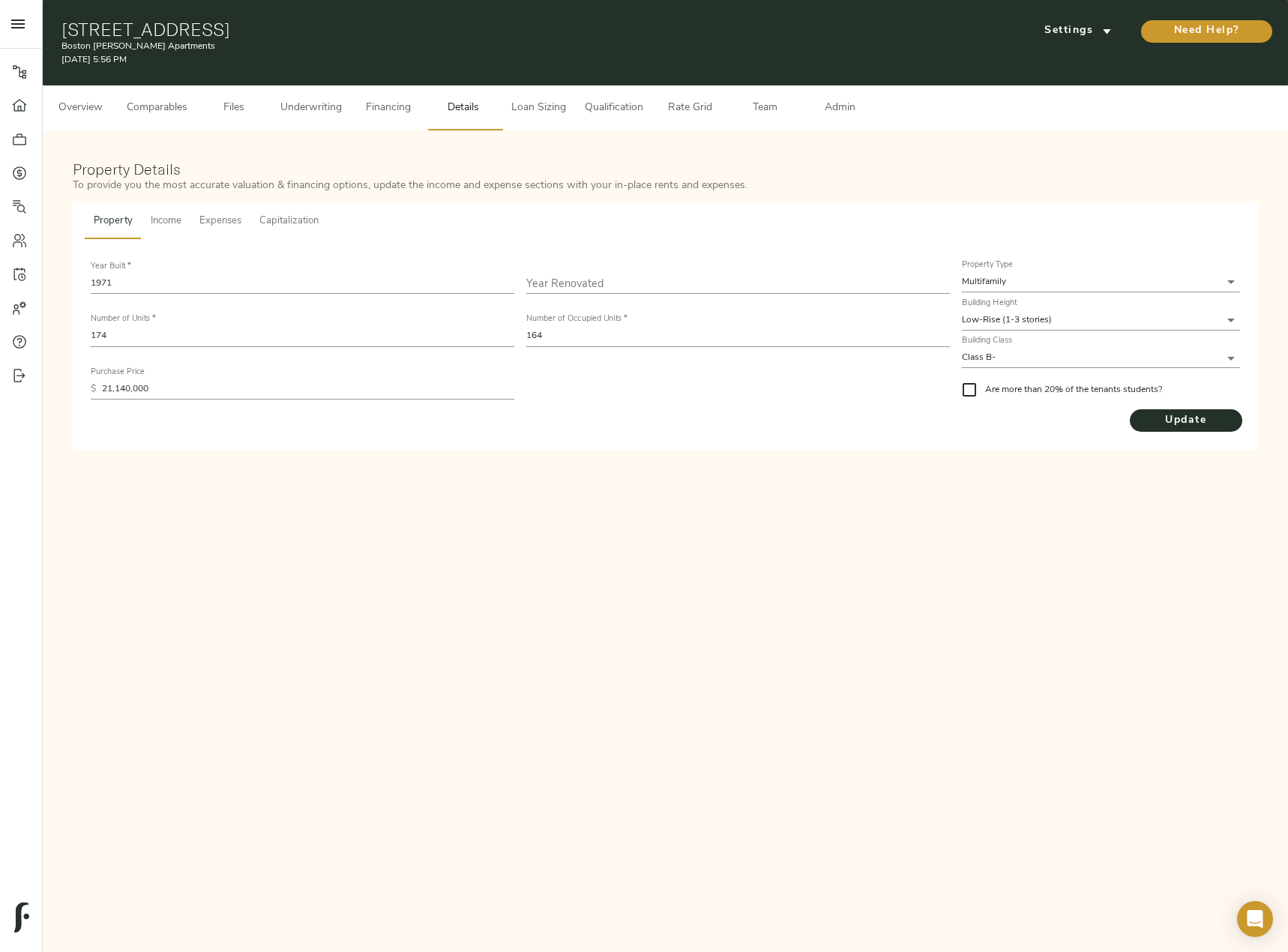
click at [529, 108] on span "Loan Sizing" at bounding box center [538, 108] width 57 height 19
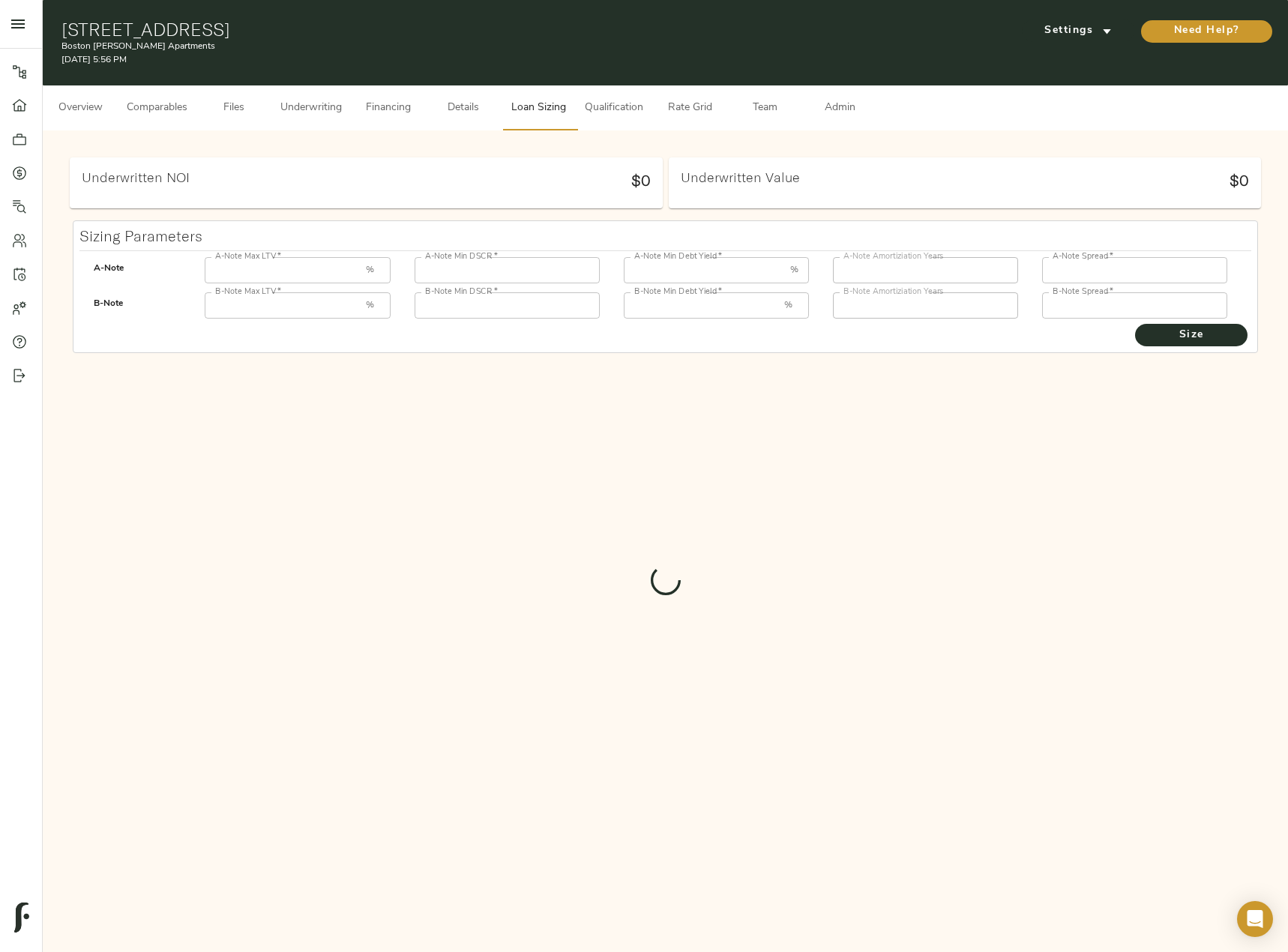
type input "55"
type input "1.25"
type input "12.00"
type input "30"
type input "250"
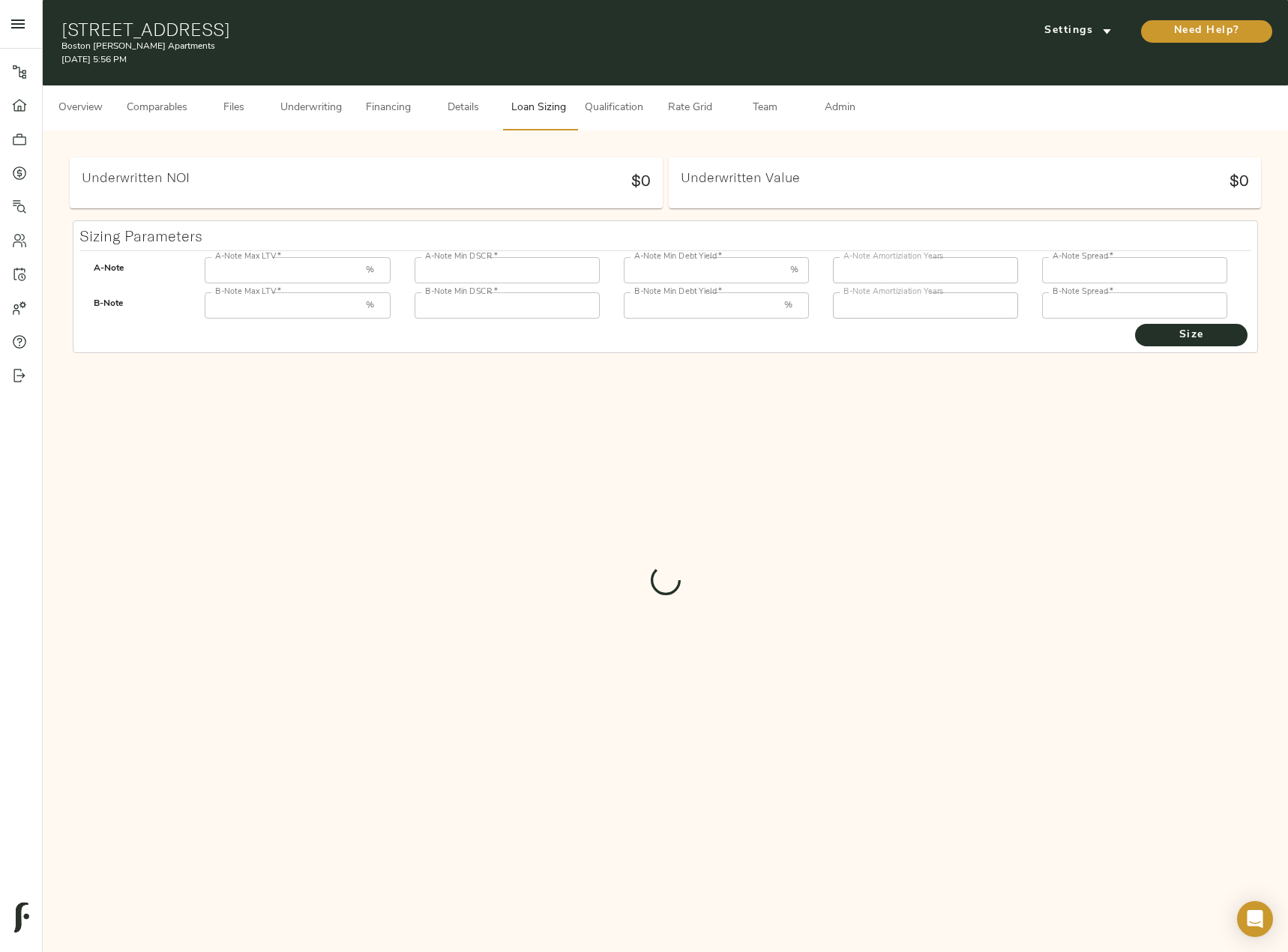
type input "85"
type input "1"
type input "8.00"
type input "30"
type input "1000"
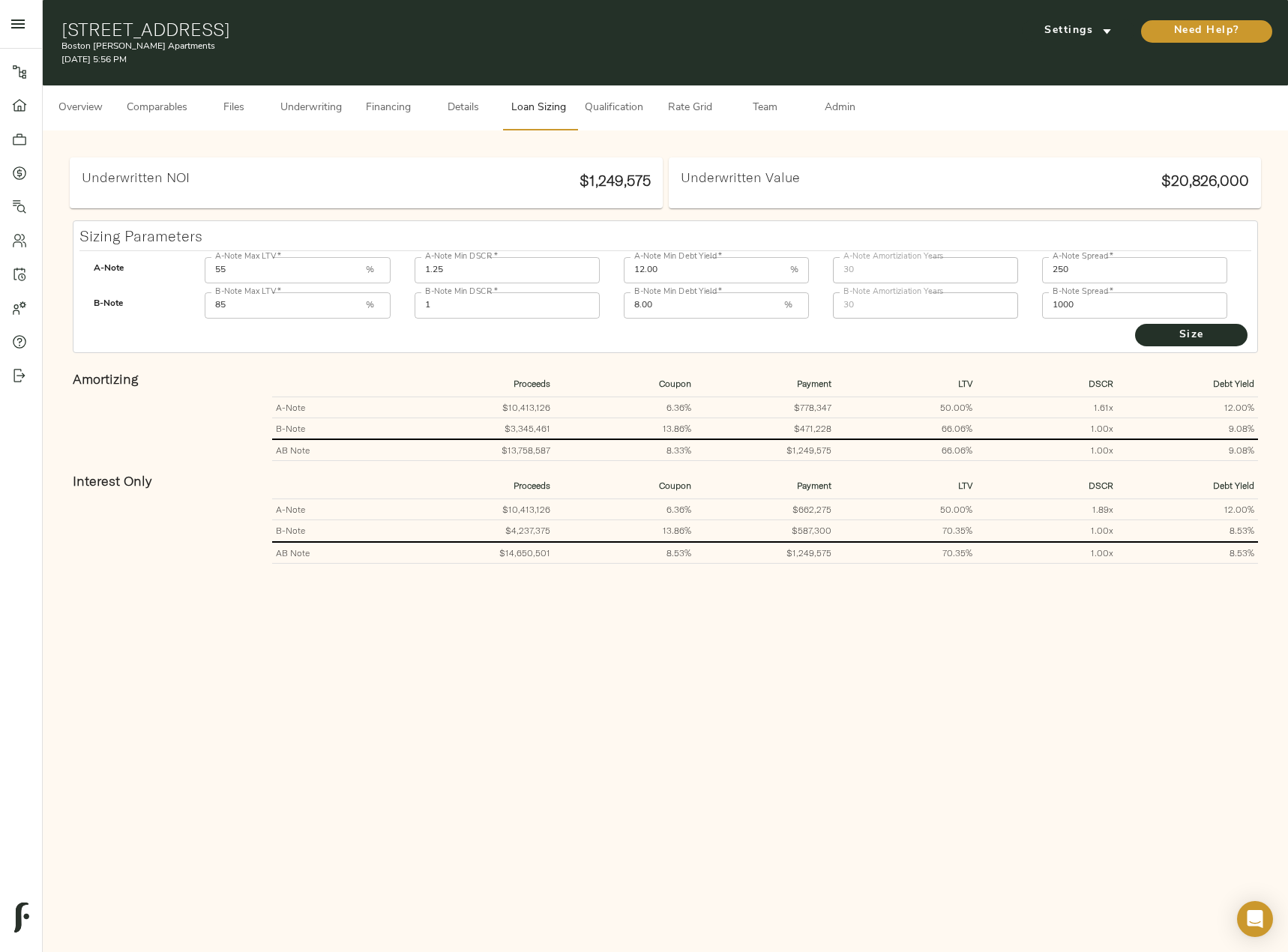
click at [639, 112] on span "Qualification" at bounding box center [614, 108] width 58 height 19
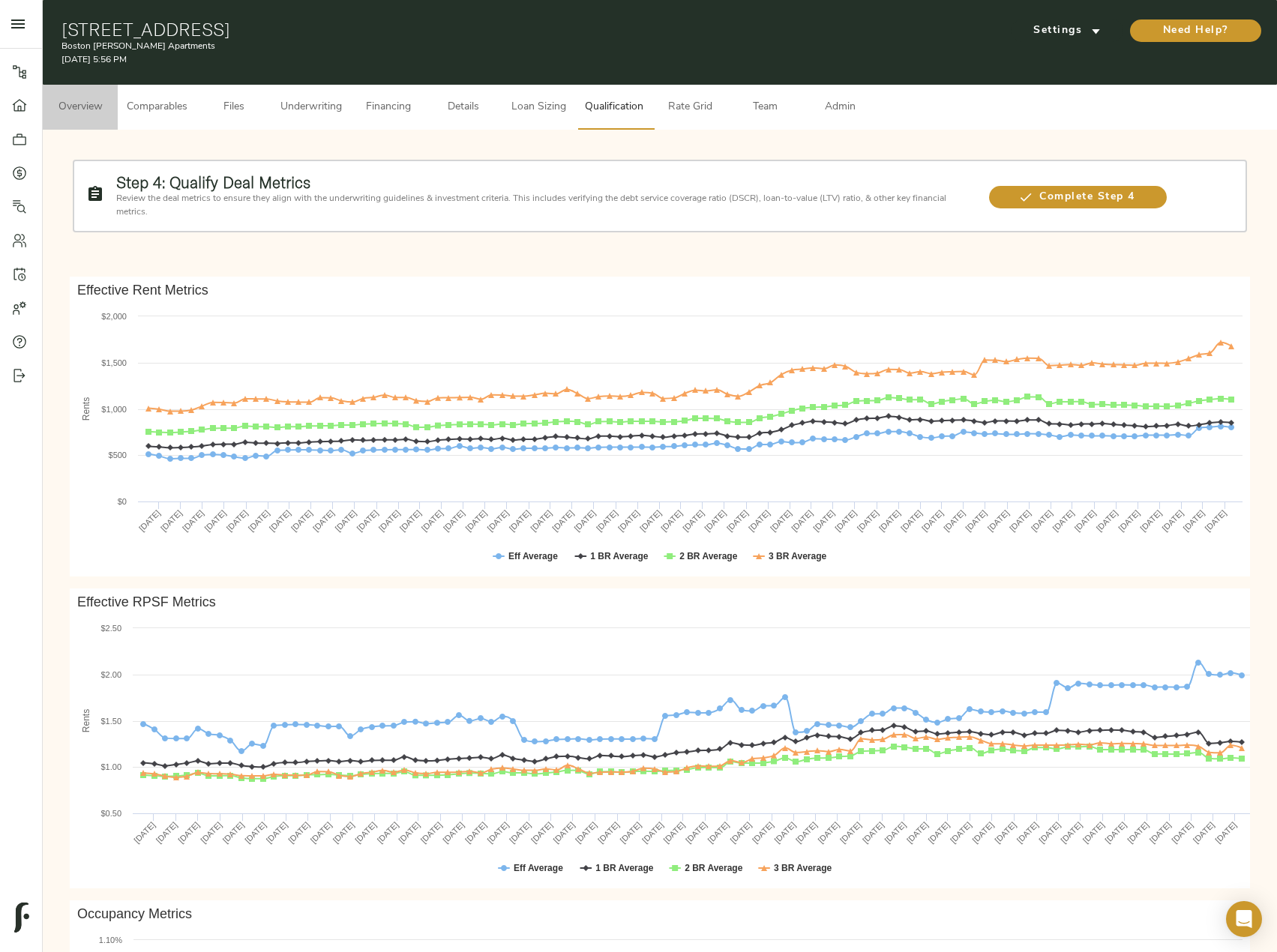
click at [74, 106] on span "Overview" at bounding box center [80, 107] width 57 height 19
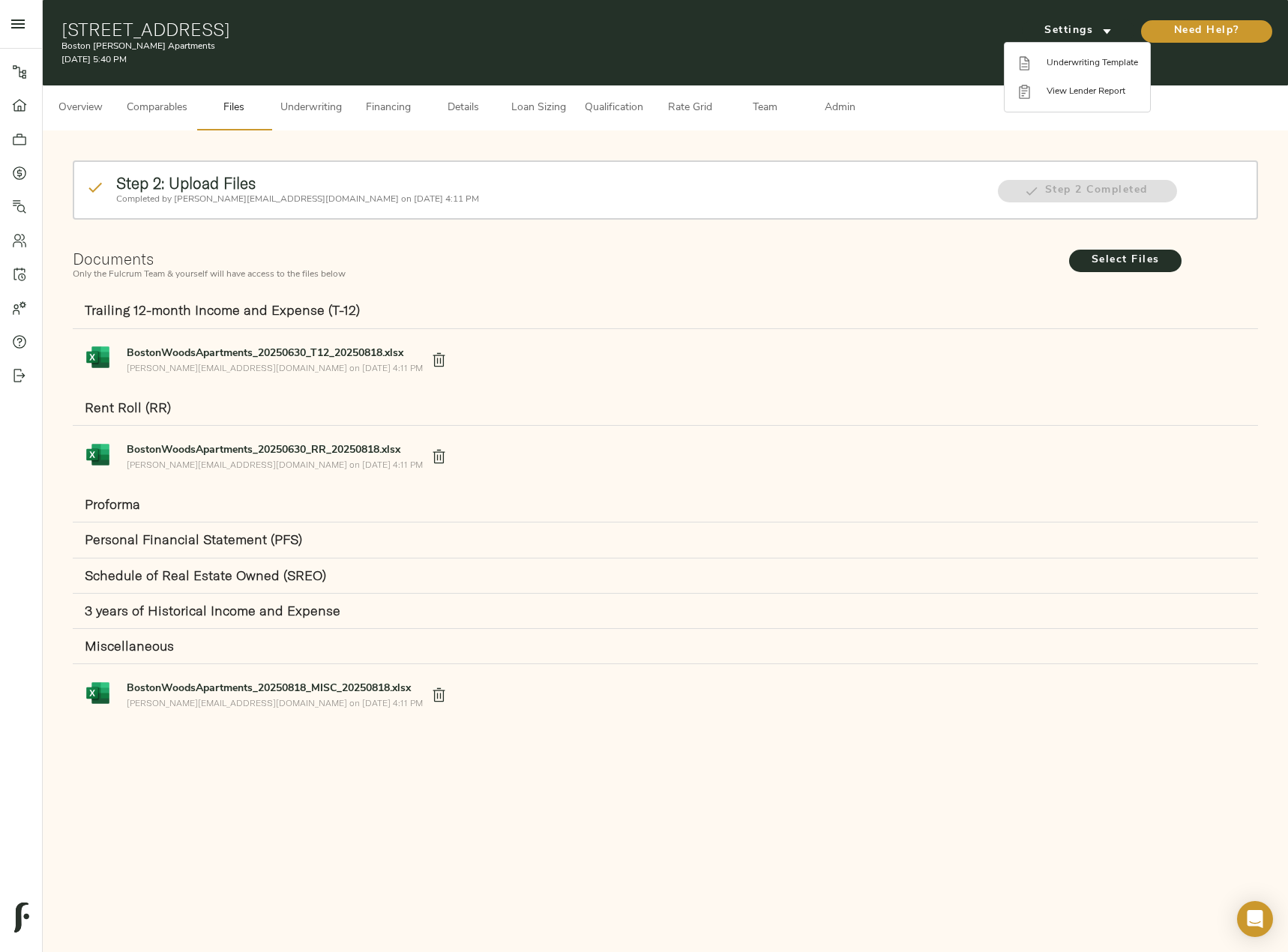
click at [303, 96] on div at bounding box center [644, 476] width 1288 height 952
click at [317, 96] on button "Underwriting" at bounding box center [311, 108] width 80 height 45
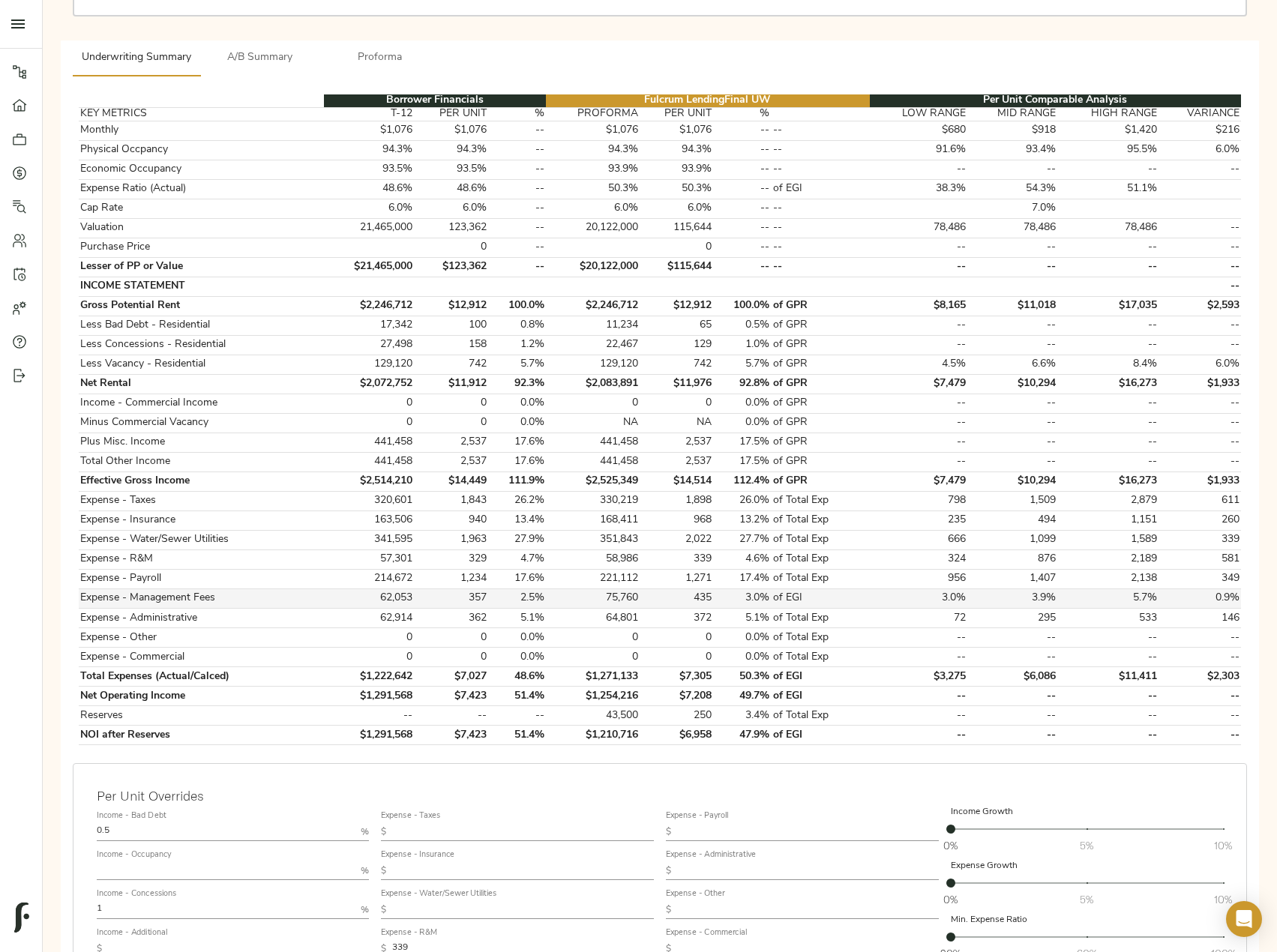
scroll to position [374, 0]
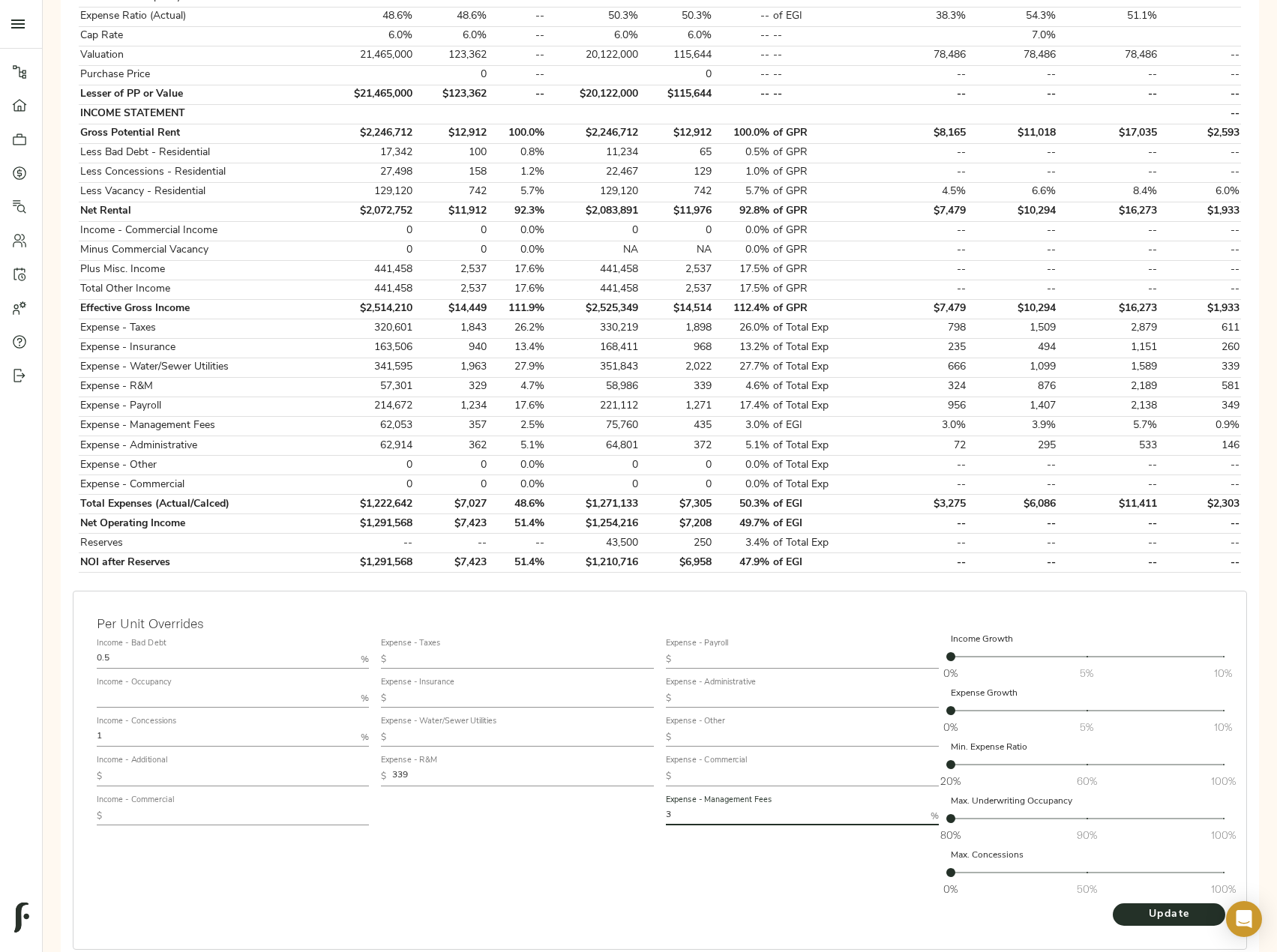
drag, startPoint x: 649, startPoint y: 811, endPoint x: 531, endPoint y: 808, distance: 118.0
click at [539, 807] on div "Income - Bad Debt 0.5 % Income - Occupancy % Income - Concessions 1 % Income - …" at bounding box center [659, 767] width 1138 height 282
type input "2.5"
click at [1113, 903] on button "Update" at bounding box center [1169, 914] width 112 height 23
drag, startPoint x: 641, startPoint y: 563, endPoint x: 579, endPoint y: 560, distance: 62.1
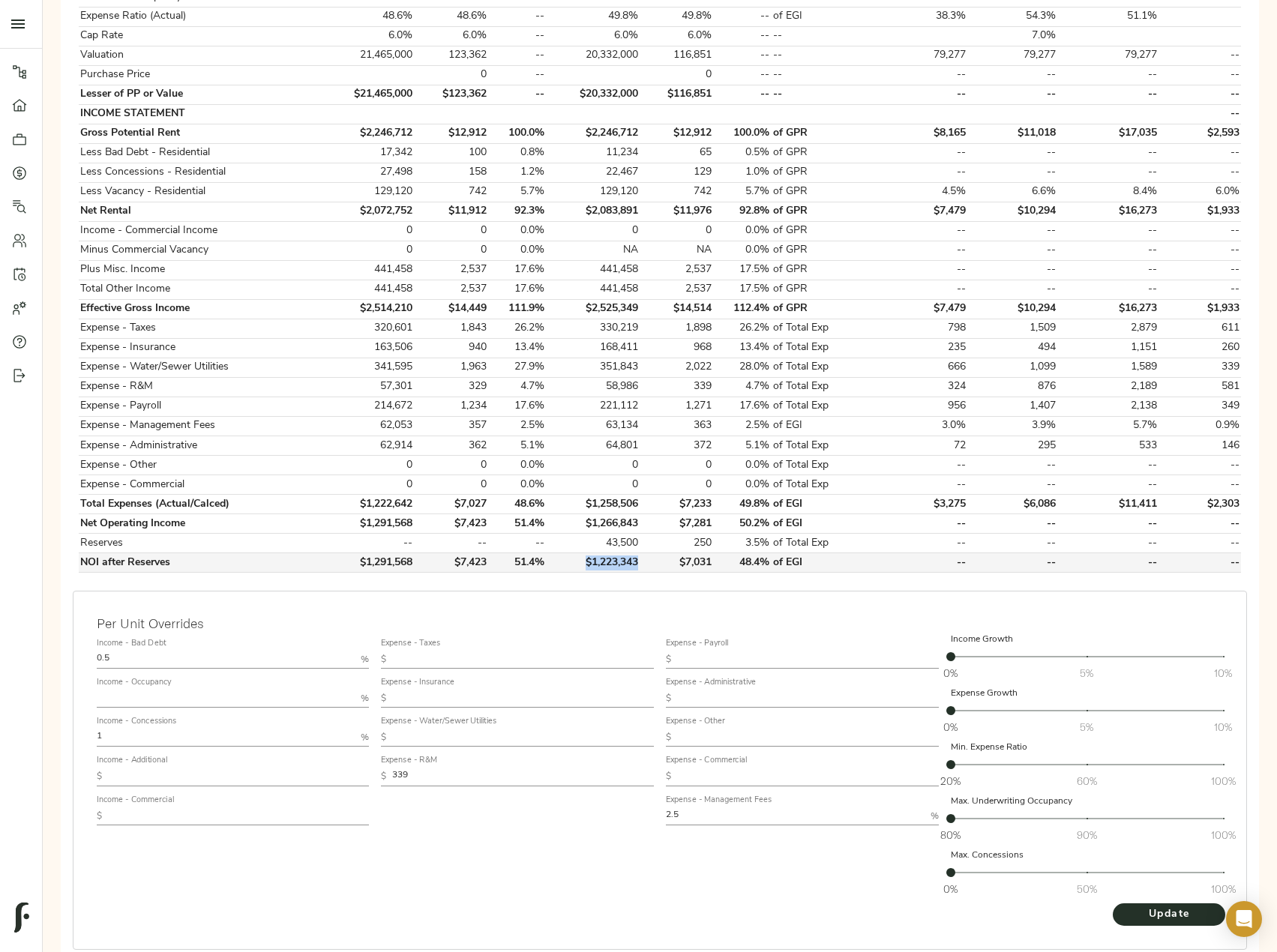
click at [578, 561] on td "$1,223,343" at bounding box center [592, 562] width 93 height 19
copy td "$1,223,343"
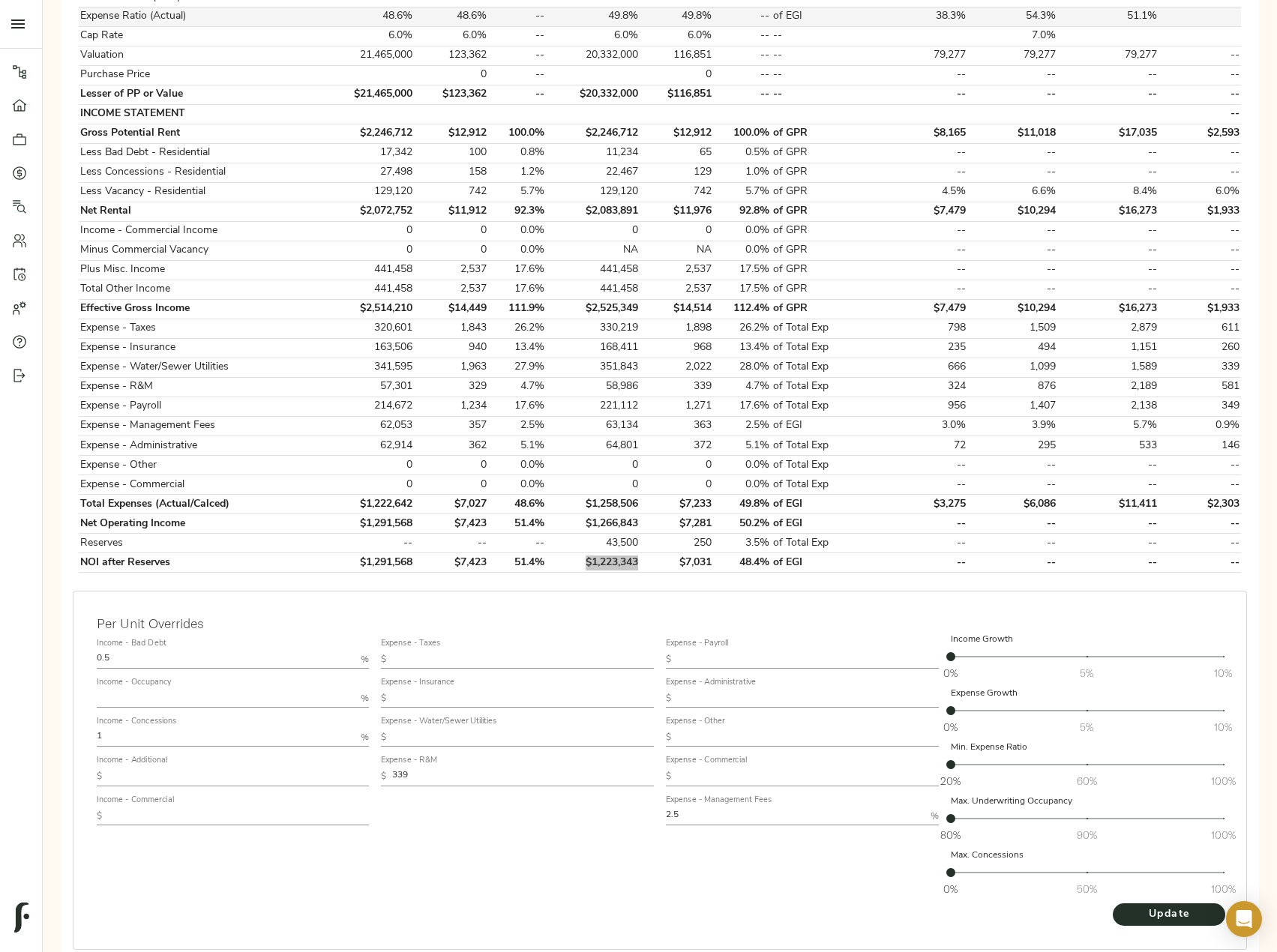
type input "1,120"
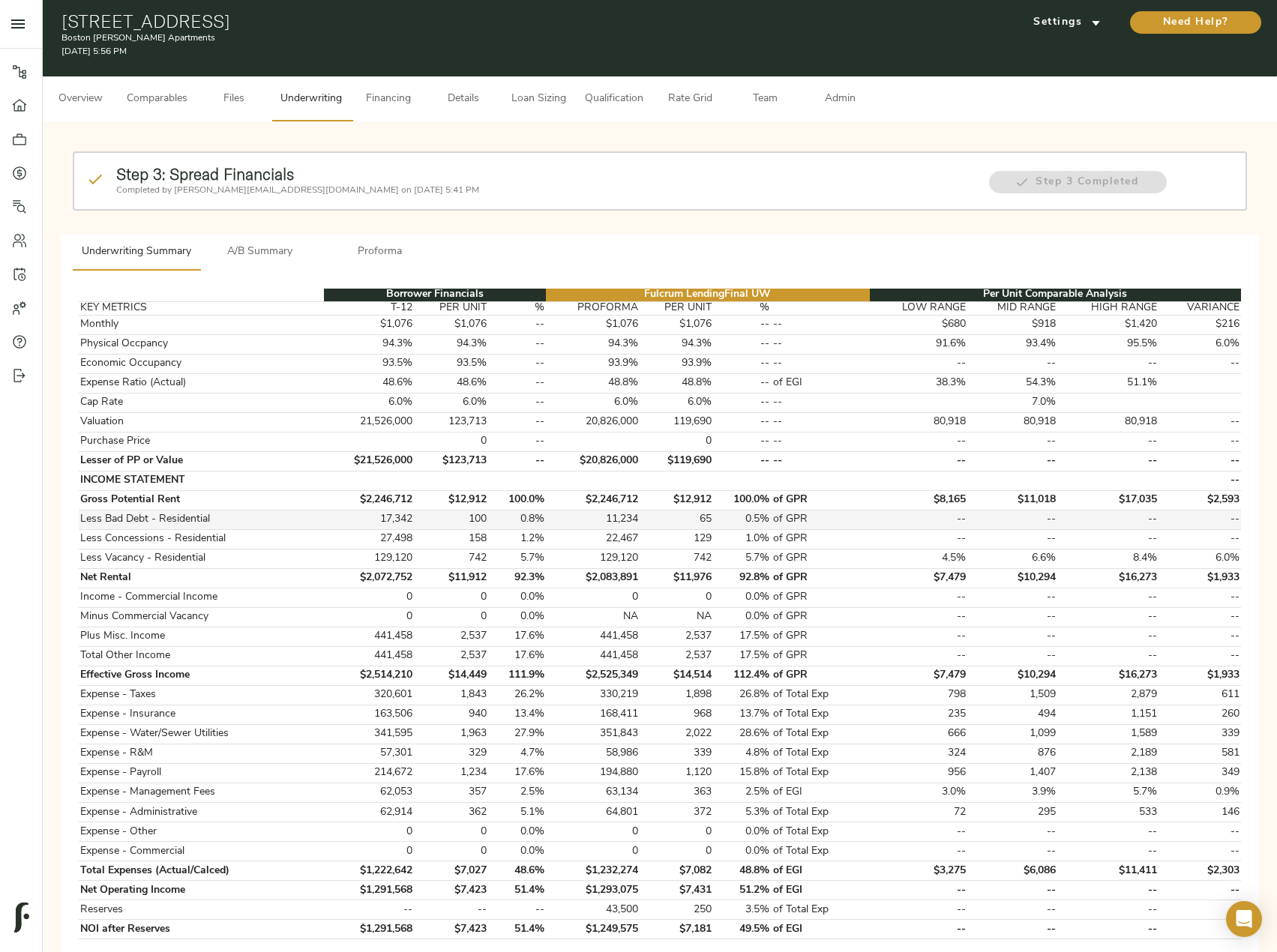
scroll to position [0, 0]
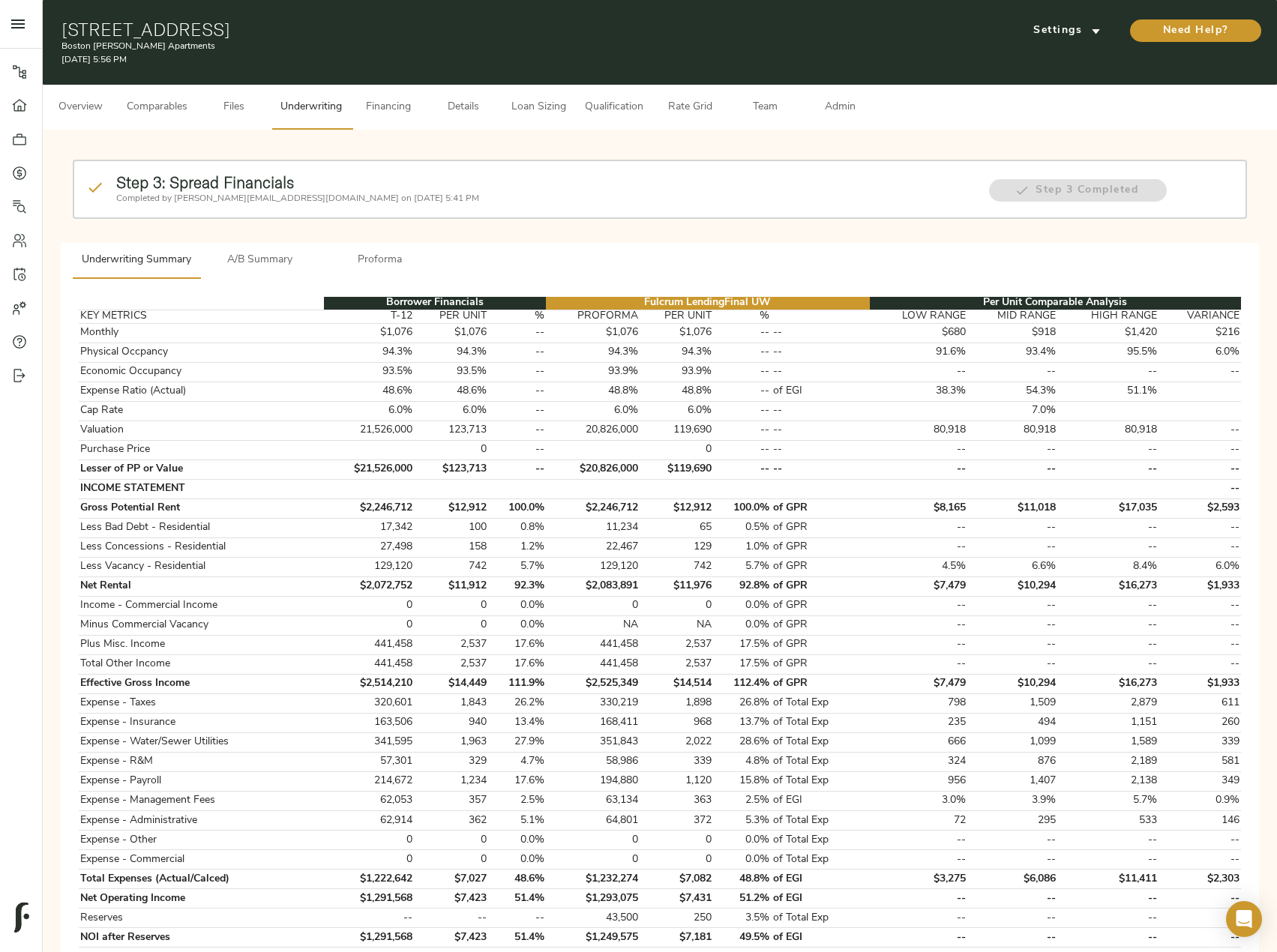
click at [83, 119] on button "Overview" at bounding box center [80, 107] width 75 height 45
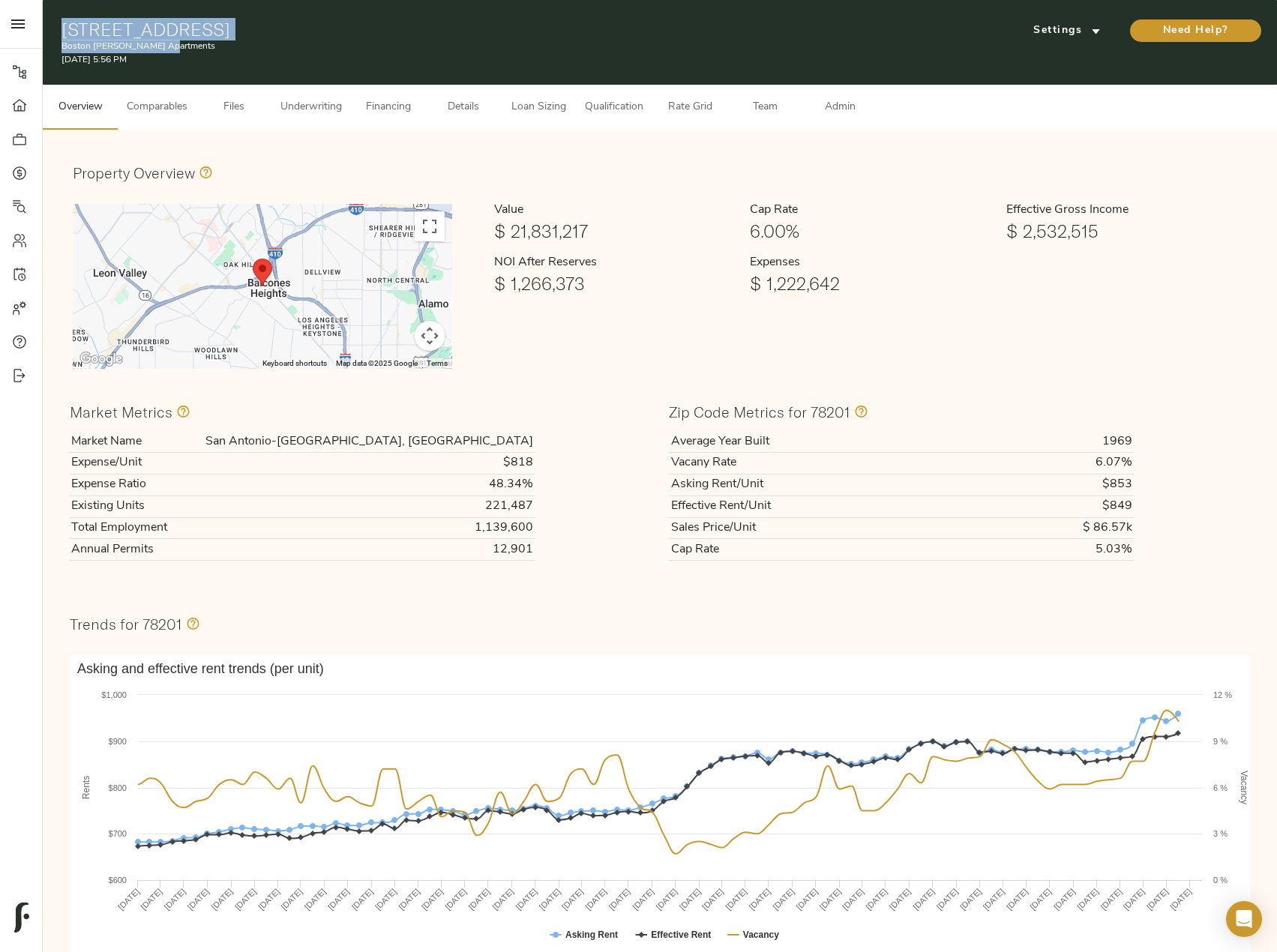
drag, startPoint x: 61, startPoint y: 25, endPoint x: 422, endPoint y: 43, distance: 361.4
click at [422, 43] on div "800 Gentleman Rd, Balcones Heights, TX 78201 Boston Woods Apartments August 18,…" at bounding box center [461, 43] width 798 height 48
click at [453, 34] on h1 "800 Gentleman Rd, Balcones Heights, TX 78201" at bounding box center [461, 29] width 798 height 21
drag, startPoint x: 414, startPoint y: 31, endPoint x: 54, endPoint y: 5, distance: 360.9
click at [54, 5] on div "800 Gentleman Rd, Balcones Heights, TX 78201 Boston Woods Apartments August 18,…" at bounding box center [659, 42] width 1234 height 84
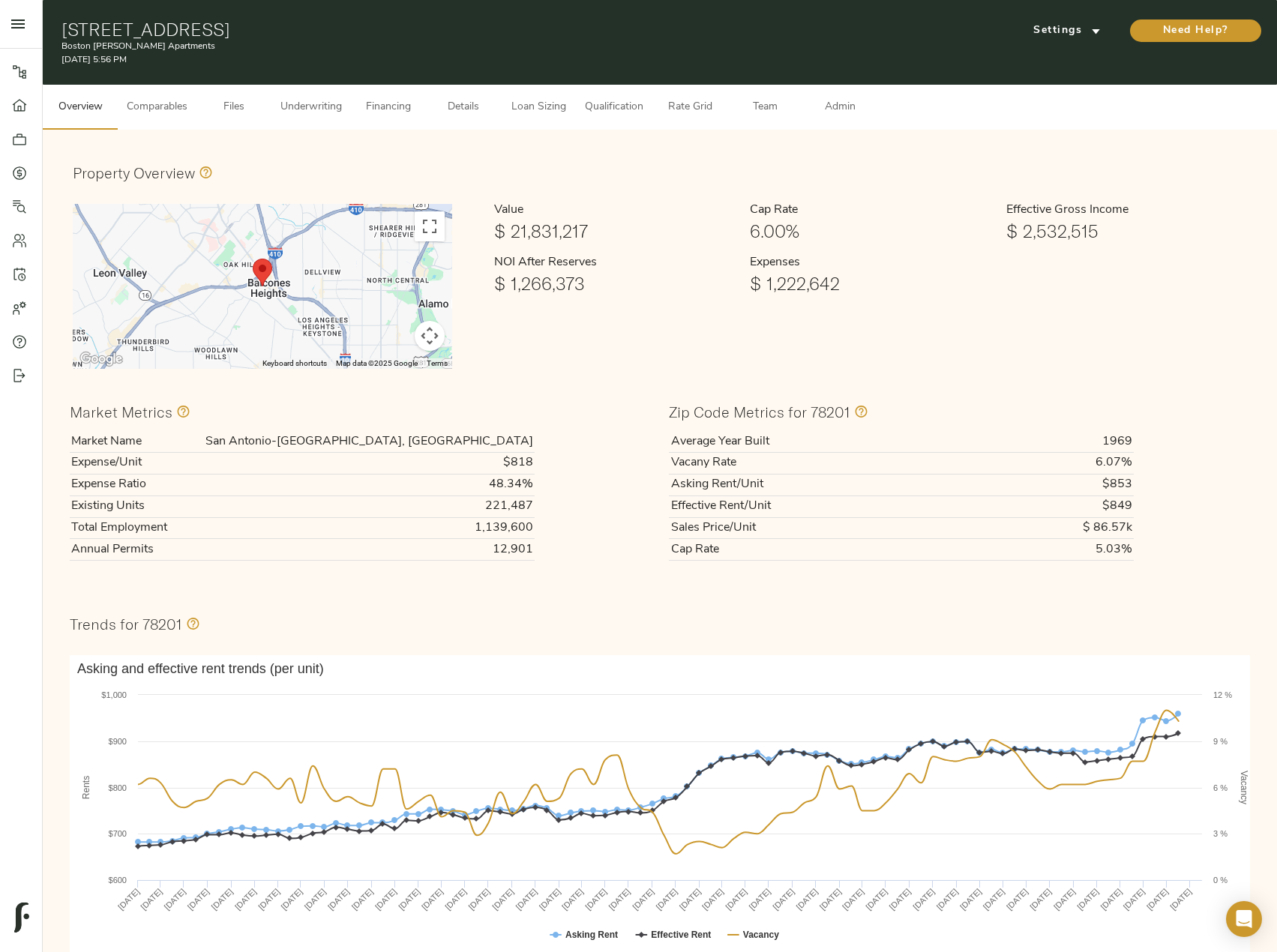
click at [457, 111] on span "Details" at bounding box center [463, 107] width 57 height 19
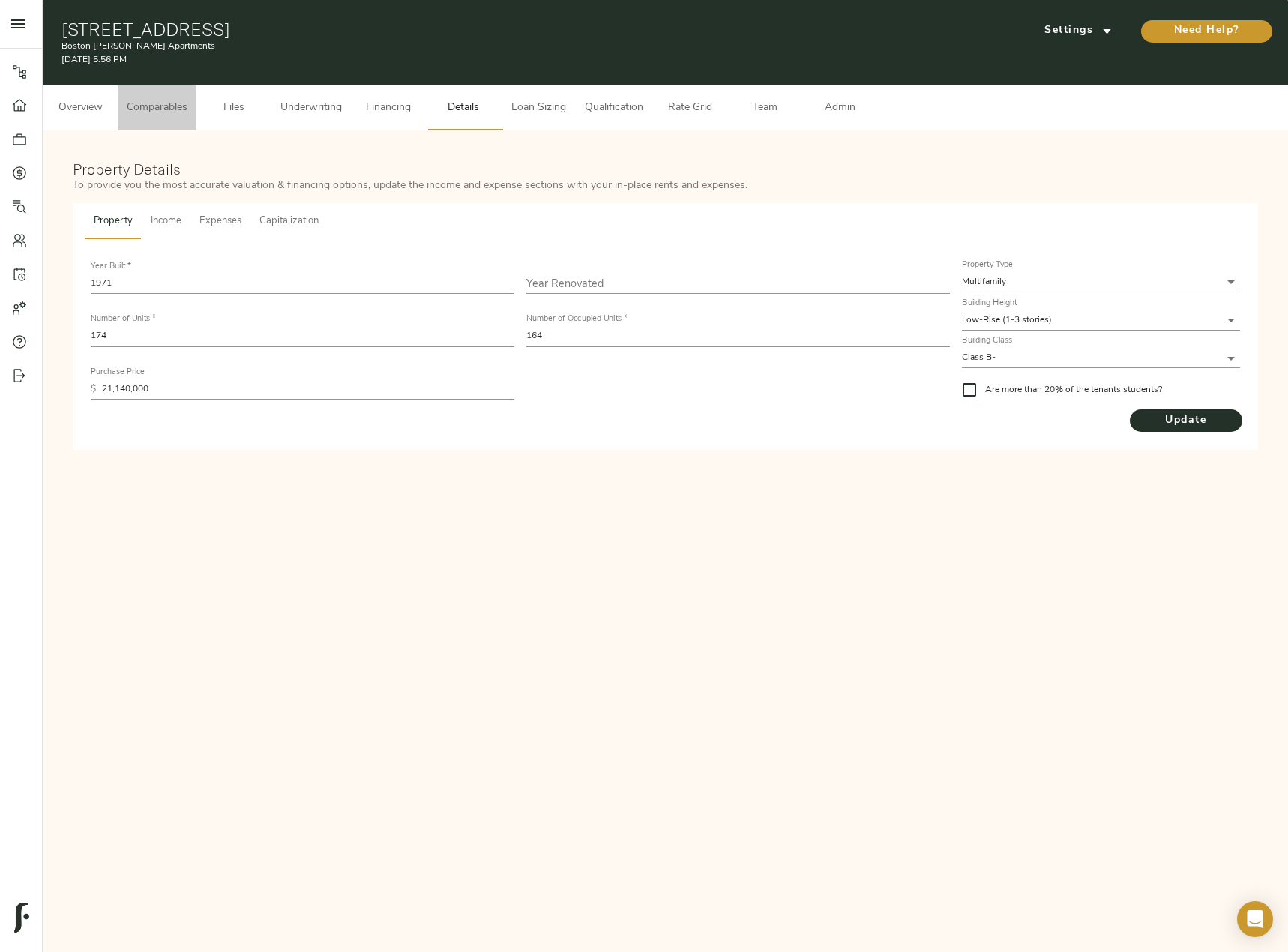
click at [177, 118] on button "Comparables" at bounding box center [157, 108] width 79 height 45
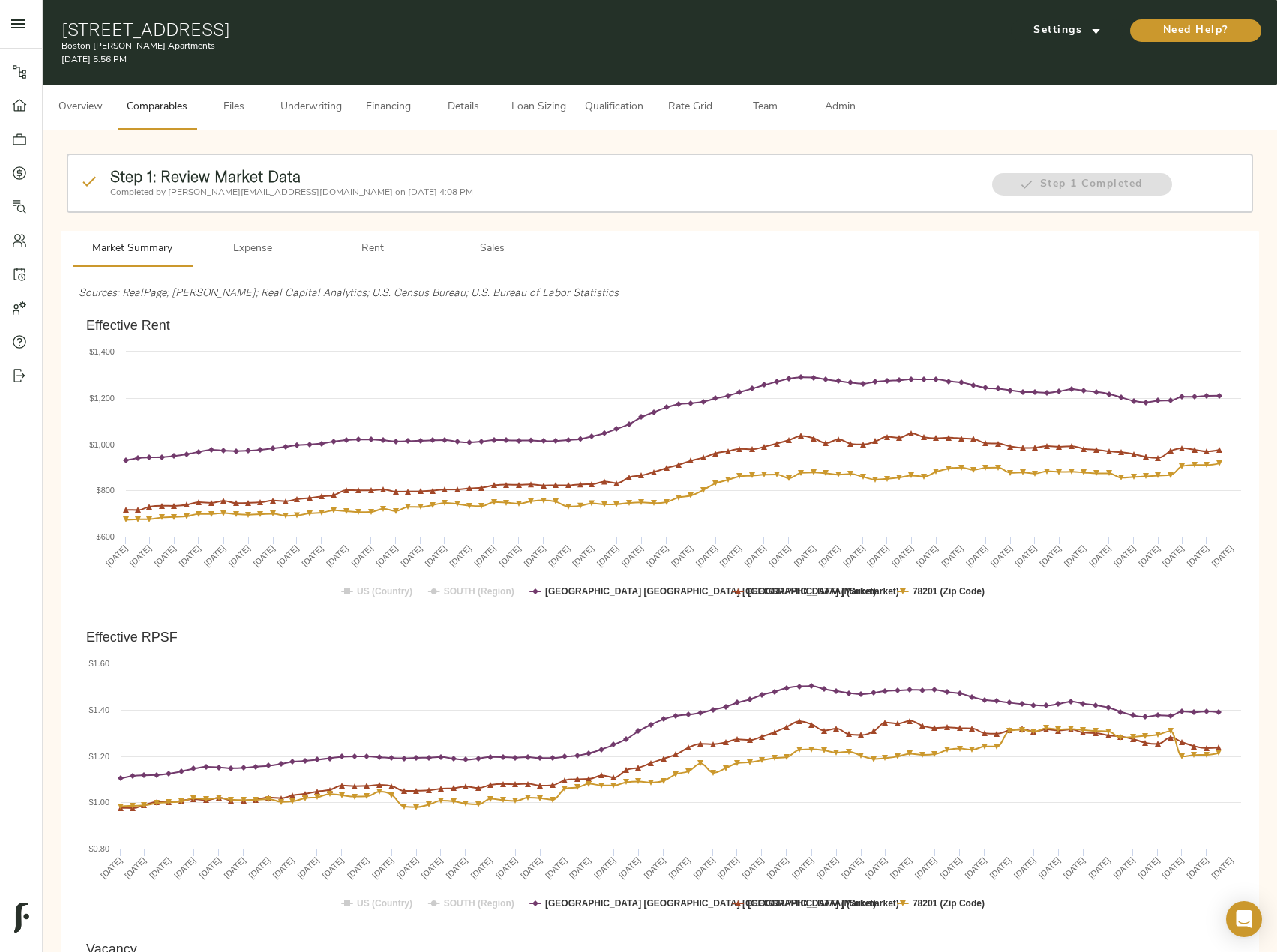
click at [471, 253] on span "Sales" at bounding box center [492, 249] width 102 height 19
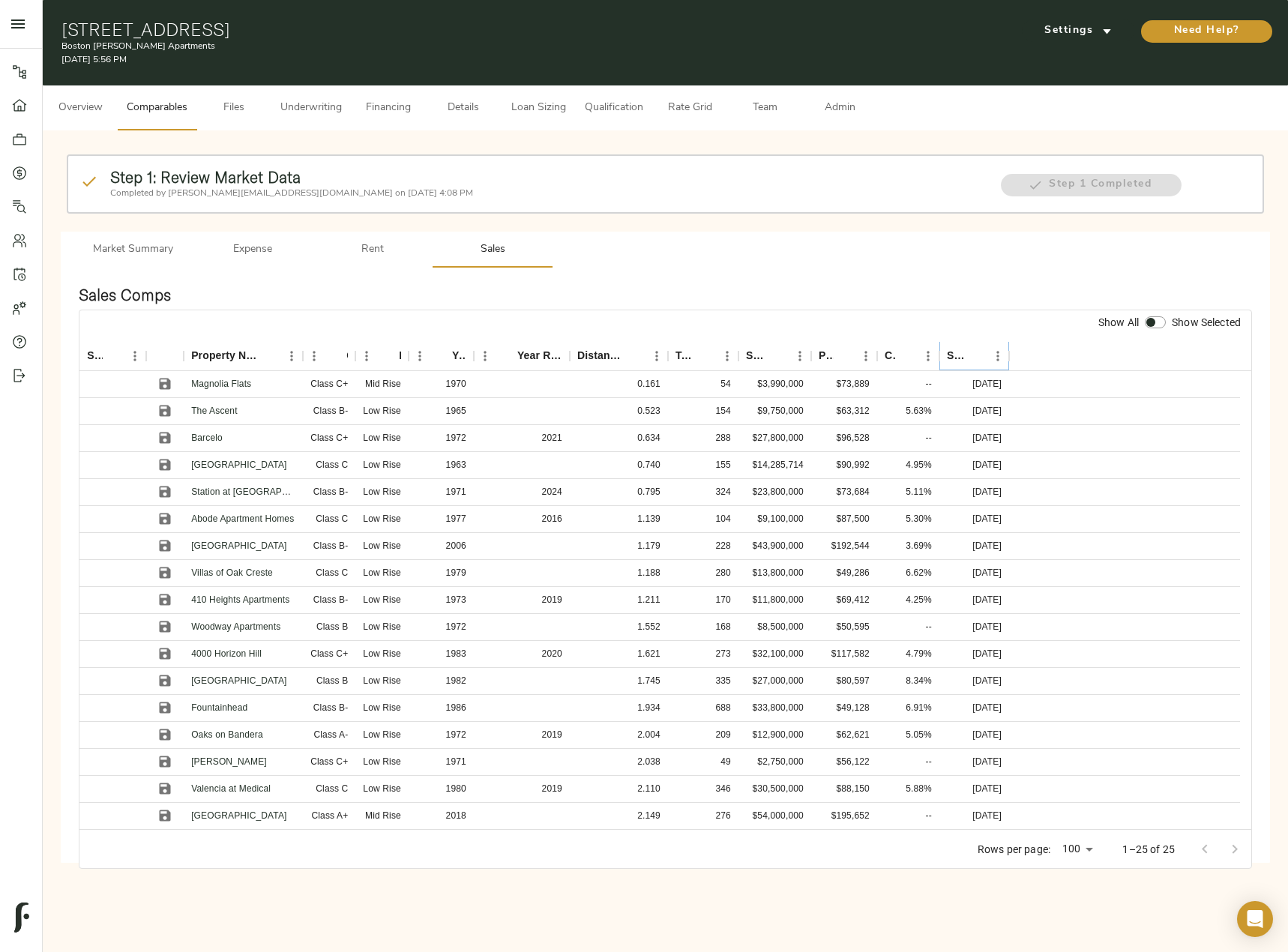
click at [979, 352] on icon "Sort" at bounding box center [976, 355] width 14 height 14
click at [165, 384] on icon "Save" at bounding box center [165, 384] width 15 height 15
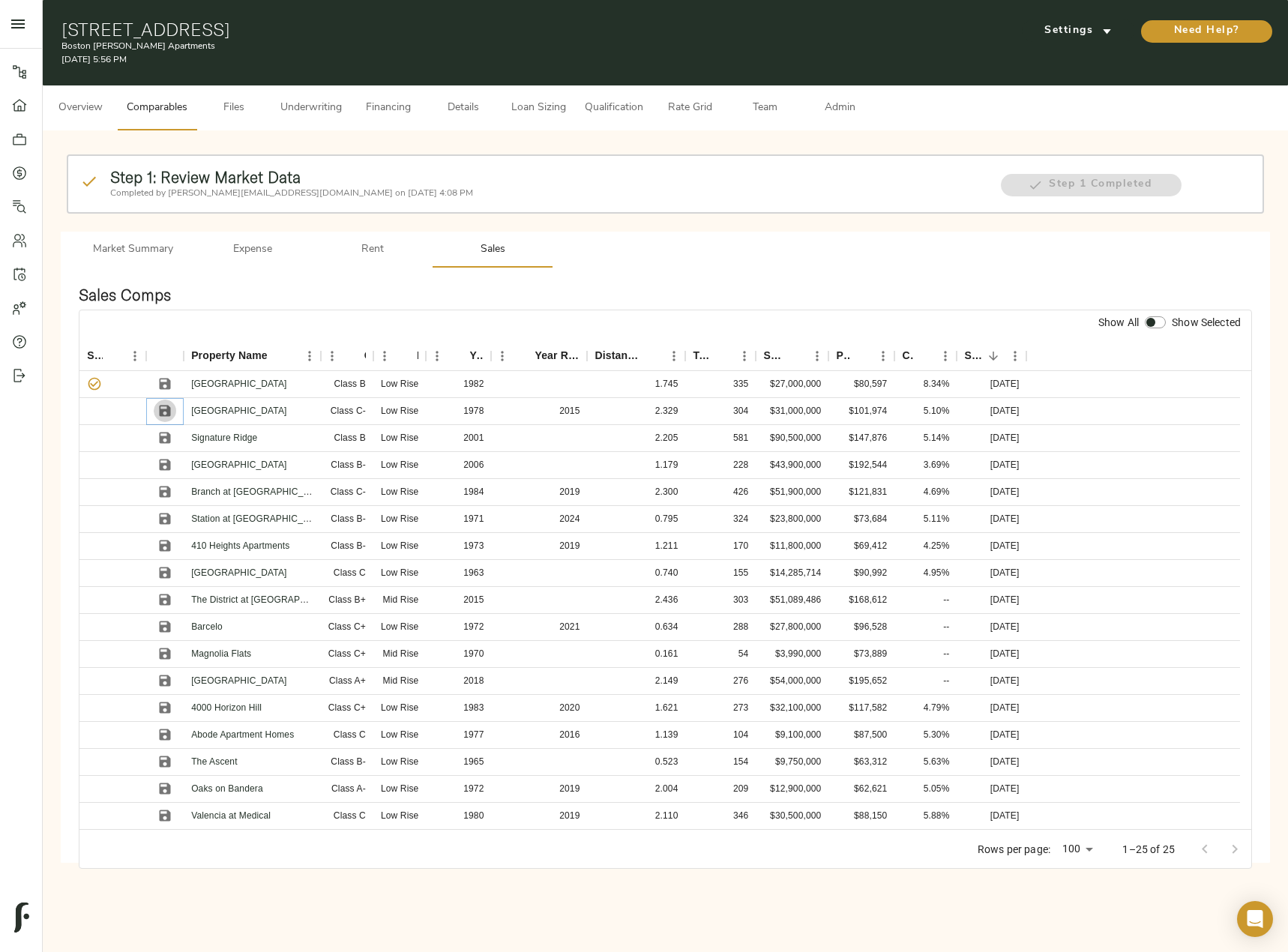
click at [163, 409] on icon "Save" at bounding box center [165, 411] width 15 height 15
click at [163, 491] on icon "Save" at bounding box center [165, 492] width 11 height 11
click at [163, 514] on icon "Save" at bounding box center [165, 519] width 11 height 11
click at [161, 517] on icon "Save" at bounding box center [165, 519] width 11 height 11
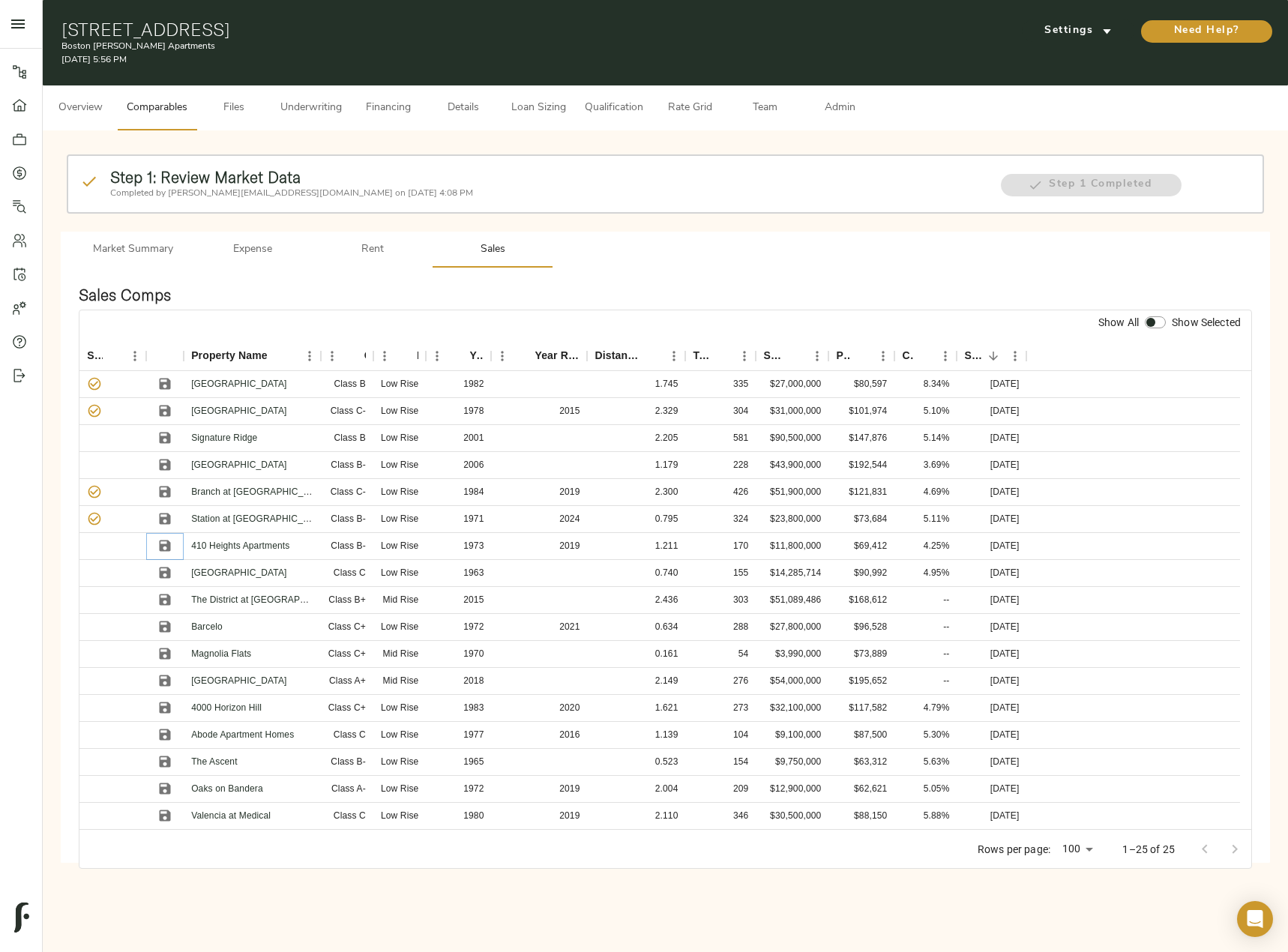
click at [171, 545] on icon "Save" at bounding box center [165, 546] width 15 height 15
click at [1156, 325] on input "checkbox" at bounding box center [1151, 322] width 36 height 12
checkbox input "true"
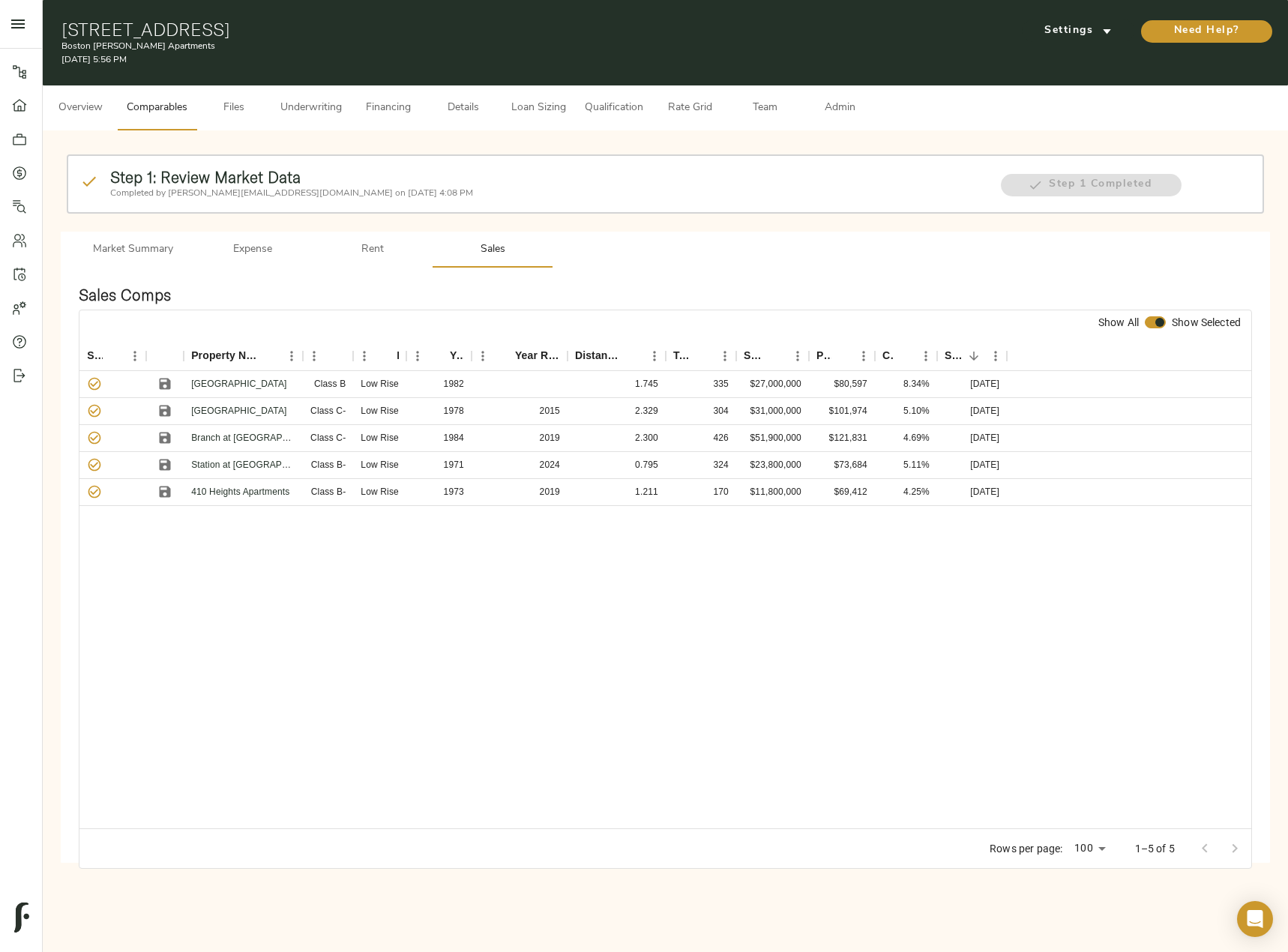
click at [389, 272] on div "Sales Comps Show All Show Selected Selected? Property Name Class Height Year Bu…" at bounding box center [666, 565] width 1210 height 595
click at [379, 244] on span "Rent" at bounding box center [373, 249] width 102 height 19
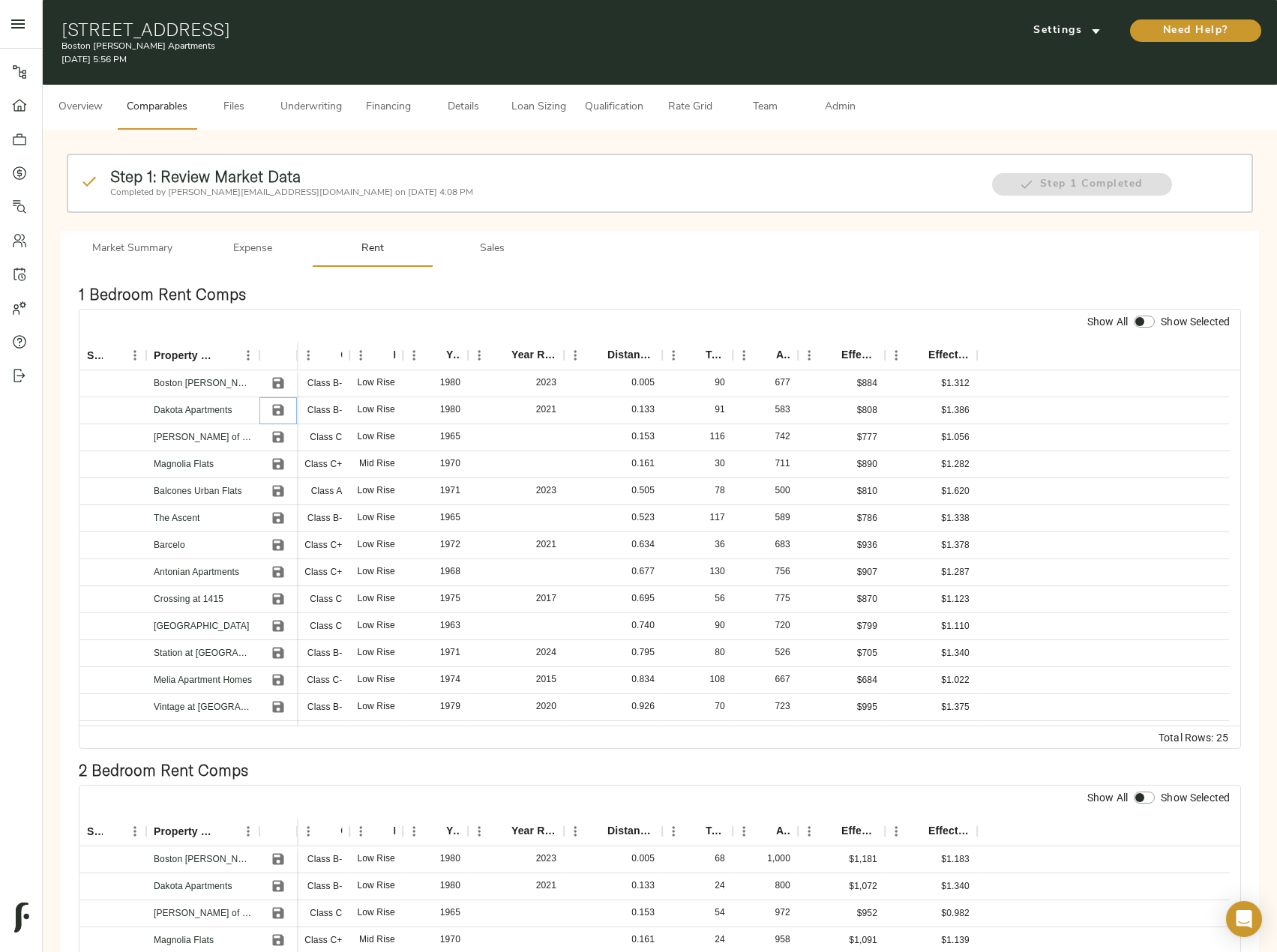
click at [273, 401] on button "Save" at bounding box center [278, 410] width 23 height 23
click at [276, 454] on button "Save" at bounding box center [278, 463] width 23 height 23
click at [283, 490] on icon "Save" at bounding box center [278, 491] width 11 height 11
click at [281, 508] on button "Save" at bounding box center [278, 518] width 23 height 23
click at [280, 539] on icon "Save" at bounding box center [278, 545] width 11 height 11
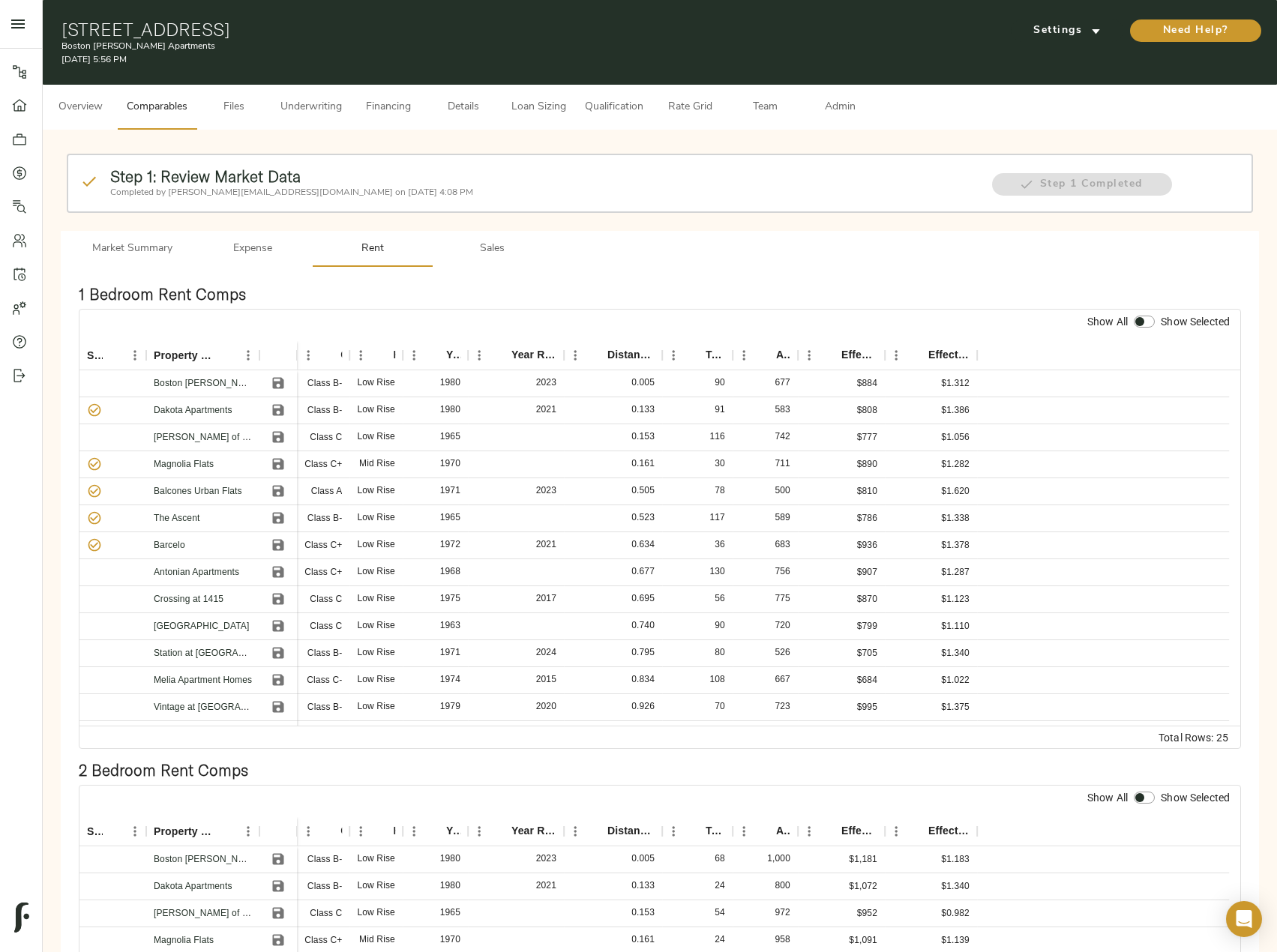
click at [1152, 329] on div at bounding box center [1145, 322] width 27 height 19
click at [1141, 321] on input "checkbox" at bounding box center [1140, 321] width 36 height 12
checkbox input "true"
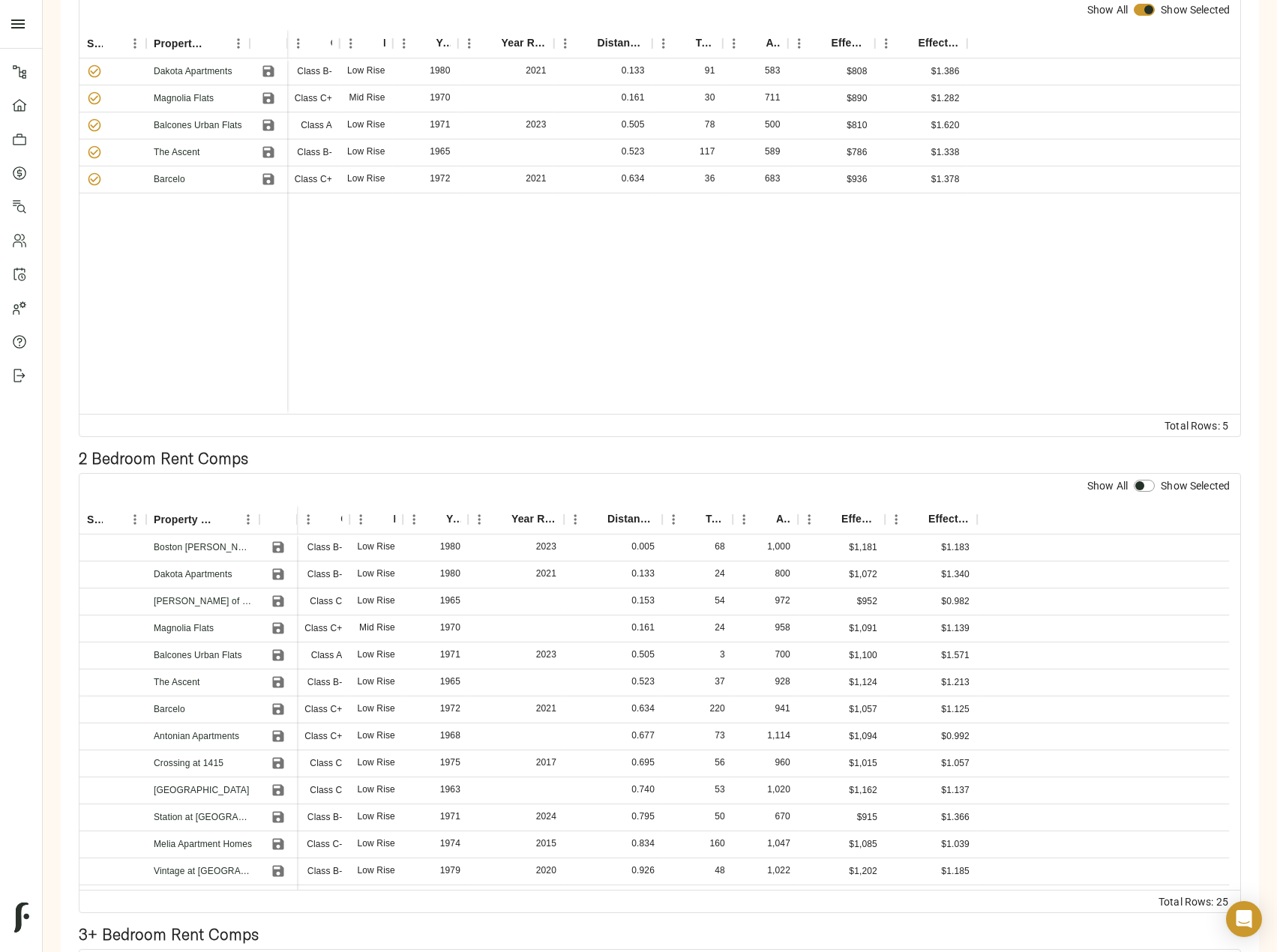
scroll to position [300, 0]
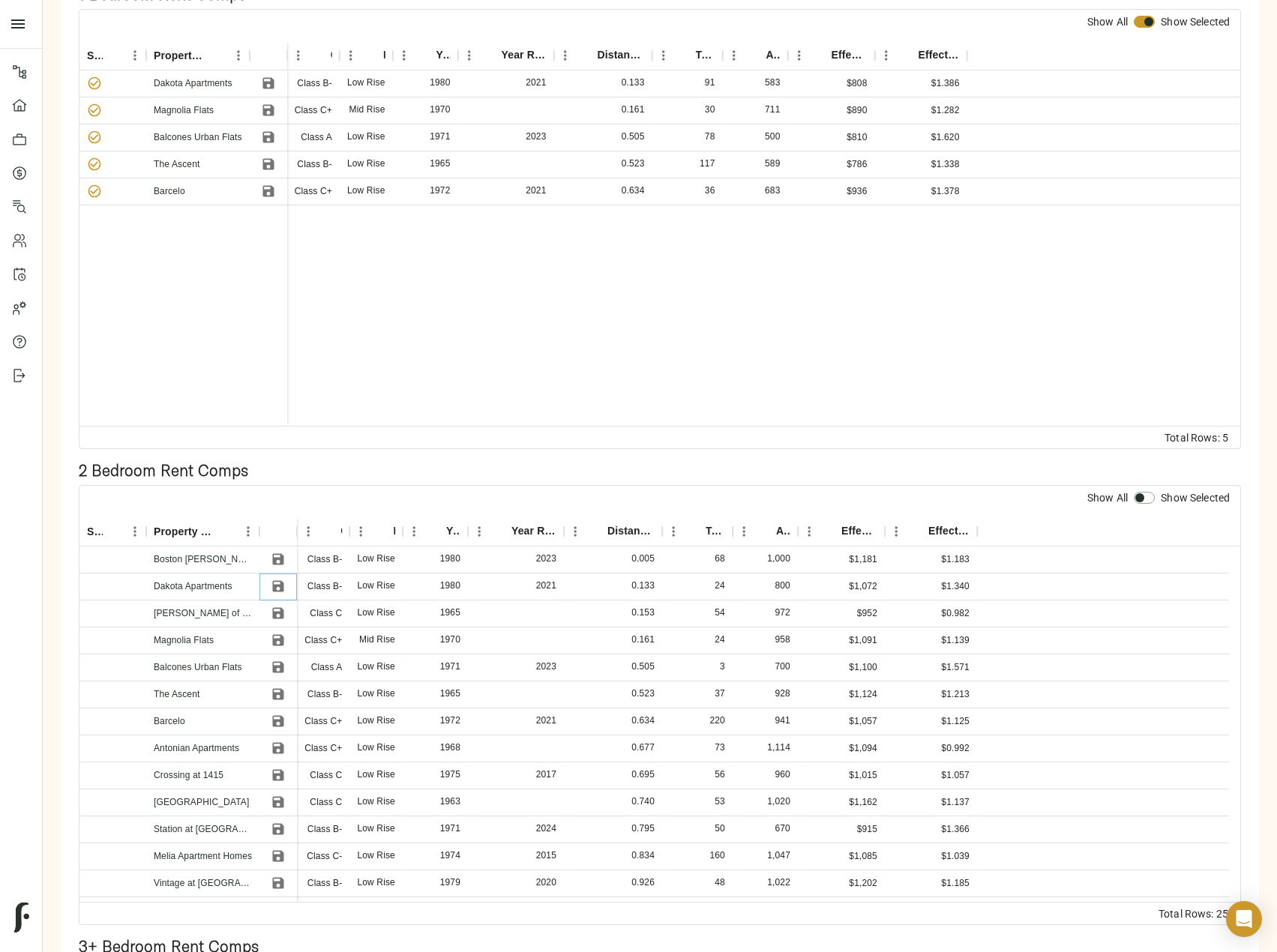
click at [278, 587] on icon "Save" at bounding box center [278, 587] width 11 height 11
click at [275, 638] on icon "Save" at bounding box center [278, 640] width 15 height 15
click at [279, 670] on icon "Save" at bounding box center [278, 667] width 15 height 15
click at [276, 695] on icon "Save" at bounding box center [278, 695] width 11 height 11
click at [275, 714] on icon "Save" at bounding box center [278, 721] width 15 height 15
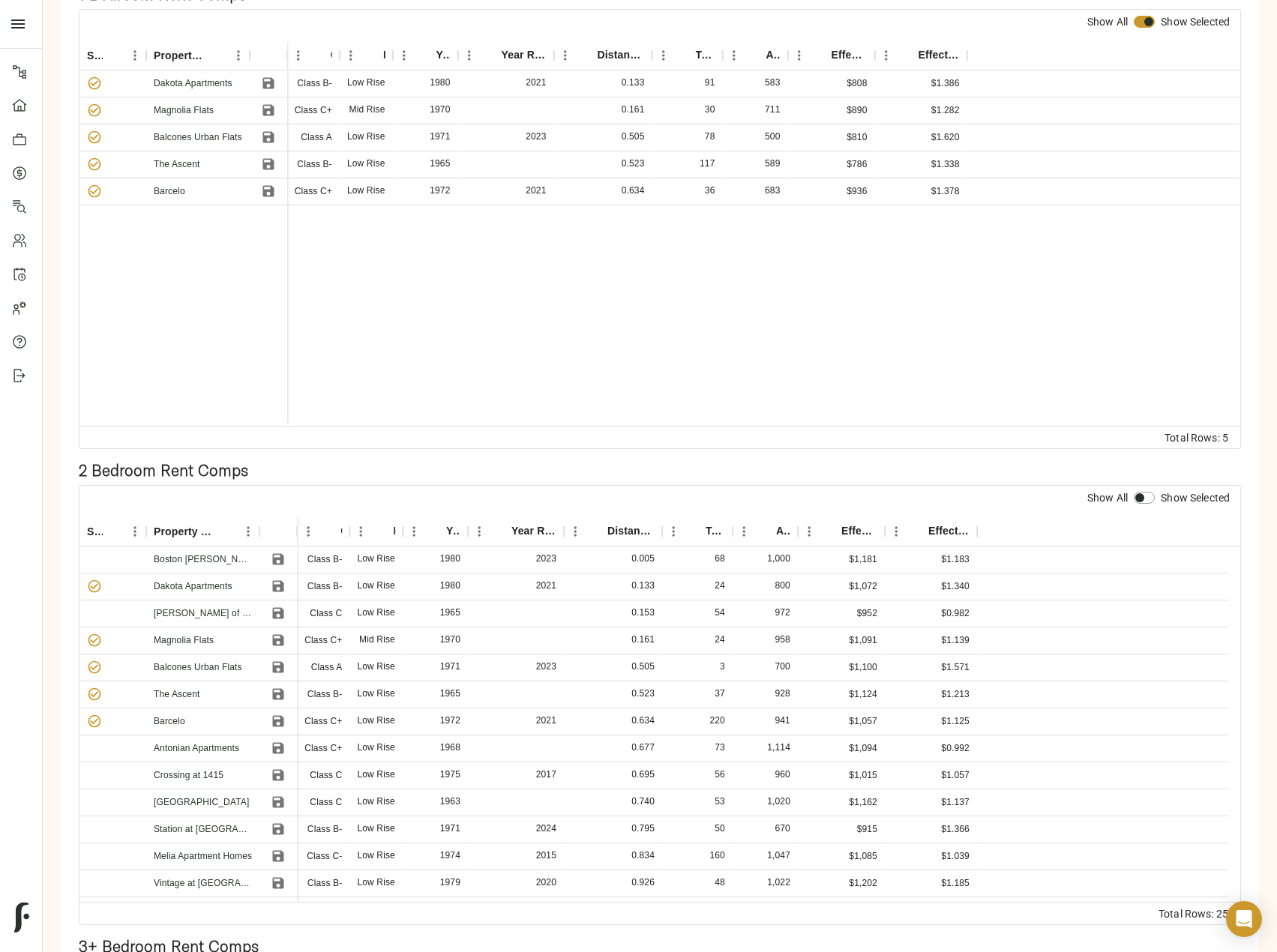
click at [1136, 495] on input "checkbox" at bounding box center [1140, 497] width 36 height 12
checkbox input "true"
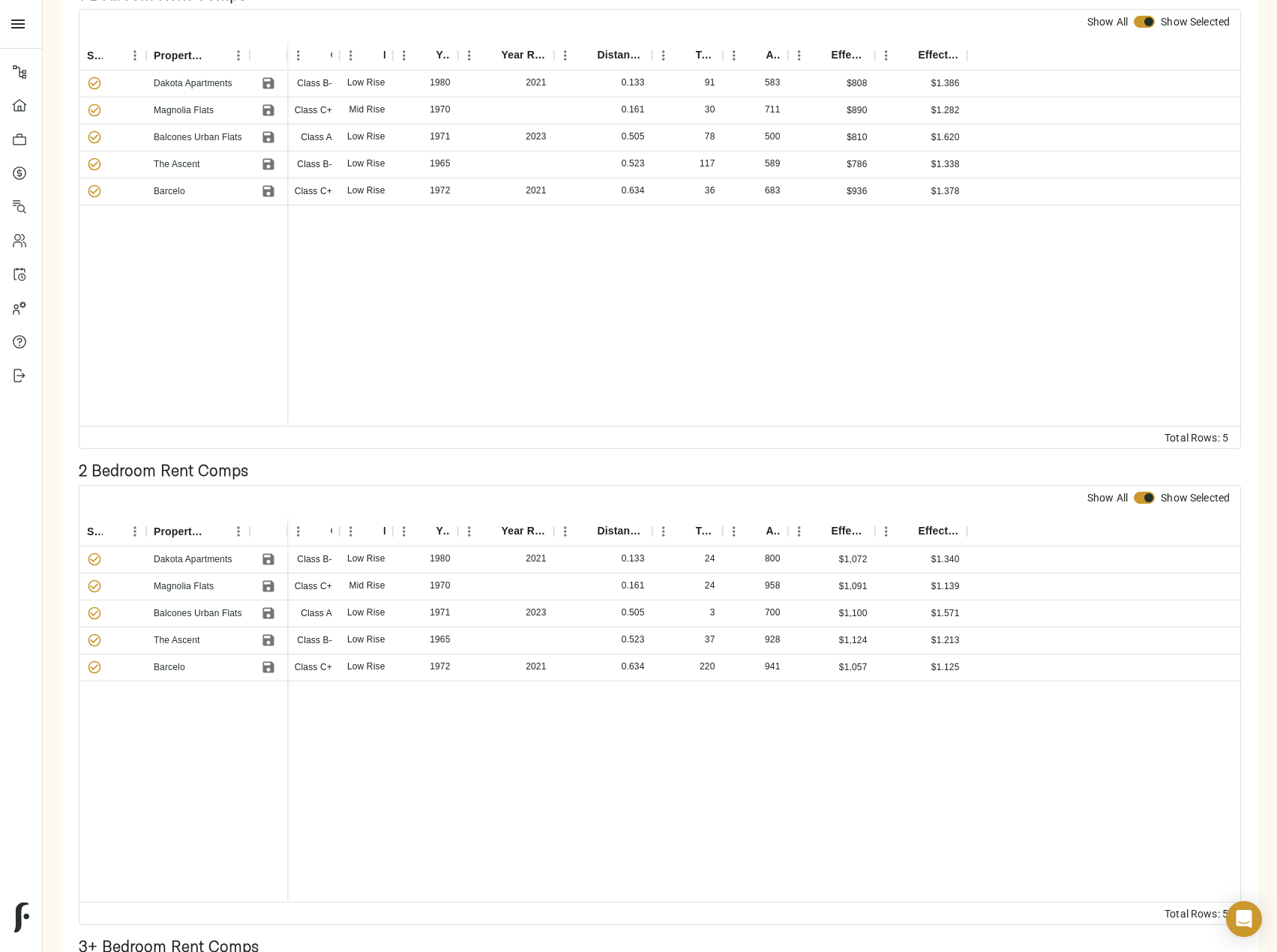
scroll to position [750, 0]
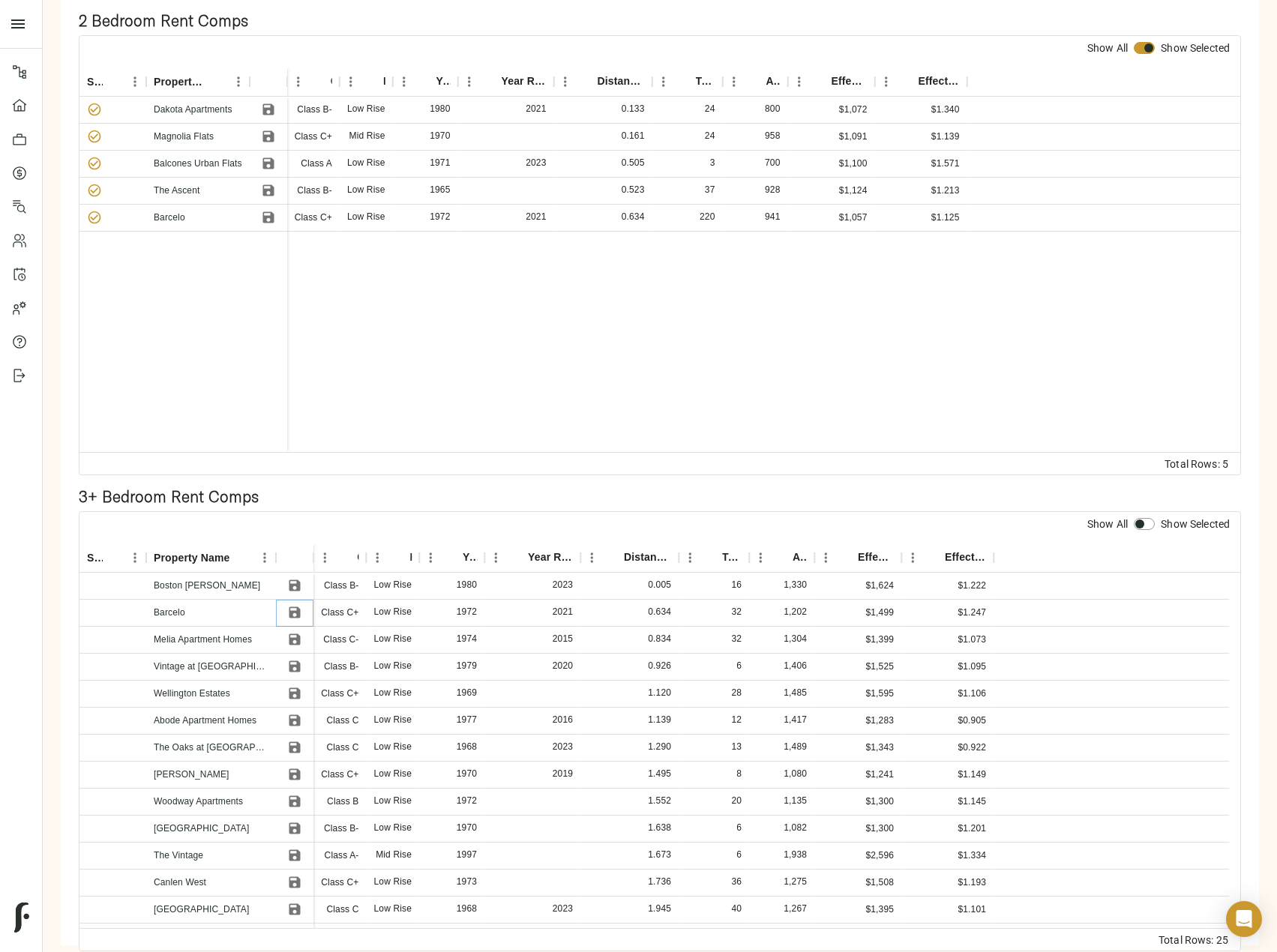
click at [292, 612] on icon "Save" at bounding box center [295, 613] width 11 height 11
click at [292, 635] on icon "Save" at bounding box center [295, 639] width 11 height 11
click at [292, 665] on icon "Save" at bounding box center [295, 666] width 11 height 11
click at [292, 690] on icon "Save" at bounding box center [295, 694] width 15 height 15
click at [292, 716] on icon "Save" at bounding box center [295, 720] width 15 height 15
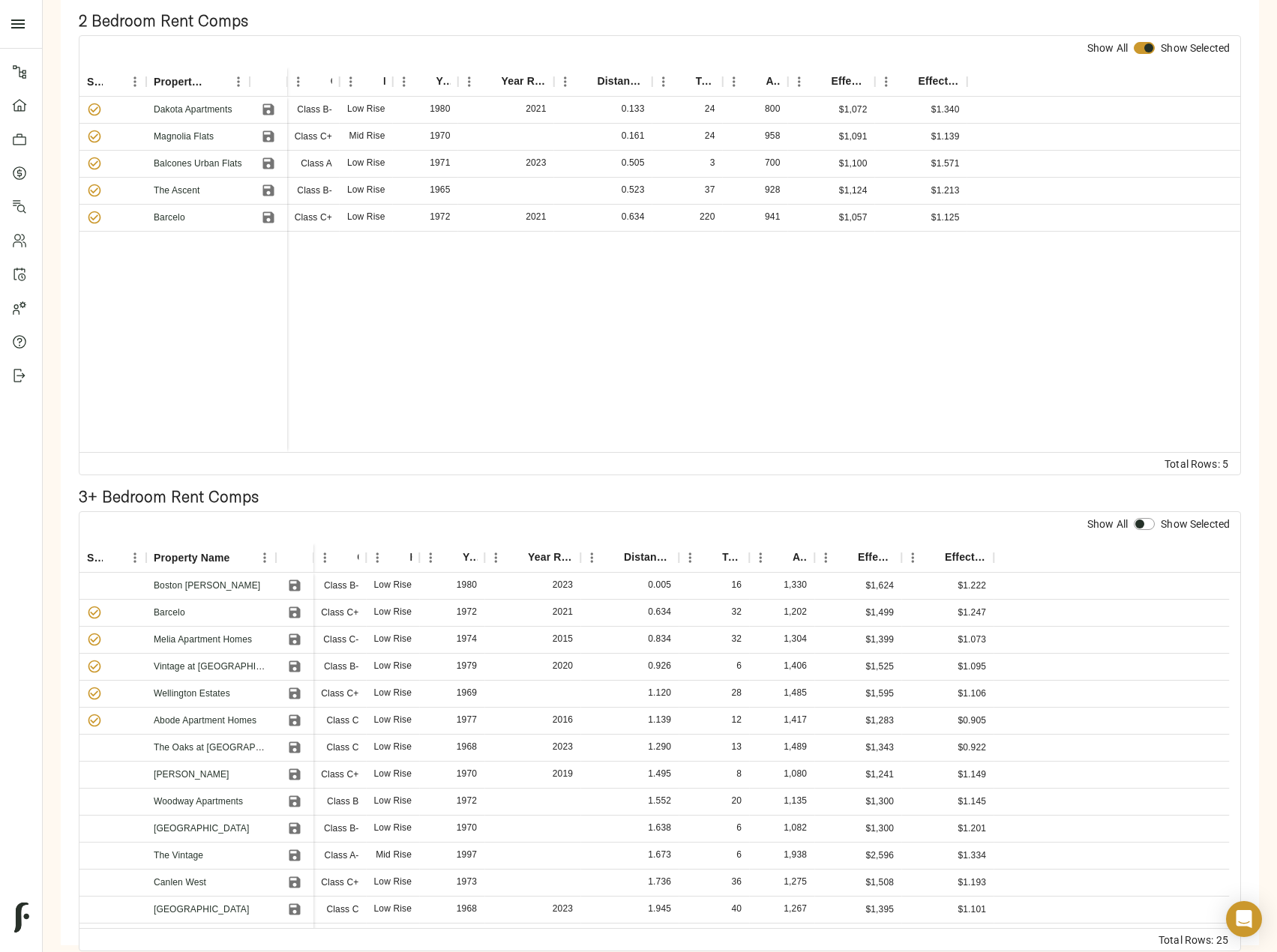
click at [1149, 519] on input "checkbox" at bounding box center [1140, 523] width 36 height 12
checkbox input "true"
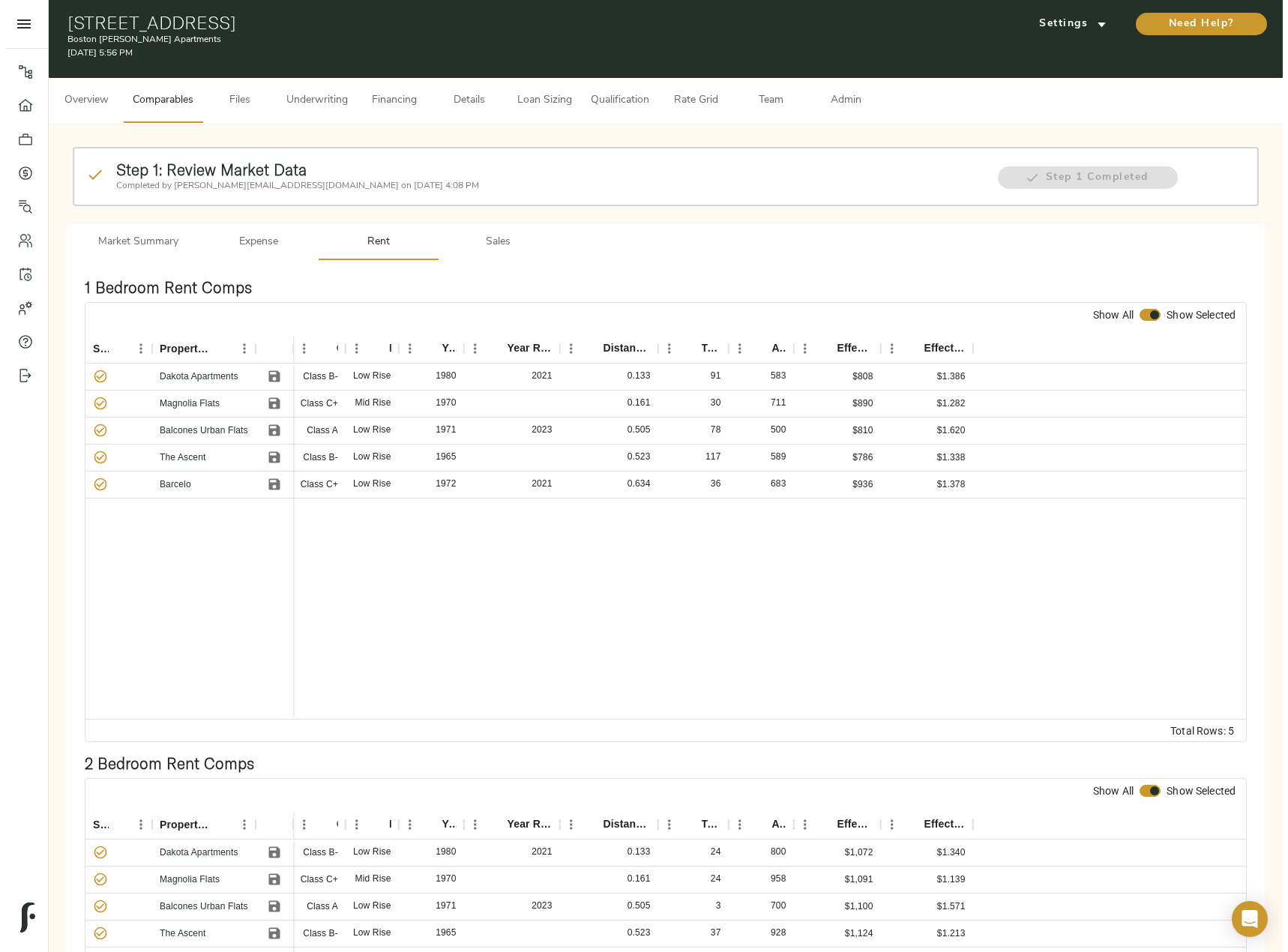
scroll to position [0, 0]
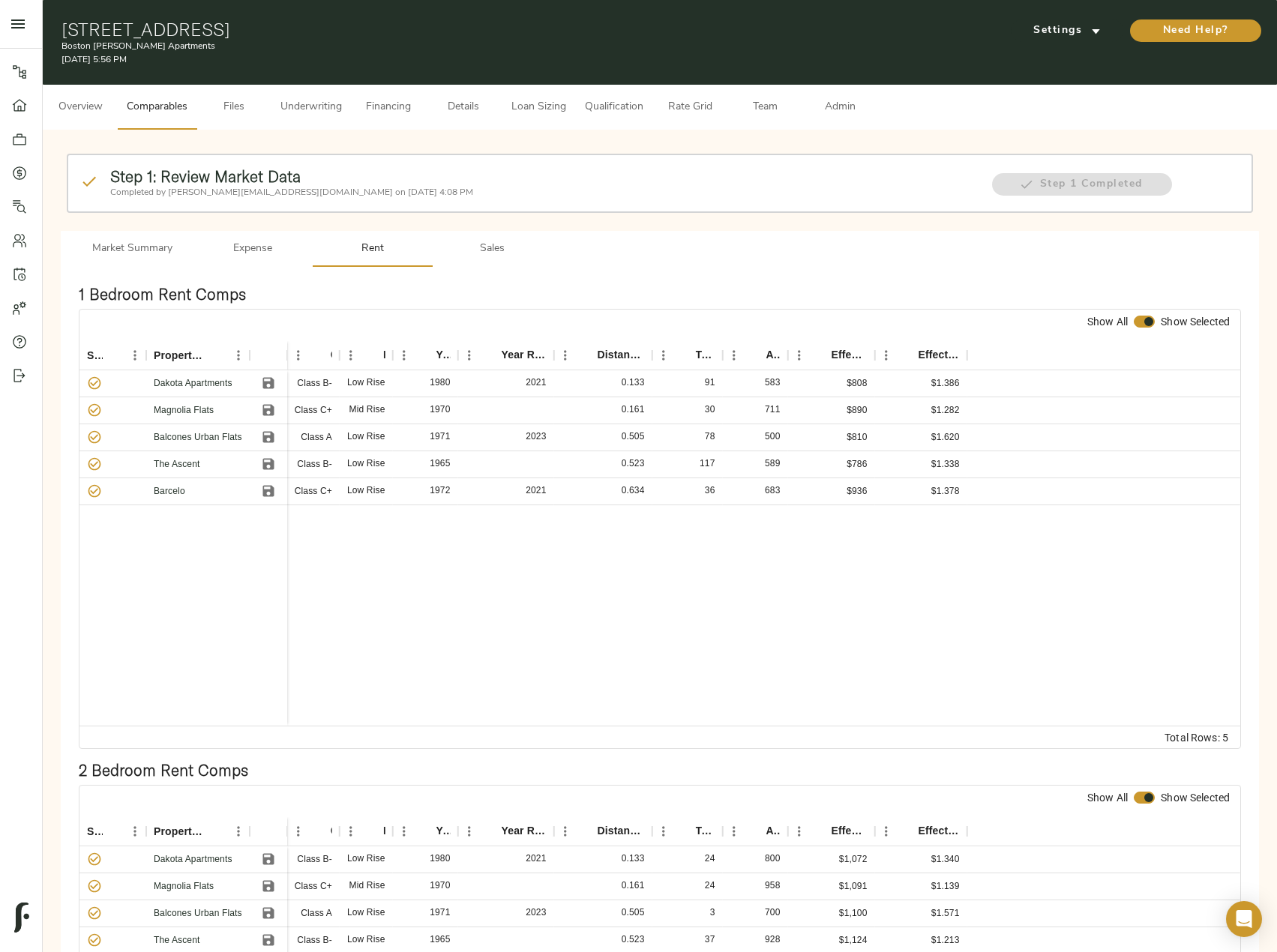
click at [834, 97] on button "Admin" at bounding box center [840, 107] width 75 height 45
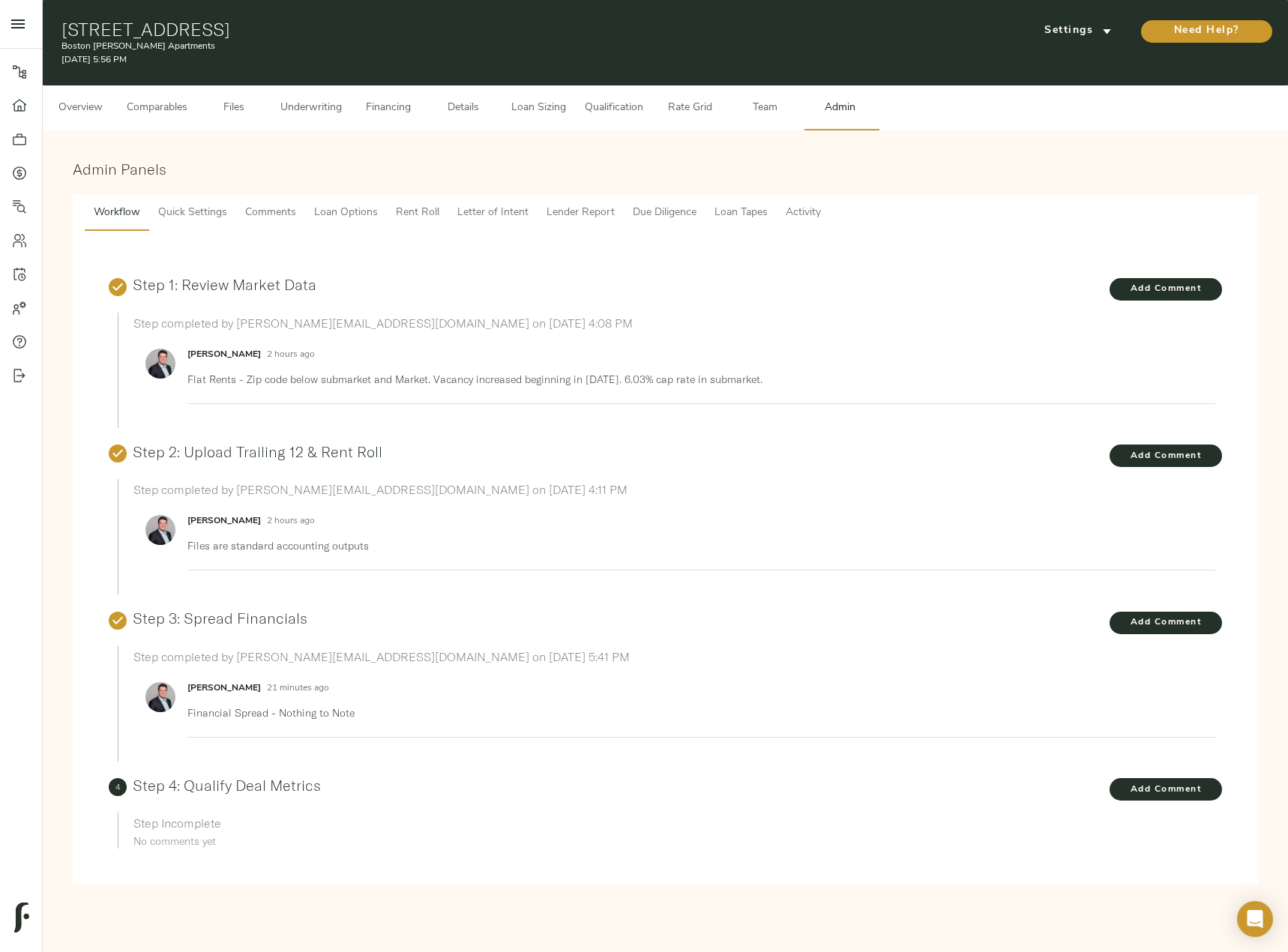
click at [575, 219] on span "Lender Report" at bounding box center [581, 213] width 68 height 19
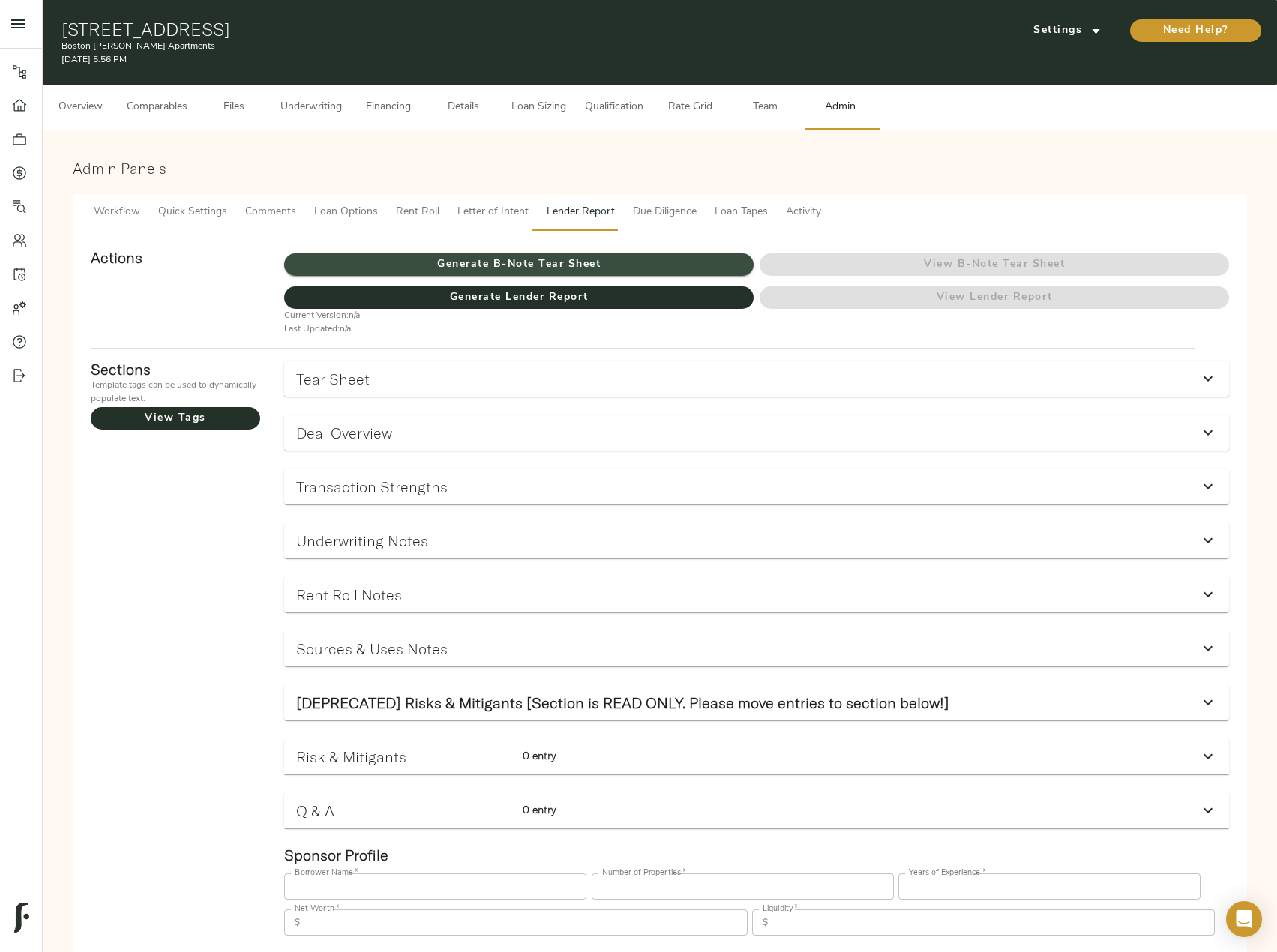
click at [561, 262] on span "Generate B-Note Tear Sheet" at bounding box center [519, 265] width 470 height 19
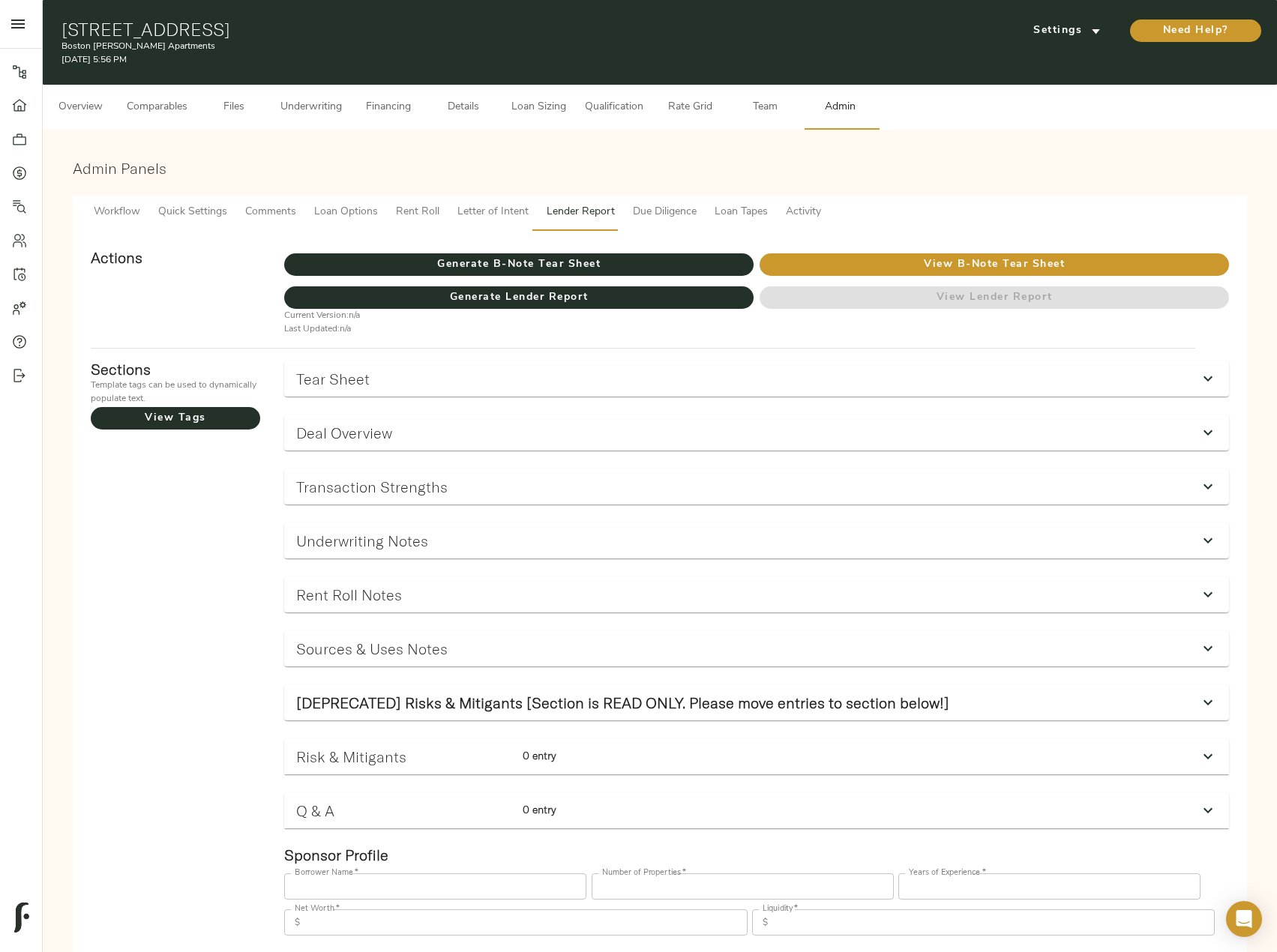
click at [84, 111] on span "Overview" at bounding box center [80, 107] width 57 height 19
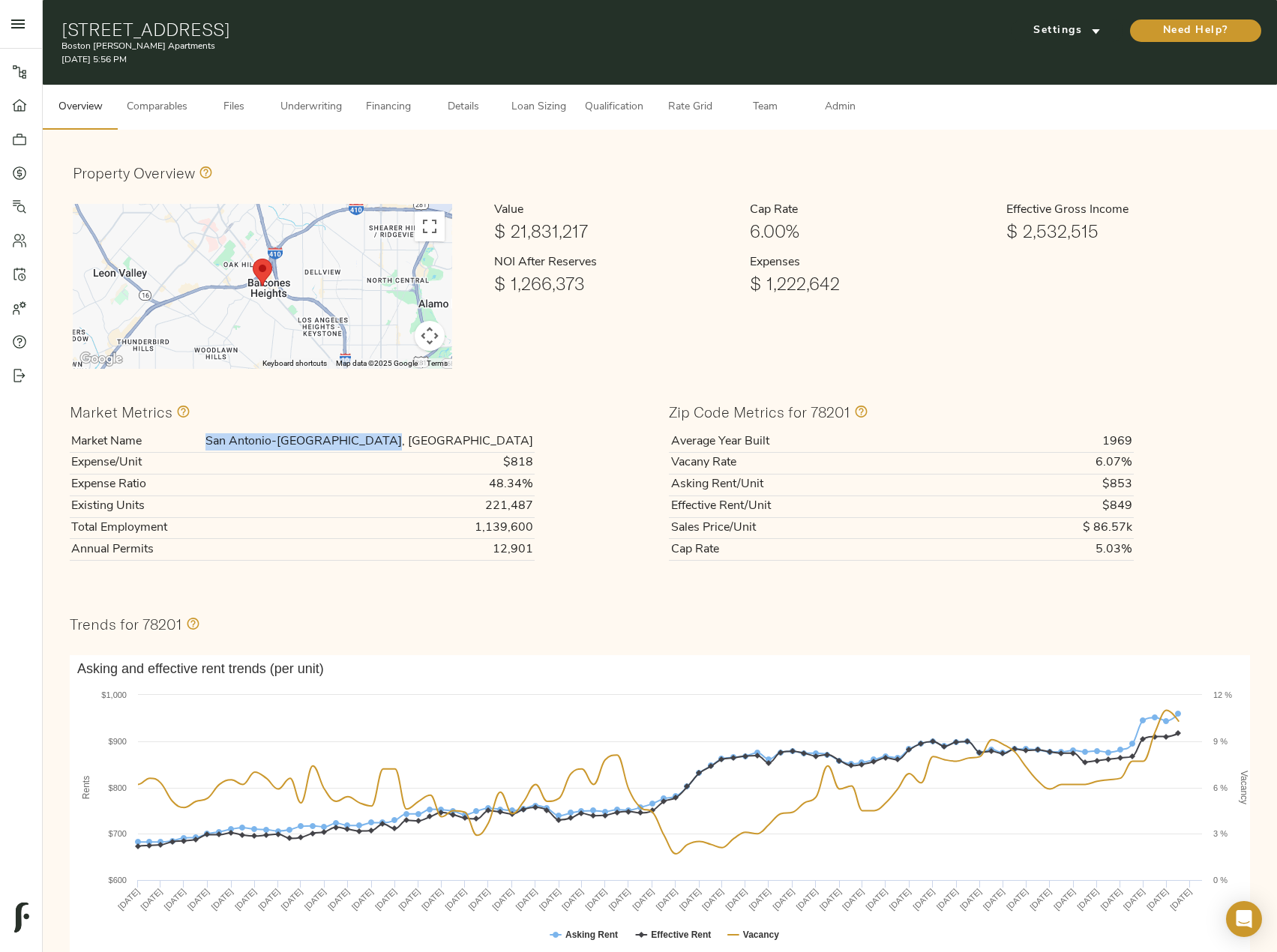
drag, startPoint x: 344, startPoint y: 437, endPoint x: 532, endPoint y: 439, distance: 188.0
click at [532, 439] on td "San Antonio-New Braunfels, TX" at bounding box center [356, 441] width 357 height 21
copy td "San Antonio-New Braunfels, TX"
click at [365, 112] on span "Financing" at bounding box center [388, 107] width 57 height 19
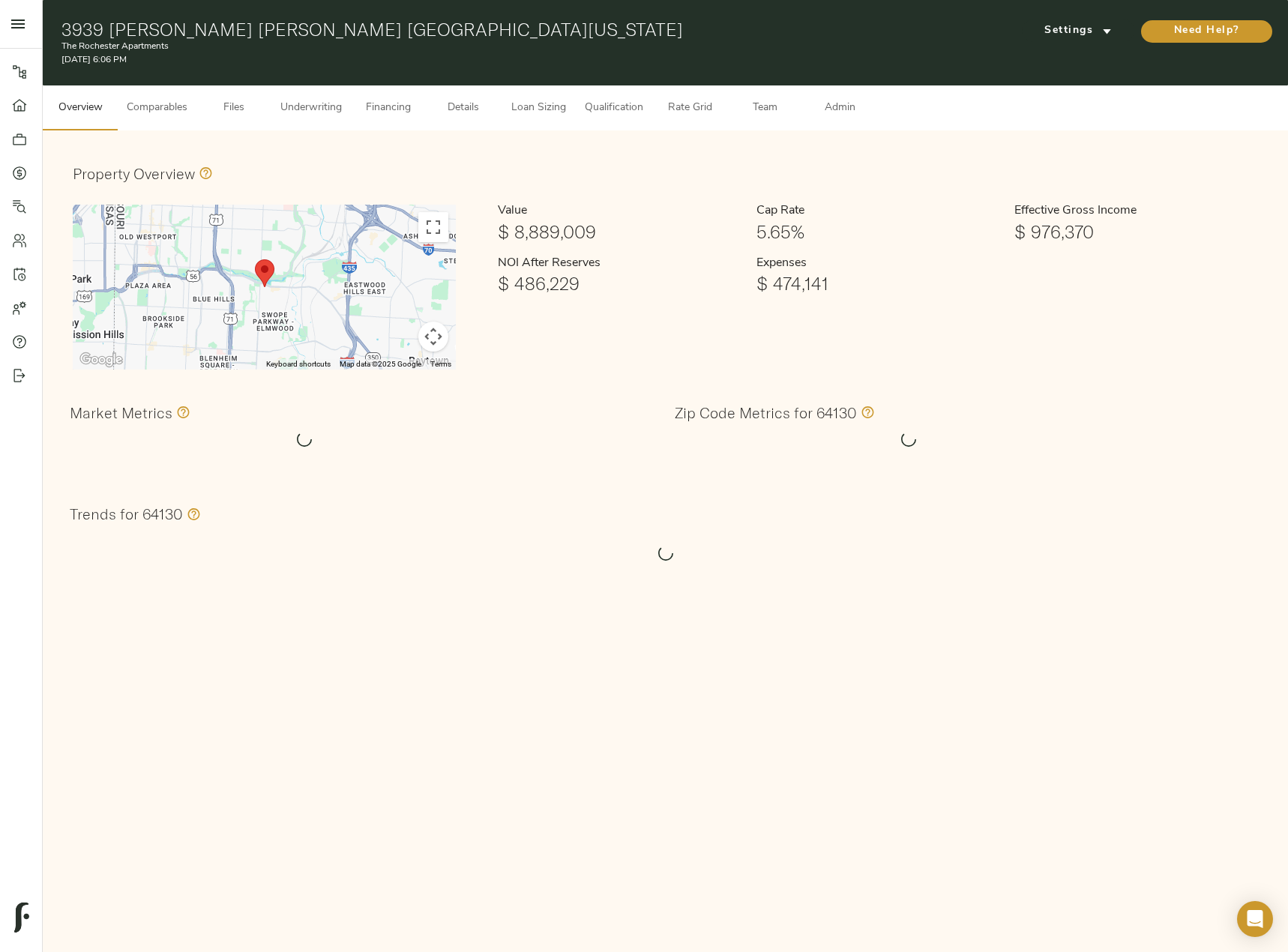
click at [607, 114] on span "Qualification" at bounding box center [614, 108] width 58 height 19
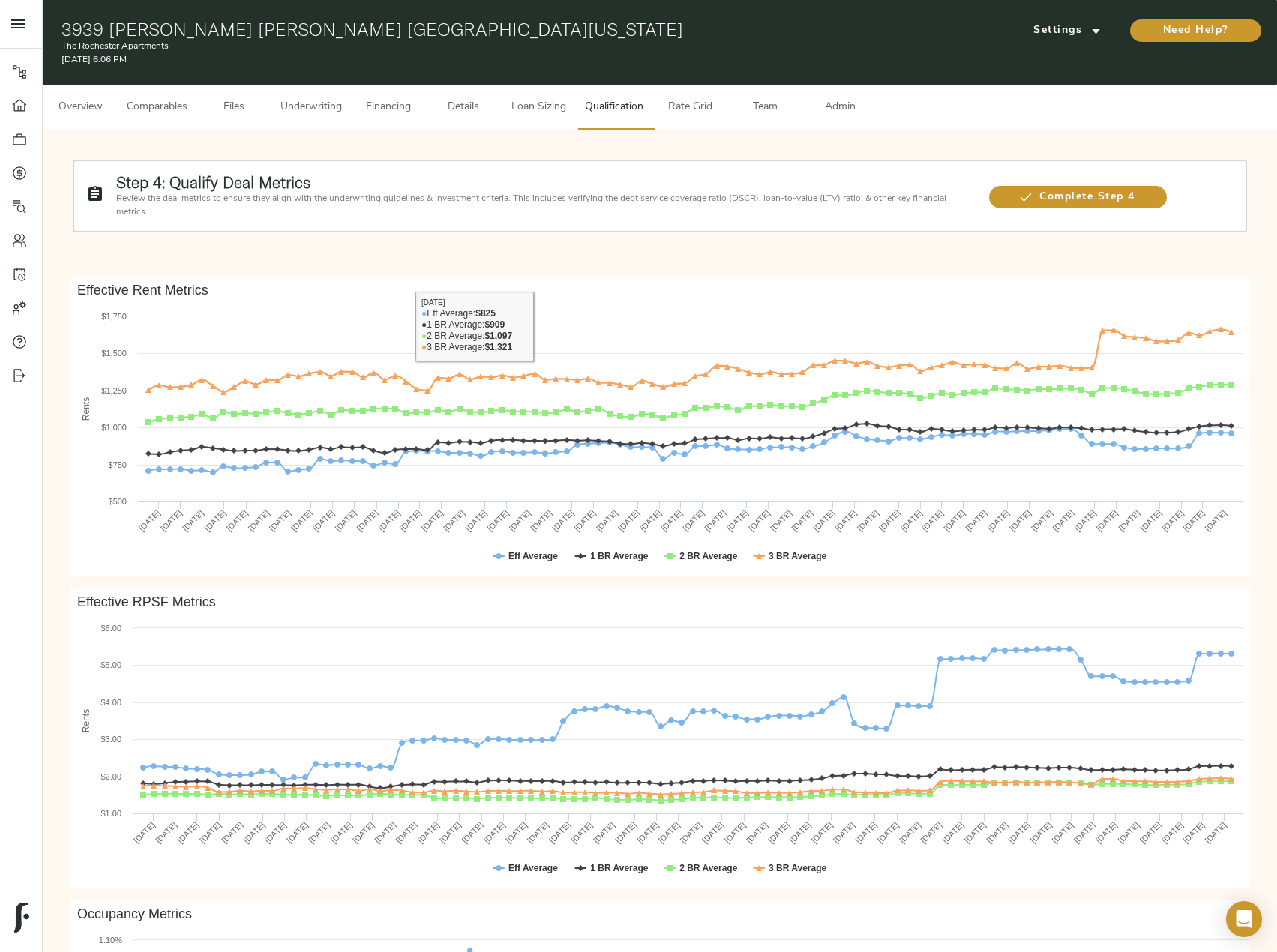
click at [86, 114] on span "Overview" at bounding box center [80, 107] width 57 height 19
